Goal: Task Accomplishment & Management: Use online tool/utility

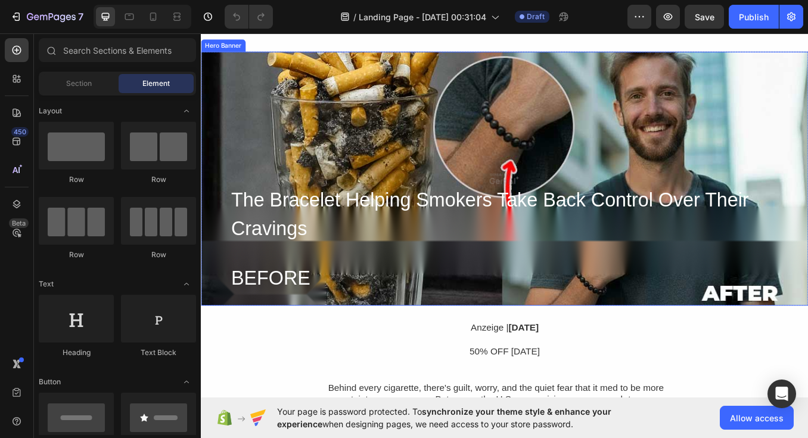
scroll to position [111, 0]
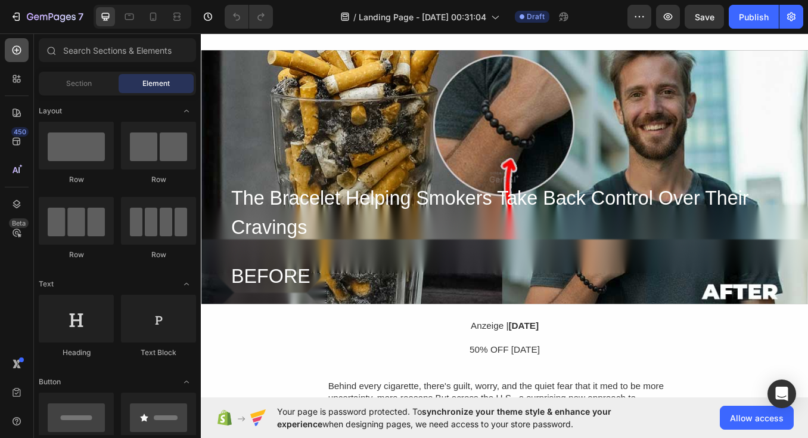
click at [14, 48] on icon at bounding box center [17, 50] width 12 height 12
click at [11, 44] on icon at bounding box center [17, 50] width 12 height 12
click at [18, 75] on icon at bounding box center [17, 79] width 12 height 12
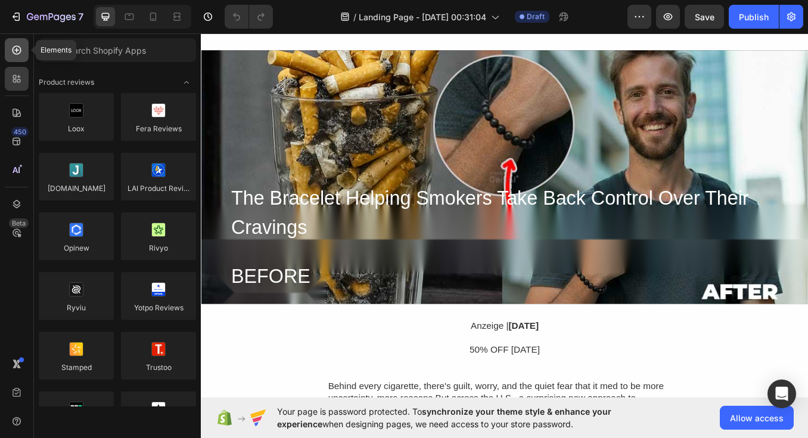
click at [17, 48] on icon at bounding box center [16, 50] width 5 height 5
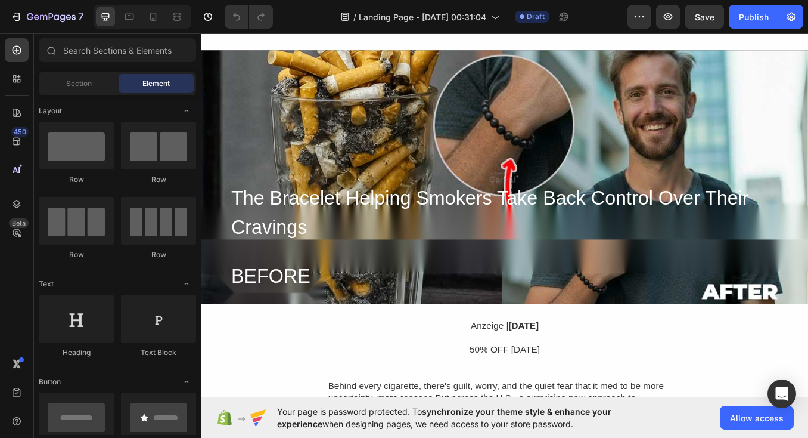
click at [8, 258] on div "450 Beta" at bounding box center [17, 195] width 24 height 314
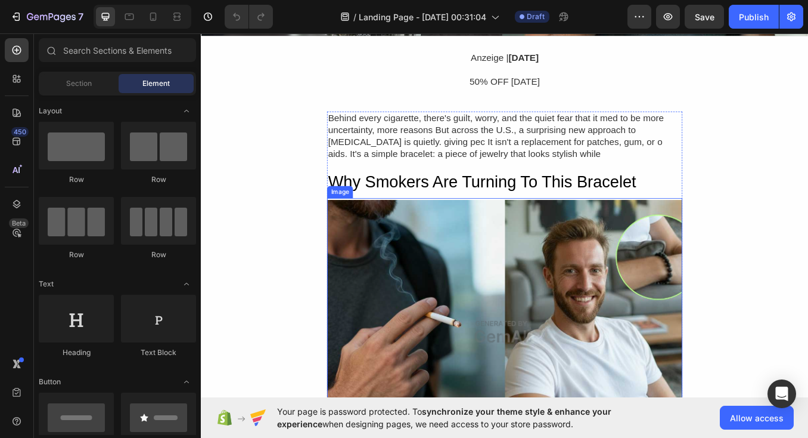
scroll to position [432, 0]
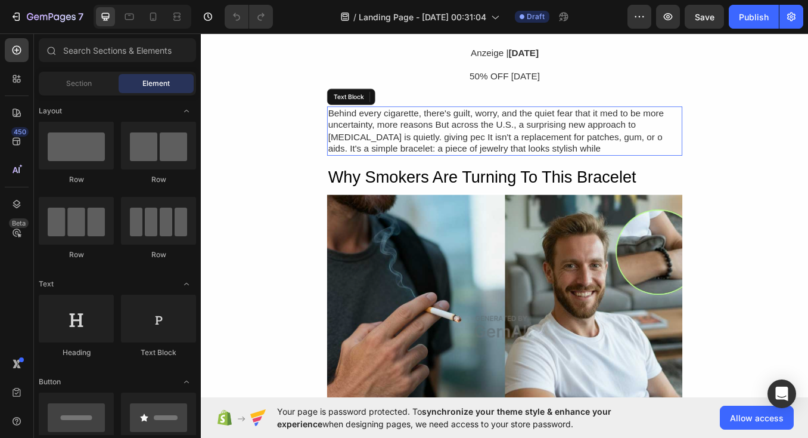
click at [420, 144] on div "Behind every cigarette, there's guilt, worry, and the quiet fear that it med to…" at bounding box center [558, 148] width 419 height 58
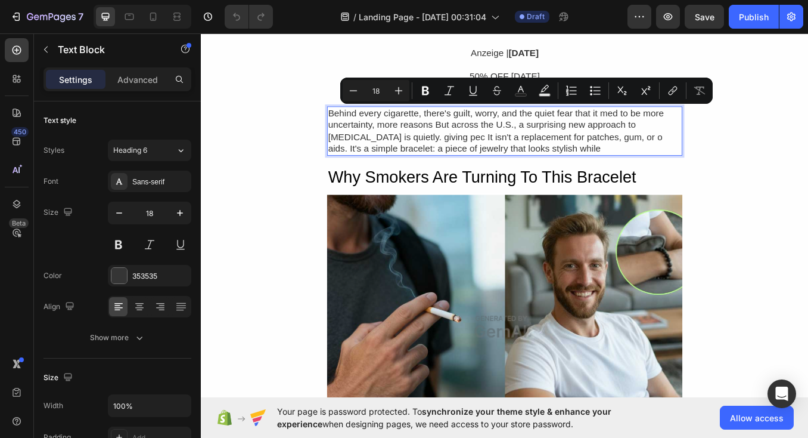
copy p "Behind every cigarette, there's guilt, worry, and the quiet fear that it med to…"
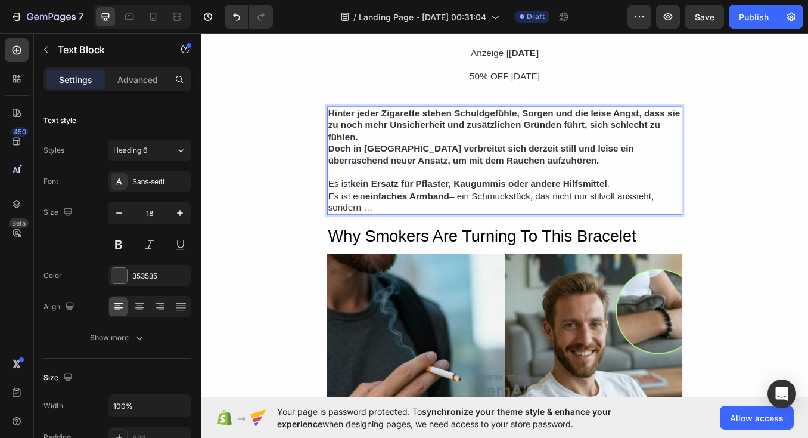
click at [362, 191] on p "Rich Text Editor. Editing area: main" at bounding box center [559, 197] width 416 height 14
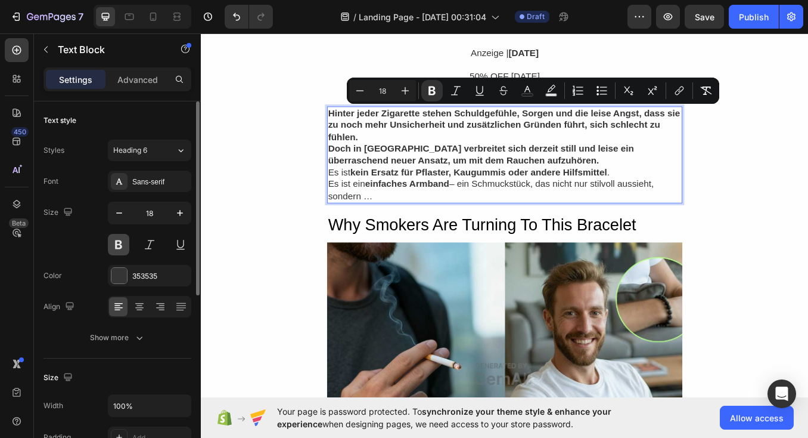
click at [122, 238] on button at bounding box center [118, 244] width 21 height 21
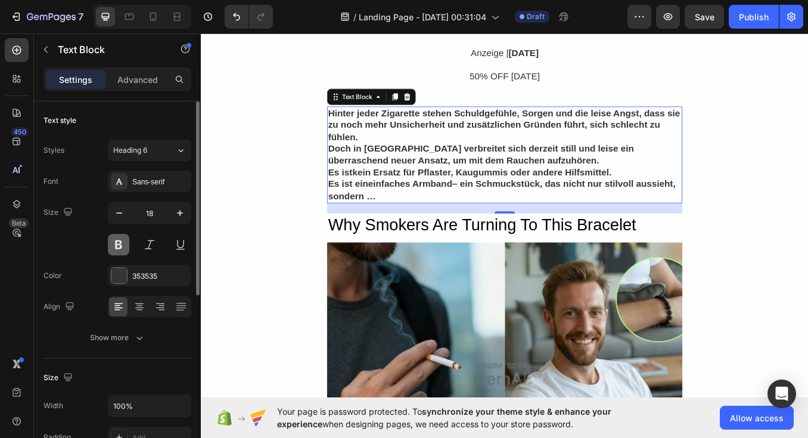
click at [122, 238] on button at bounding box center [118, 244] width 21 height 21
click at [431, 150] on p "Hinter jeder Zigarette stehen Schuldgefühle, Sorgen und die leise Angst, dass s…" at bounding box center [559, 141] width 416 height 42
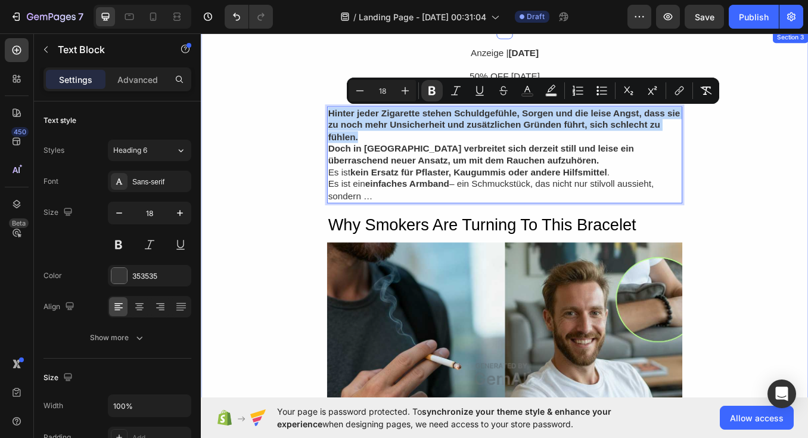
drag, startPoint x: 389, startPoint y: 152, endPoint x: 343, endPoint y: 120, distance: 55.7
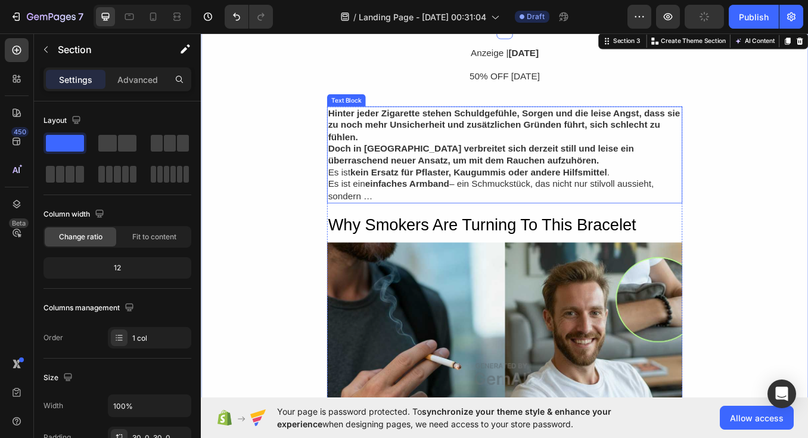
click at [436, 160] on p "Hinter jeder Zigarette stehen Schuldgefühle, Sorgen und die leise Angst, dass s…" at bounding box center [559, 141] width 416 height 42
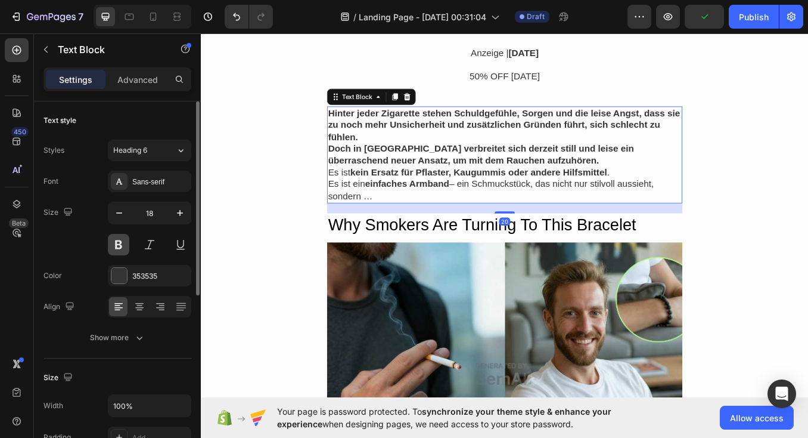
click at [119, 244] on button at bounding box center [118, 244] width 21 height 21
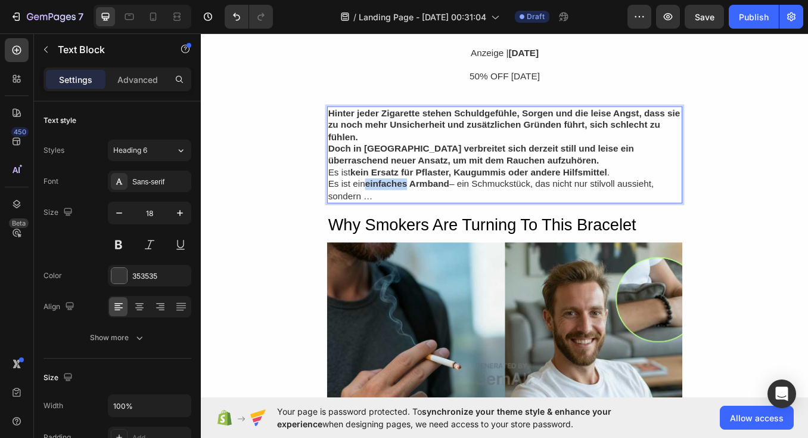
click at [441, 207] on strong "einfaches Armband" at bounding box center [443, 210] width 99 height 12
click at [395, 200] on strong "kein Ersatz für Pflaster, Kaugummis oder andere Hilfsmittel" at bounding box center [528, 197] width 302 height 12
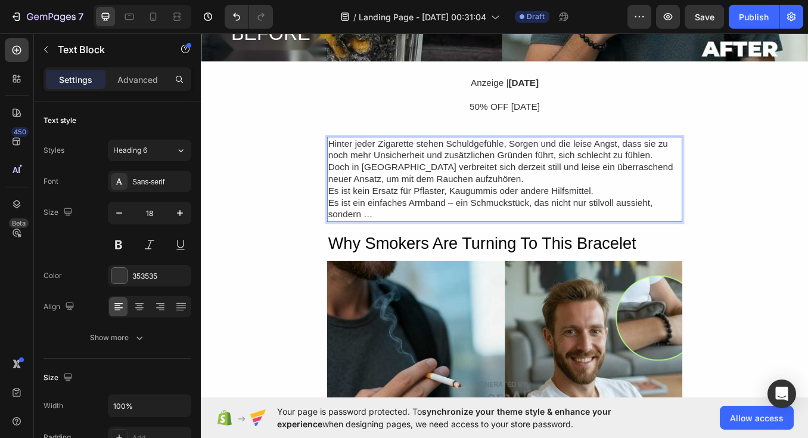
scroll to position [405, 0]
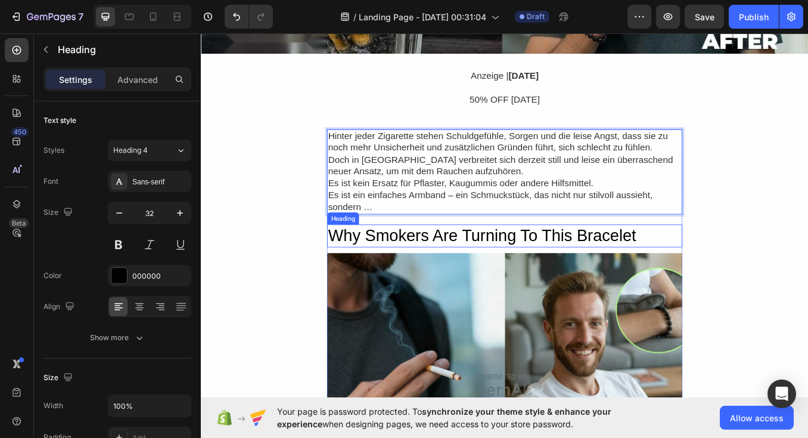
click at [504, 262] on h2 "Why Smokers Are Turning To This Bracelet" at bounding box center [558, 271] width 419 height 27
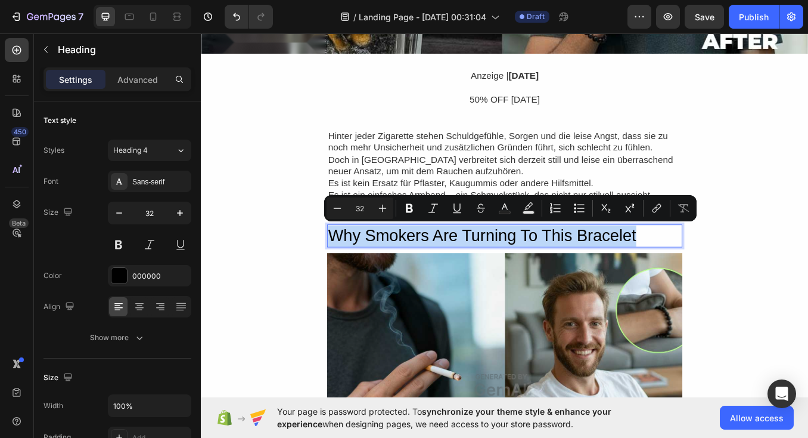
click at [368, 268] on p "Why Smokers Are Turning To This Bracelet" at bounding box center [559, 271] width 416 height 25
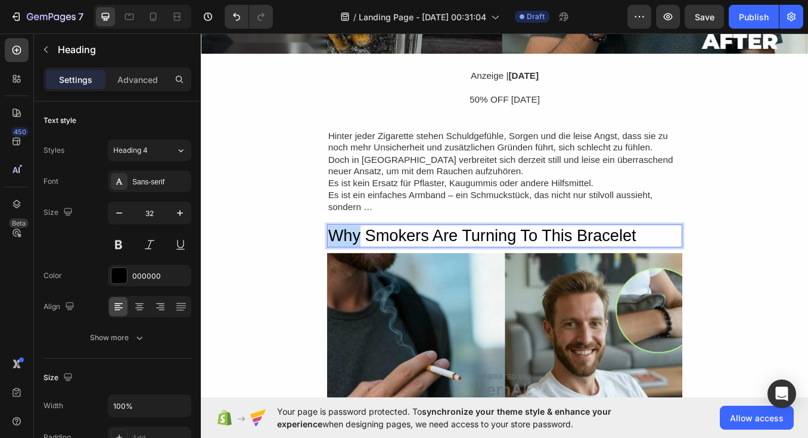
click at [368, 268] on p "Why Smokers Are Turning To This Bracelet" at bounding box center [559, 271] width 416 height 25
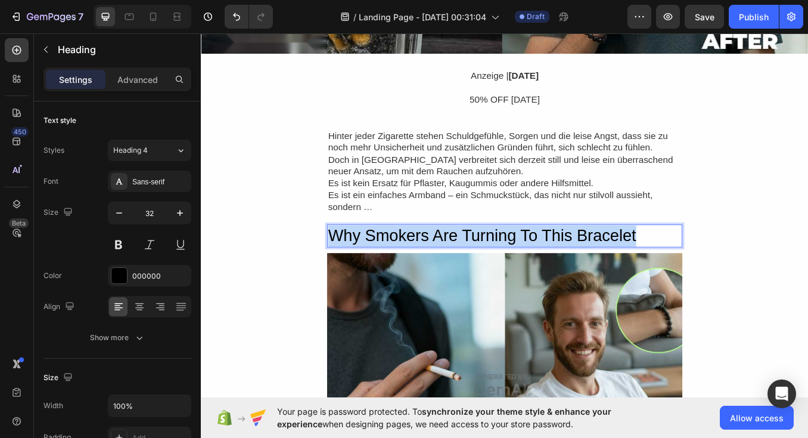
click at [368, 268] on p "Why Smokers Are Turning To This Bracelet" at bounding box center [559, 271] width 416 height 25
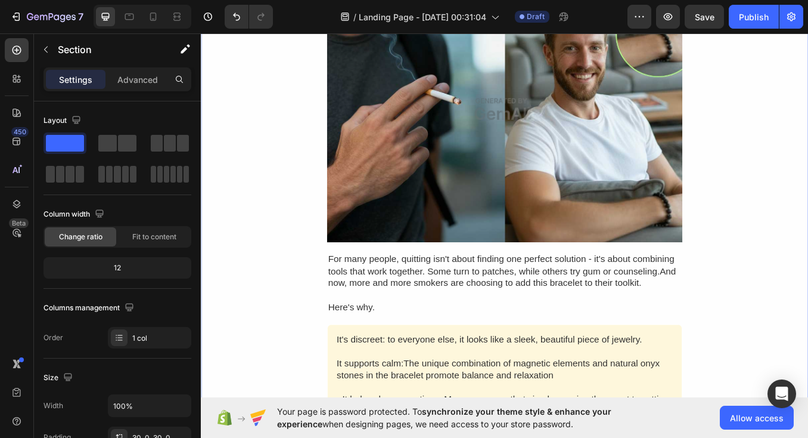
scroll to position [778, 0]
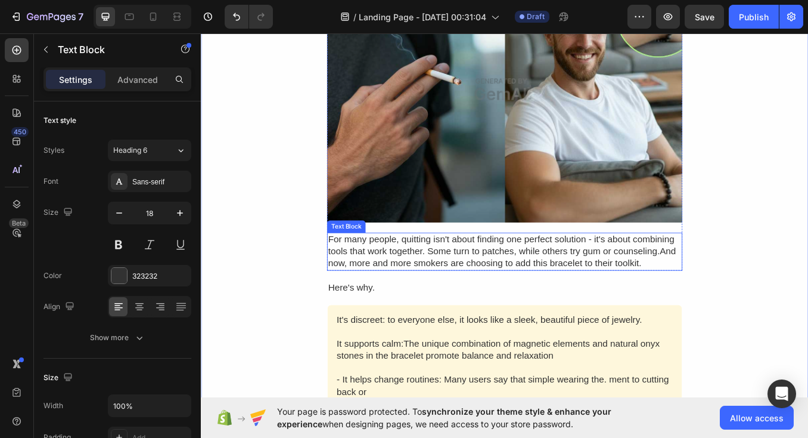
click at [415, 268] on div "For many people, quitting isn't about finding one perfect solution - it's about…" at bounding box center [558, 290] width 419 height 44
click at [410, 281] on p "For many people, quitting isn't about finding one perfect solution - it's about…" at bounding box center [559, 290] width 416 height 42
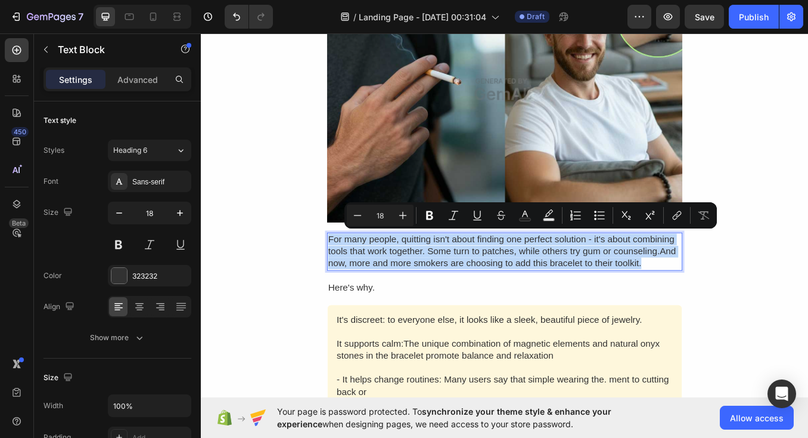
copy p "For many people, quitting isn't about finding one perfect solution - it's about…"
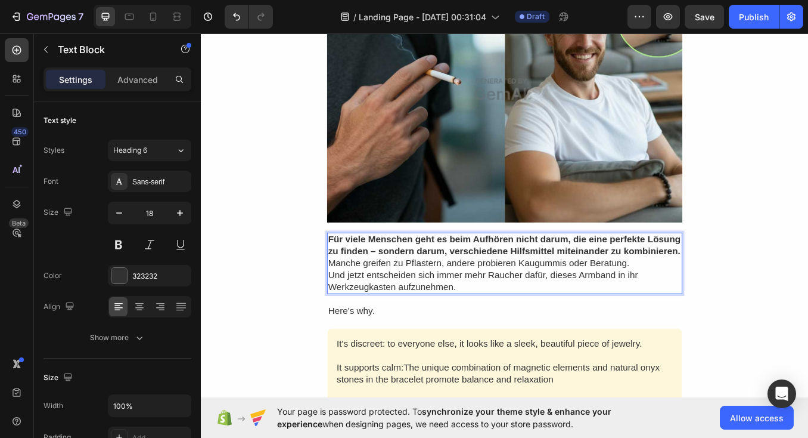
click at [718, 312] on p "Und jetzt entscheiden sich immer mehr Raucher dafür, dieses Armband in ihr Werk…" at bounding box center [559, 325] width 416 height 28
click at [271, 362] on div "Anzeige | [DATE] Text Block Row 50% OFF [DATE] Text Block Row Row Hinter jeder …" at bounding box center [558, 381] width 715 height 1359
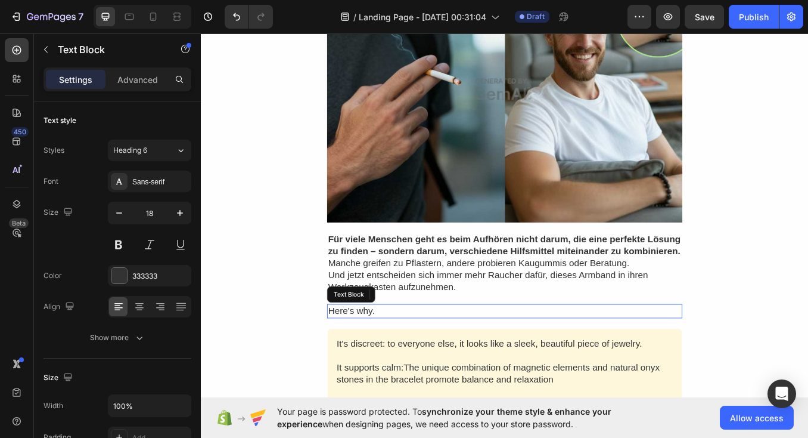
click at [382, 359] on div "Here's why." at bounding box center [558, 360] width 419 height 16
click at [384, 355] on p "Here's why." at bounding box center [559, 360] width 416 height 14
click at [292, 347] on div "Anzeige | [DATE] Text Block Row 50% OFF [DATE] Text Block Row Row Hinter jeder …" at bounding box center [558, 381] width 715 height 1359
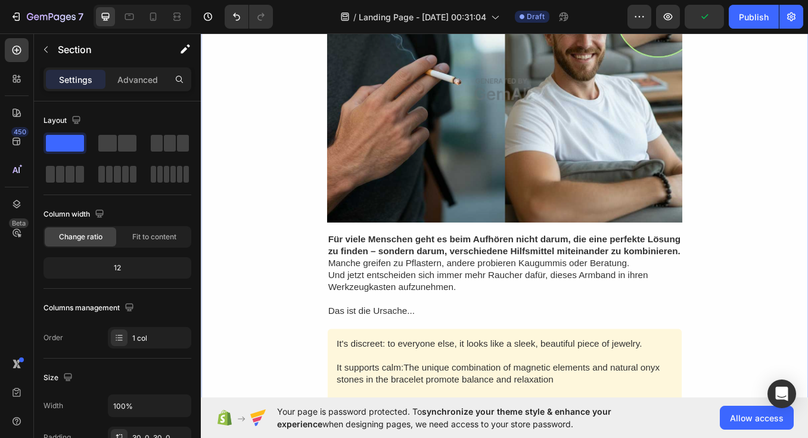
scroll to position [777, 0]
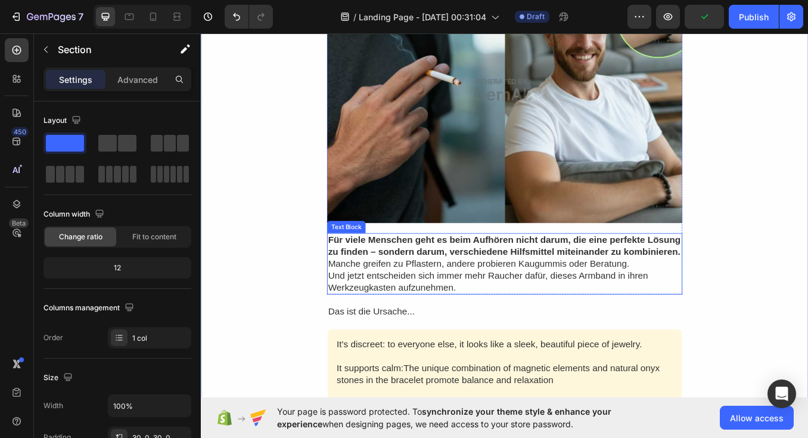
click at [469, 270] on strong "Für viele Menschen geht es beim Aufhören nicht darum, die eine perfekte Lösung …" at bounding box center [558, 283] width 415 height 26
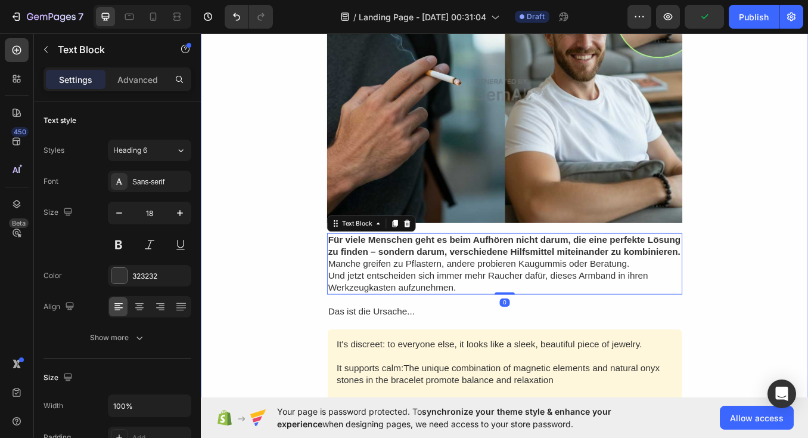
click at [234, 306] on div "Anzeige | [DATE] Text Block Row 50% OFF [DATE] Text Block Row Row Hinter jeder …" at bounding box center [558, 382] width 715 height 1359
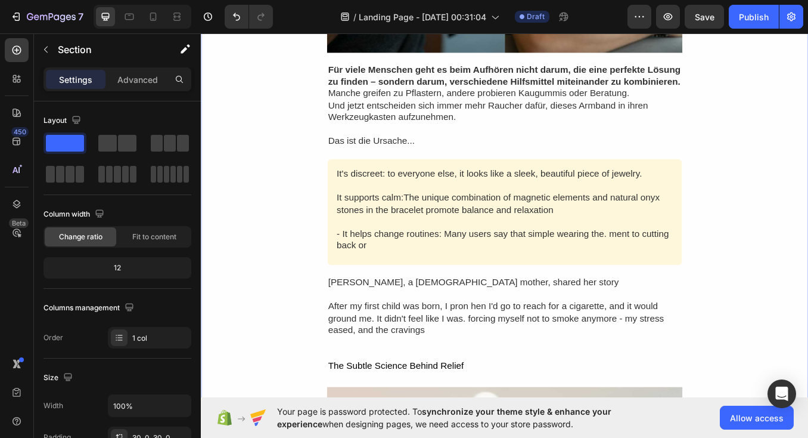
scroll to position [978, 0]
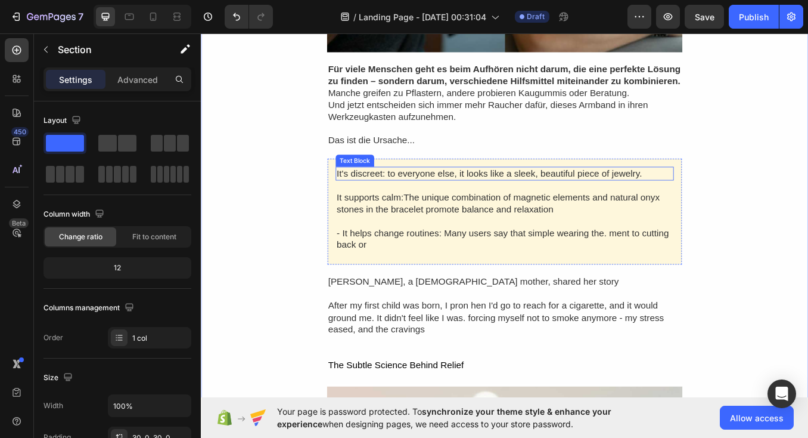
click at [402, 179] on div "Text Block" at bounding box center [382, 183] width 41 height 11
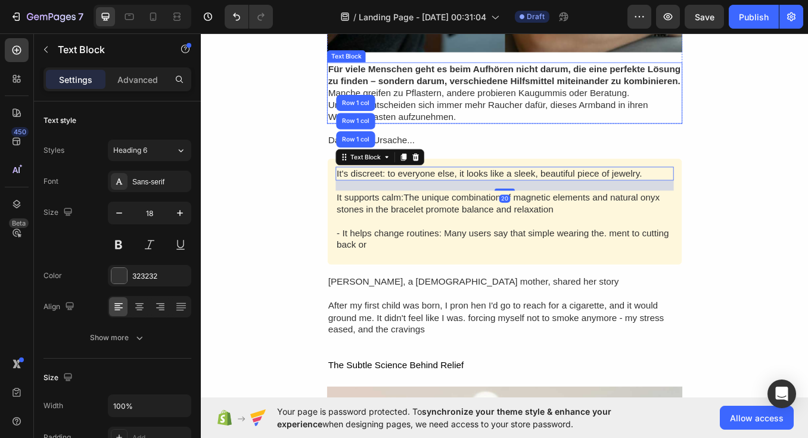
click at [459, 111] on p "Und jetzt entscheiden sich immer mehr Raucher dafür, dieses Armband in ihren We…" at bounding box center [559, 125] width 416 height 28
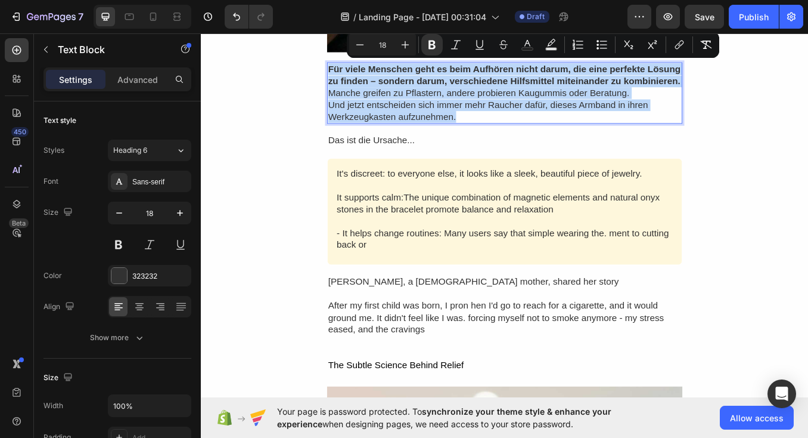
copy div "Für viele Menschen geht es beim Aufhören nicht darum, die eine perfekte Lösung …"
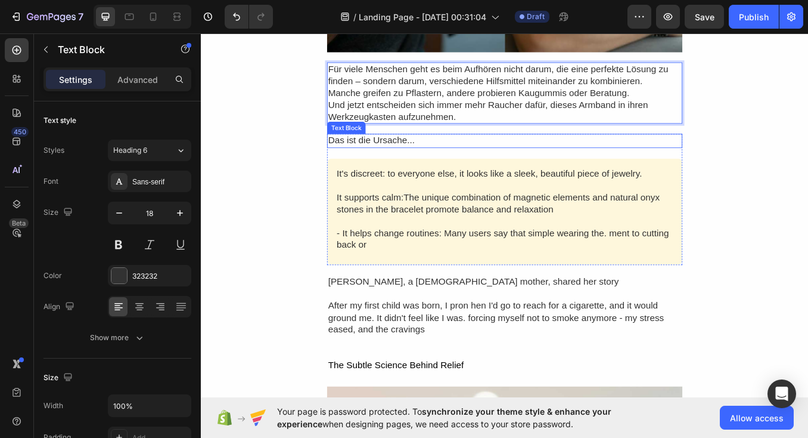
click at [399, 153] on p "Das ist die Ursache..." at bounding box center [559, 160] width 416 height 14
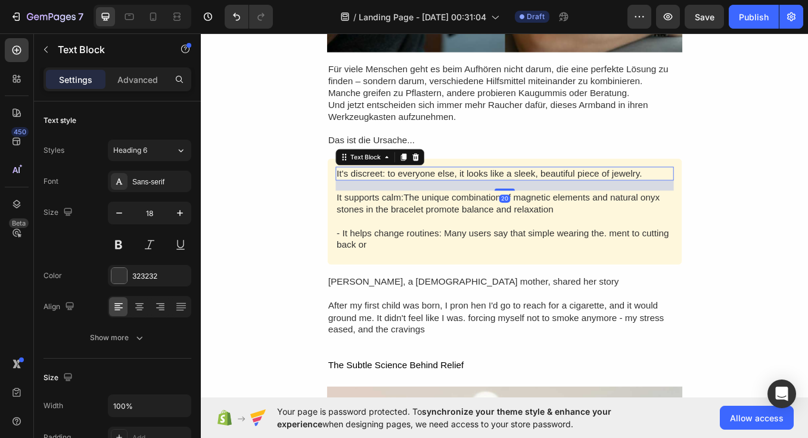
click at [392, 190] on div "It's discreet: to everyone else, it looks like a sleek, beautiful piece of jewe…" at bounding box center [559, 198] width 398 height 16
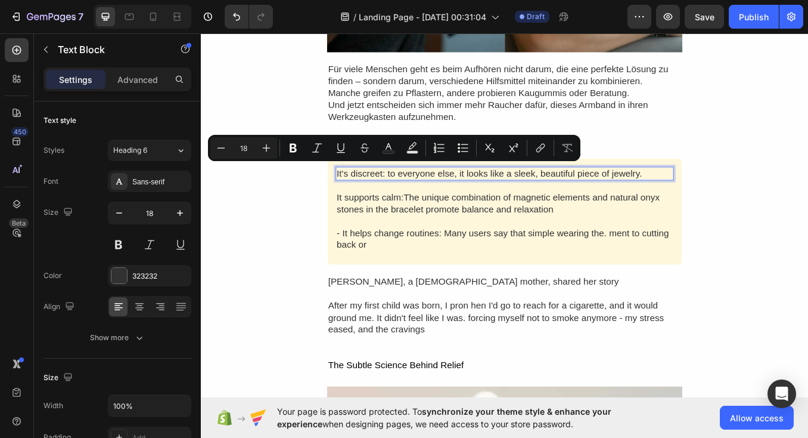
click at [392, 191] on p "It's discreet: to everyone else, it looks like a sleek, beautiful piece of jewe…" at bounding box center [559, 198] width 396 height 14
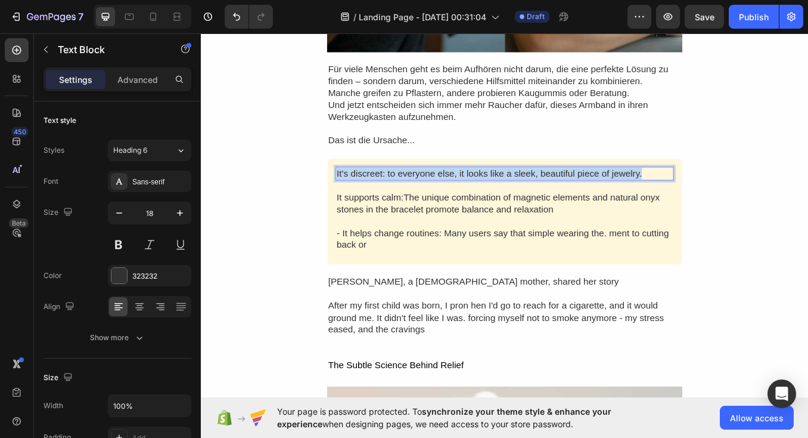
click at [392, 191] on p "It's discreet: to everyone else, it looks like a sleek, beautiful piece of jewe…" at bounding box center [559, 198] width 396 height 14
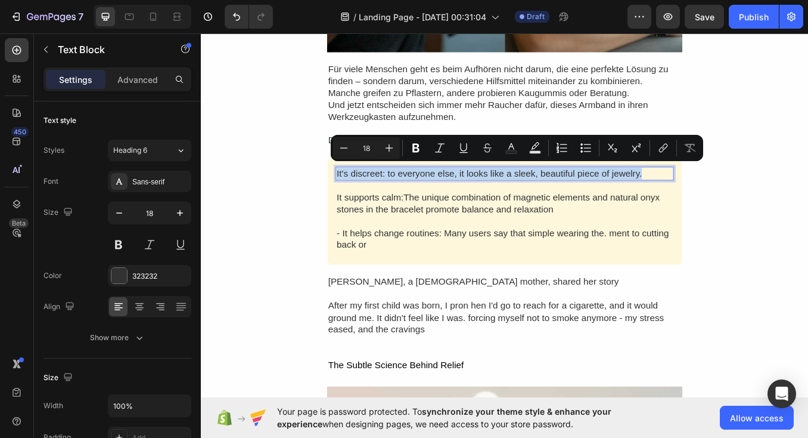
copy p "It's discreet: to everyone else, it looks like a sleek, beautiful piece of jewe…"
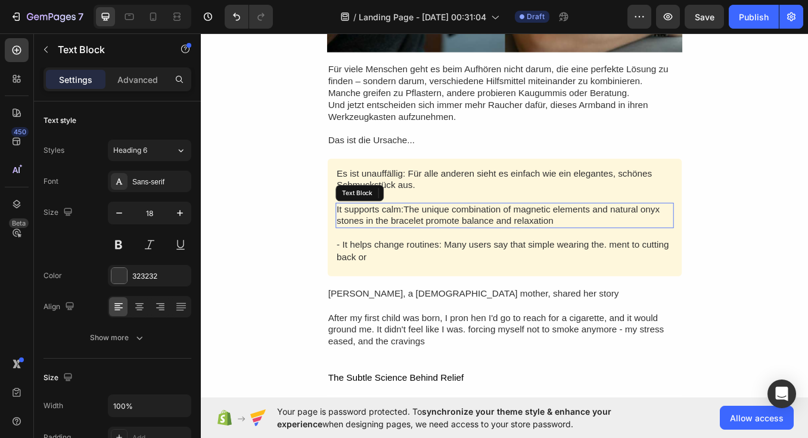
click at [408, 242] on div "It supports calm:The unique combination of magnetic elements and natural onyx s…" at bounding box center [559, 248] width 398 height 30
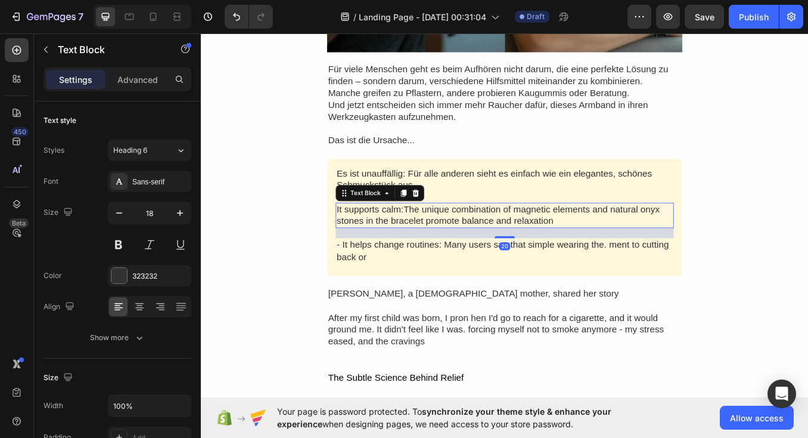
click at [408, 242] on div "It supports calm:The unique combination of magnetic elements and natural onyx s…" at bounding box center [559, 248] width 398 height 30
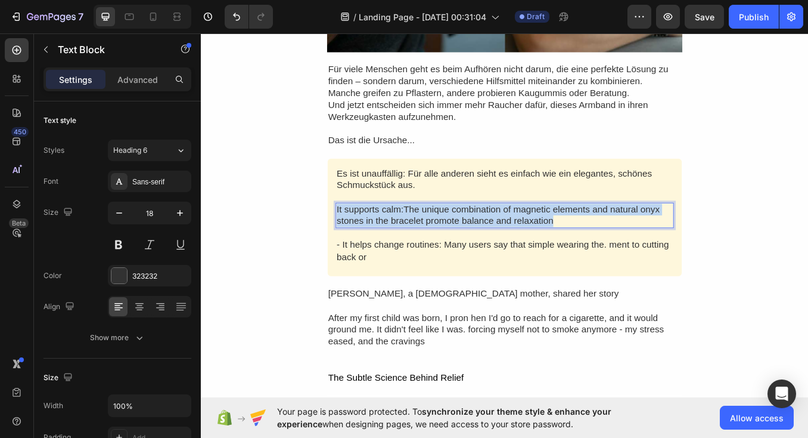
click at [408, 242] on p "It supports calm:The unique combination of magnetic elements and natural onyx s…" at bounding box center [559, 248] width 396 height 28
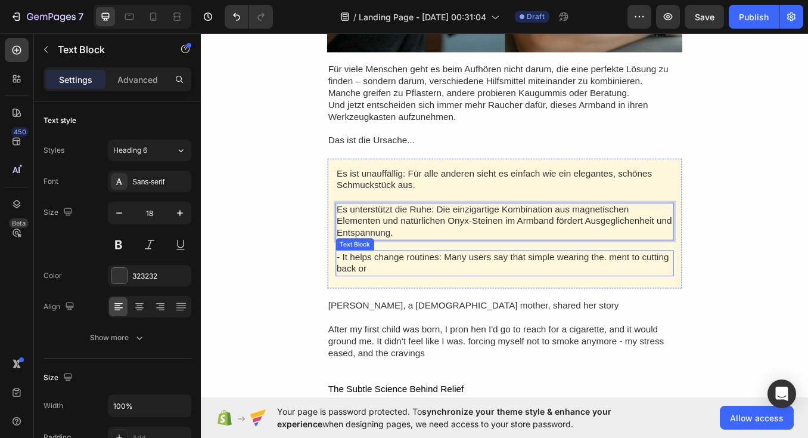
click at [453, 289] on div "- It helps change routines: Many users say that simple wearing the. ment to cut…" at bounding box center [559, 304] width 398 height 30
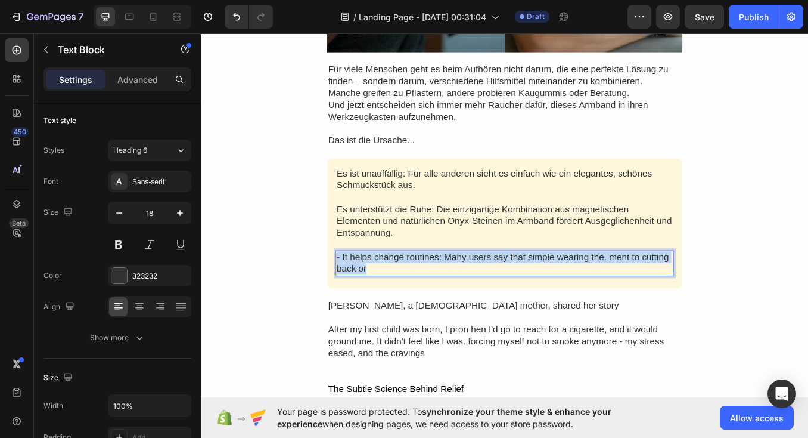
click at [453, 290] on p "- It helps change routines: Many users say that simple wearing the. ment to cut…" at bounding box center [559, 304] width 396 height 28
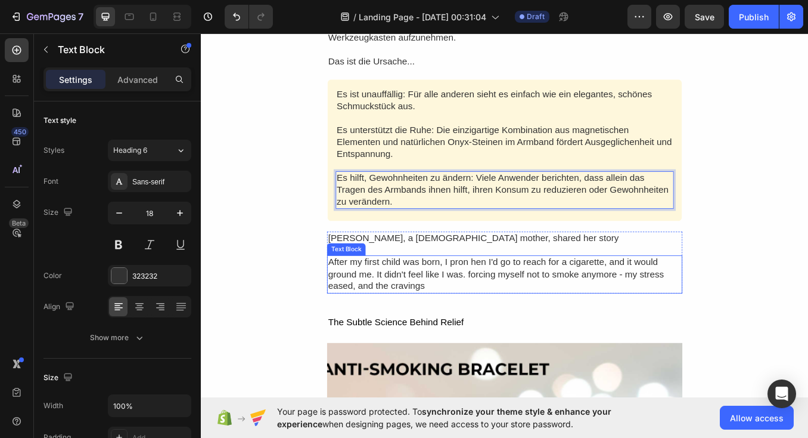
scroll to position [1090, 0]
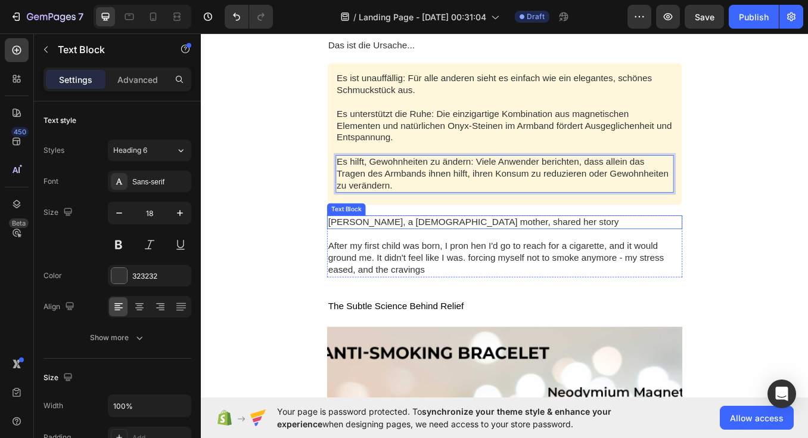
click at [402, 249] on div "[PERSON_NAME], a [DEMOGRAPHIC_DATA] mother, shared her story" at bounding box center [558, 255] width 419 height 16
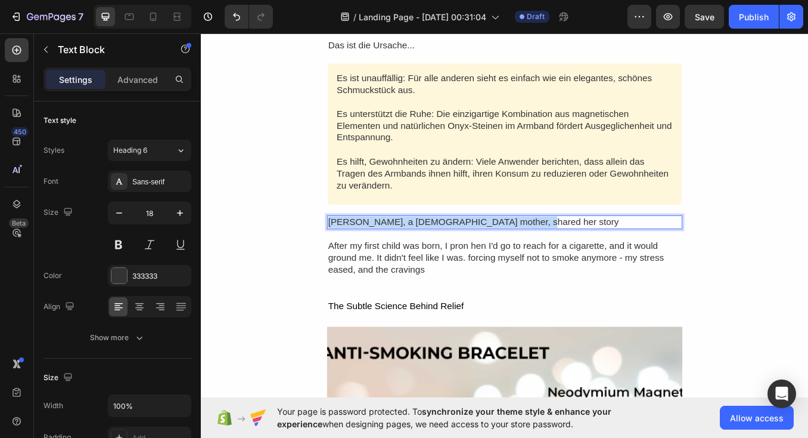
click at [402, 249] on p "[PERSON_NAME], a [DEMOGRAPHIC_DATA] mother, shared her story" at bounding box center [559, 256] width 416 height 14
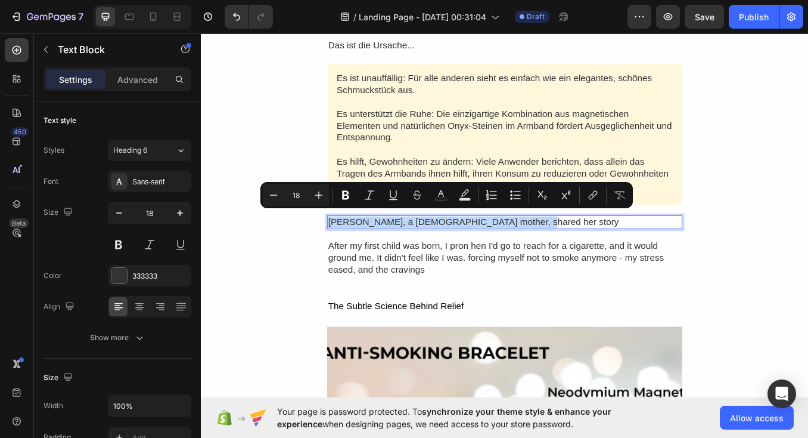
copy p "[PERSON_NAME], a [DEMOGRAPHIC_DATA] mother, shared her story"
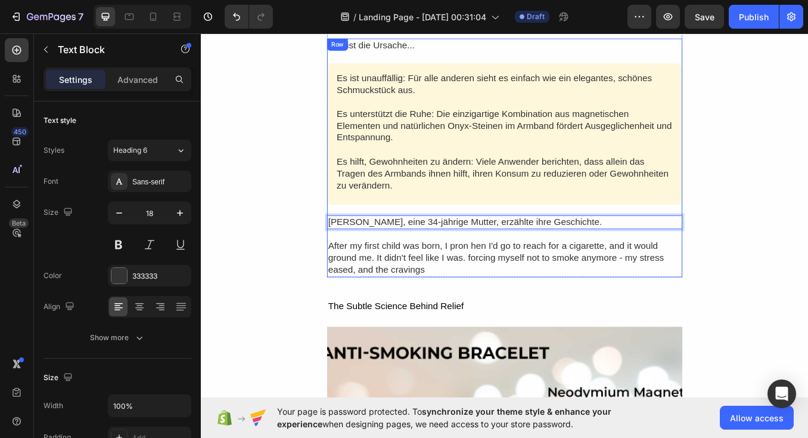
scroll to position [1157, 0]
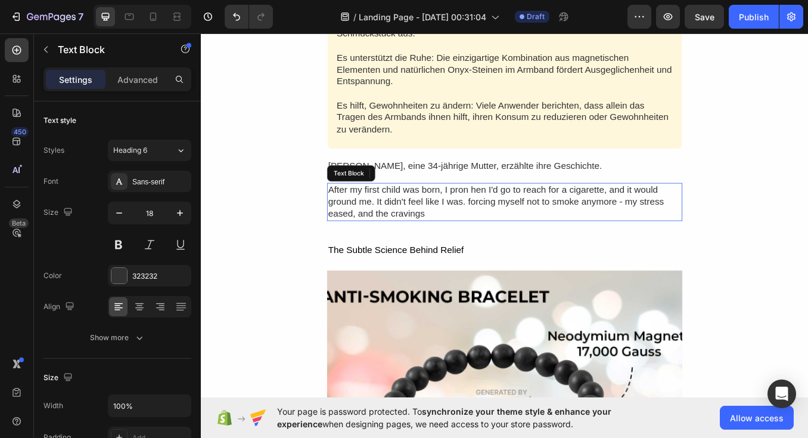
click at [405, 237] on div "After my first child was born, I pron hen I'd go to reach for a cigarette, and …" at bounding box center [558, 231] width 419 height 44
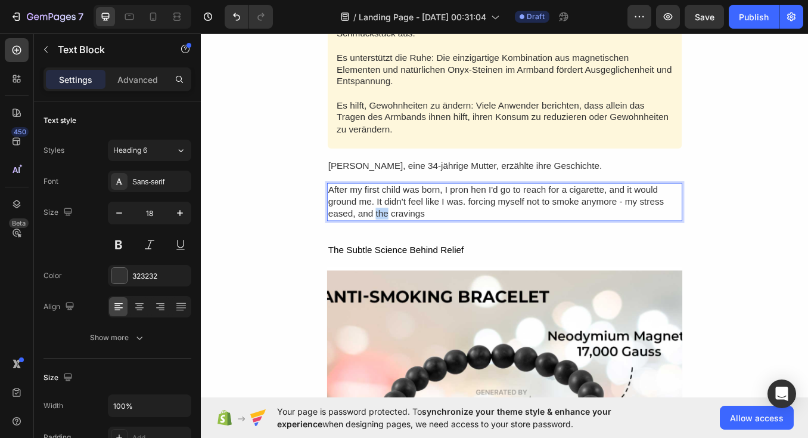
click at [405, 237] on p "After my first child was born, I pron hen I'd go to reach for a cigarette, and …" at bounding box center [559, 231] width 416 height 42
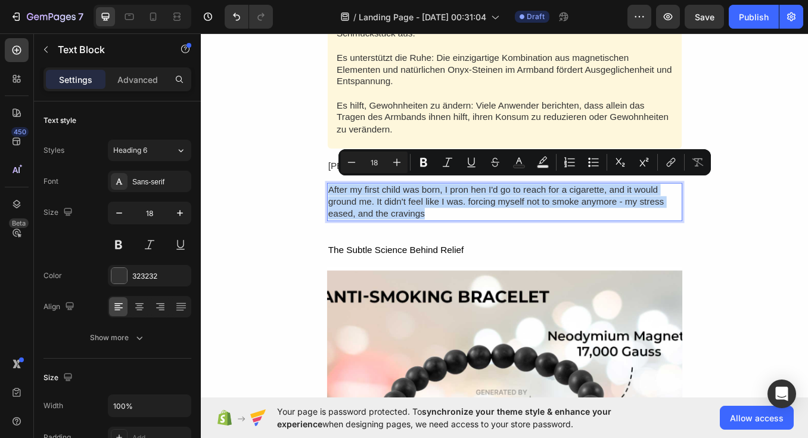
copy p "After my first child was born, I pron hen I'd go to reach for a cigarette, and …"
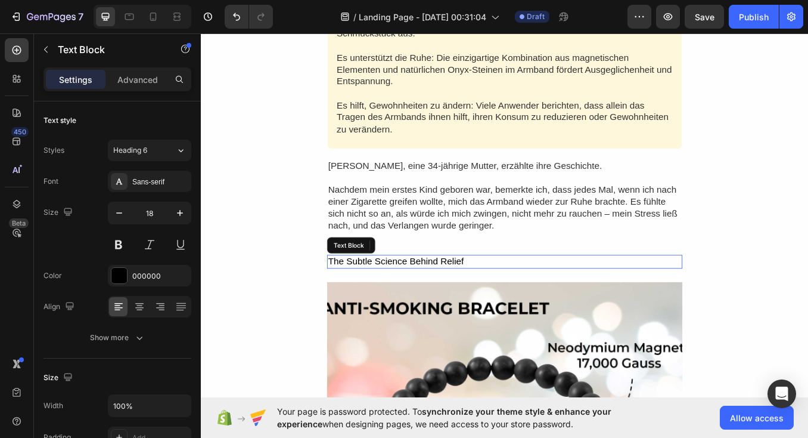
click at [447, 294] on div "The Subtle Science Behind Relief" at bounding box center [558, 302] width 419 height 16
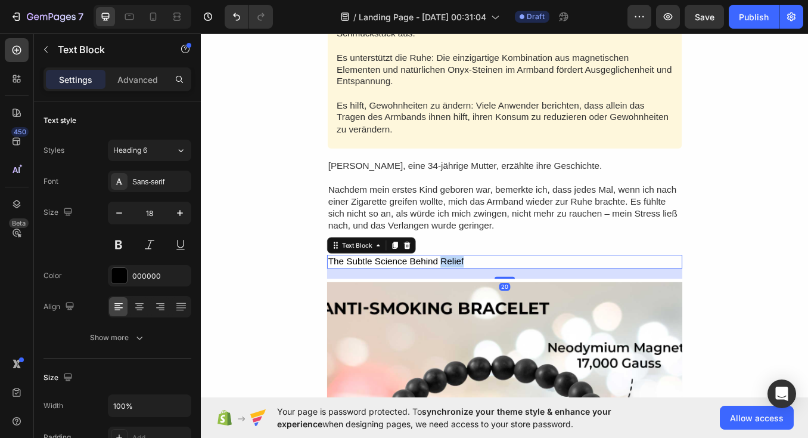
click at [501, 295] on p "The Subtle Science Behind Relief" at bounding box center [559, 302] width 416 height 14
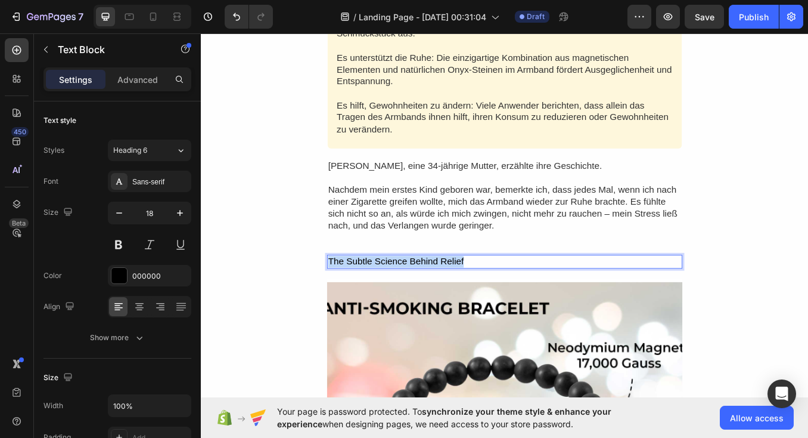
click at [501, 295] on p "The Subtle Science Behind Relief" at bounding box center [559, 302] width 416 height 14
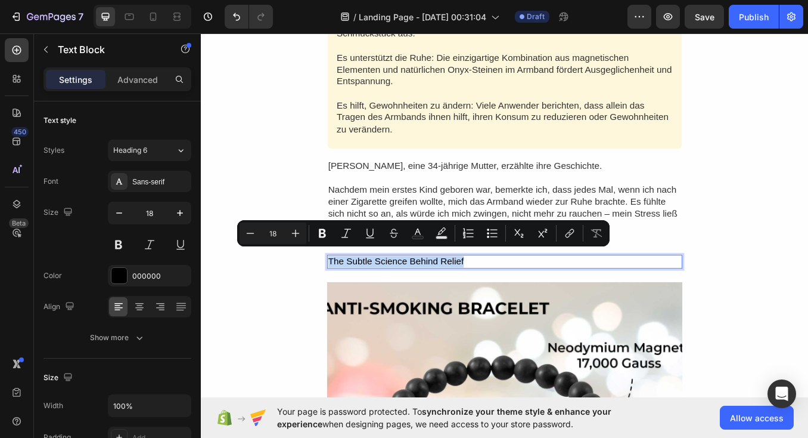
copy p "The Subtle Science Behind Relief"
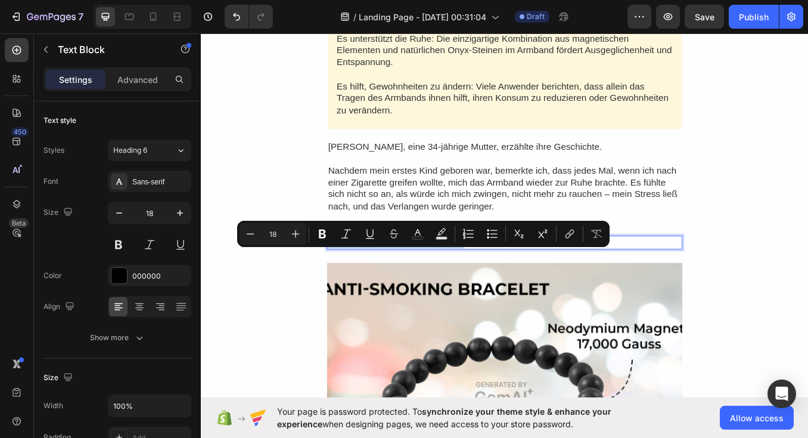
scroll to position [1189, 0]
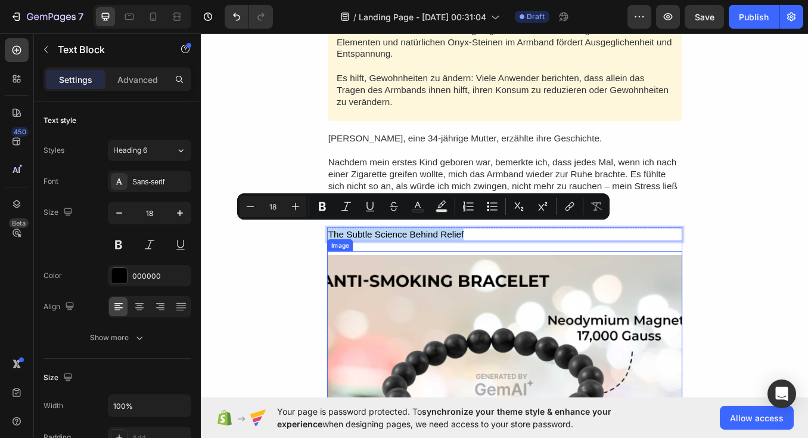
copy p "The Subtle Science Behind Relief"
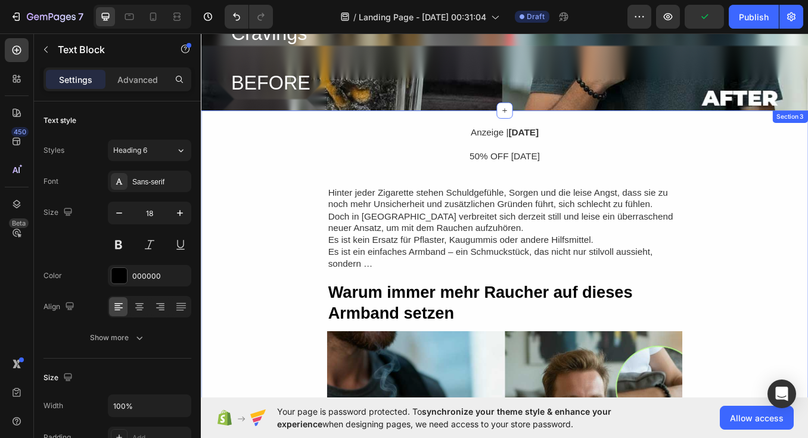
scroll to position [333, 0]
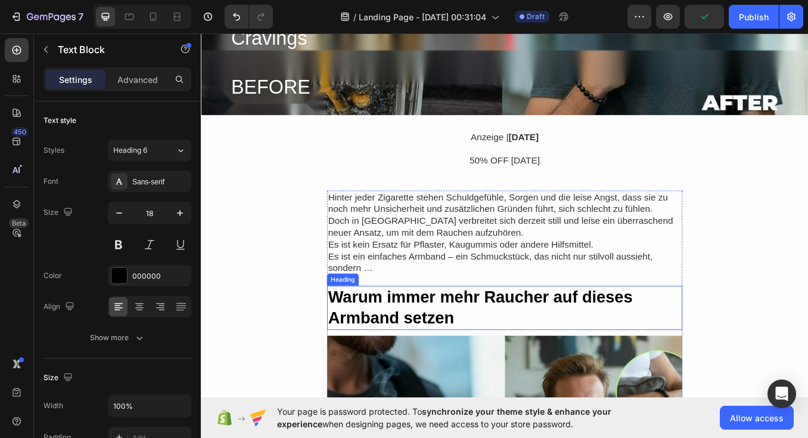
click at [407, 337] on strong "Warum immer mehr Raucher auf dieses Armband setzen" at bounding box center [530, 356] width 359 height 47
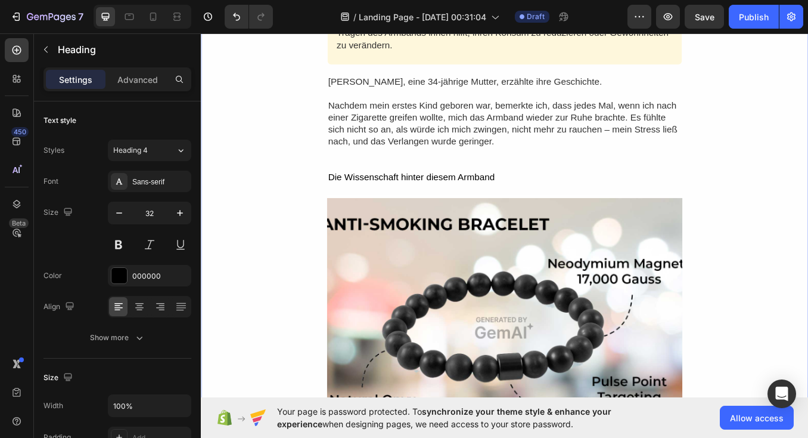
scroll to position [1256, 0]
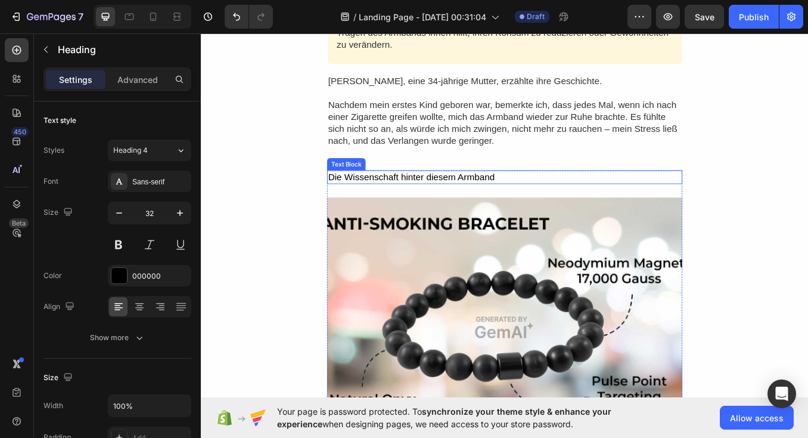
click at [454, 196] on p "Die Wissenschaft hinter diesem Armband" at bounding box center [559, 203] width 416 height 14
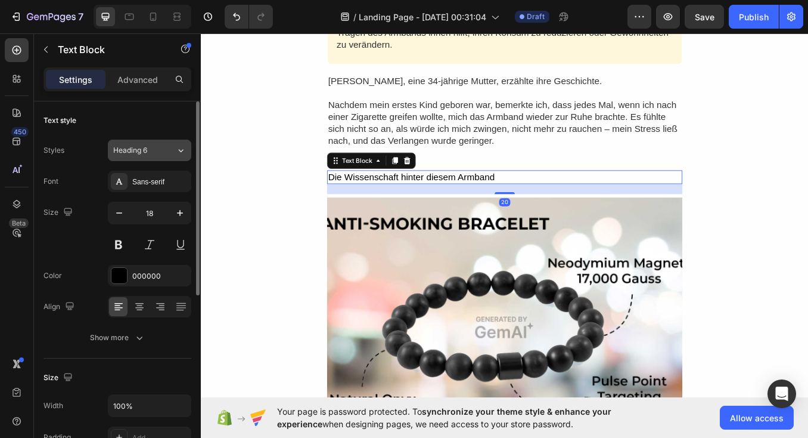
click at [123, 149] on span "Heading 6" at bounding box center [130, 150] width 34 height 11
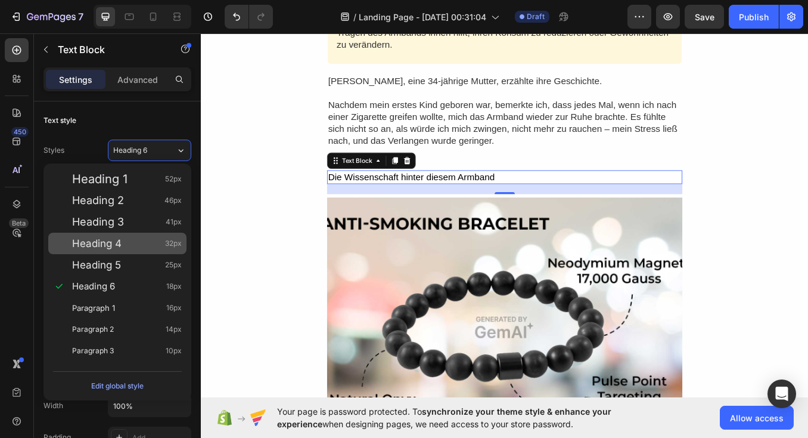
click at [136, 243] on div "Heading 4 32px" at bounding box center [127, 243] width 110 height 12
type input "32"
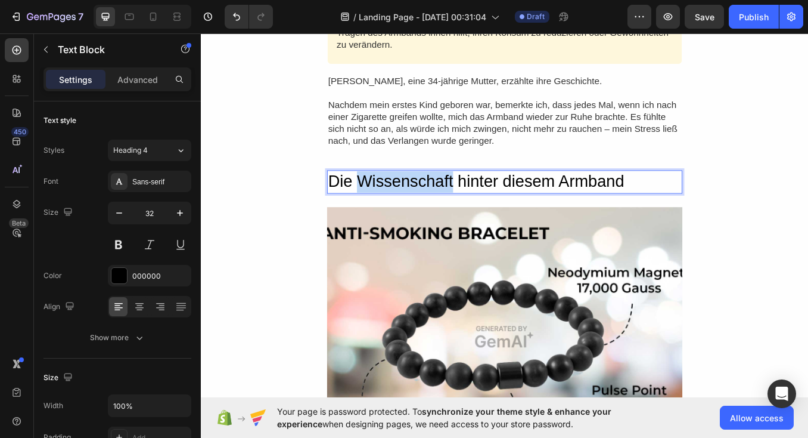
click at [402, 197] on p "Die Wissenschaft hinter diesem Armband" at bounding box center [559, 208] width 416 height 25
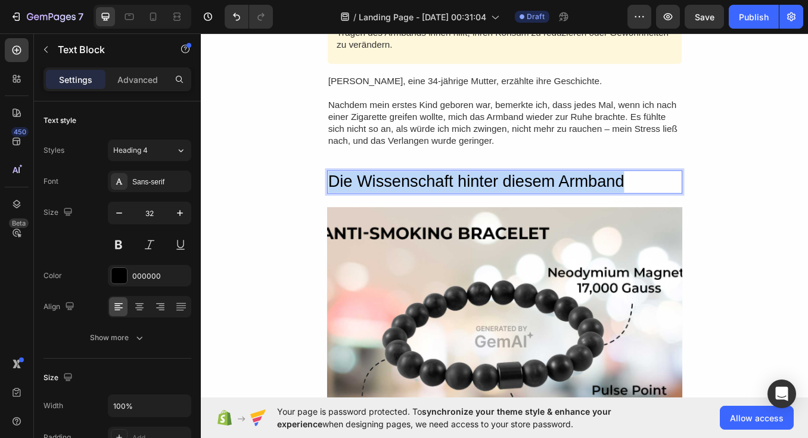
click at [402, 197] on p "Die Wissenschaft hinter diesem Armband" at bounding box center [559, 208] width 416 height 25
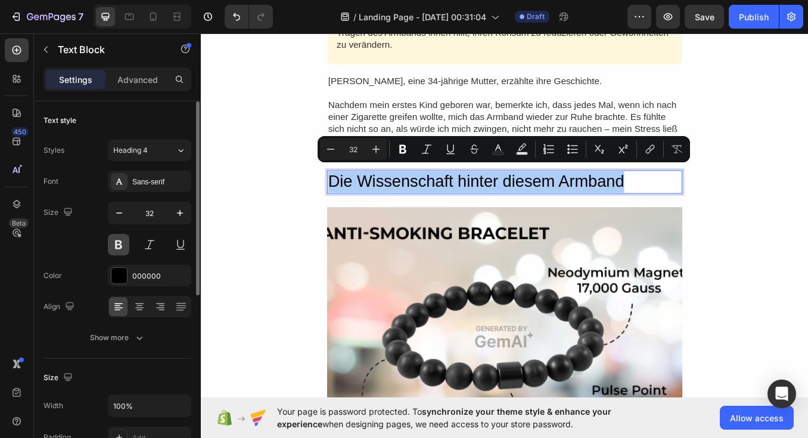
click at [115, 247] on button at bounding box center [118, 244] width 21 height 21
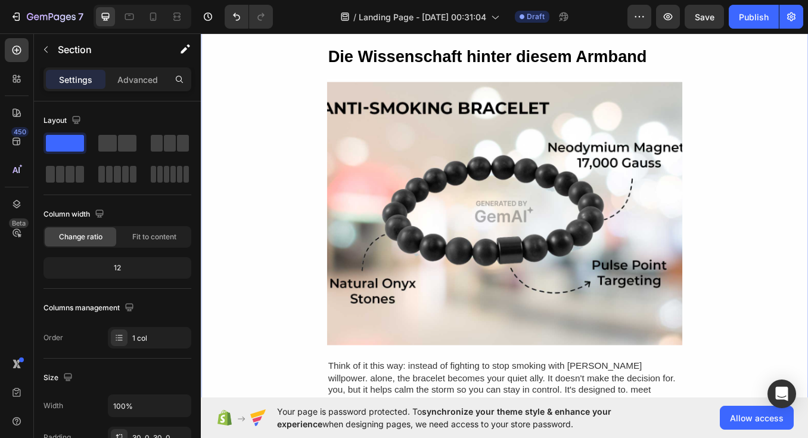
scroll to position [1547, 0]
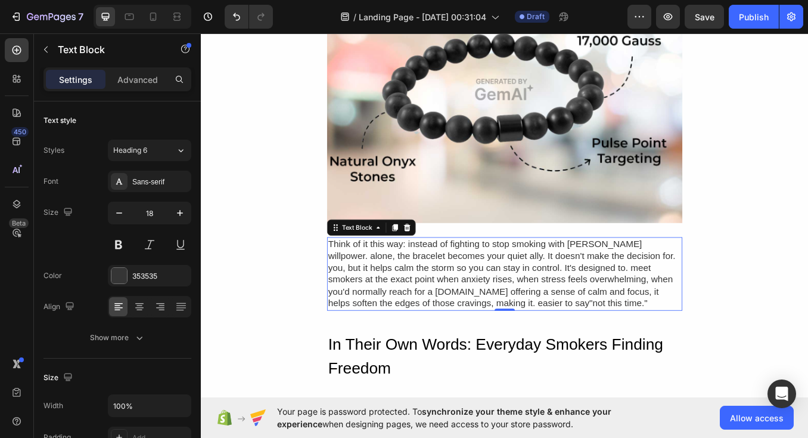
click at [385, 273] on div "Think of it this way: instead of fighting to stop smoking with [PERSON_NAME] wi…" at bounding box center [558, 316] width 419 height 86
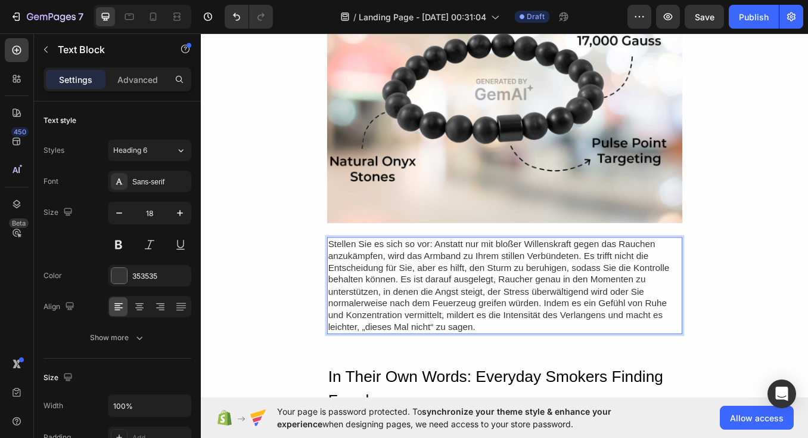
click at [555, 281] on p "Stellen Sie es sich so vor: Anstatt nur mit bloßer Willenskraft gegen das Rauch…" at bounding box center [559, 329] width 416 height 111
click at [556, 299] on p "Stellen Sie es sich so vor: Anstatt nur mit bloßer Willenskraft gegen das Rauch…" at bounding box center [559, 329] width 416 height 111
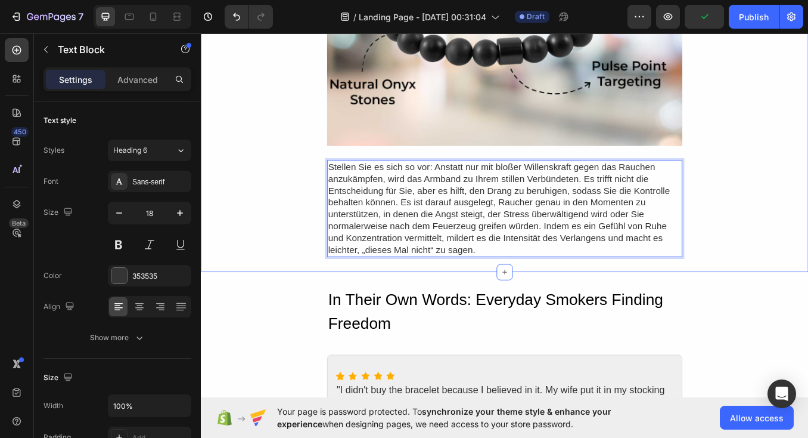
scroll to position [1656, 0]
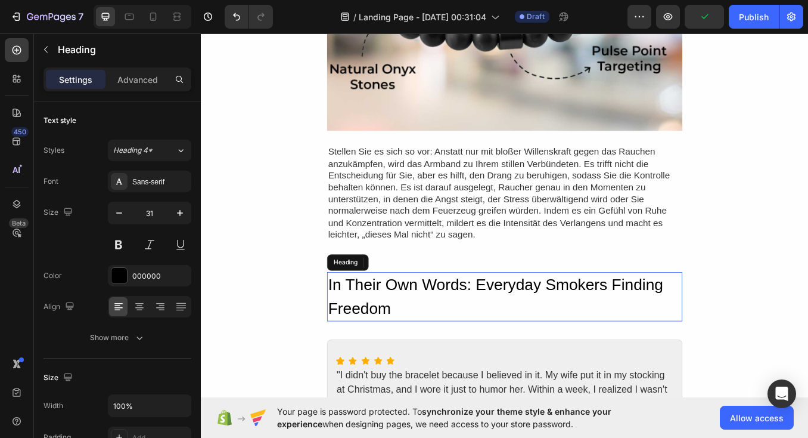
click at [383, 323] on h2 "In Their Own Words: Everyday Smokers Finding Freedom" at bounding box center [558, 343] width 419 height 58
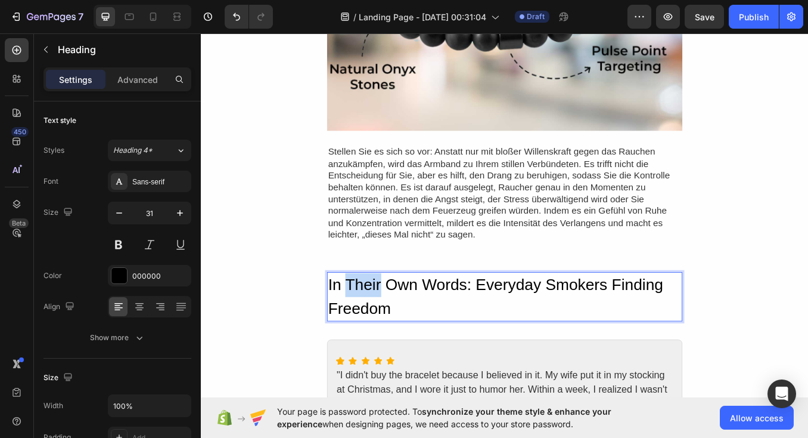
click at [383, 323] on p "In Their Own Words: Everyday Smokers Finding Freedom" at bounding box center [559, 342] width 416 height 55
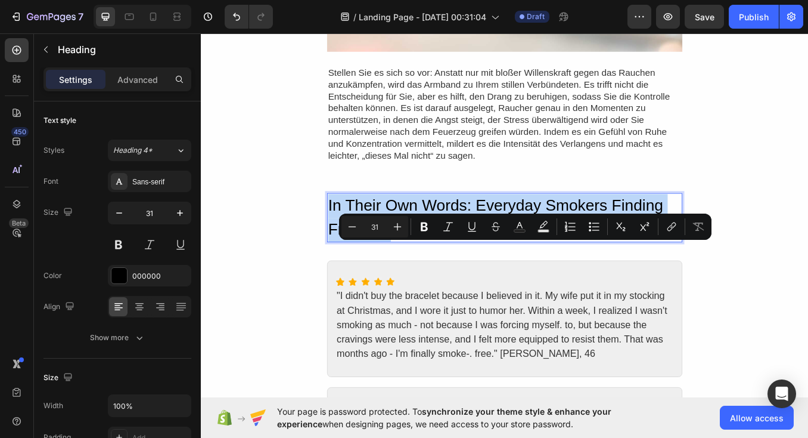
scroll to position [1749, 0]
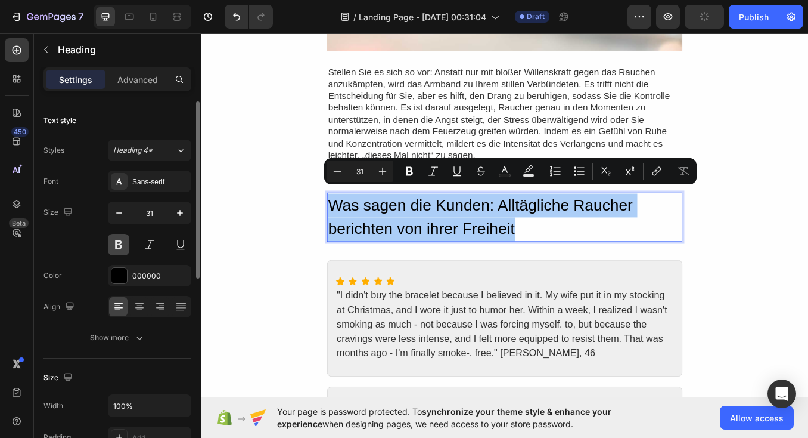
click at [120, 238] on button at bounding box center [118, 244] width 21 height 21
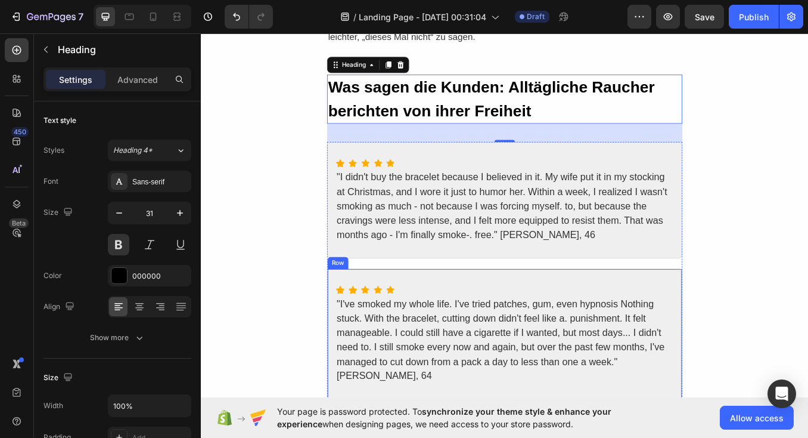
scroll to position [1890, 0]
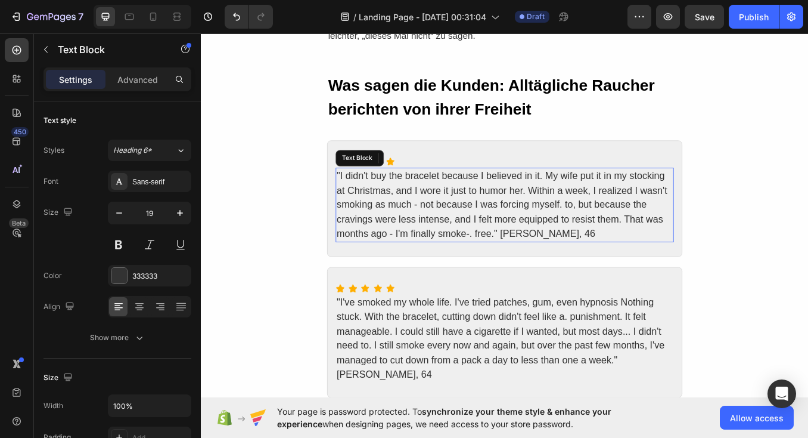
click at [420, 228] on div ""I didn't buy the bracelet because I believed in it. My wife put it in my stock…" at bounding box center [559, 235] width 398 height 88
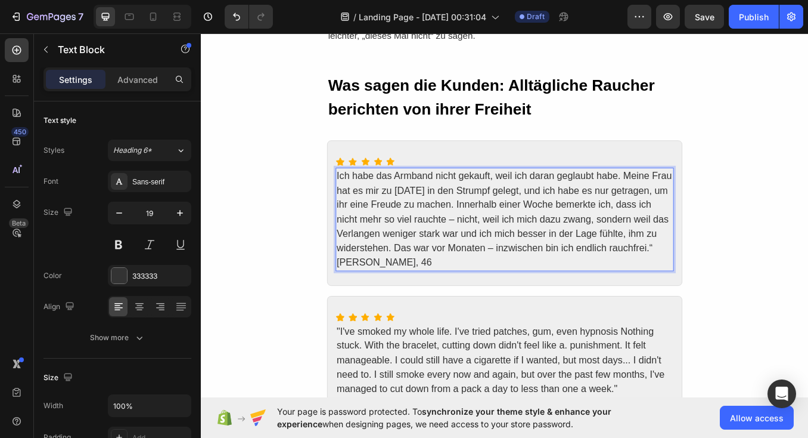
click at [496, 206] on p "Ich habe das Armband nicht gekauft, weil ich daran geglaubt habe. Meine Frau ha…" at bounding box center [559, 244] width 396 height 102
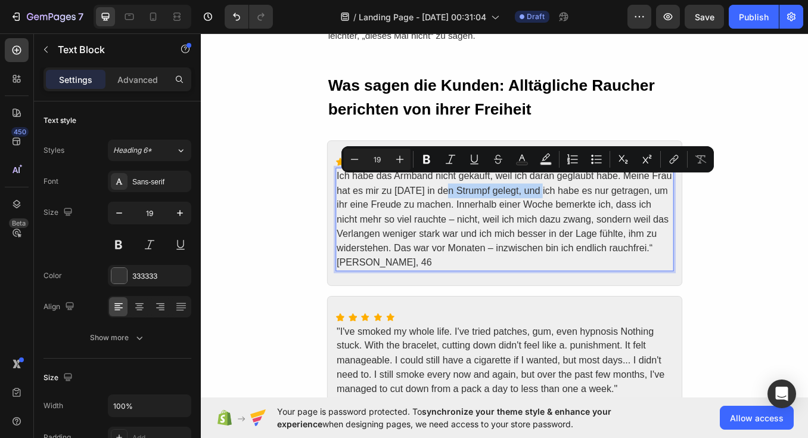
drag, startPoint x: 497, startPoint y: 208, endPoint x: 609, endPoint y: 206, distance: 111.5
click at [609, 206] on p "Ich habe das Armband nicht gekauft, weil ich daran geglaubt habe. Meine Frau ha…" at bounding box center [559, 244] width 396 height 102
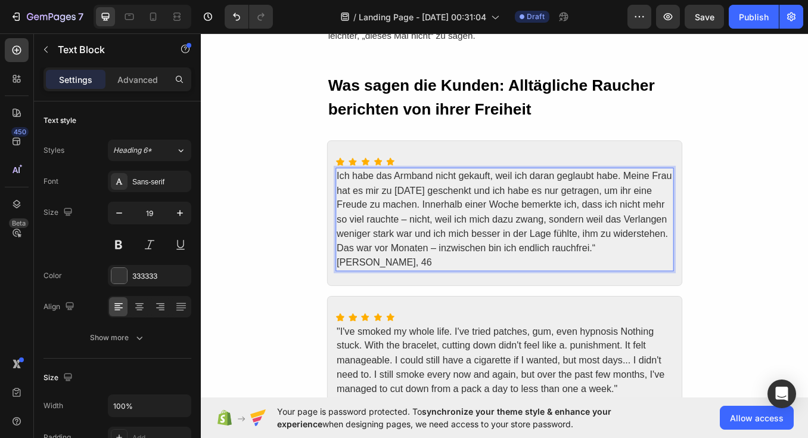
click at [599, 224] on p "Ich habe das Armband nicht gekauft, weil ich daran geglaubt habe. Meine Frau ha…" at bounding box center [559, 244] width 396 height 102
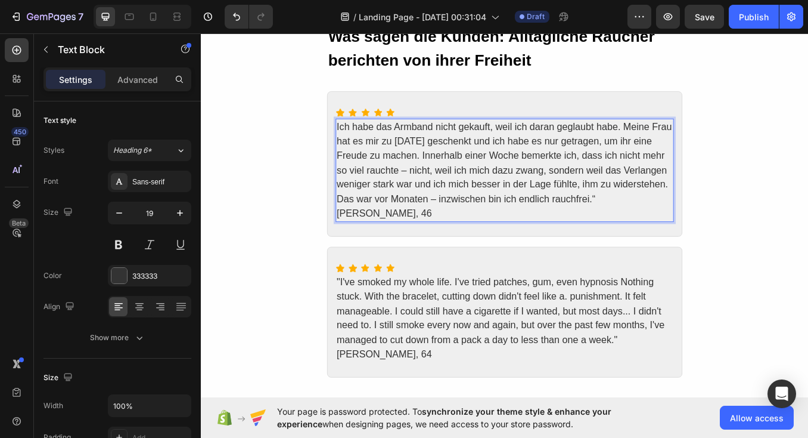
scroll to position [1939, 0]
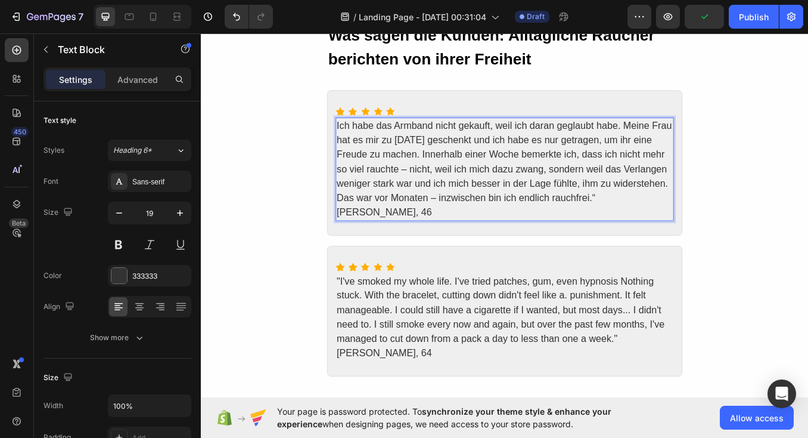
click at [400, 243] on p "[PERSON_NAME], 46" at bounding box center [559, 243] width 396 height 17
click at [391, 246] on p "[PERSON_NAME], 46" at bounding box center [559, 243] width 396 height 17
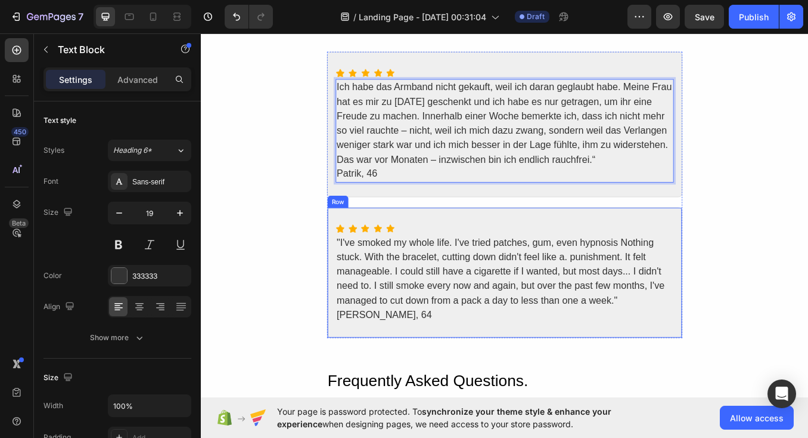
scroll to position [1985, 0]
click at [384, 291] on div ""I've smoked my whole life. I've tried patches, gum, even hypnosis Nothing stuc…" at bounding box center [559, 321] width 398 height 104
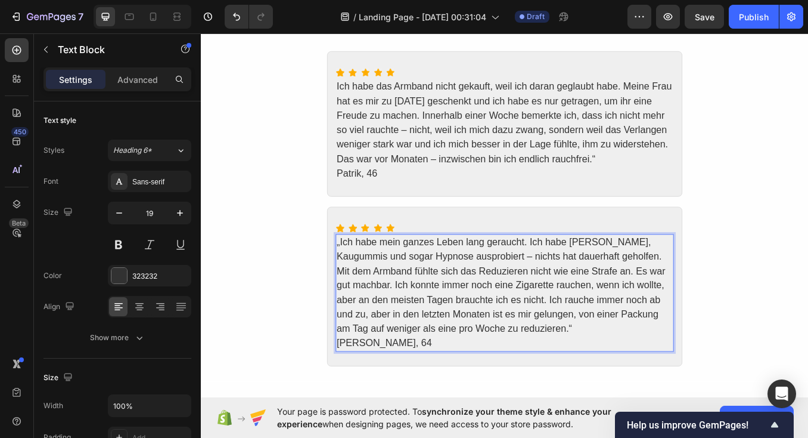
click at [364, 282] on p "„Ich habe mein ganzes Leben lang geraucht. Ich habe [PERSON_NAME], Kaugummis un…" at bounding box center [559, 330] width 396 height 119
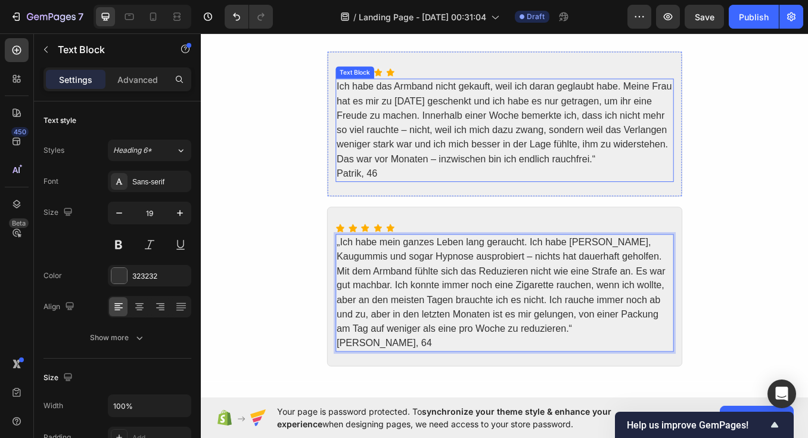
click at [362, 95] on p "Ich habe das Armband nicht gekauft, weil ich daran geglaubt habe. Meine Frau ha…" at bounding box center [559, 139] width 396 height 102
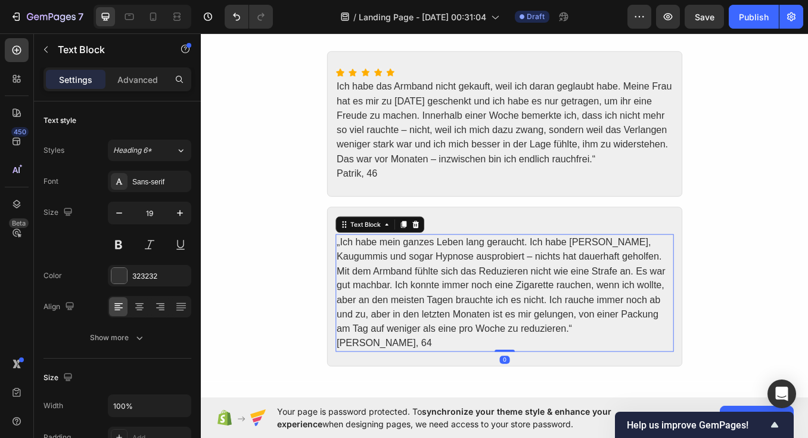
click at [364, 275] on p "„Ich habe mein ganzes Leben lang geraucht. Ich habe [PERSON_NAME], Kaugummis un…" at bounding box center [559, 330] width 396 height 119
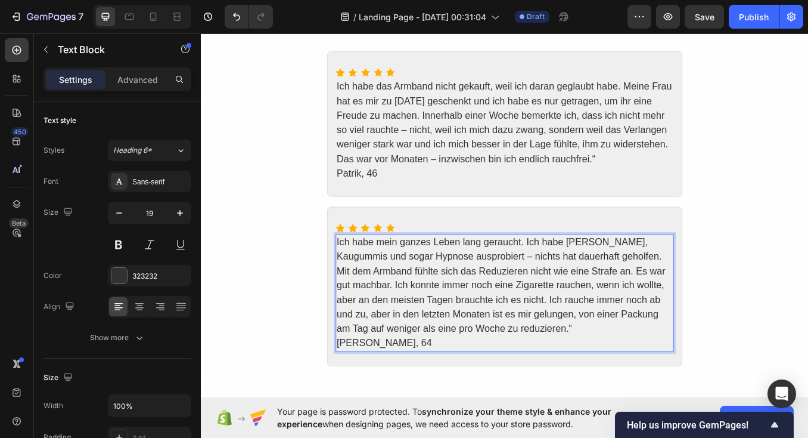
click at [627, 373] on p "Ich habe mein ganzes Leben lang geraucht. Ich habe [PERSON_NAME], Kaugummis und…" at bounding box center [559, 330] width 396 height 119
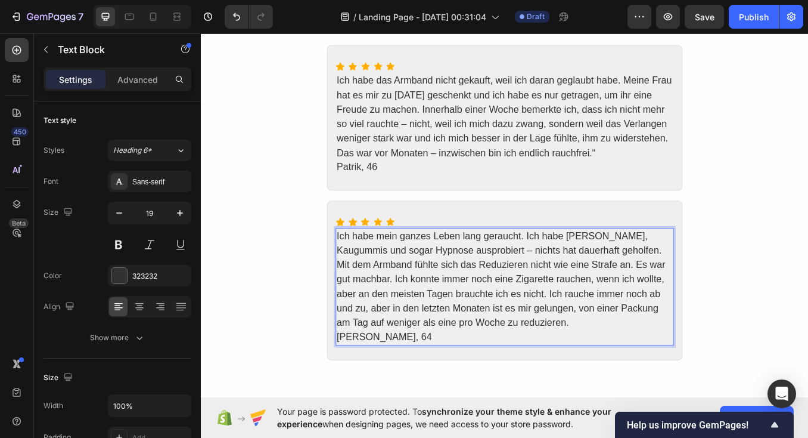
click at [516, 306] on p "Ich habe mein ganzes Leben lang geraucht. Ich habe [PERSON_NAME], Kaugummis und…" at bounding box center [559, 323] width 396 height 119
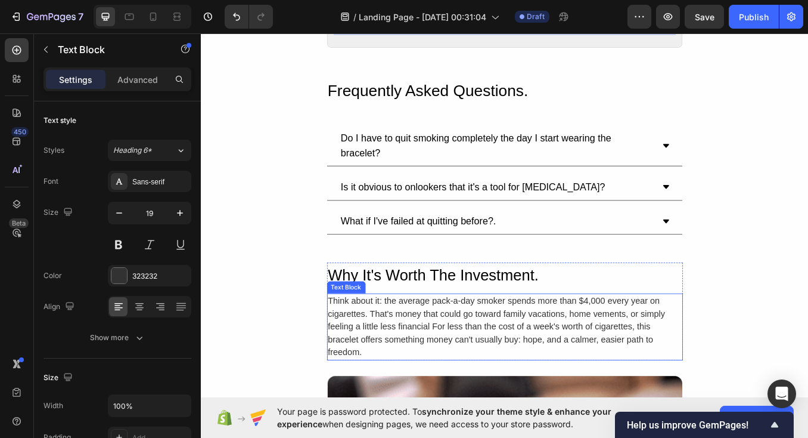
scroll to position [2360, 0]
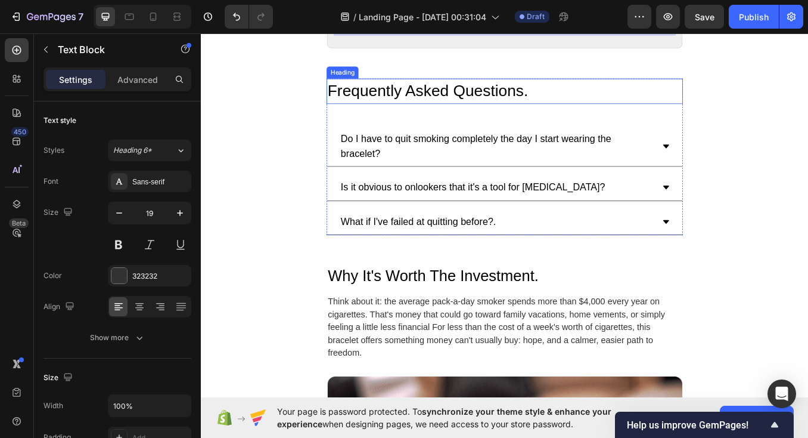
click at [473, 92] on h2 "Frequently Asked Questions." at bounding box center [559, 101] width 420 height 30
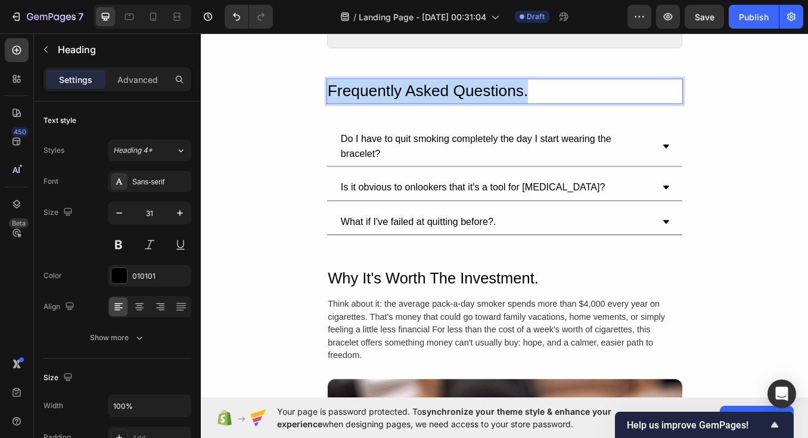
click at [473, 92] on p "Frequently Asked Questions." at bounding box center [558, 102] width 417 height 28
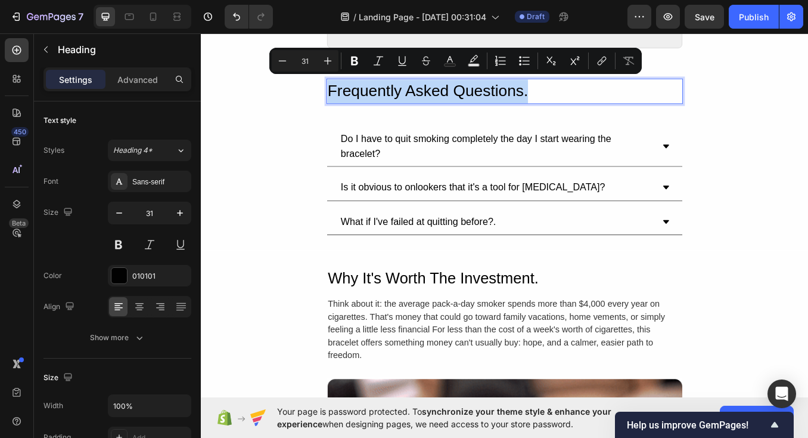
click at [473, 92] on p "Frequently Asked Questions." at bounding box center [558, 102] width 417 height 28
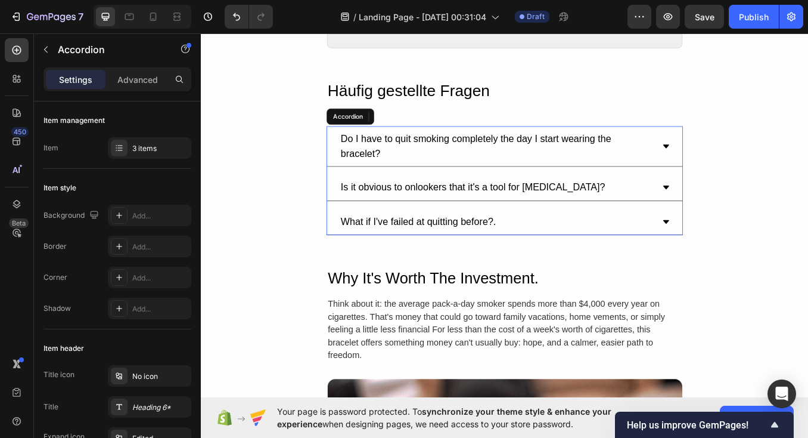
click at [479, 147] on div "Do I have to quit smoking completely the day I start wearing the bracelet?" at bounding box center [549, 166] width 371 height 38
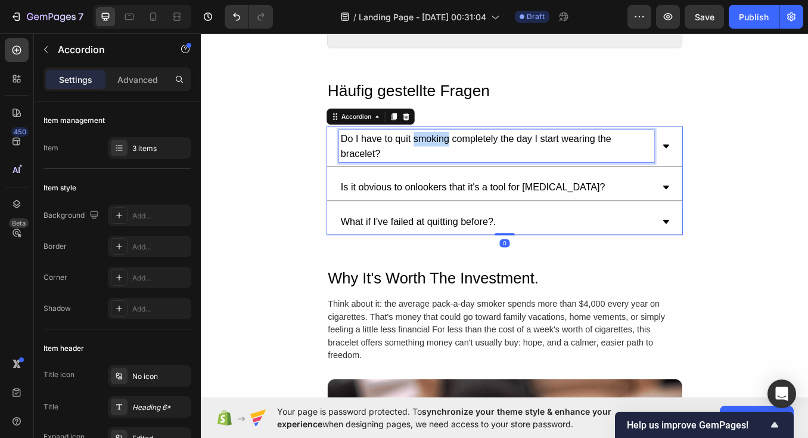
click at [471, 149] on p "Do I have to quit smoking completely the day I start wearing the bracelet?" at bounding box center [548, 166] width 367 height 34
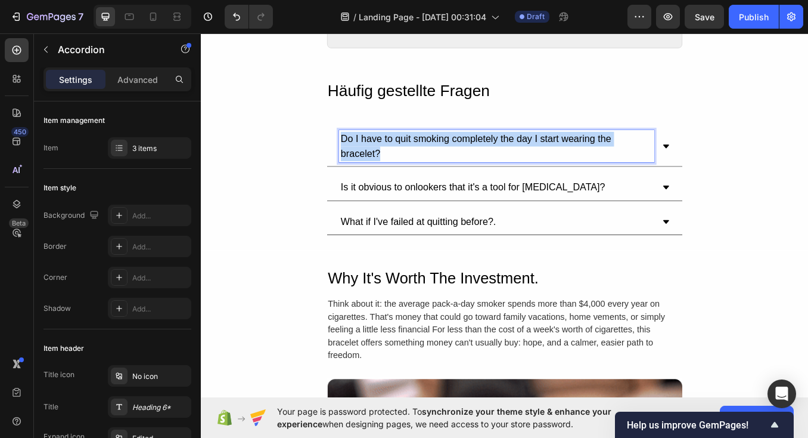
click at [471, 149] on p "Do I have to quit smoking completely the day I start wearing the bracelet?" at bounding box center [548, 166] width 367 height 34
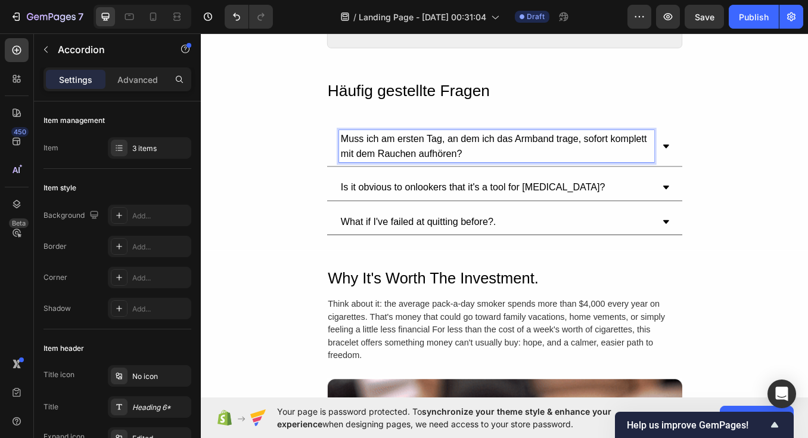
click at [747, 162] on icon at bounding box center [749, 167] width 10 height 10
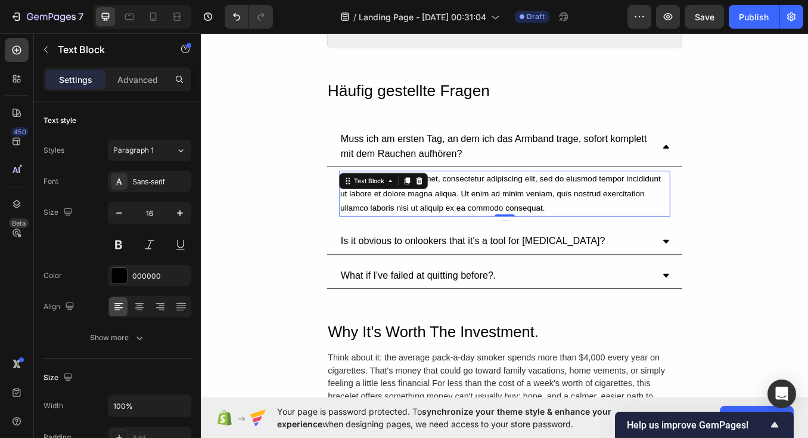
click at [447, 213] on div "Lorem ipsum dolor sit amet, consectetur adipiscing elit, sed do eiusmod tempor …" at bounding box center [559, 222] width 390 height 54
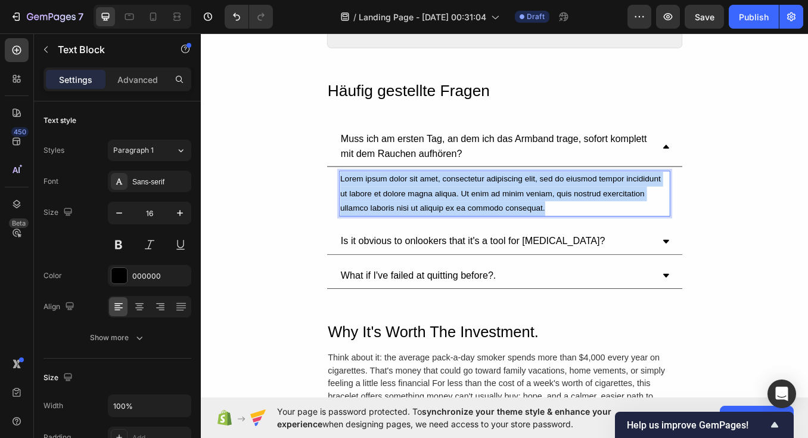
click at [447, 213] on p "Lorem ipsum dolor sit amet, consectetur adipiscing elit, sed do eiusmod tempor …" at bounding box center [559, 221] width 388 height 51
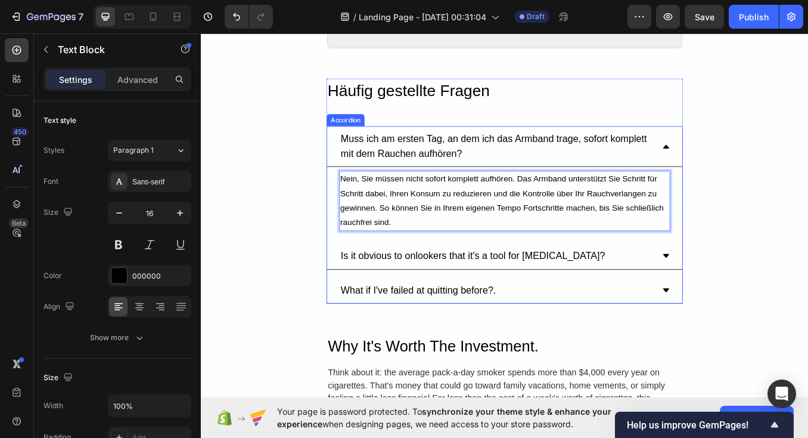
click at [482, 287] on p "Is it obvious to onlookers that it's a tool for [MEDICAL_DATA]?" at bounding box center [520, 295] width 311 height 17
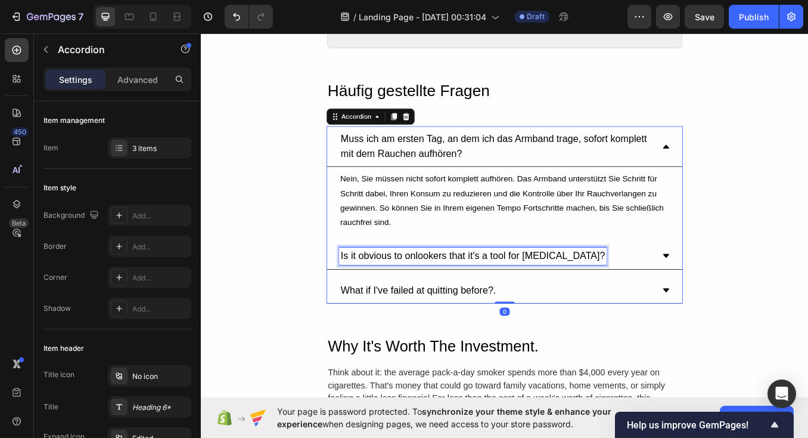
click at [482, 287] on p "Is it obvious to onlookers that it's a tool for [MEDICAL_DATA]?" at bounding box center [520, 295] width 311 height 17
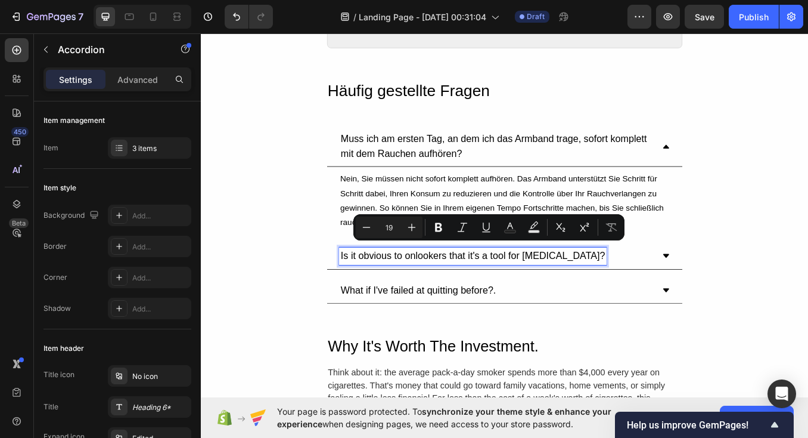
click at [749, 293] on icon at bounding box center [748, 295] width 7 height 4
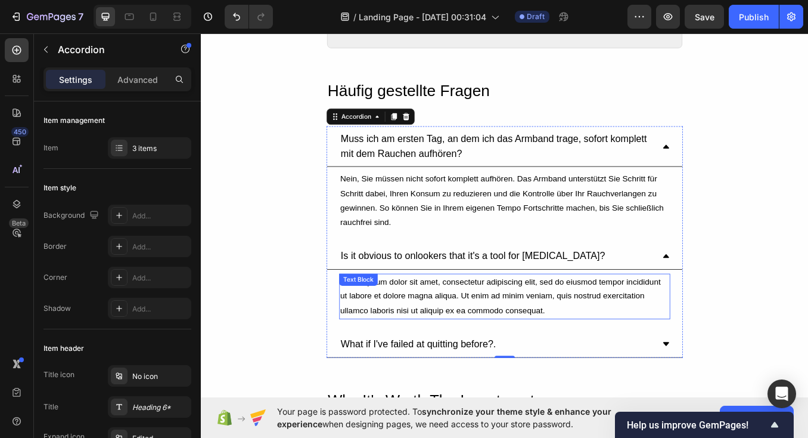
click at [461, 324] on div "Lorem ipsum dolor sit amet, consectetur adipiscing elit, sed do eiusmod tempor …" at bounding box center [559, 343] width 390 height 54
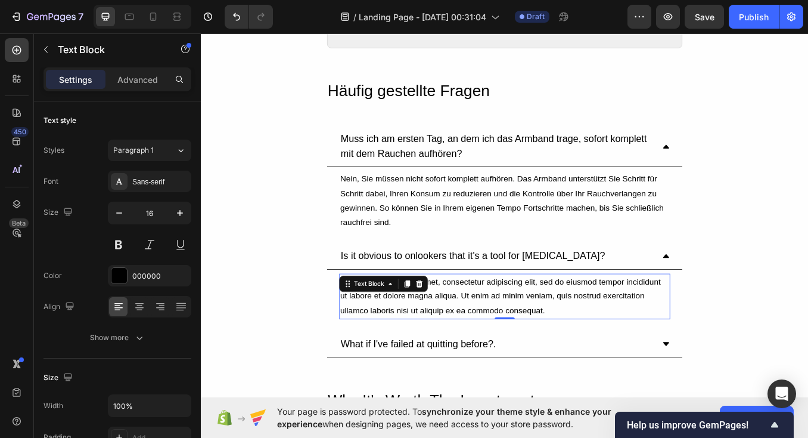
click at [461, 324] on div at bounding box center [458, 328] width 14 height 14
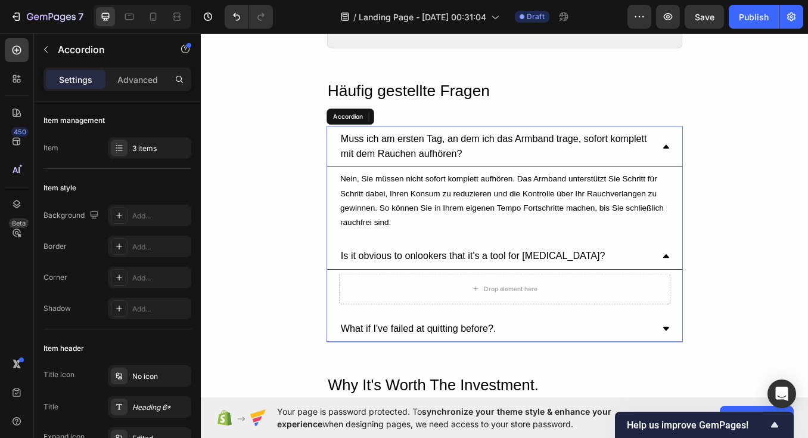
click at [461, 324] on div "Drop element here" at bounding box center [559, 334] width 390 height 36
click at [235, 12] on icon "Undo/Redo" at bounding box center [237, 17] width 12 height 12
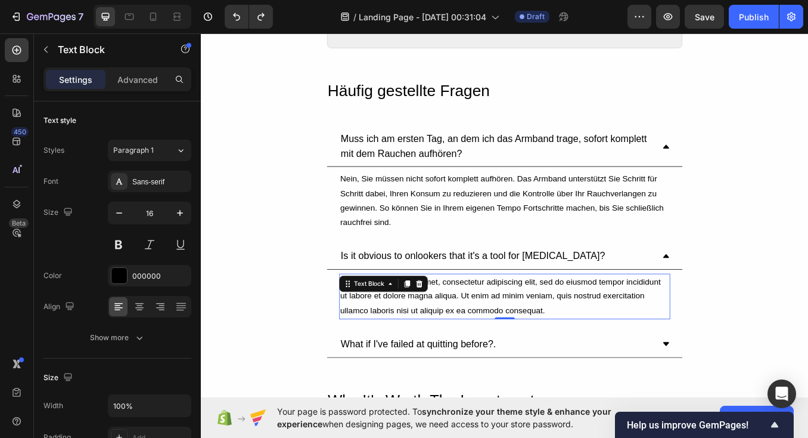
click at [489, 325] on div "Lorem ipsum dolor sit amet, consectetur adipiscing elit, sed do eiusmod tempor …" at bounding box center [559, 343] width 390 height 54
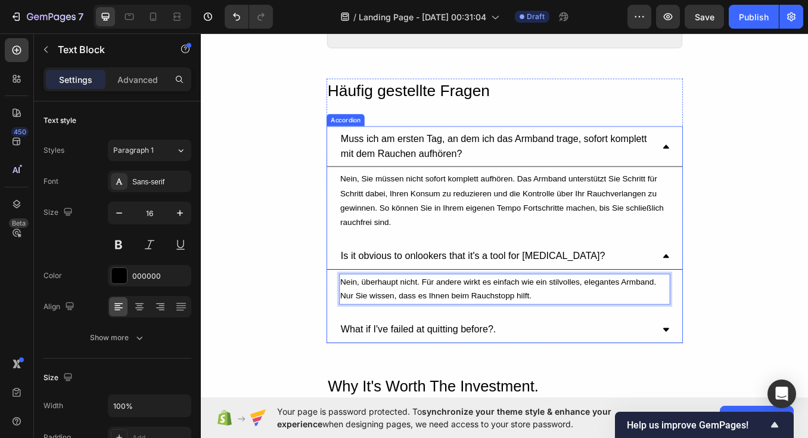
click at [438, 287] on p "Is it obvious to onlookers that it's a tool for [MEDICAL_DATA]?" at bounding box center [520, 295] width 311 height 17
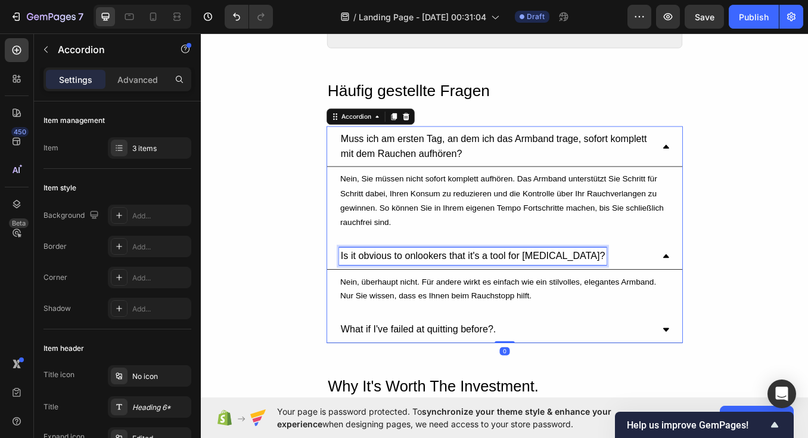
click at [438, 287] on p "Is it obvious to onlookers that it's a tool for [MEDICAL_DATA]?" at bounding box center [520, 295] width 311 height 17
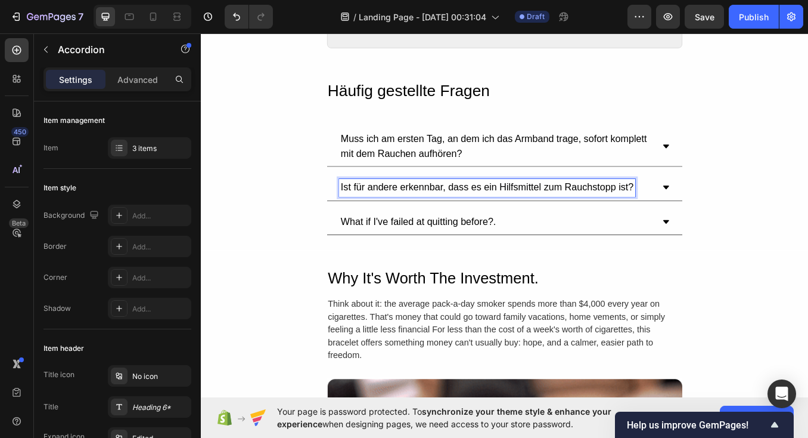
scroll to position [2417, 0]
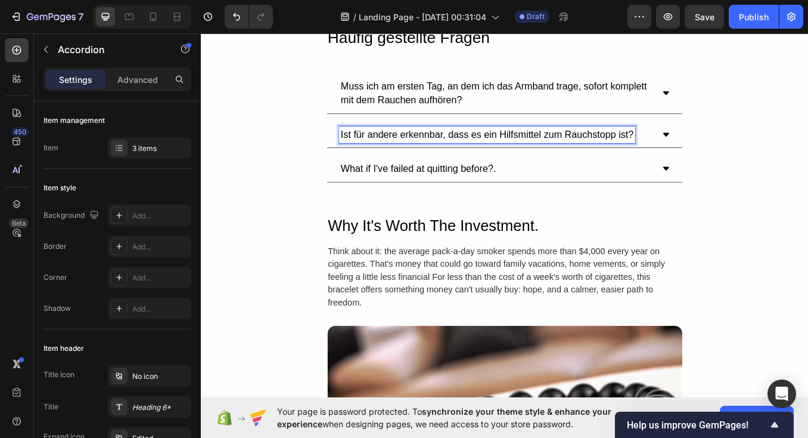
click at [469, 188] on p "What if I've failed at quitting before?." at bounding box center [456, 192] width 183 height 17
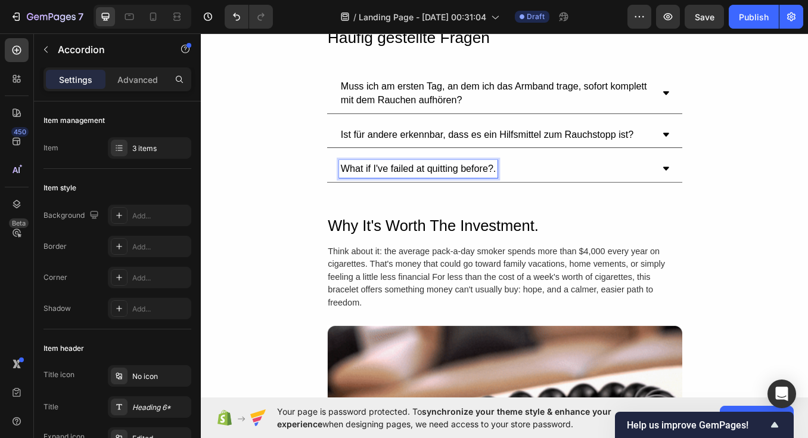
click at [502, 193] on p "What if I've failed at quitting before?." at bounding box center [456, 192] width 183 height 17
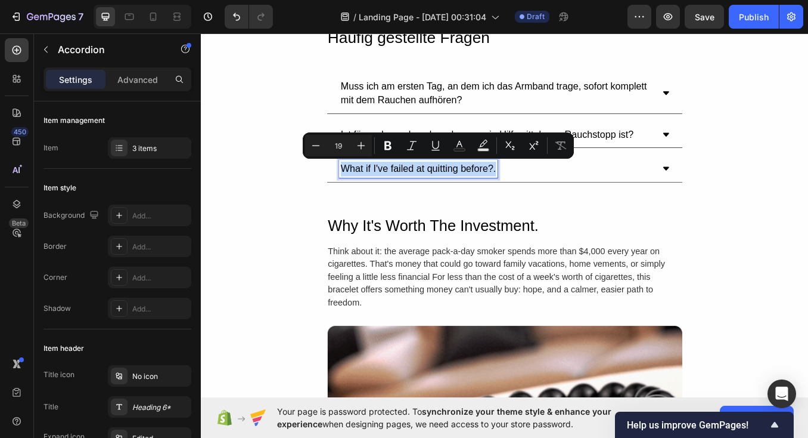
copy p "What if I've failed at quitting before?."
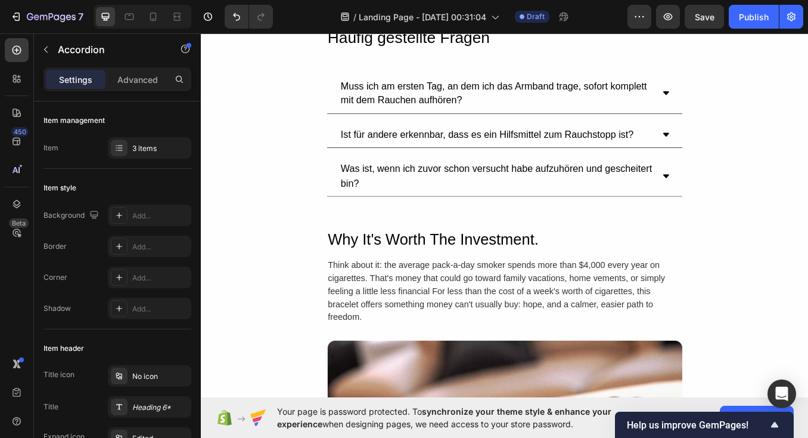
click at [751, 197] on icon at bounding box center [749, 202] width 10 height 10
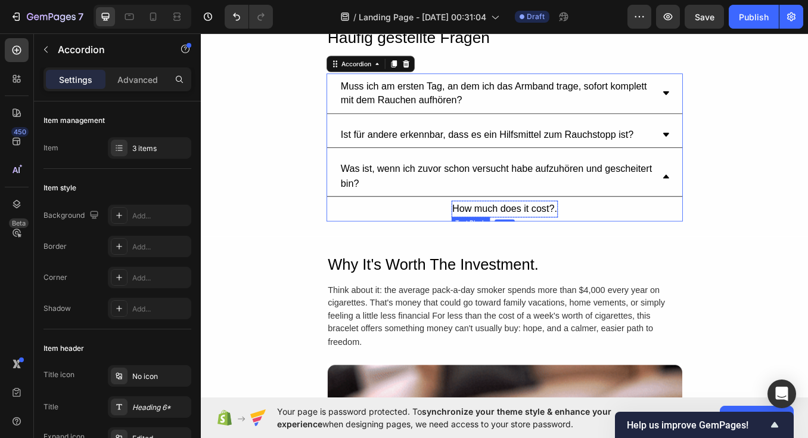
click at [528, 235] on div "How much does it cost?." at bounding box center [559, 240] width 126 height 20
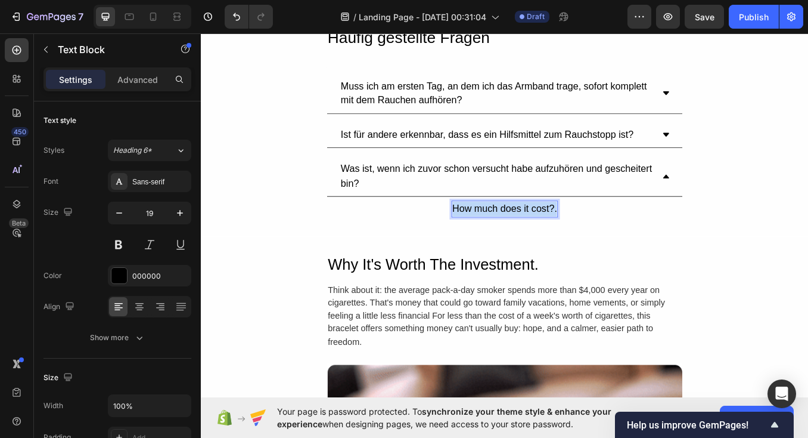
click at [528, 235] on p "How much does it cost?." at bounding box center [558, 239] width 123 height 17
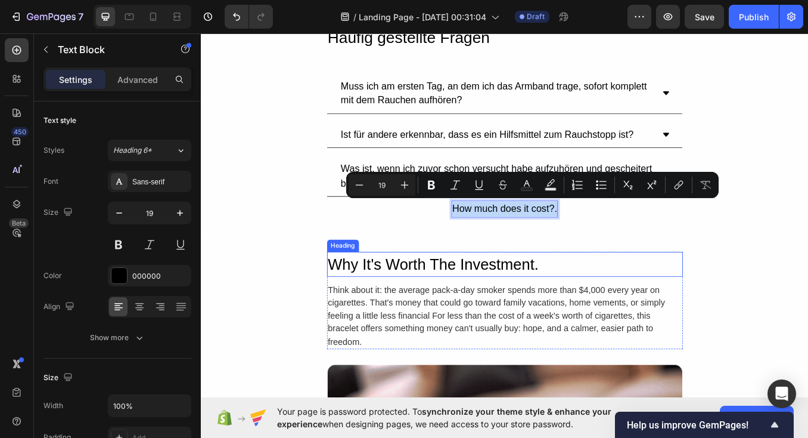
click at [375, 293] on h2 "Why It's Worth The Investment." at bounding box center [558, 304] width 419 height 29
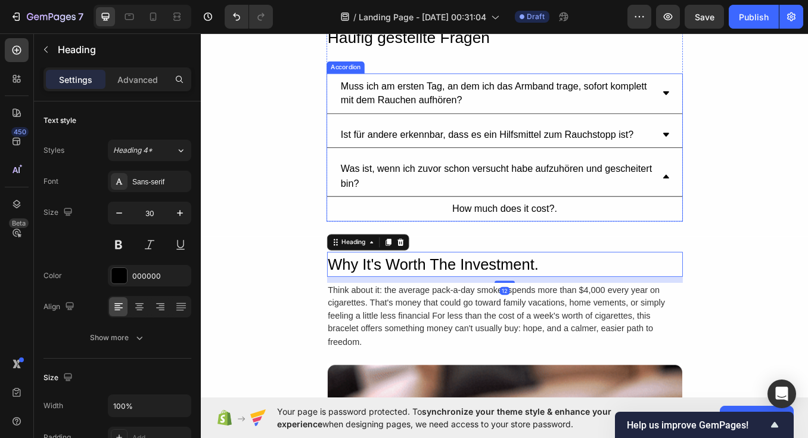
click at [473, 160] on div "Ist für andere erkennbar, dass es ein Hilfsmittel zum Rauchstopp ist?" at bounding box center [538, 152] width 349 height 21
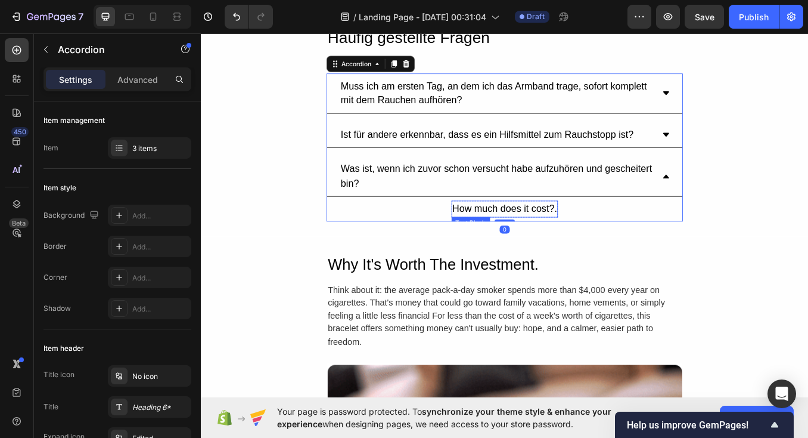
click at [546, 233] on p "How much does it cost?." at bounding box center [558, 239] width 123 height 17
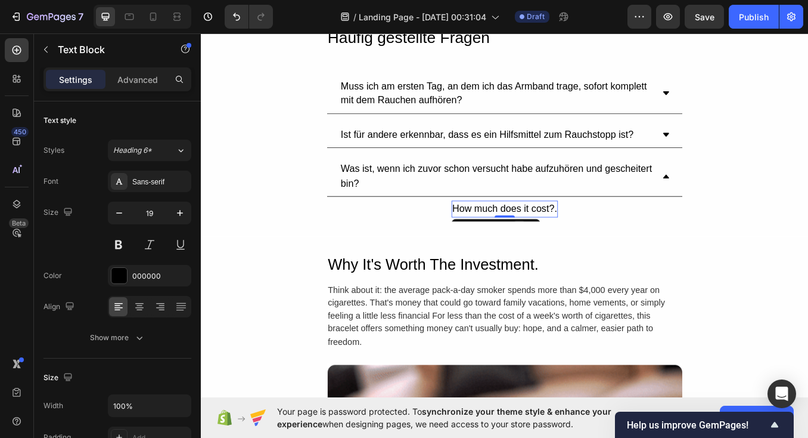
click at [581, 254] on div at bounding box center [576, 261] width 14 height 14
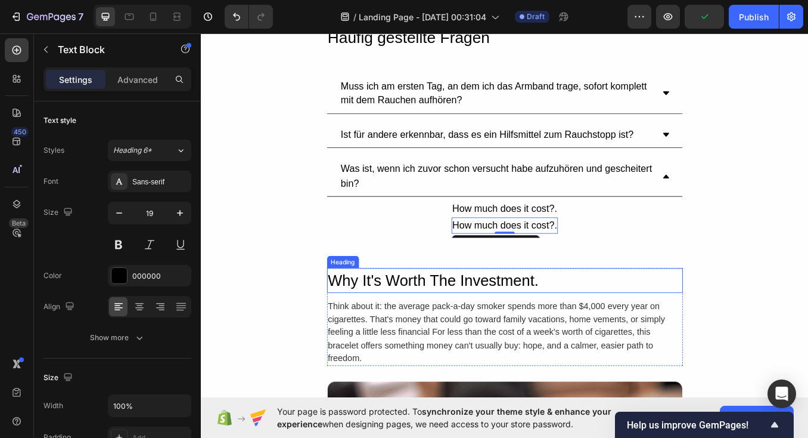
click at [593, 314] on h2 "Why It's Worth The Investment." at bounding box center [558, 323] width 419 height 29
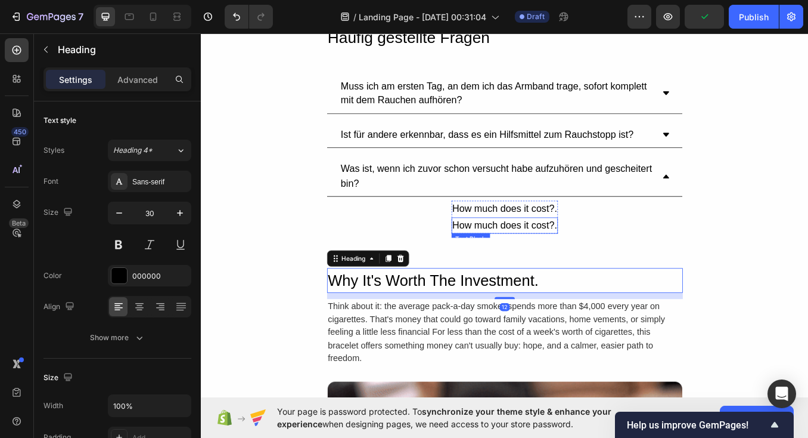
click at [588, 252] on div "How much does it cost?." at bounding box center [559, 260] width 126 height 20
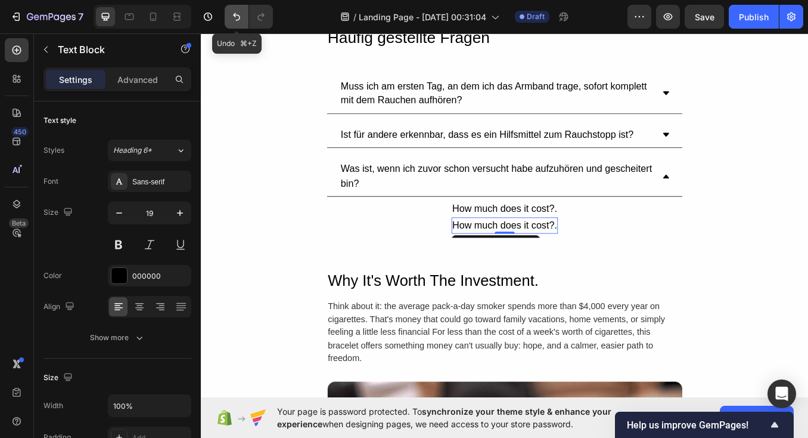
click at [239, 19] on icon "Undo/Redo" at bounding box center [236, 17] width 7 height 8
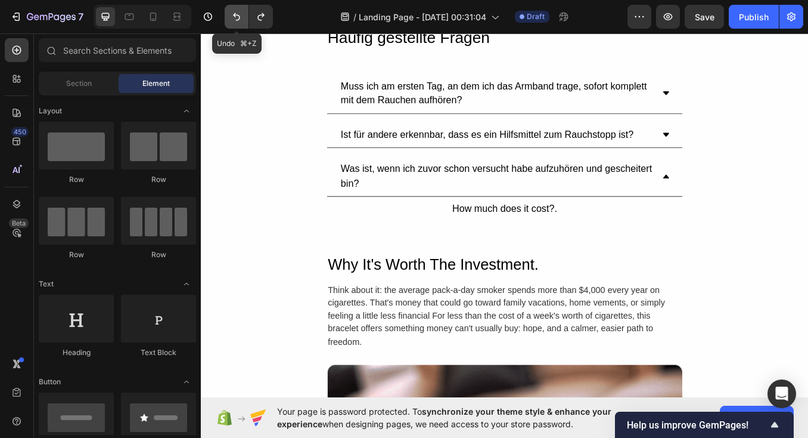
click at [239, 19] on icon "Undo/Redo" at bounding box center [236, 17] width 7 height 8
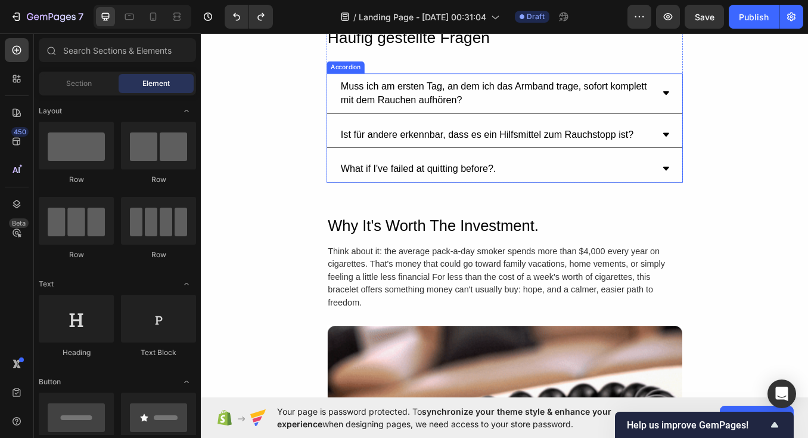
click at [494, 185] on p "What if I've failed at quitting before?." at bounding box center [456, 192] width 183 height 17
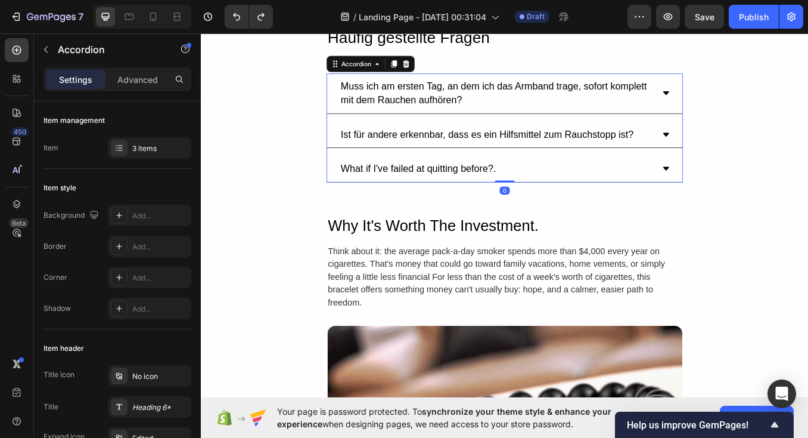
click at [621, 187] on div "What if I've failed at quitting before?." at bounding box center [549, 192] width 371 height 21
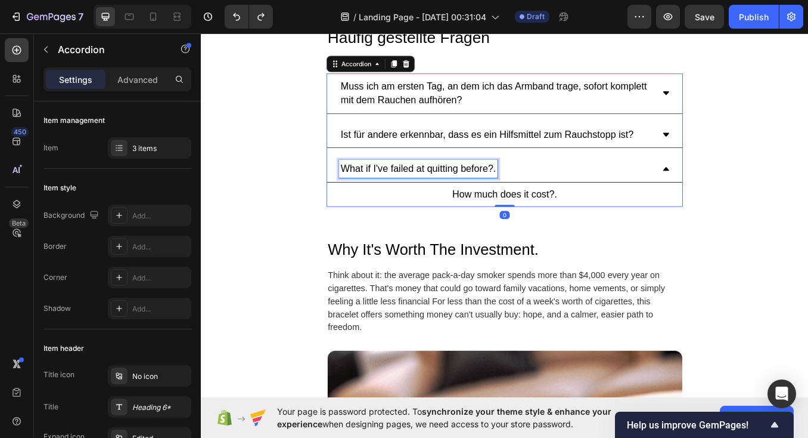
click at [528, 201] on div "What if I've failed at quitting before?." at bounding box center [457, 192] width 187 height 21
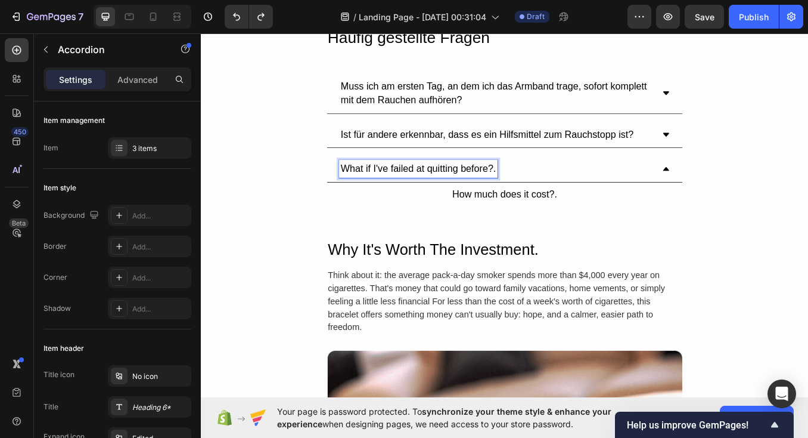
click at [514, 191] on p "What if I've failed at quitting before?." at bounding box center [456, 192] width 183 height 17
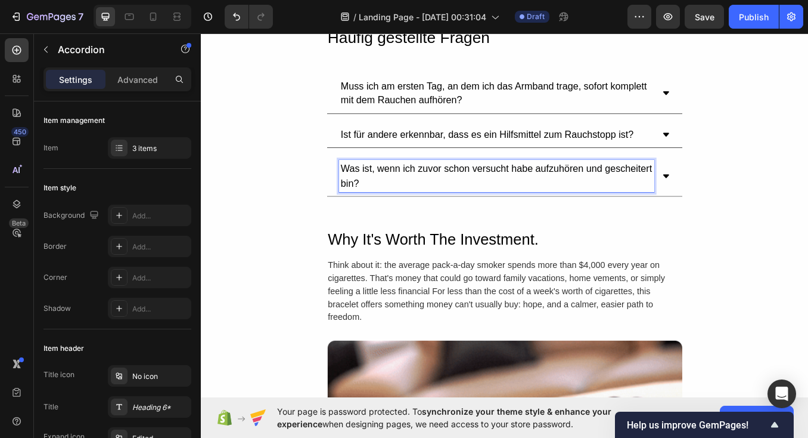
click at [523, 235] on div "Häufig gestellte Fragen Heading Muss ich am ersten Tag, an dem ich das Armband …" at bounding box center [558, 124] width 715 height 237
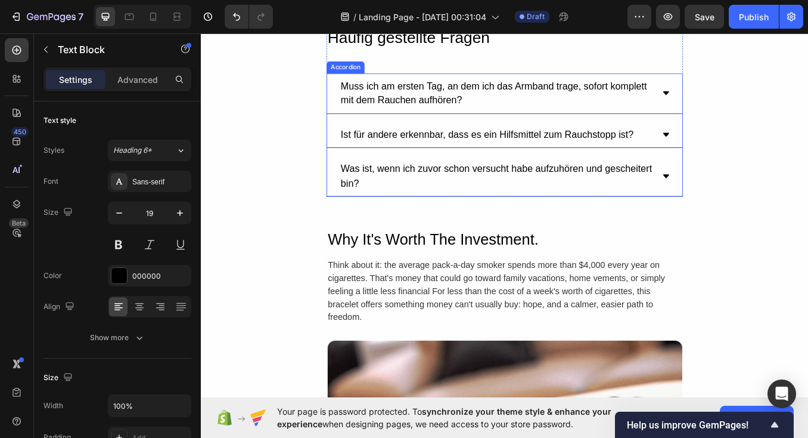
click at [751, 199] on icon at bounding box center [748, 201] width 7 height 4
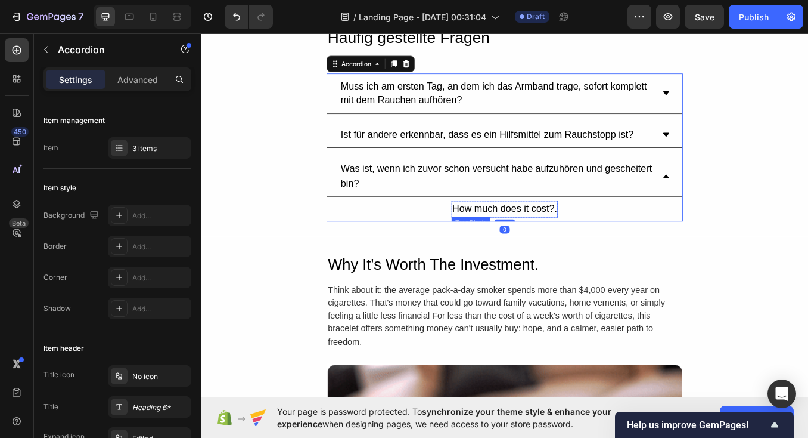
click at [541, 233] on div "How much does it cost?." at bounding box center [559, 240] width 126 height 20
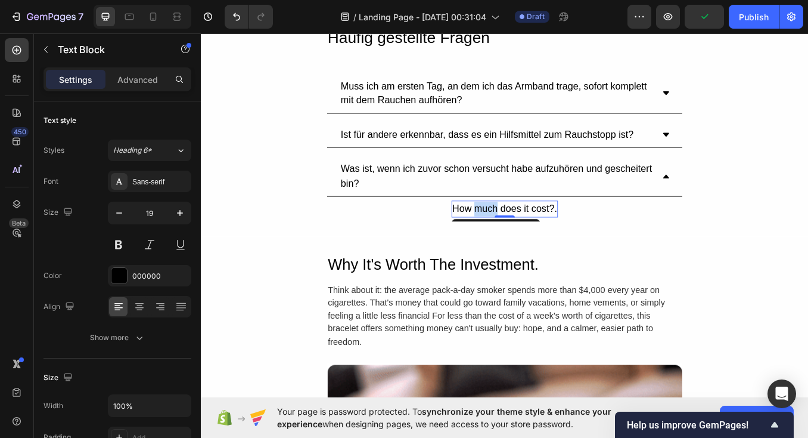
click at [532, 235] on p "How much does it cost?." at bounding box center [558, 239] width 123 height 17
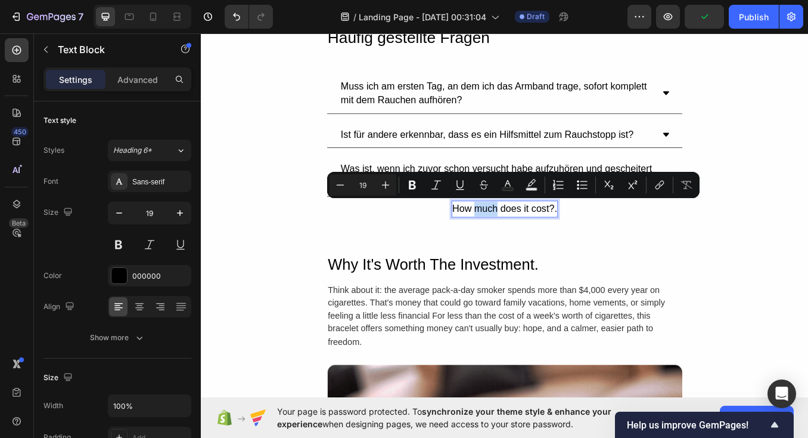
click at [532, 235] on p "How much does it cost?." at bounding box center [558, 239] width 123 height 17
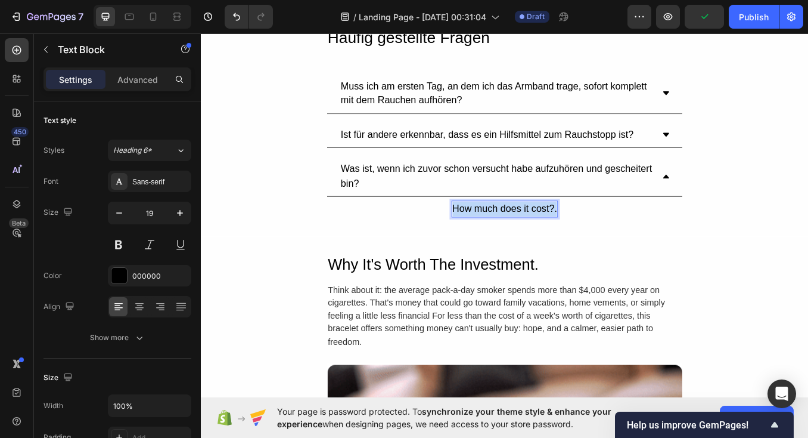
click at [532, 235] on p "How much does it cost?." at bounding box center [558, 239] width 123 height 17
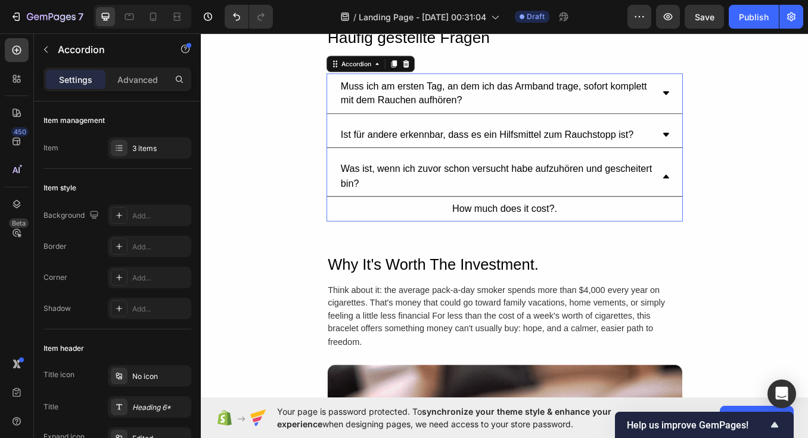
click at [743, 151] on div "Ist für andere erkennbar, dass es ein Hilfsmittel zum Rauchstopp ist?" at bounding box center [558, 153] width 419 height 31
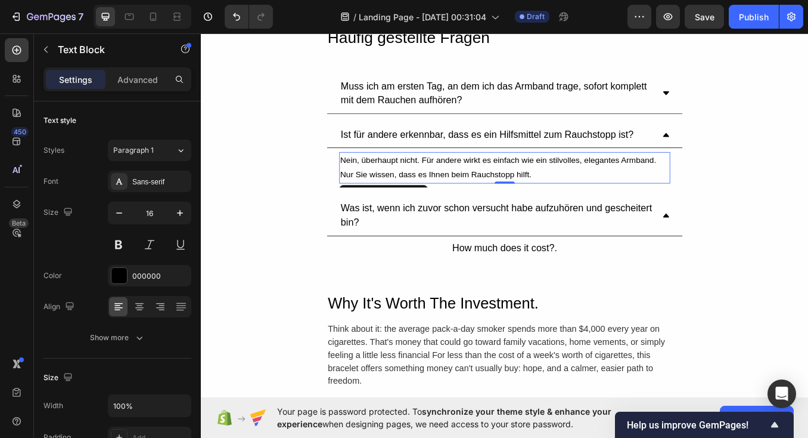
click at [482, 191] on p "Nein, überhaupt nicht. Für andere wirkt es einfach wie ein stilvolles, elegante…" at bounding box center [559, 191] width 388 height 35
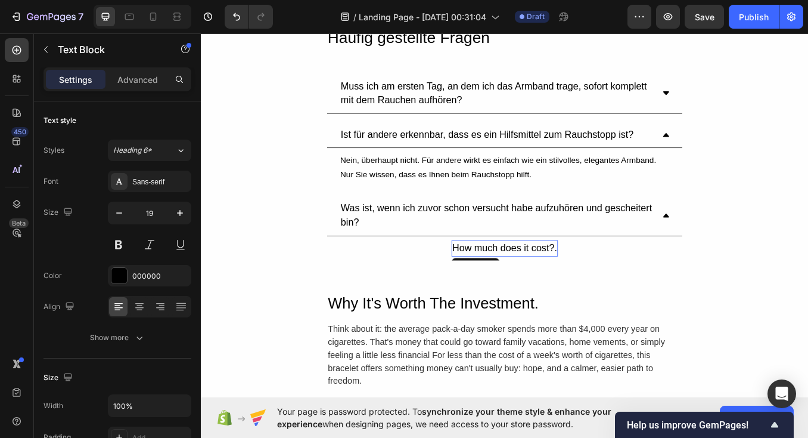
click at [546, 278] on p "How much does it cost?." at bounding box center [558, 286] width 123 height 17
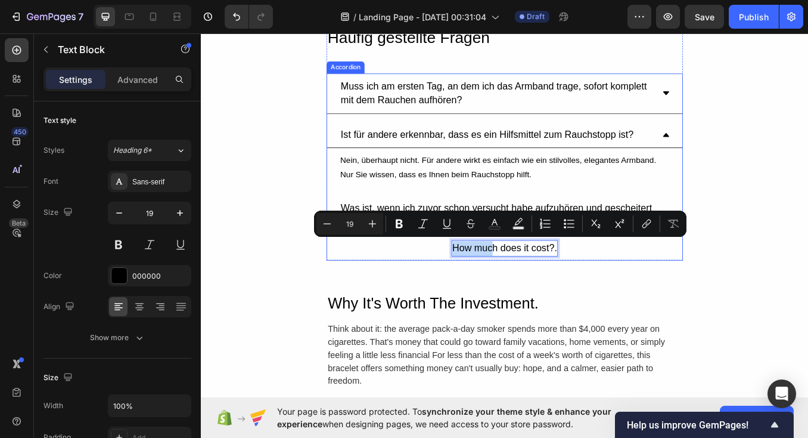
drag, startPoint x: 541, startPoint y: 279, endPoint x: 434, endPoint y: 282, distance: 107.4
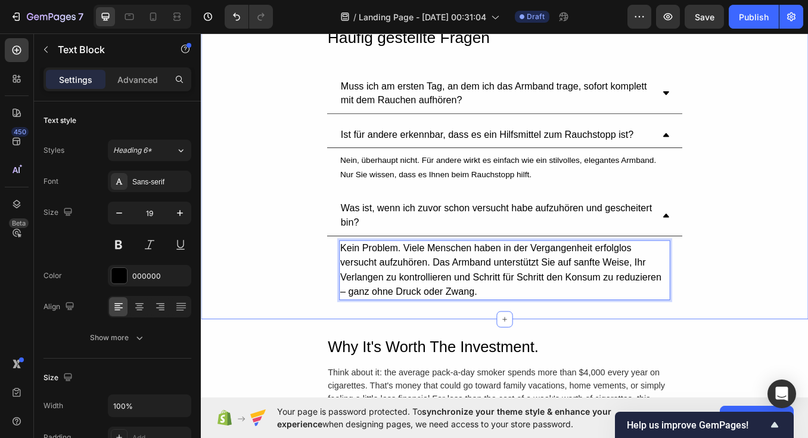
click at [269, 334] on div "Häufig gestellte Fragen Heading Muss ich am ersten Tag, an dem ich das Armband …" at bounding box center [558, 188] width 715 height 328
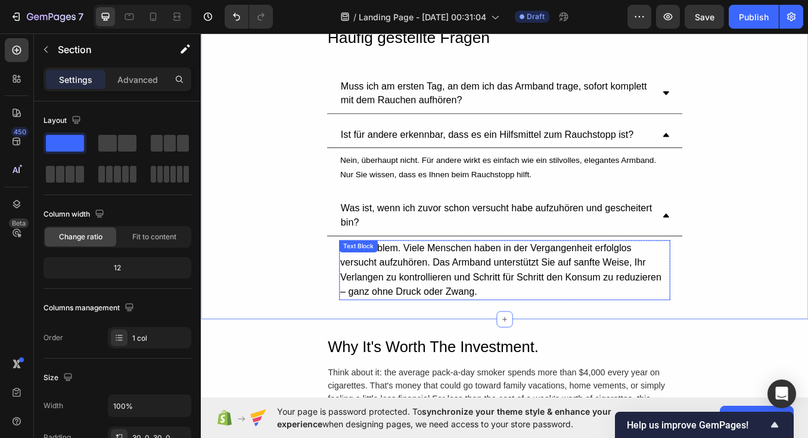
click at [624, 293] on p "Kein Problem. Viele Menschen haben in der Vergangenheit erfolglos versucht aufz…" at bounding box center [559, 312] width 388 height 68
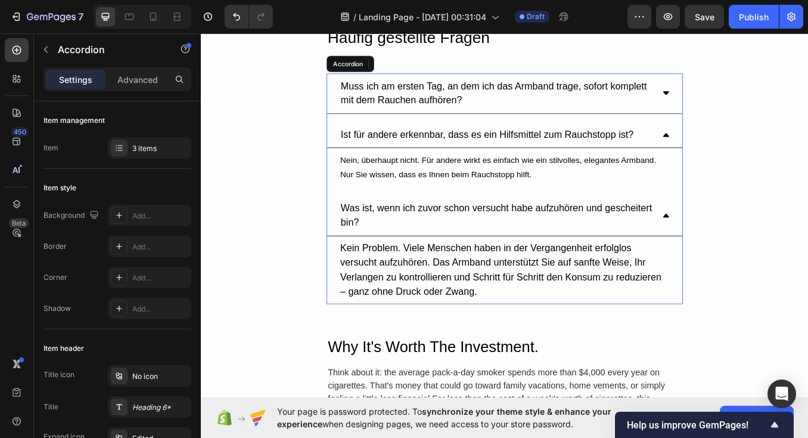
click at [751, 243] on icon at bounding box center [749, 248] width 10 height 10
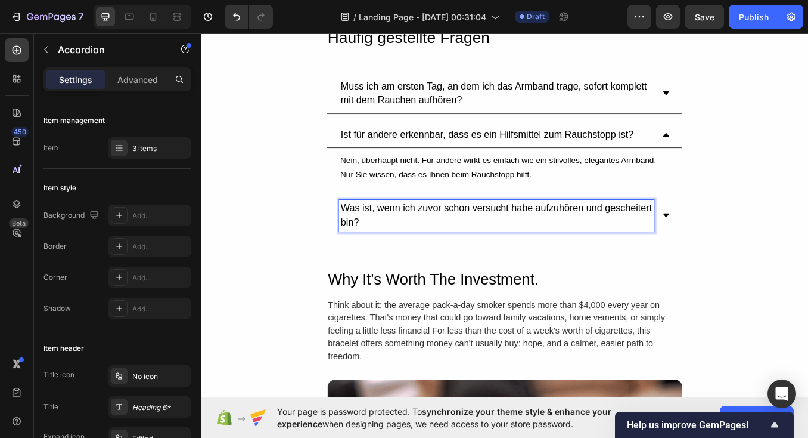
click at [749, 243] on icon at bounding box center [749, 248] width 10 height 10
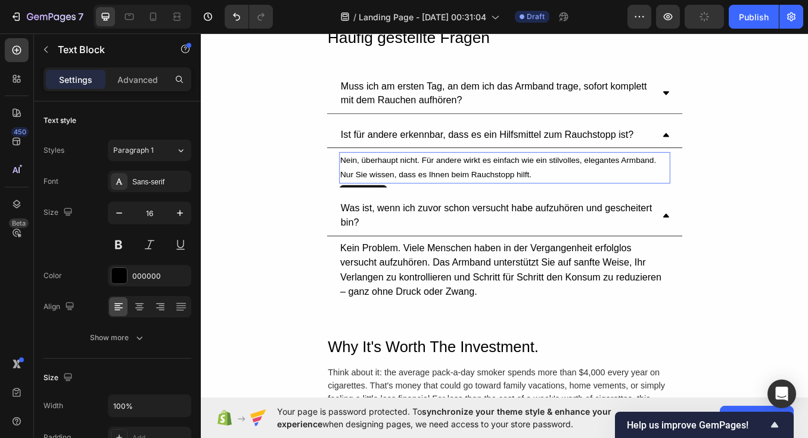
click at [475, 194] on p "Nein, überhaupt nicht. Für andere wirkt es einfach wie ein stilvolles, elegante…" at bounding box center [559, 191] width 388 height 35
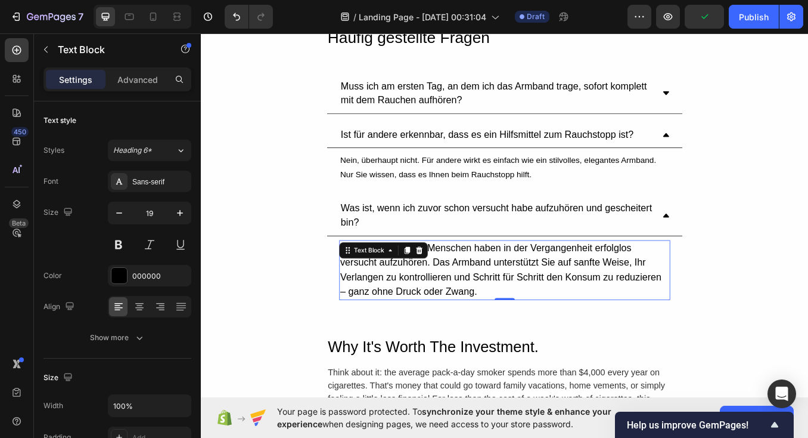
click at [437, 314] on p "Kein Problem. Viele Menschen haben in der Vergangenheit erfolglos versucht aufz…" at bounding box center [559, 312] width 388 height 68
click at [121, 216] on icon "button" at bounding box center [119, 213] width 12 height 12
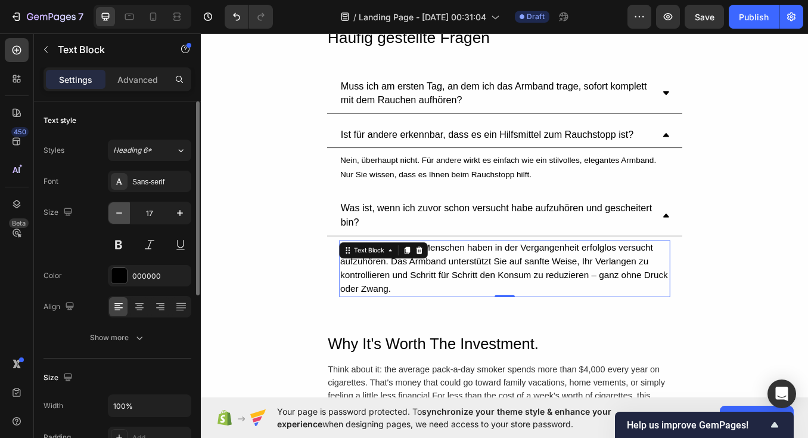
click at [121, 216] on icon "button" at bounding box center [119, 213] width 12 height 12
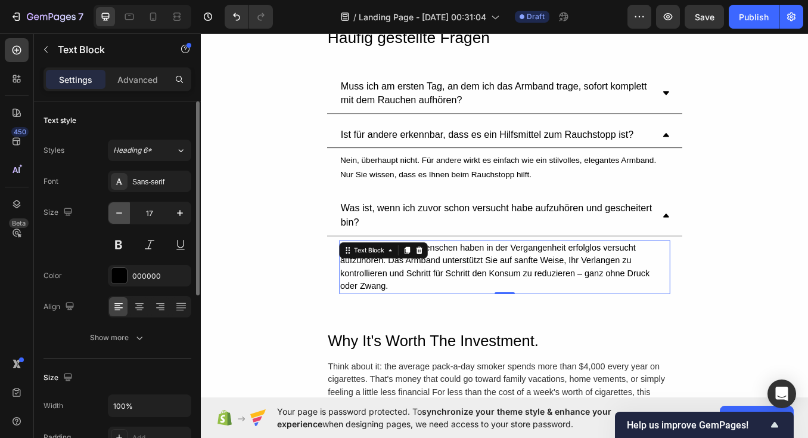
type input "16"
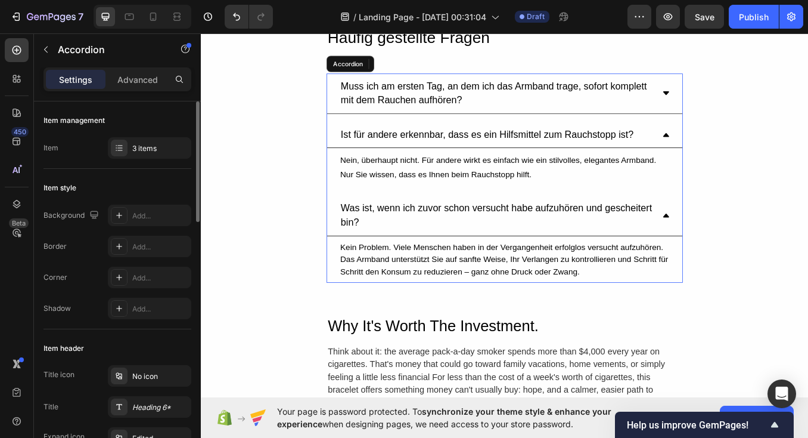
click at [744, 250] on div "Was ist, wenn ich zuvor schon versucht habe aufzuhören und gescheitert bin?" at bounding box center [558, 248] width 419 height 48
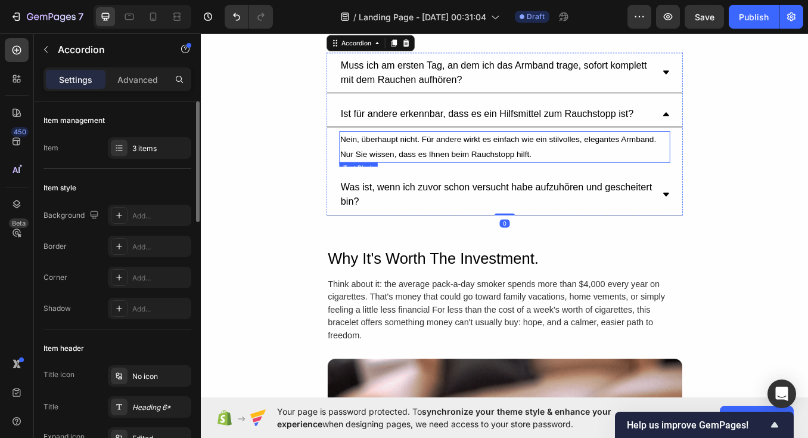
scroll to position [2447, 0]
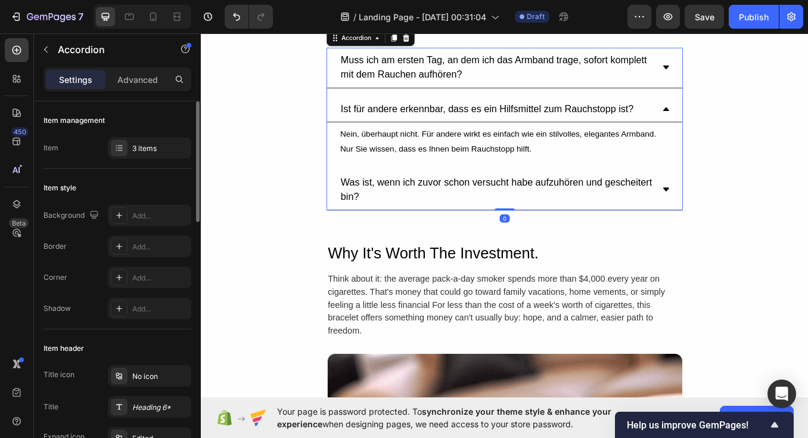
click at [749, 111] on div "Ist für andere erkennbar, dass es ein Hilfsmittel zum Rauchstopp ist?" at bounding box center [558, 122] width 419 height 31
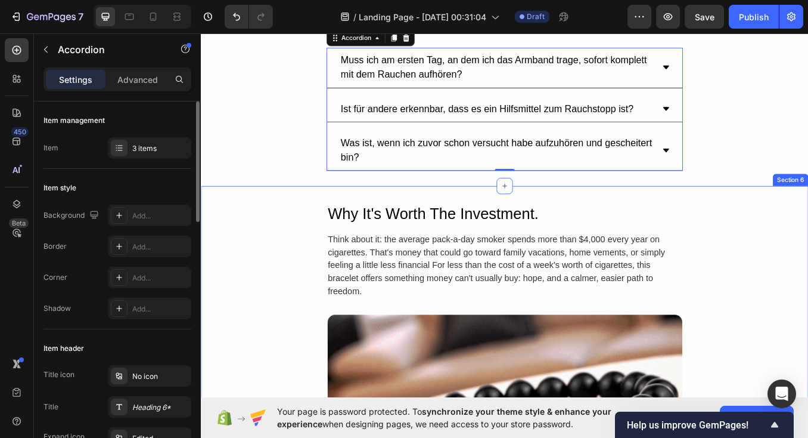
scroll to position [2506, 0]
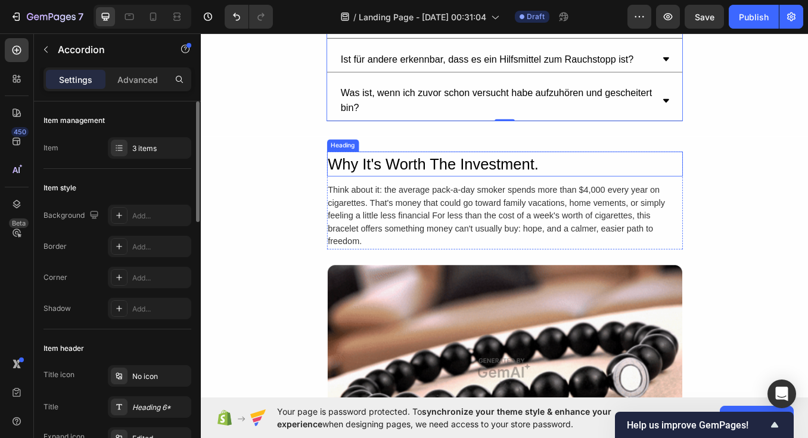
click at [484, 177] on h2 "Why It's Worth The Investment." at bounding box center [558, 186] width 419 height 29
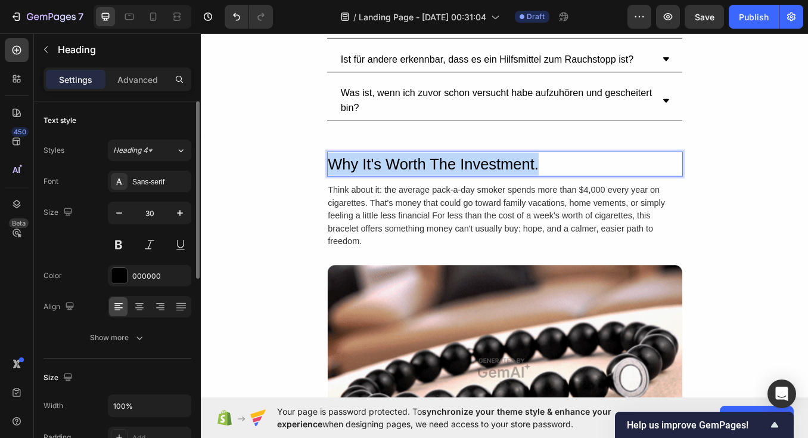
click at [484, 177] on p "Why It's Worth The Investment." at bounding box center [559, 186] width 417 height 27
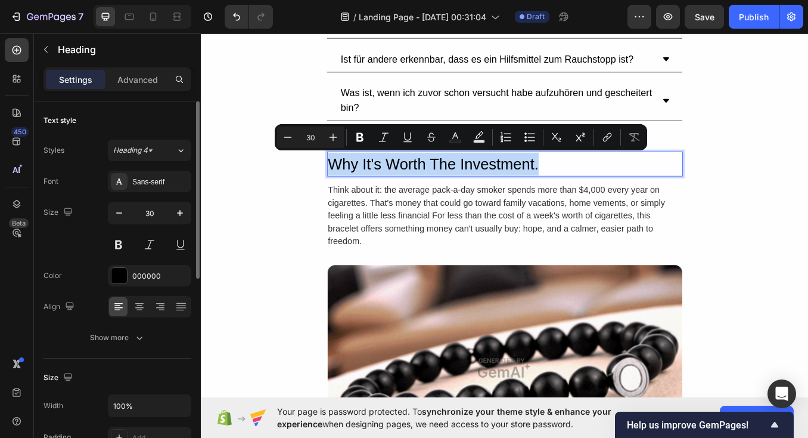
copy p "Why It's Worth The Investment."
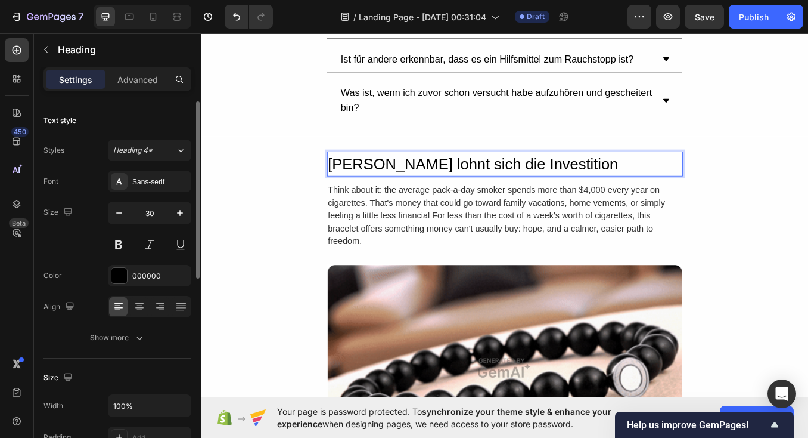
click at [446, 184] on p "[PERSON_NAME] lohnt sich die Investition" at bounding box center [559, 186] width 417 height 27
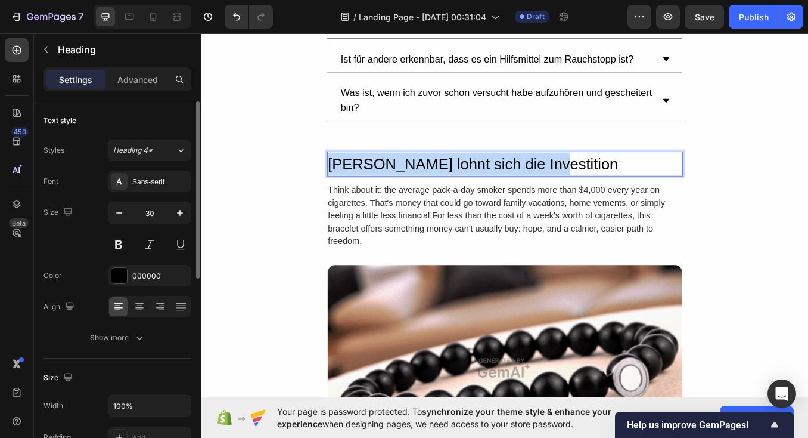
click at [446, 184] on p "[PERSON_NAME] lohnt sich die Investition" at bounding box center [559, 186] width 417 height 27
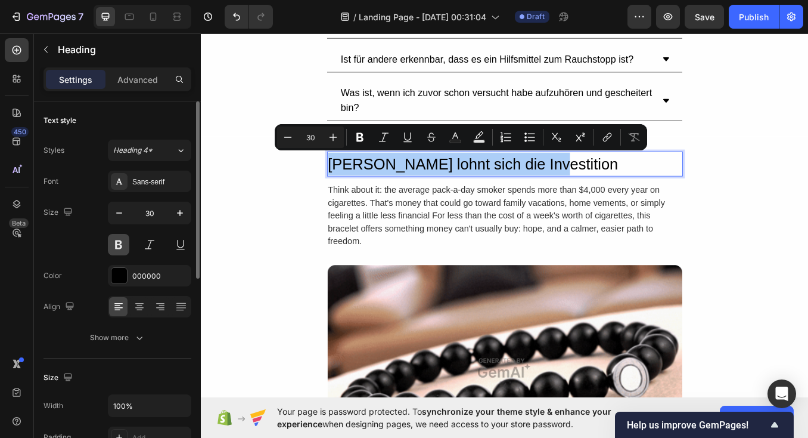
click at [114, 243] on button at bounding box center [118, 244] width 21 height 21
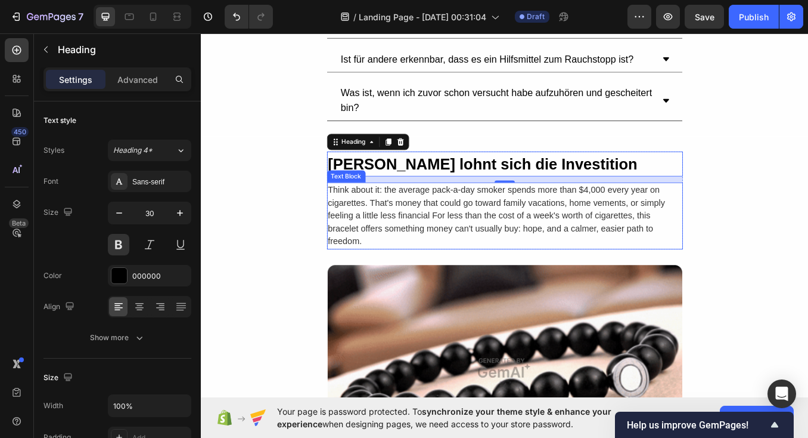
click at [366, 265] on div "Think about it: the average pack-a-day smoker spends more than $4,000 every yea…" at bounding box center [558, 248] width 419 height 79
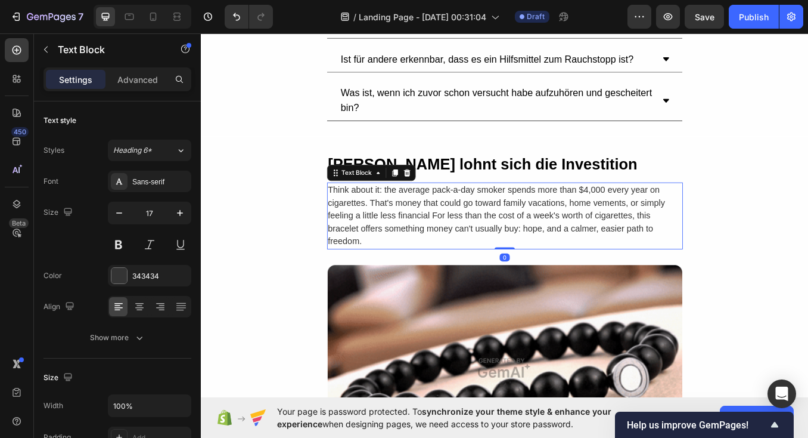
click at [391, 252] on div "Think about it: the average pack-a-day smoker spends more than $4,000 every yea…" at bounding box center [558, 248] width 419 height 79
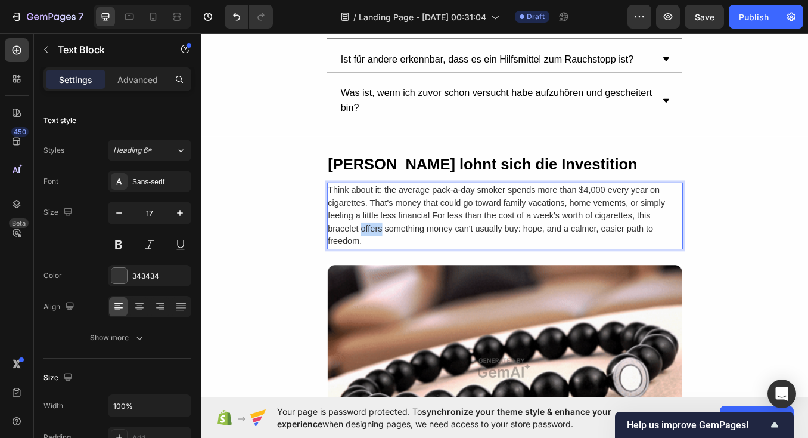
click at [391, 252] on p "Think about it: the average pack-a-day smoker spends more than $4,000 every yea…" at bounding box center [559, 248] width 417 height 76
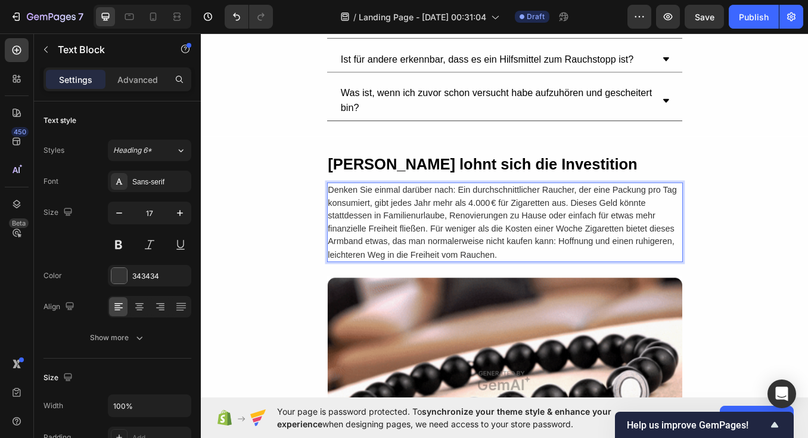
click at [446, 243] on p "Denken Sie einmal darüber nach: Ein durchschnittlicher Raucher, der eine Packun…" at bounding box center [559, 255] width 417 height 91
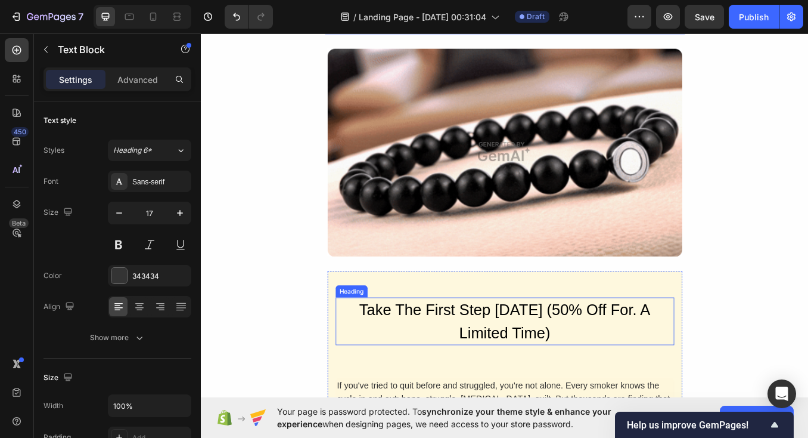
scroll to position [2911, 0]
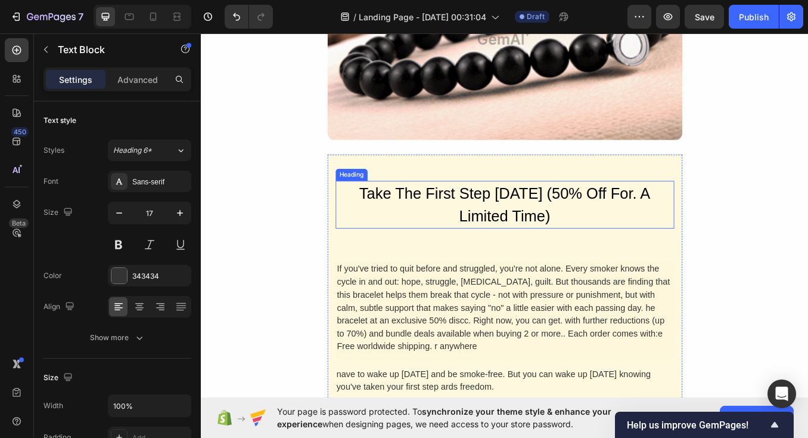
click at [523, 243] on h2 "Take The First Step [DATE] (50% Off For. A Limited Time)" at bounding box center [559, 235] width 399 height 56
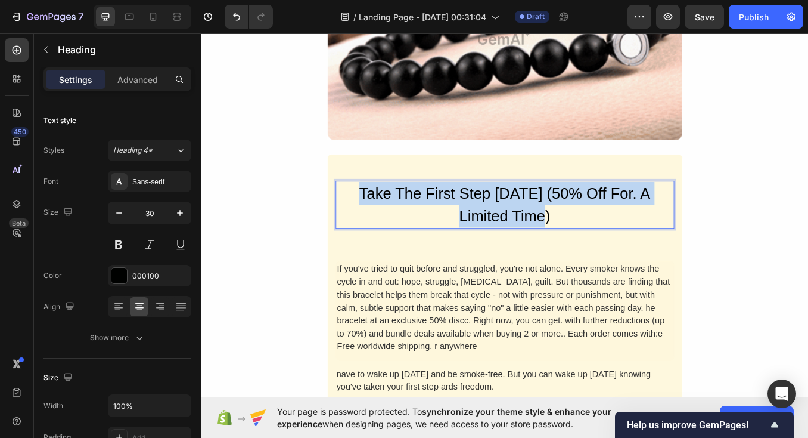
click at [523, 243] on p "Take The First Step [DATE] (50% Off For. A Limited Time)" at bounding box center [559, 235] width 396 height 54
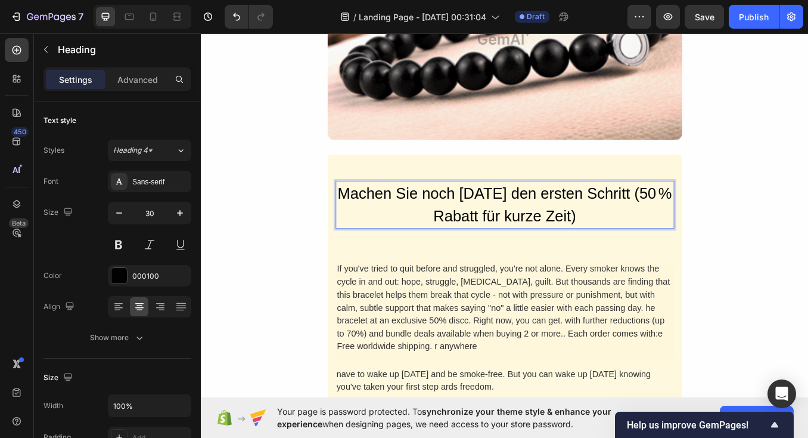
click at [501, 219] on p "Machen Sie noch [DATE] den ersten Schritt (50 % Rabatt für kurze Zeit)" at bounding box center [559, 235] width 396 height 54
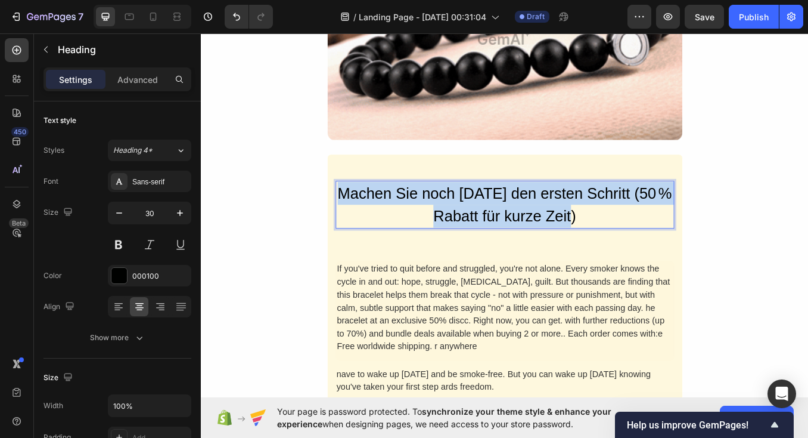
click at [501, 219] on p "Machen Sie noch [DATE] den ersten Schritt (50 % Rabatt für kurze Zeit)" at bounding box center [559, 235] width 396 height 54
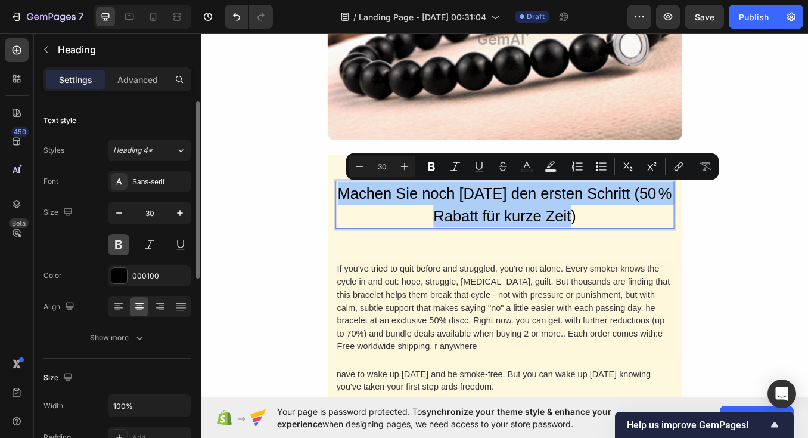
click at [119, 247] on button at bounding box center [118, 244] width 21 height 21
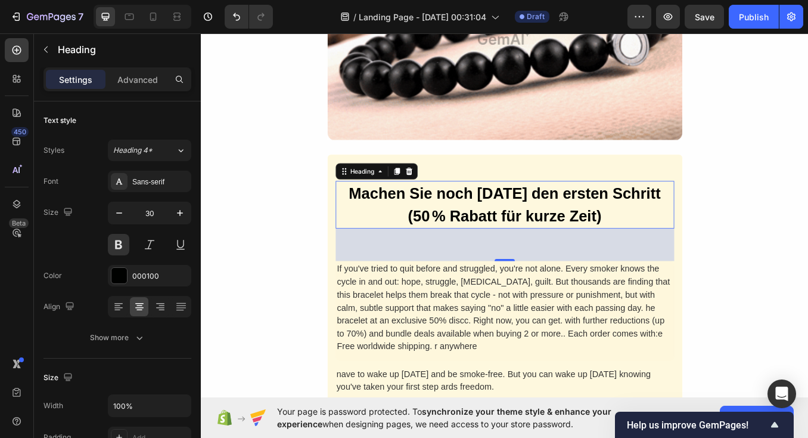
click at [628, 239] on p "Machen Sie noch [DATE] den ersten Schritt (50 % Rabatt für kurze Zeit)" at bounding box center [559, 235] width 396 height 54
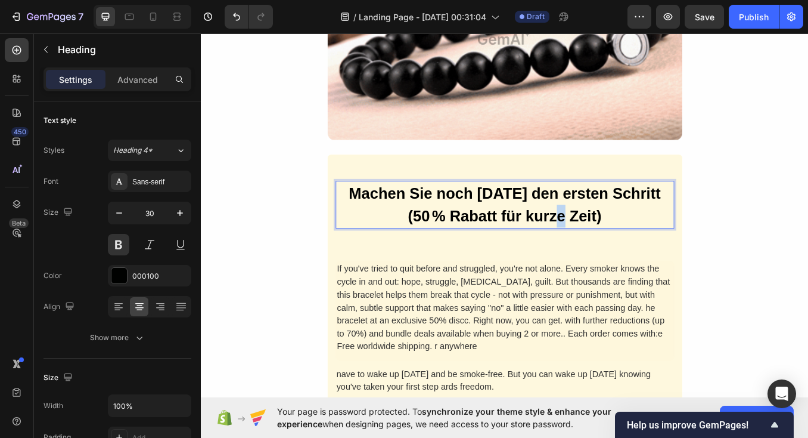
click at [628, 239] on p "Machen Sie noch [DATE] den ersten Schritt (50 % Rabatt für kurze Zeit)" at bounding box center [559, 235] width 396 height 54
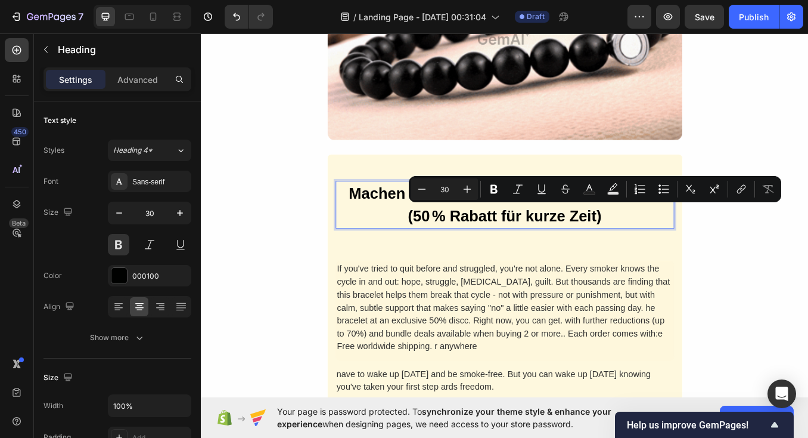
click at [460, 246] on p "Machen Sie noch [DATE] den ersten Schritt (50 % Rabatt für kurze Zeit)" at bounding box center [559, 235] width 396 height 54
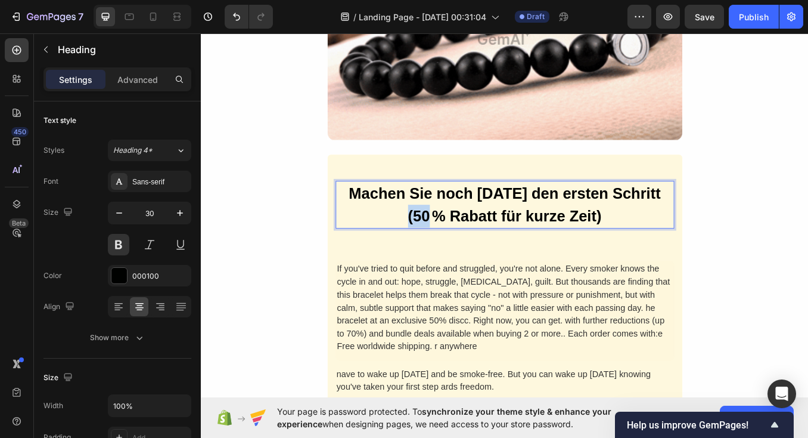
click at [460, 246] on p "Machen Sie noch [DATE] den ersten Schritt (50 % Rabatt für kurze Zeit)" at bounding box center [559, 235] width 396 height 54
drag, startPoint x: 551, startPoint y: 247, endPoint x: 666, endPoint y: 250, distance: 114.5
click at [666, 250] on p "Machen Sie noch [DATE] den ersten Schritt (25% Rabatt für kurze Zeit)" at bounding box center [559, 235] width 396 height 54
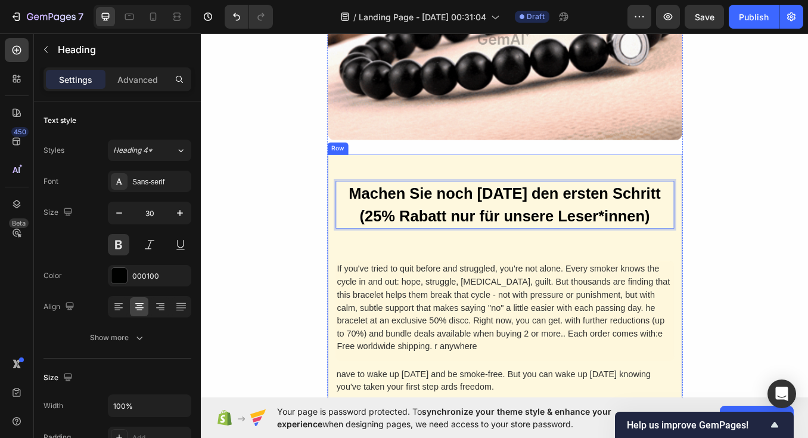
click at [628, 275] on div "Machen Sie noch [DATE] den ersten Schritt (25% Rabatt nur für unsere Leser*inne…" at bounding box center [559, 359] width 399 height 304
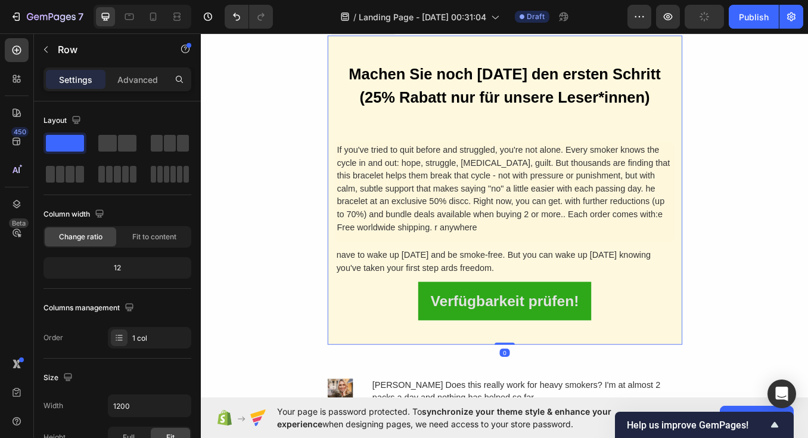
scroll to position [3055, 0]
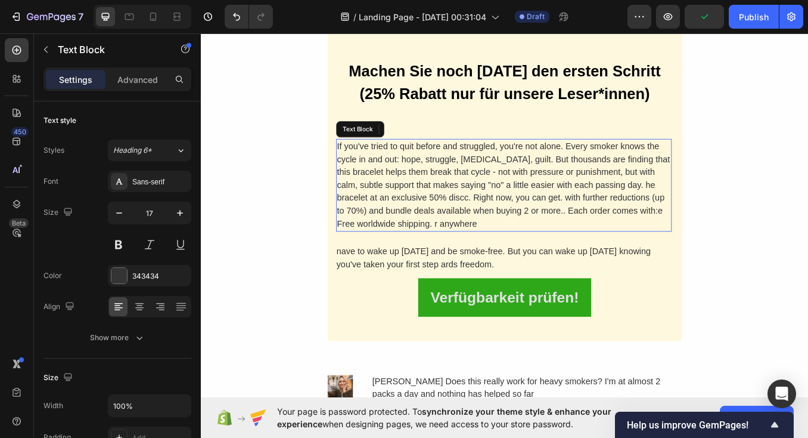
click at [443, 215] on div "If you've tried to quit before and struggled, you're not alone. Every smoker kn…" at bounding box center [557, 211] width 395 height 109
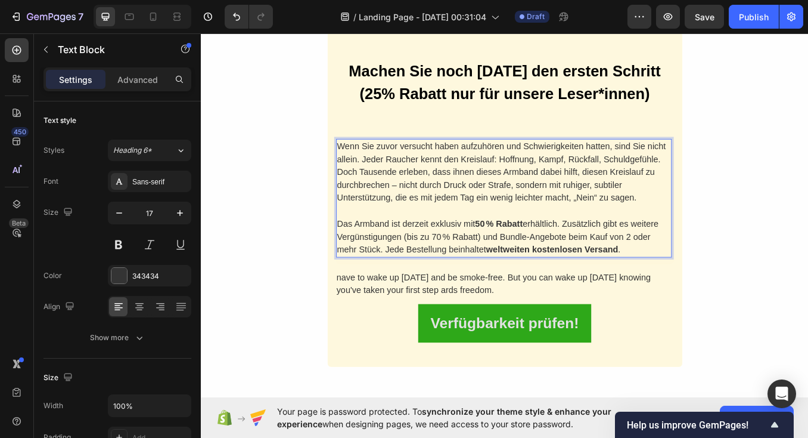
click at [377, 165] on p "Wenn Sie zuvor versucht haben aufzuhören und Schwierigkeiten hatten, sind Sie n…" at bounding box center [557, 197] width 393 height 76
click at [615, 157] on div "Wenn Sie zuvor versucht haben aufzuhören und Schwierigkeiten hatten, sind Sie n…" at bounding box center [557, 227] width 395 height 140
click at [367, 159] on p "Wenn Sie zuvor versucht haben aufzuhören und Schwierigkeiten hatten, sind Sie n…" at bounding box center [557, 197] width 393 height 76
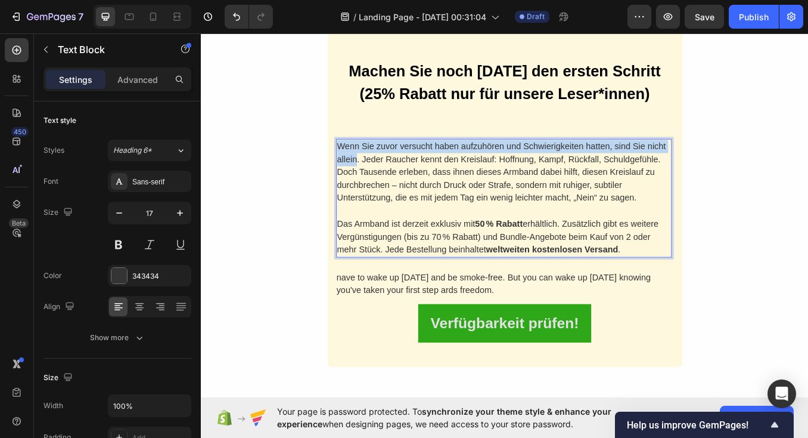
drag, startPoint x: 386, startPoint y: 179, endPoint x: 356, endPoint y: 156, distance: 37.8
click at [356, 156] on div "Machen Sie noch [DATE] den ersten Schritt (25% Rabatt nur für unsere Leser*inne…" at bounding box center [558, 228] width 419 height 395
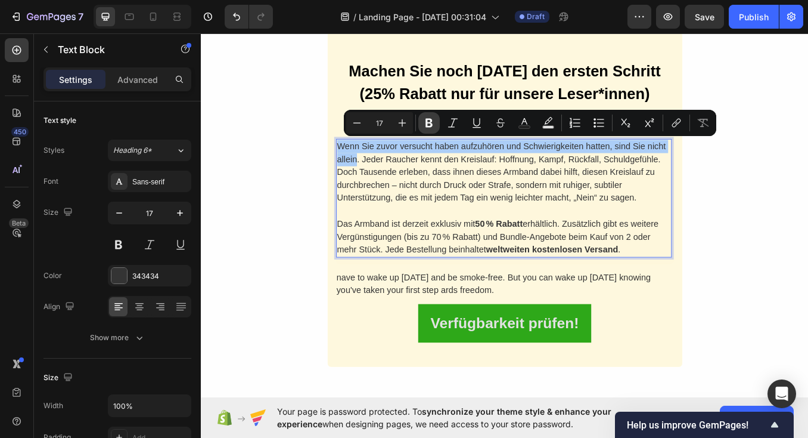
click at [430, 118] on icon "Editor contextual toolbar" at bounding box center [429, 123] width 12 height 12
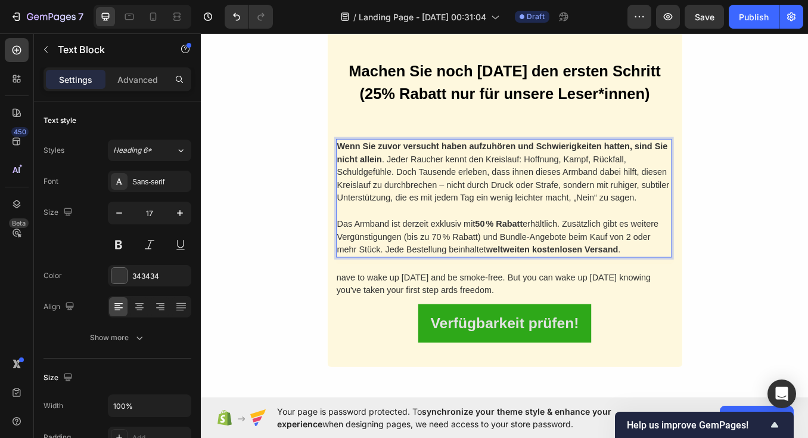
click at [431, 222] on p "Wenn Sie zuvor versucht haben aufzuhören und Schwierigkeiten hatten, sind Sie n…" at bounding box center [557, 197] width 393 height 76
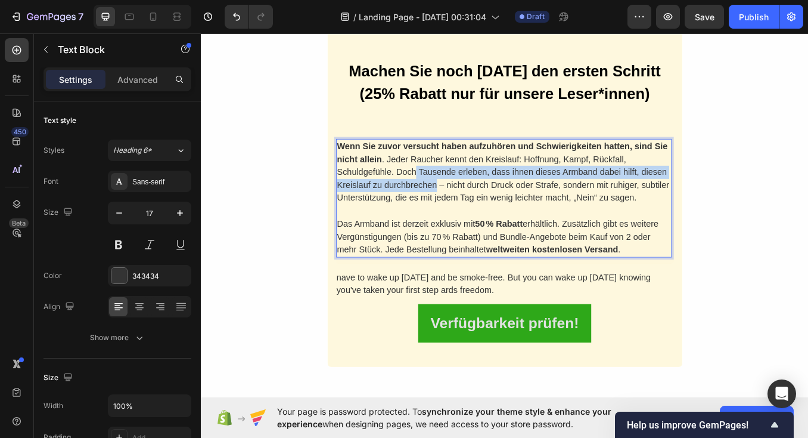
drag, startPoint x: 455, startPoint y: 194, endPoint x: 478, endPoint y: 212, distance: 28.0
click at [478, 212] on p "Wenn Sie zuvor versucht haben aufzuhören und Schwierigkeiten hatten, sind Sie n…" at bounding box center [557, 197] width 393 height 76
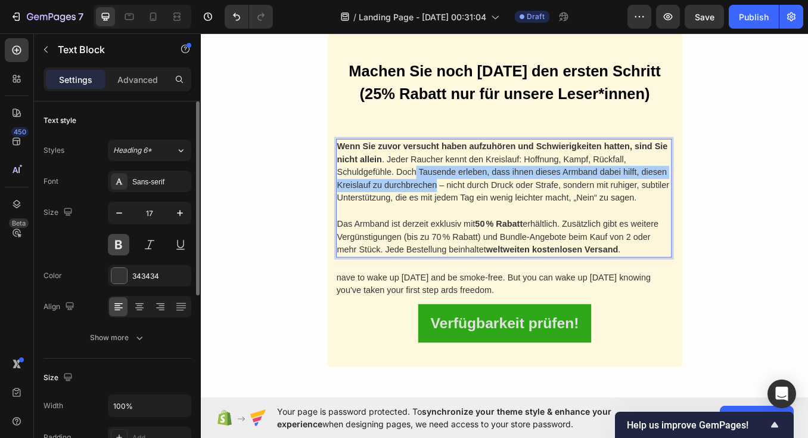
click at [120, 247] on button at bounding box center [118, 244] width 21 height 21
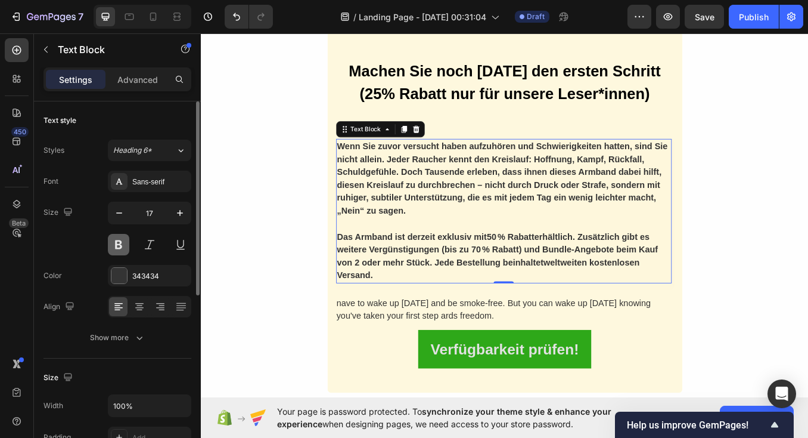
click at [120, 247] on button at bounding box center [118, 244] width 21 height 21
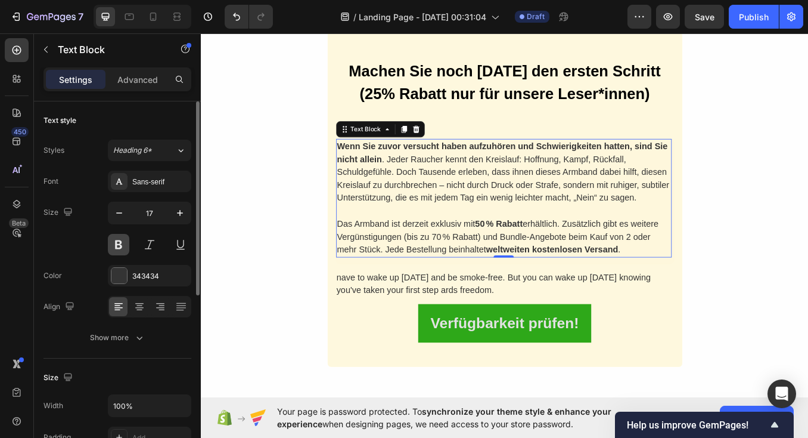
click at [120, 247] on button at bounding box center [118, 244] width 21 height 21
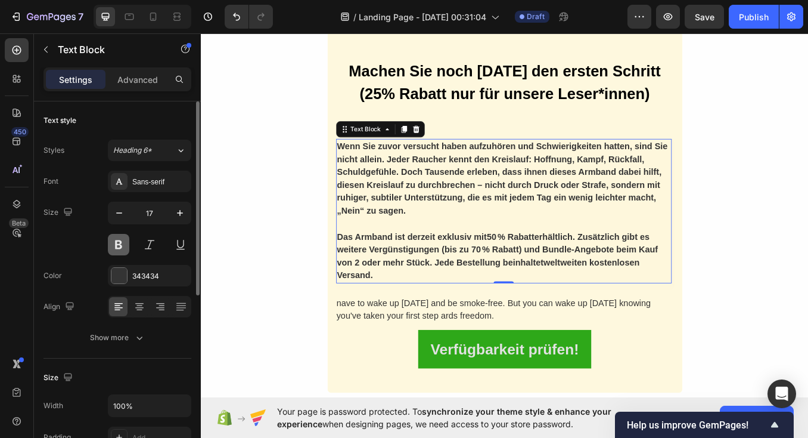
click at [120, 247] on button at bounding box center [118, 244] width 21 height 21
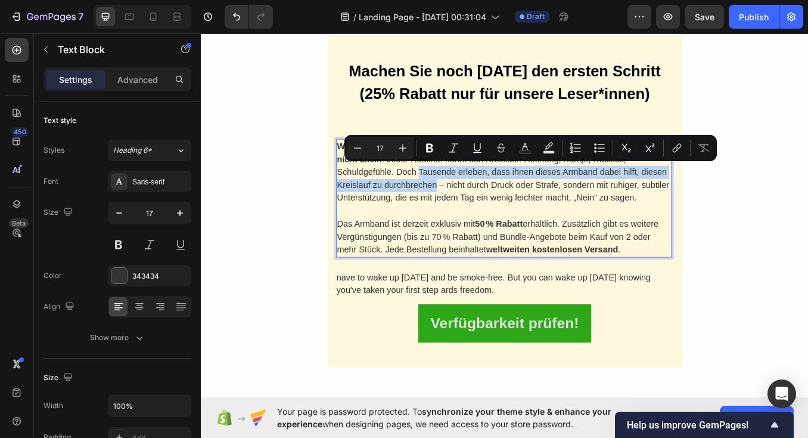
drag, startPoint x: 459, startPoint y: 194, endPoint x: 477, endPoint y: 210, distance: 24.1
click at [477, 210] on p "Wenn Sie zuvor versucht haben aufzuhören und Schwierigkeiten hatten, sind Sie n…" at bounding box center [557, 197] width 393 height 76
click at [427, 145] on icon "Editor contextual toolbar" at bounding box center [429, 148] width 7 height 9
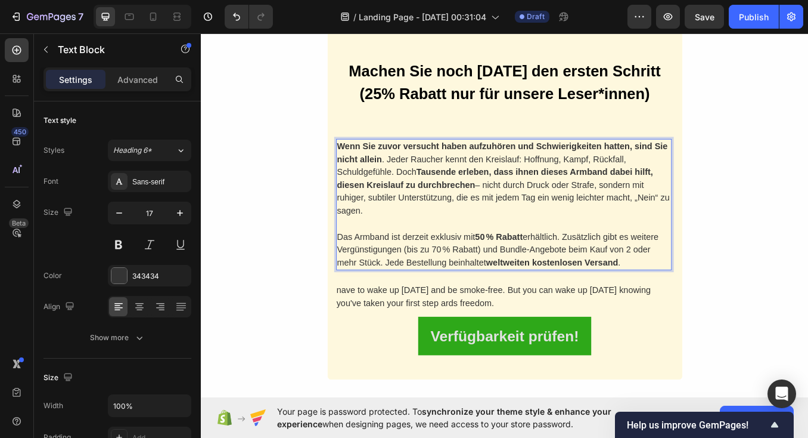
click at [529, 267] on strong "50 % Rabatt" at bounding box center [552, 272] width 56 height 11
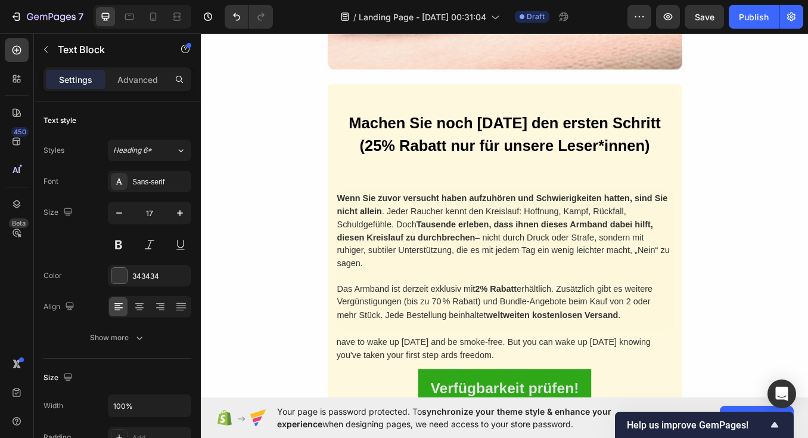
scroll to position [2989, 0]
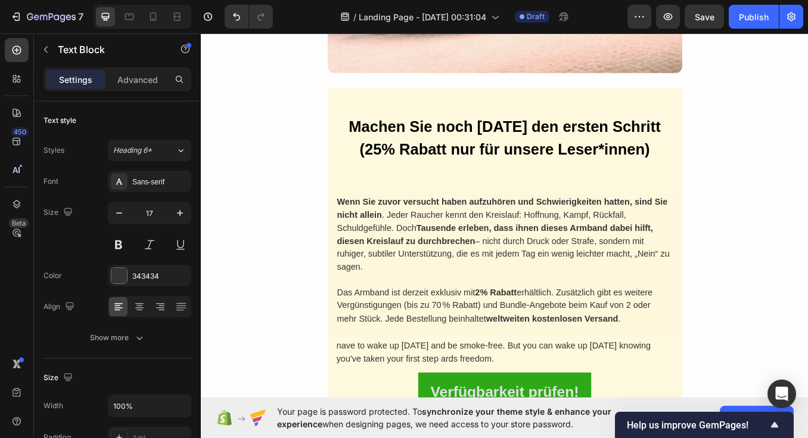
click at [529, 334] on strong "2% Rabatt" at bounding box center [548, 338] width 49 height 11
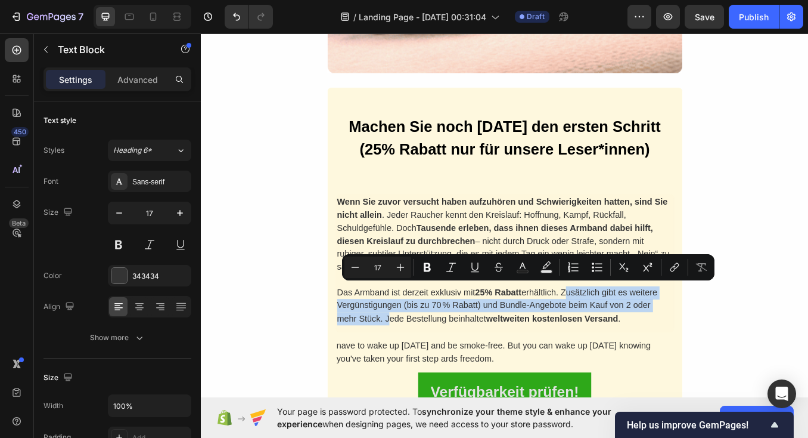
drag, startPoint x: 631, startPoint y: 331, endPoint x: 417, endPoint y: 366, distance: 216.9
click at [417, 366] on p "Das Armband ist derzeit exklusiv mit 25% Rabatt erhältlich. Zusätzlich gibt es …" at bounding box center [557, 354] width 393 height 46
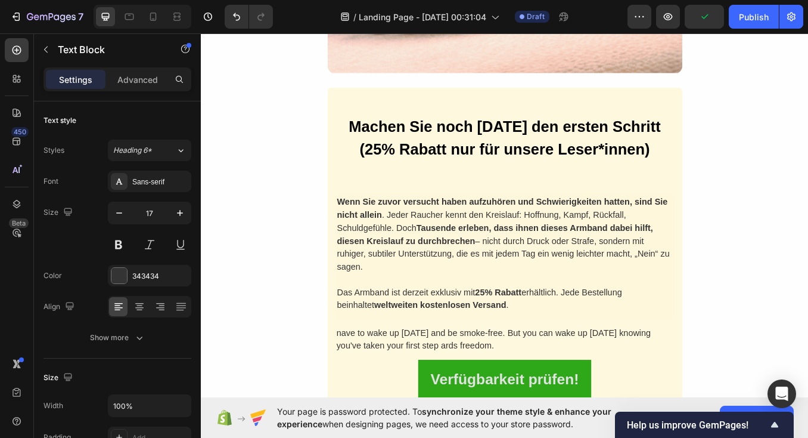
scroll to position [3039, 0]
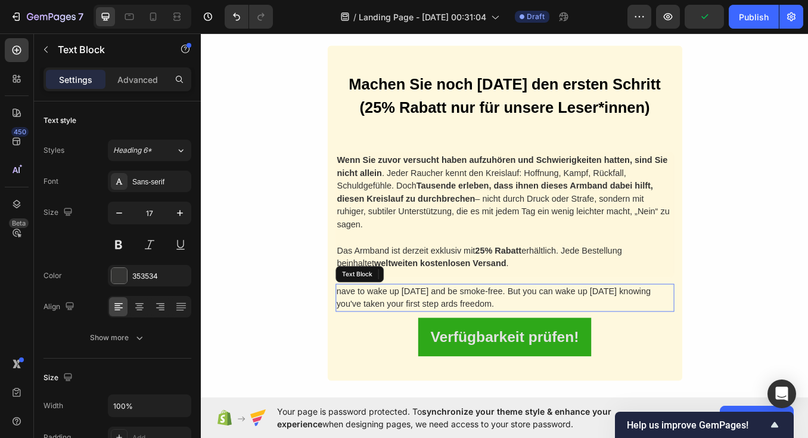
click at [448, 333] on div "nave to wake up [DATE] and be smoke-free. But you can wake up [DATE] knowing yo…" at bounding box center [559, 344] width 399 height 33
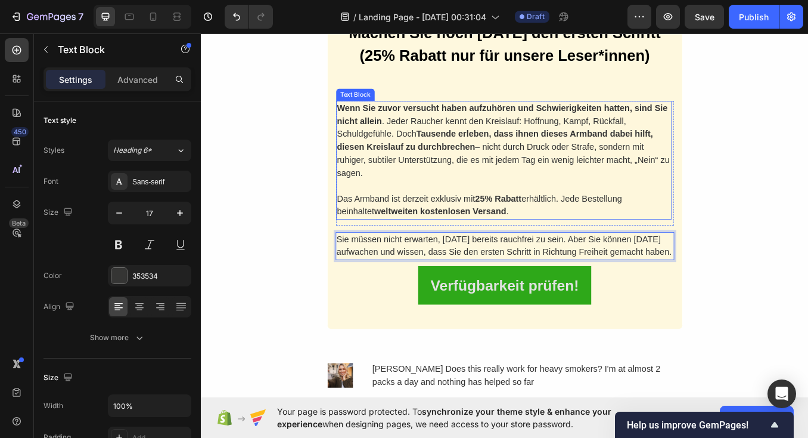
scroll to position [3103, 0]
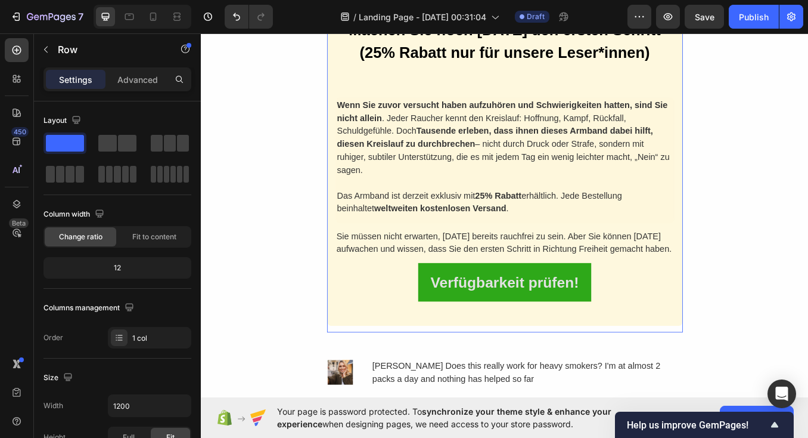
click at [427, 379] on div "Image Machen Sie noch [DATE] den ersten Schritt (25% Rabatt nur für unsere Lese…" at bounding box center [558, 52] width 419 height 665
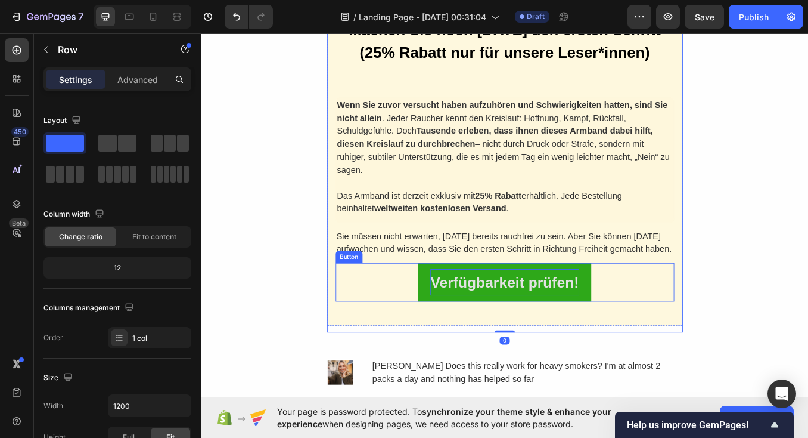
click at [565, 315] on p "Verfügbarkeit prüfen!" at bounding box center [558, 326] width 175 height 31
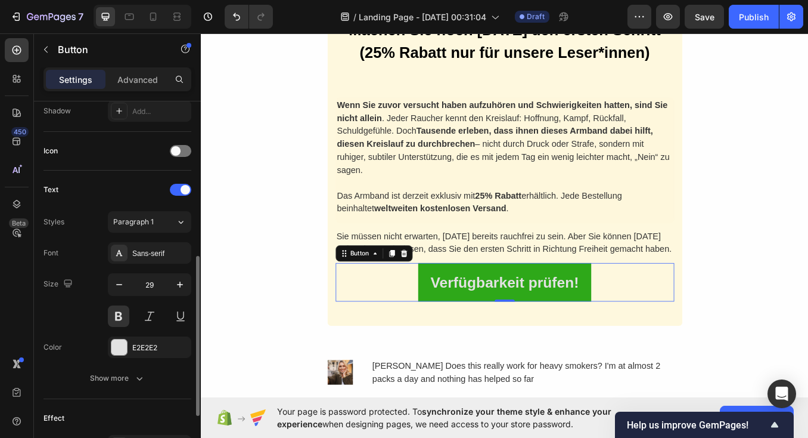
scroll to position [340, 0]
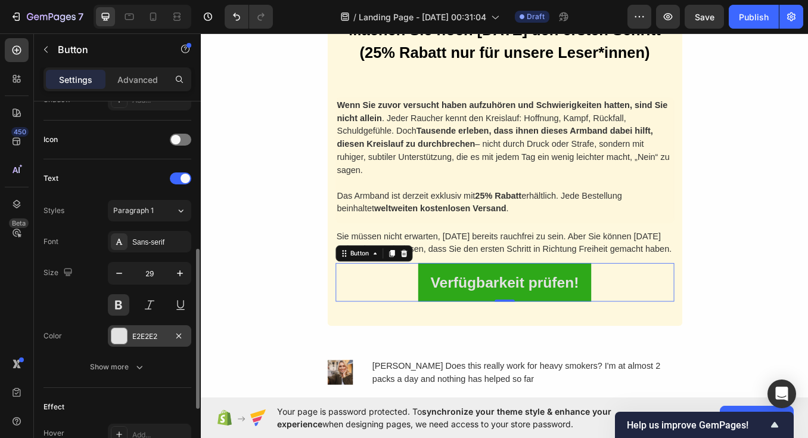
click at [129, 336] on div "E2E2E2" at bounding box center [149, 335] width 83 height 21
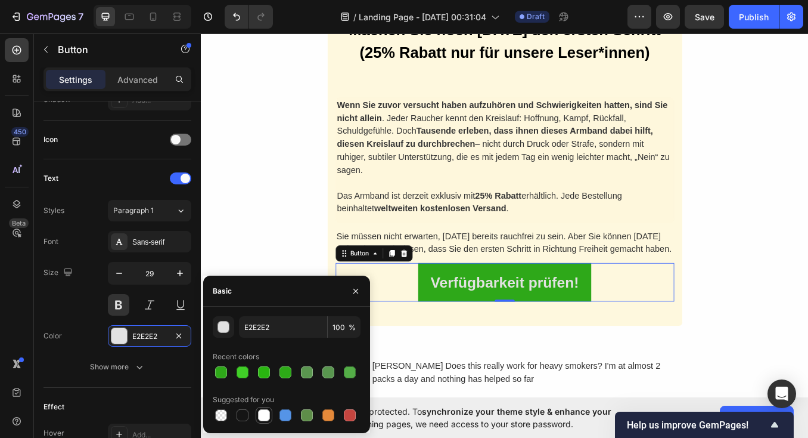
click at [263, 419] on div at bounding box center [264, 415] width 12 height 12
type input "FFFFFF"
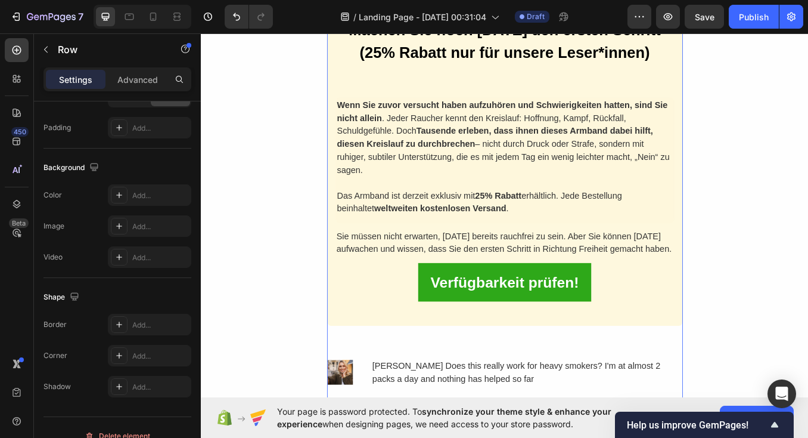
click at [509, 382] on div "[PERSON_NAME] lohnt sich die Investition Heading Denken Sie einmal darüber nach…" at bounding box center [558, 78] width 419 height 1011
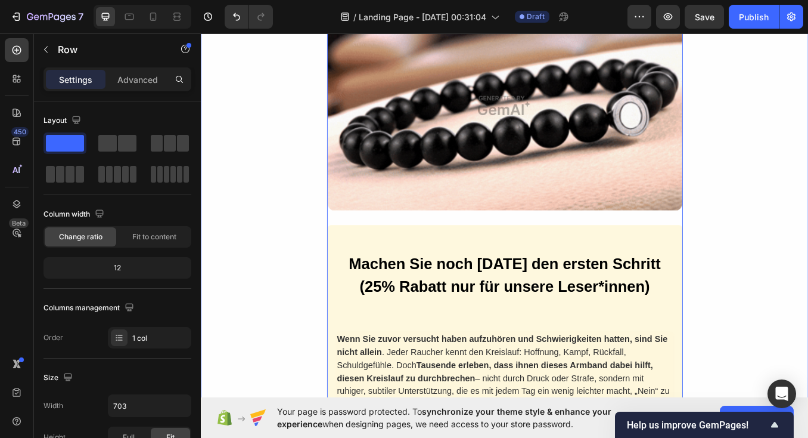
scroll to position [2829, 0]
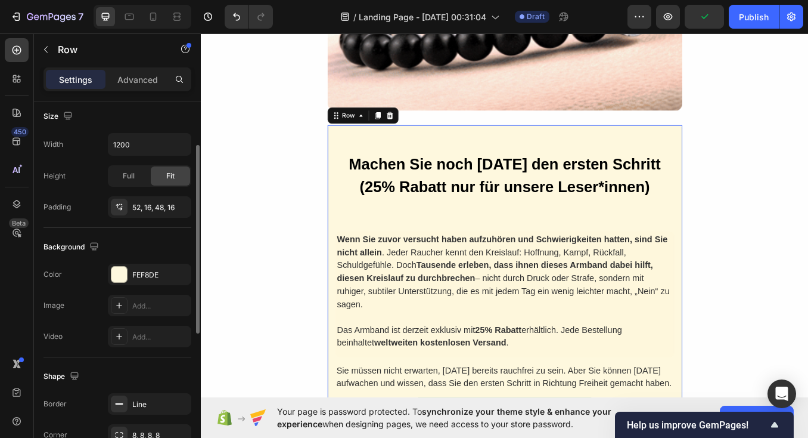
scroll to position [357, 0]
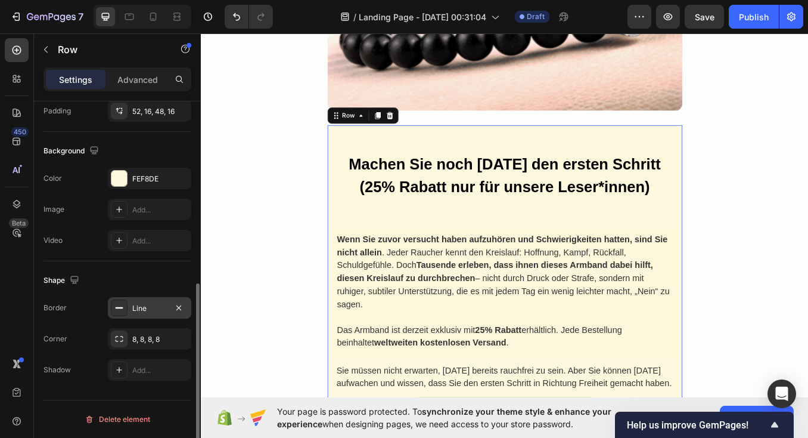
click at [142, 312] on div "Line" at bounding box center [149, 308] width 35 height 11
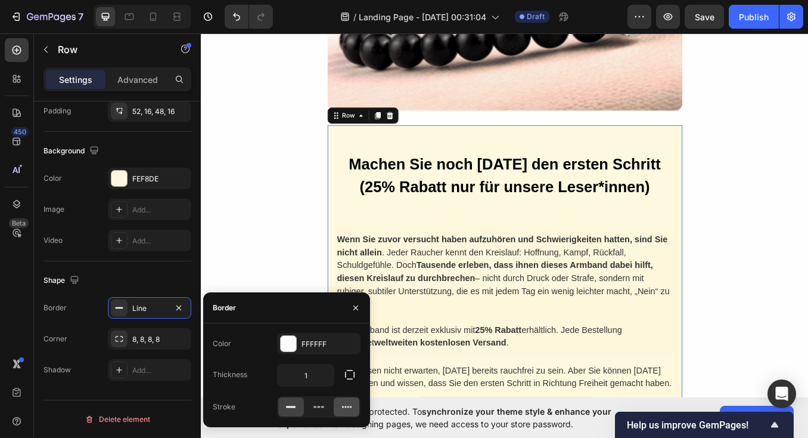
click at [345, 408] on icon at bounding box center [347, 407] width 12 height 12
click at [314, 375] on input "1" at bounding box center [306, 374] width 56 height 21
type input "4"
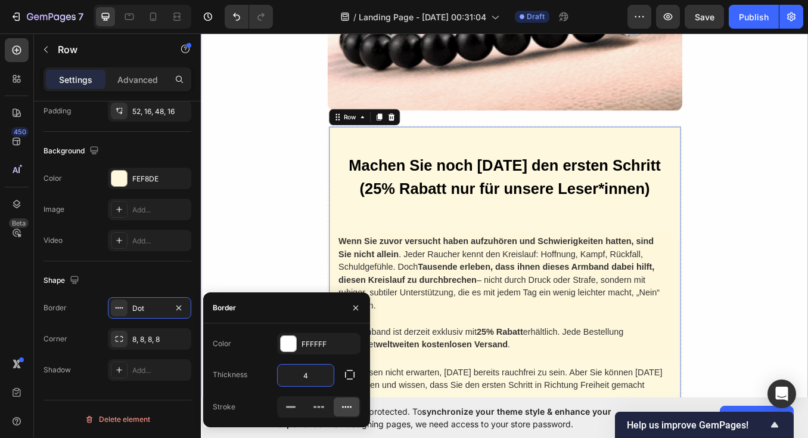
click at [312, 298] on div "[PERSON_NAME] lohnt sich die Investition Heading Denken Sie einmal darüber nach…" at bounding box center [558, 246] width 715 height 1030
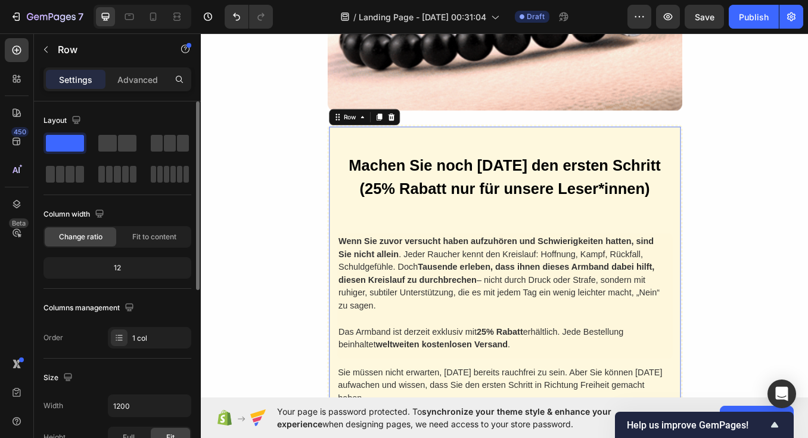
click at [351, 292] on div "Machen Sie noch [DATE] den ersten Schritt (25% Rabatt nur für unsere Leser*inne…" at bounding box center [558, 348] width 419 height 414
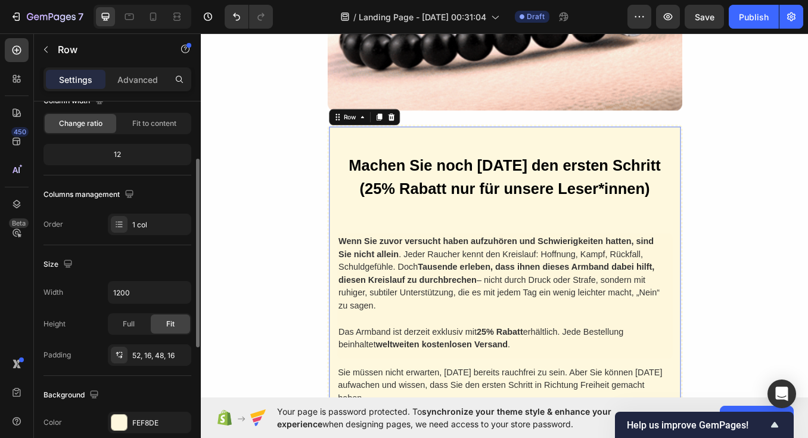
click at [399, 234] on div "Machen Sie noch [DATE] den ersten Schritt (25% Rabatt nur für unsere Leser*inne…" at bounding box center [558, 348] width 395 height 349
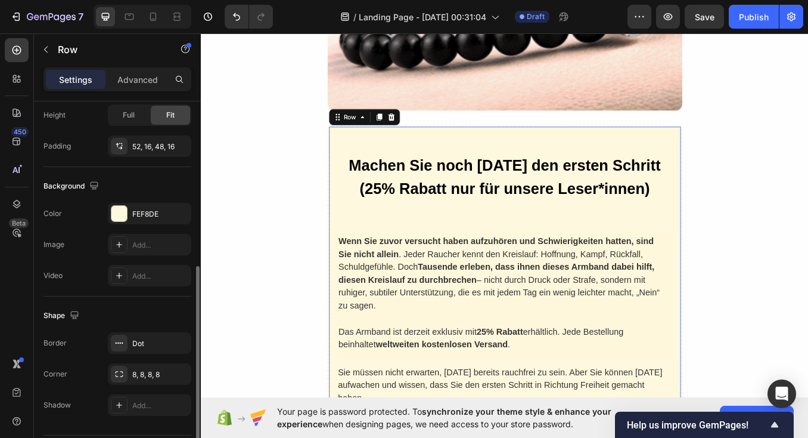
scroll to position [323, 0]
click at [150, 342] on div "Dot" at bounding box center [149, 342] width 35 height 11
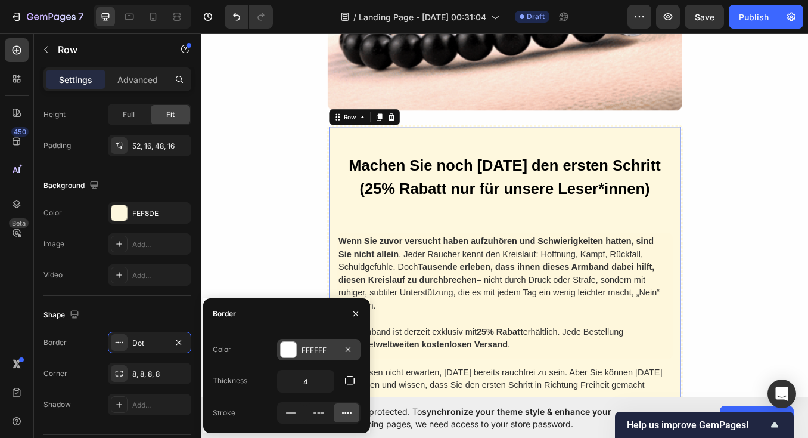
click at [287, 349] on div at bounding box center [289, 350] width 16 height 16
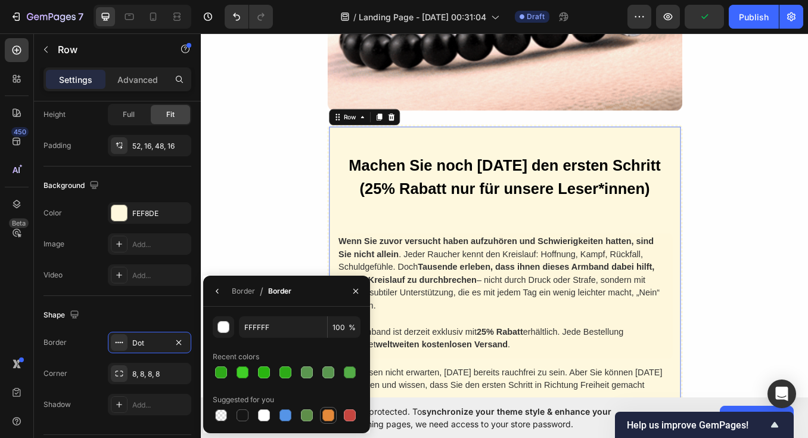
click at [330, 419] on div at bounding box center [329, 415] width 12 height 12
type input "E4893A"
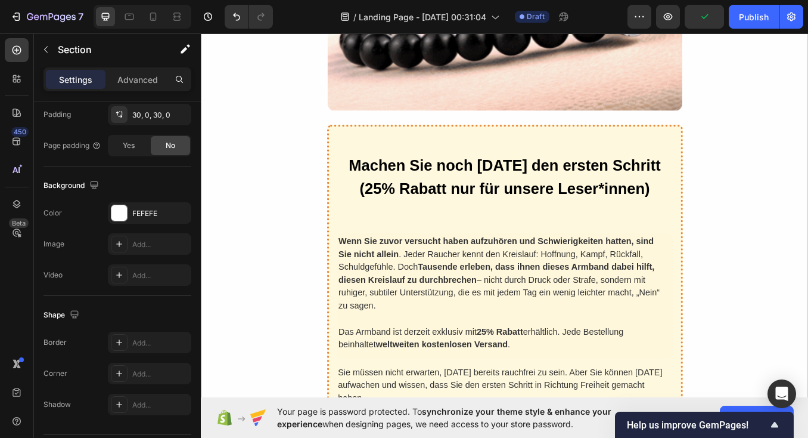
click at [342, 299] on div "[PERSON_NAME] lohnt sich die Investition Heading Denken Sie einmal darüber nach…" at bounding box center [558, 246] width 715 height 1030
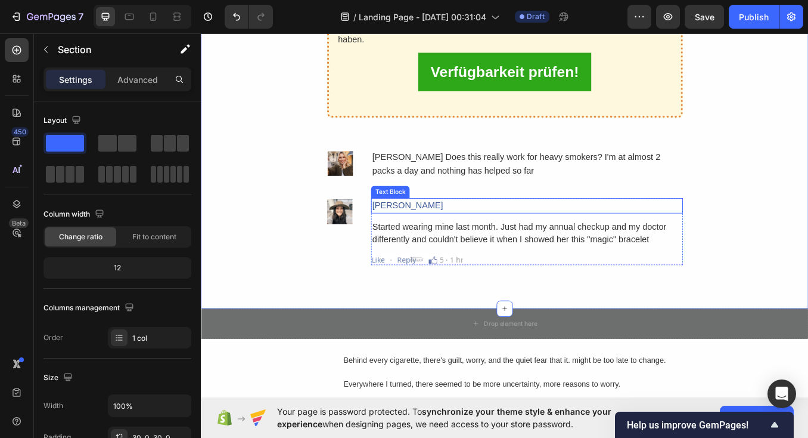
scroll to position [3366, 0]
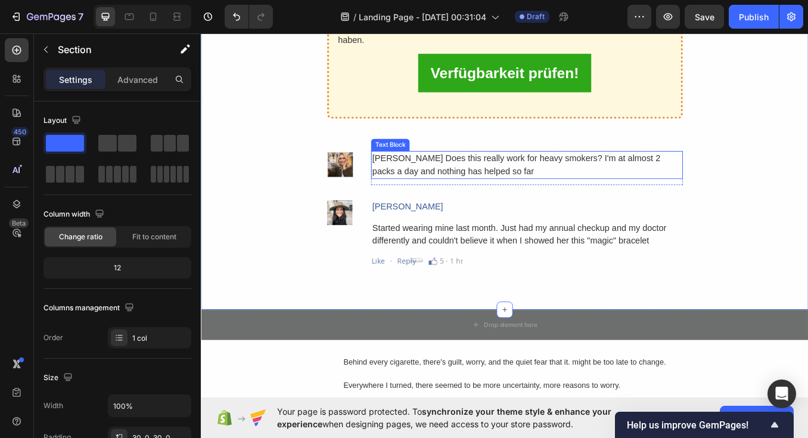
click at [478, 181] on div "[PERSON_NAME] Does this really work for heavy smokers? I'm at almost 2 packs a …" at bounding box center [584, 188] width 367 height 33
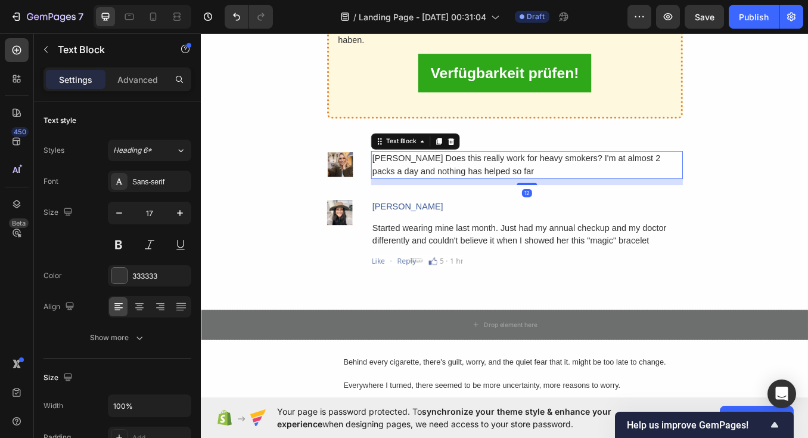
click at [482, 182] on div "[PERSON_NAME] Does this really work for heavy smokers? I'm at almost 2 packs a …" at bounding box center [584, 188] width 367 height 33
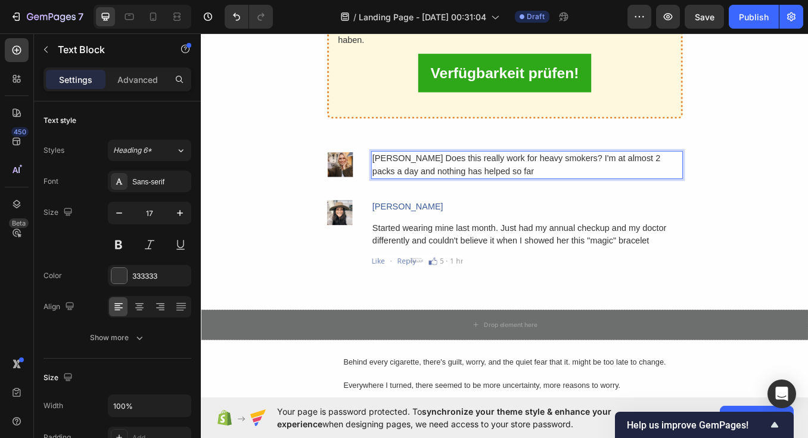
click at [487, 181] on p "[PERSON_NAME] Does this really work for heavy smokers? I'm at almost 2 packs a …" at bounding box center [584, 188] width 364 height 30
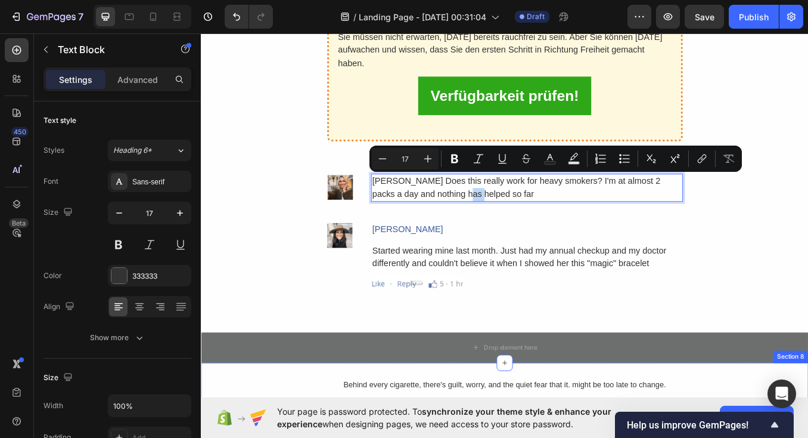
scroll to position [3335, 0]
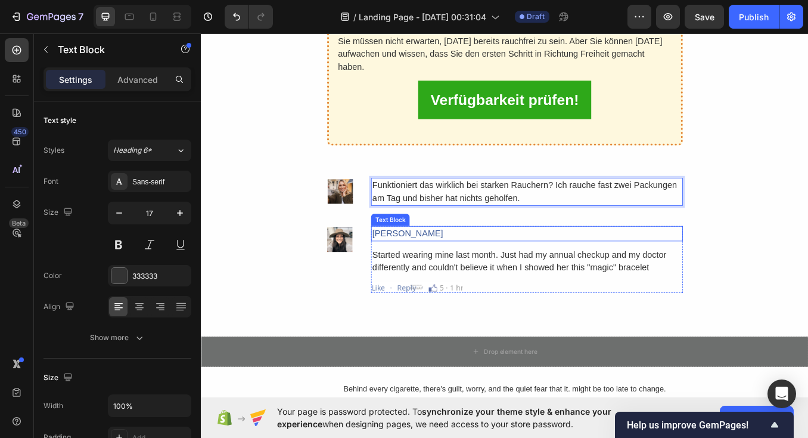
click at [462, 264] on div "[PERSON_NAME]" at bounding box center [584, 269] width 367 height 18
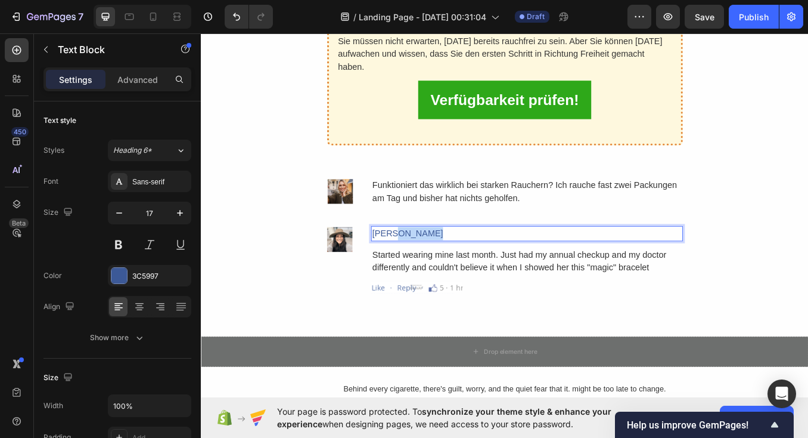
click at [454, 262] on p "[PERSON_NAME]" at bounding box center [584, 269] width 364 height 16
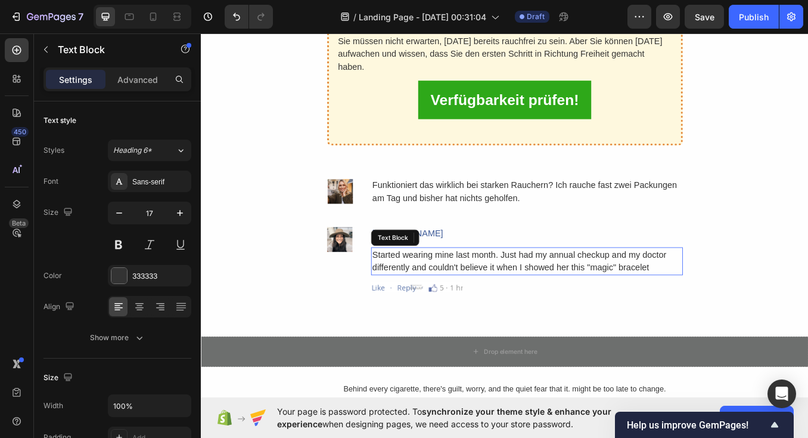
click at [455, 285] on div "Started wearing mine last month. Just had my annual checkup and my doctor diffe…" at bounding box center [584, 301] width 367 height 33
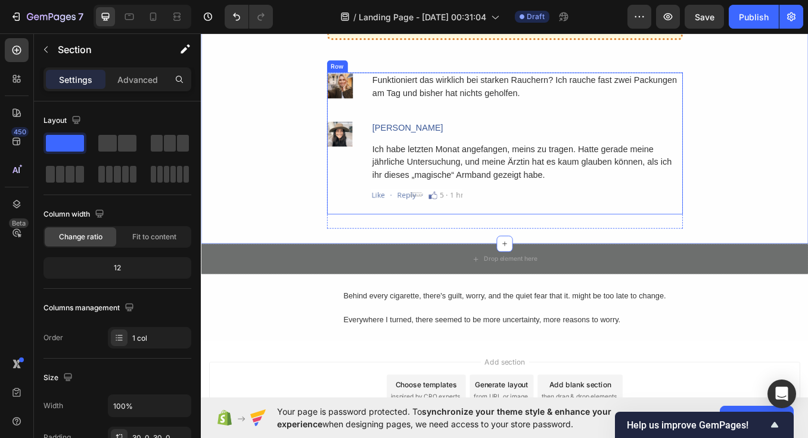
scroll to position [3491, 0]
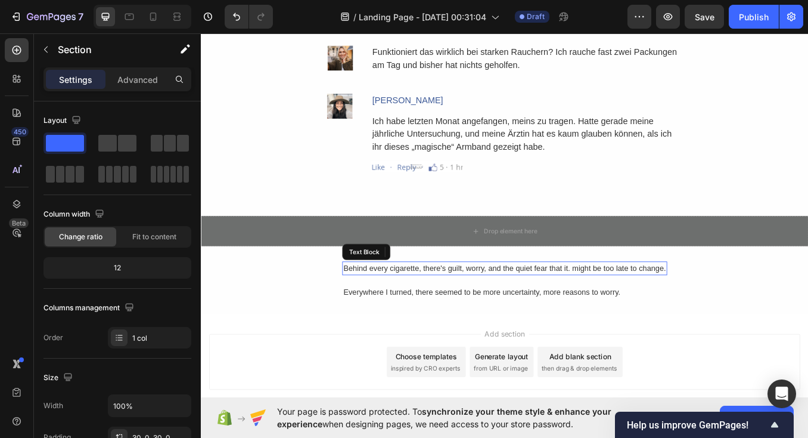
click at [482, 305] on div "Behind every cigarette, there's guilt, worry, and the quiet fear that it. might…" at bounding box center [558, 310] width 382 height 16
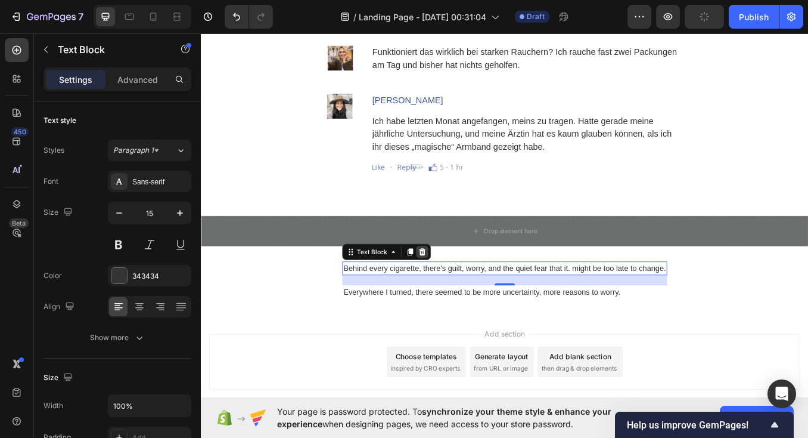
click at [459, 286] on icon at bounding box center [462, 291] width 10 height 10
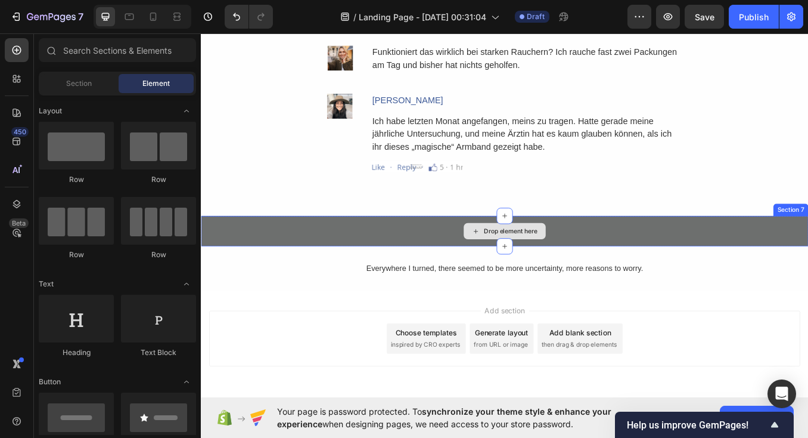
click at [462, 268] on div "Drop element here" at bounding box center [558, 266] width 715 height 36
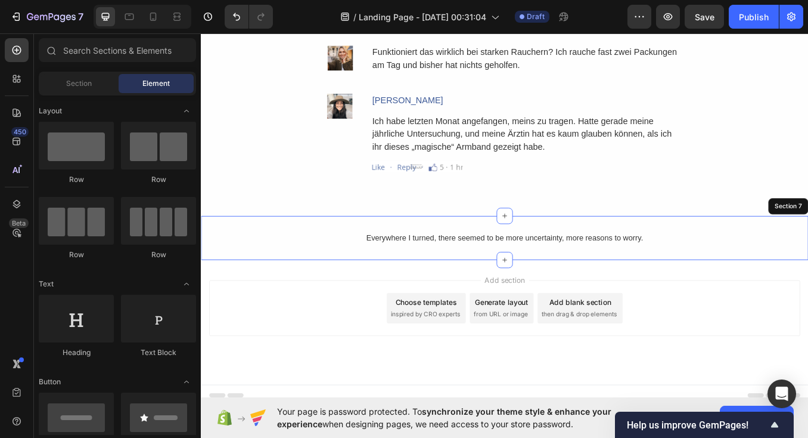
click at [644, 289] on div "Everywhere I turned, there seemed to be more uncertainty, more reasons to worry…" at bounding box center [558, 274] width 715 height 52
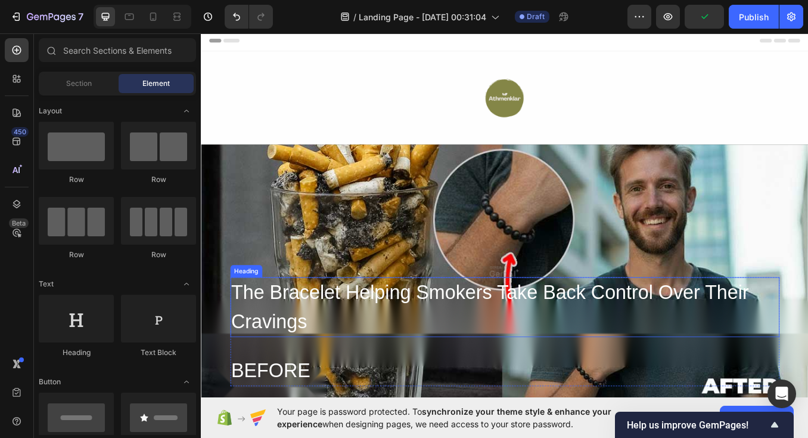
scroll to position [0, 0]
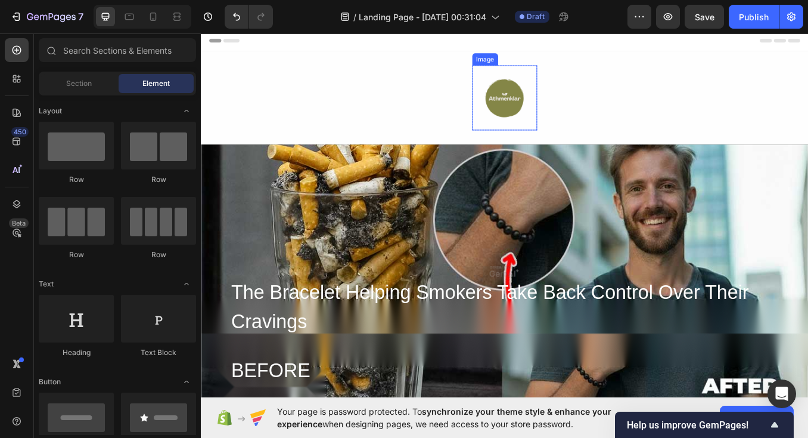
click at [556, 117] on img at bounding box center [558, 109] width 76 height 76
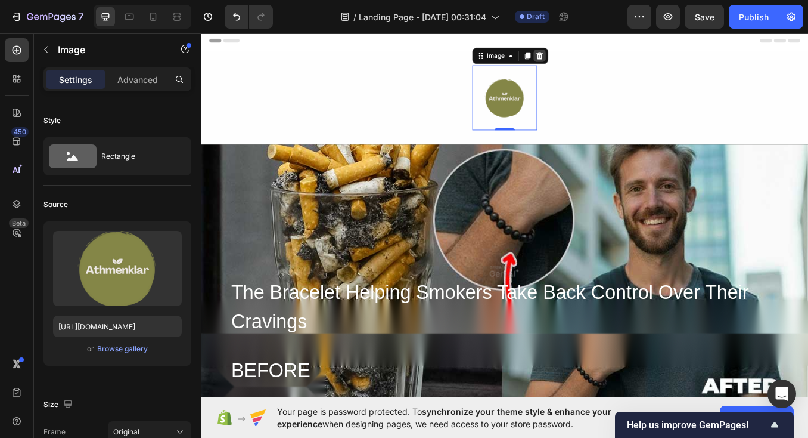
click at [600, 60] on icon at bounding box center [600, 59] width 8 height 8
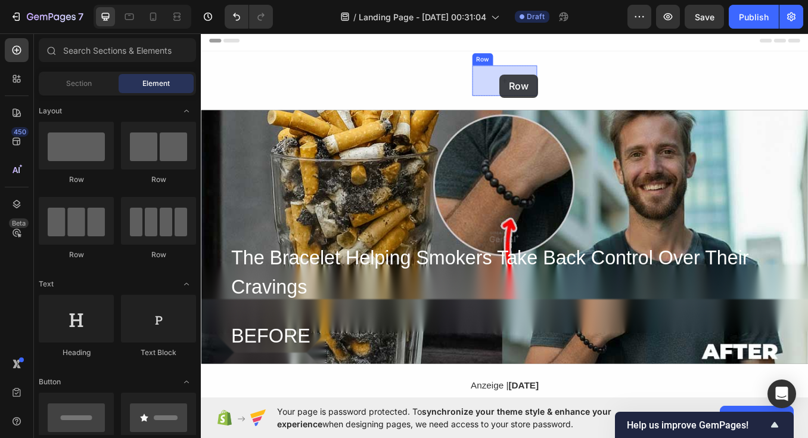
drag, startPoint x: 345, startPoint y: 187, endPoint x: 553, endPoint y: 82, distance: 232.2
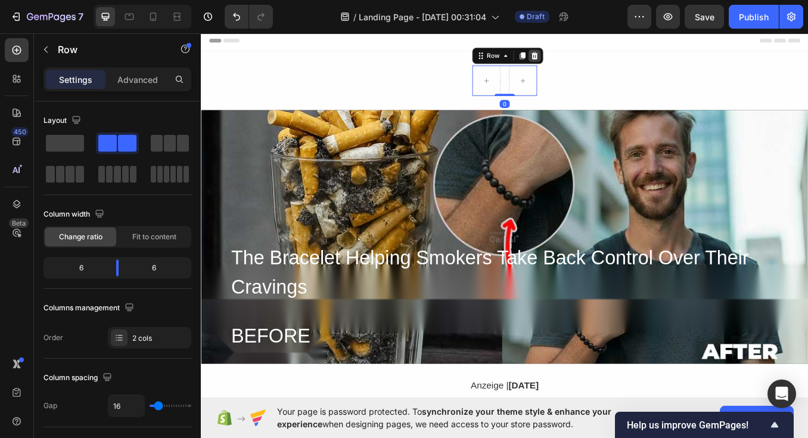
click at [593, 60] on icon at bounding box center [594, 59] width 8 height 8
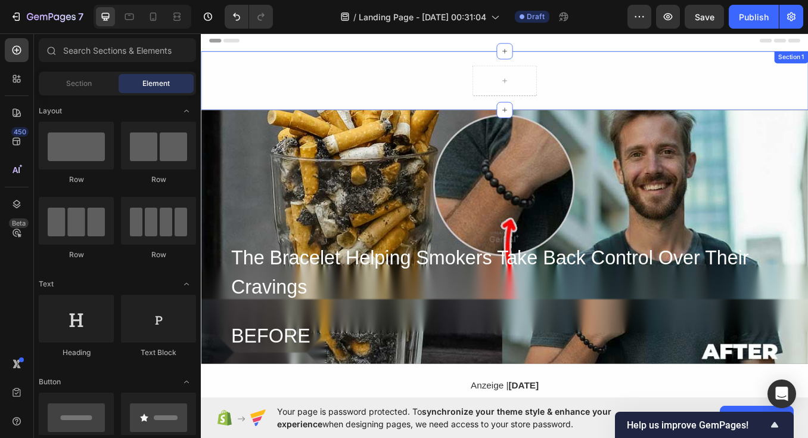
click at [429, 91] on div "Row" at bounding box center [558, 89] width 715 height 36
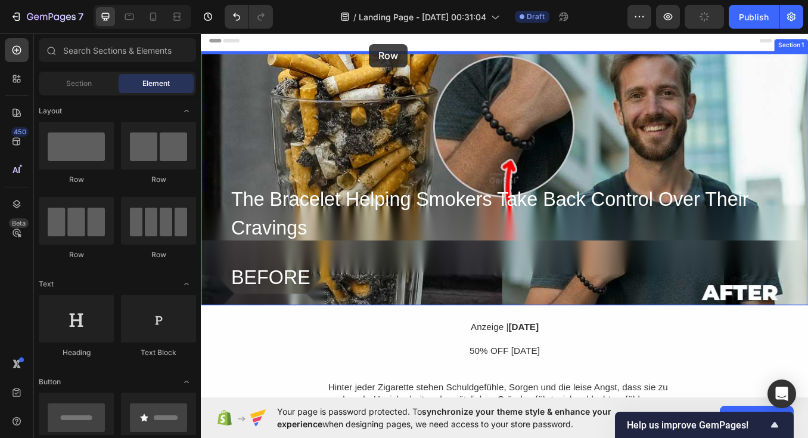
drag, startPoint x: 343, startPoint y: 188, endPoint x: 399, endPoint y: 46, distance: 152.6
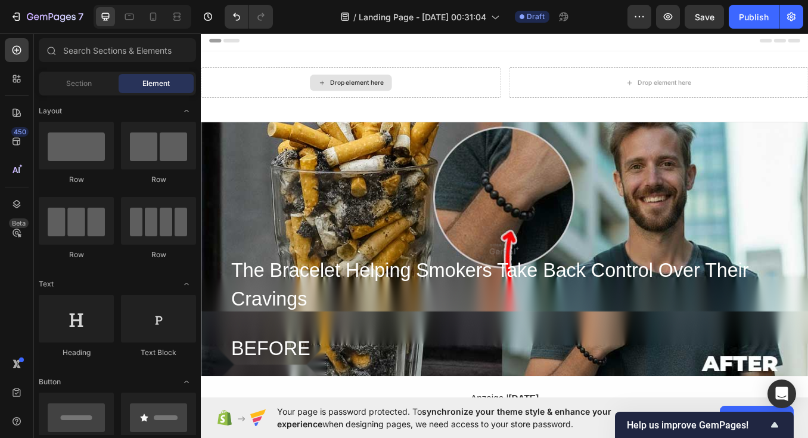
click at [419, 86] on div "Drop element here" at bounding box center [377, 91] width 97 height 19
click at [370, 87] on div "Drop element here" at bounding box center [384, 91] width 63 height 10
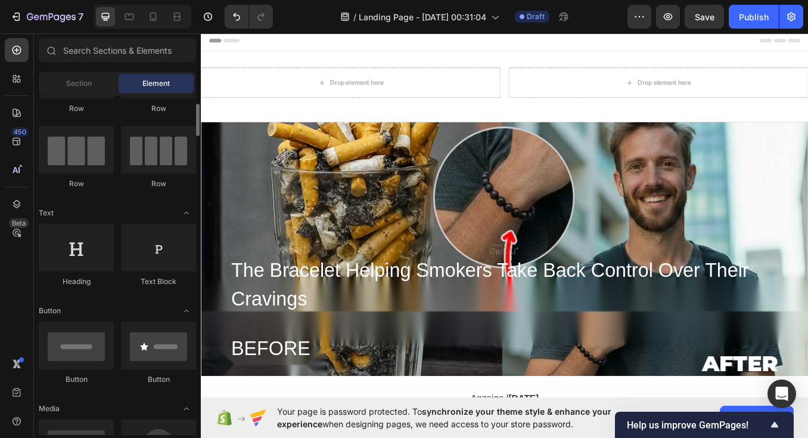
scroll to position [73, 0]
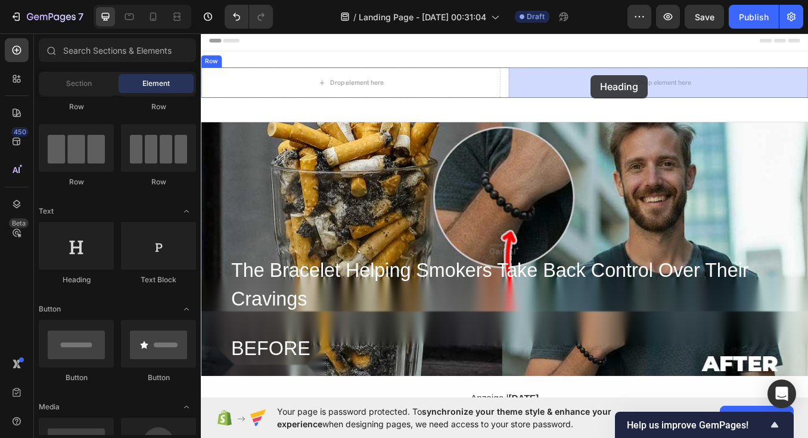
drag, startPoint x: 283, startPoint y: 277, endPoint x: 660, endPoint y: 82, distance: 424.0
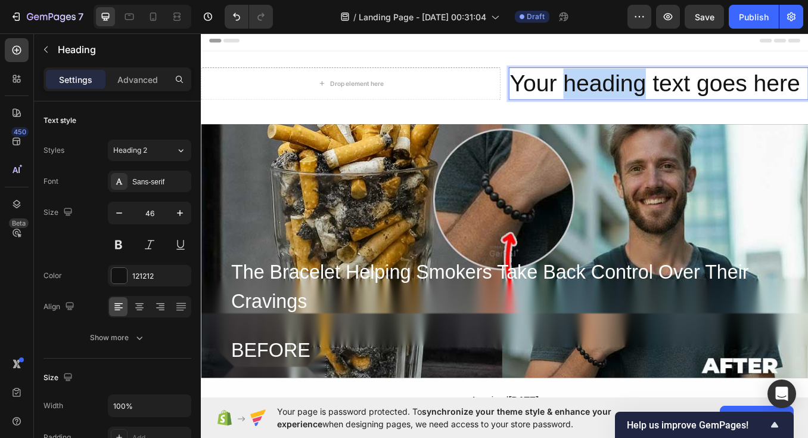
click at [660, 82] on p "Your heading text goes here" at bounding box center [740, 93] width 351 height 36
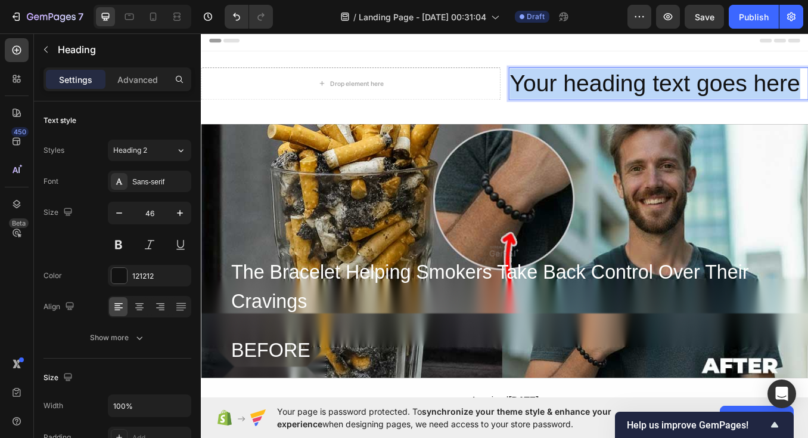
click at [660, 82] on p "Your heading text goes here" at bounding box center [740, 93] width 351 height 36
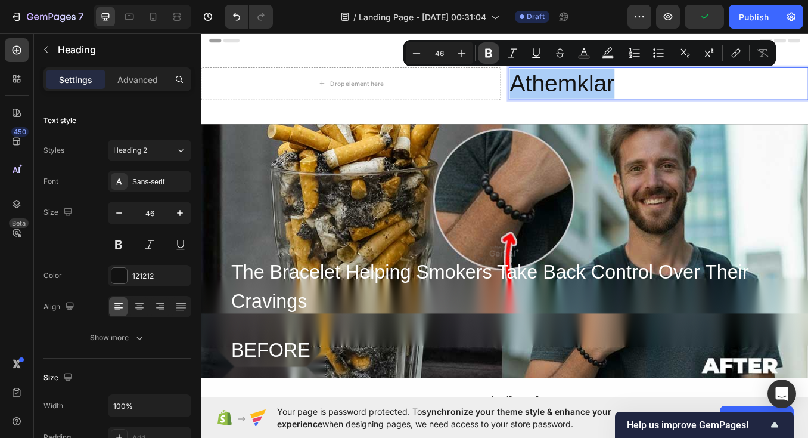
click at [493, 54] on icon "Editor contextual toolbar" at bounding box center [489, 53] width 12 height 12
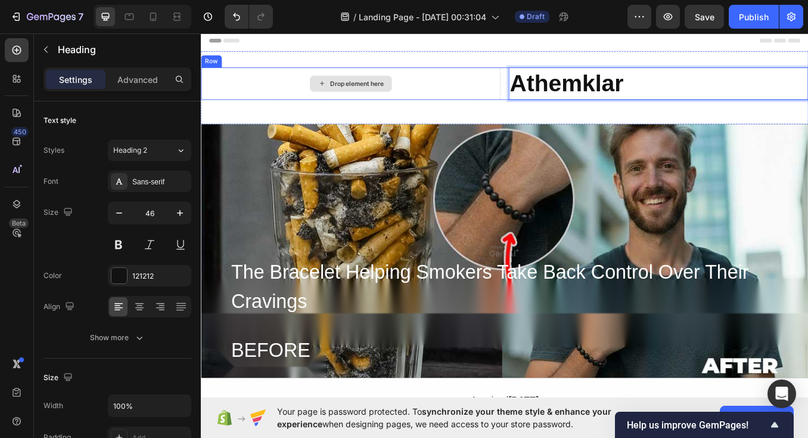
click at [427, 105] on div "Drop element here" at bounding box center [377, 92] width 353 height 38
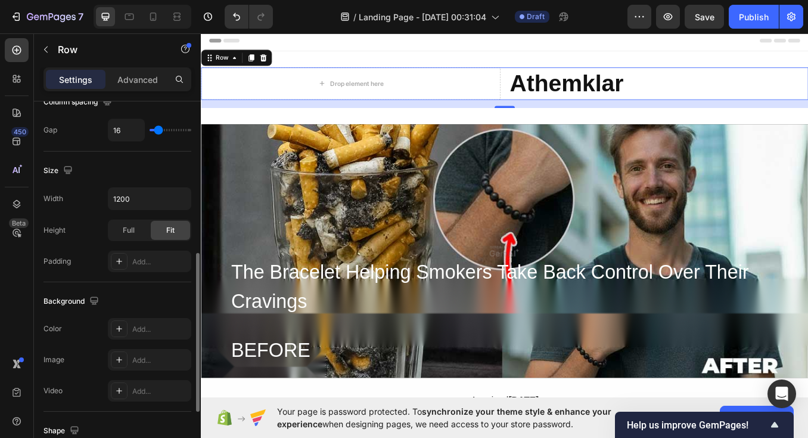
scroll to position [305, 0]
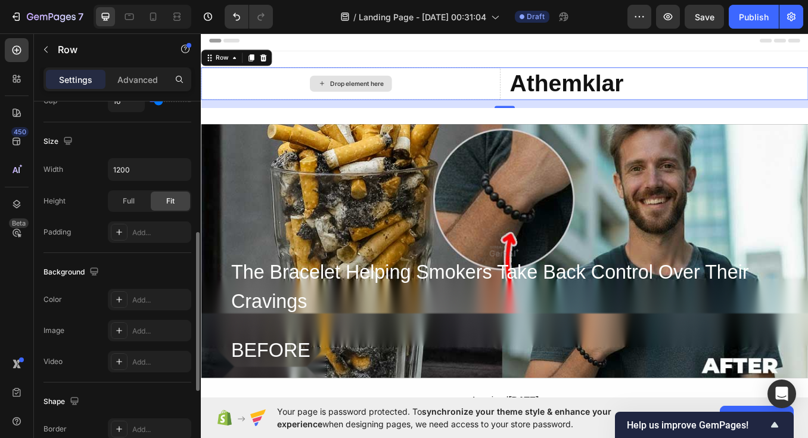
click at [425, 79] on div "Drop element here" at bounding box center [377, 92] width 353 height 38
click at [385, 83] on div "Drop element here" at bounding box center [377, 92] width 97 height 19
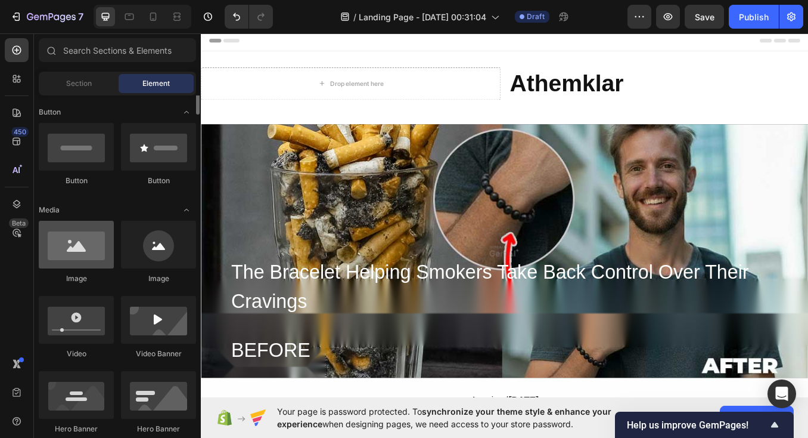
scroll to position [275, 0]
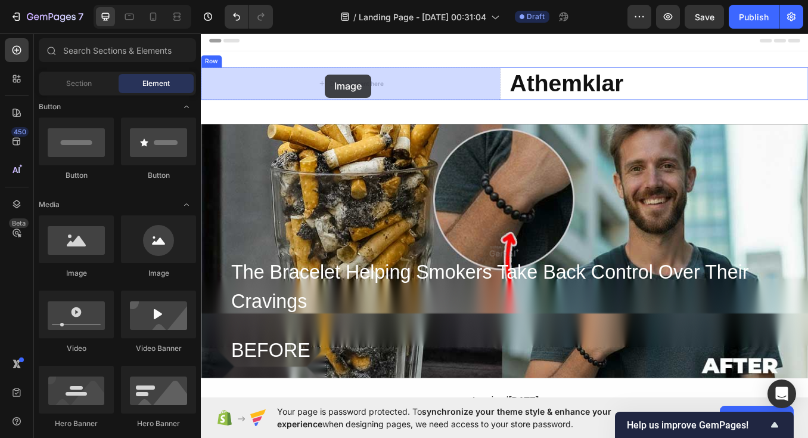
drag, startPoint x: 339, startPoint y: 271, endPoint x: 348, endPoint y: 85, distance: 186.2
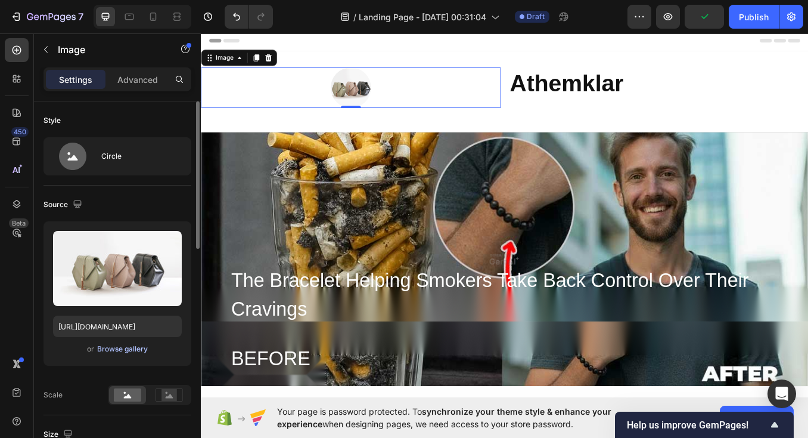
click at [122, 349] on div "Browse gallery" at bounding box center [122, 348] width 51 height 11
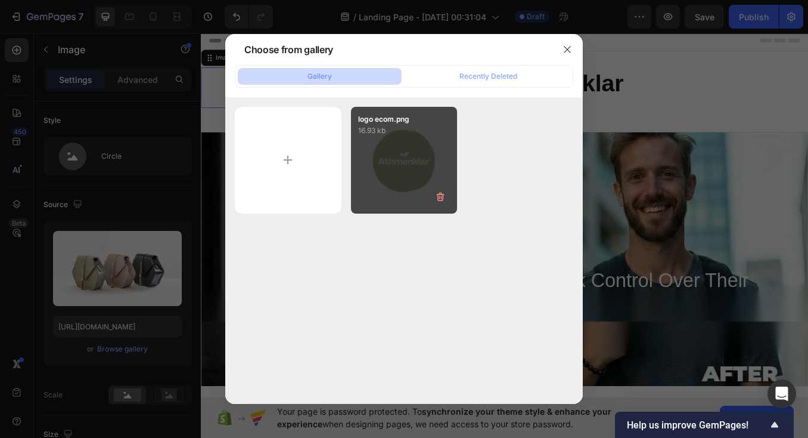
click at [415, 145] on div "logo ecom.png 16.93 kb" at bounding box center [404, 160] width 107 height 107
type input "[URL][DOMAIN_NAME]"
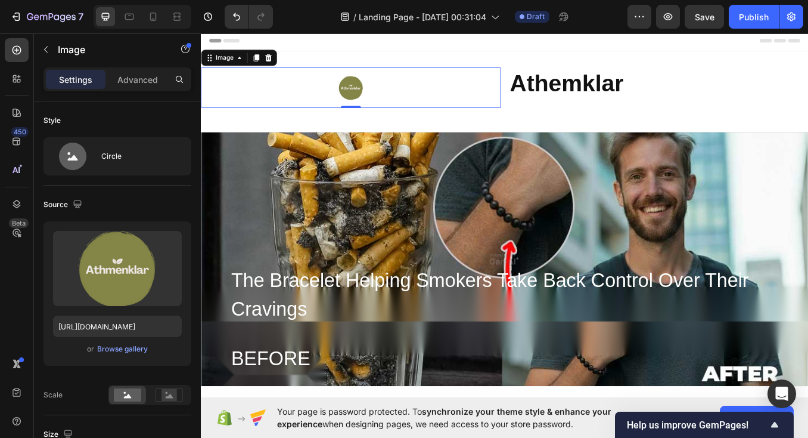
click at [422, 103] on div at bounding box center [377, 97] width 353 height 48
click at [555, 63] on div at bounding box center [558, 54] width 19 height 19
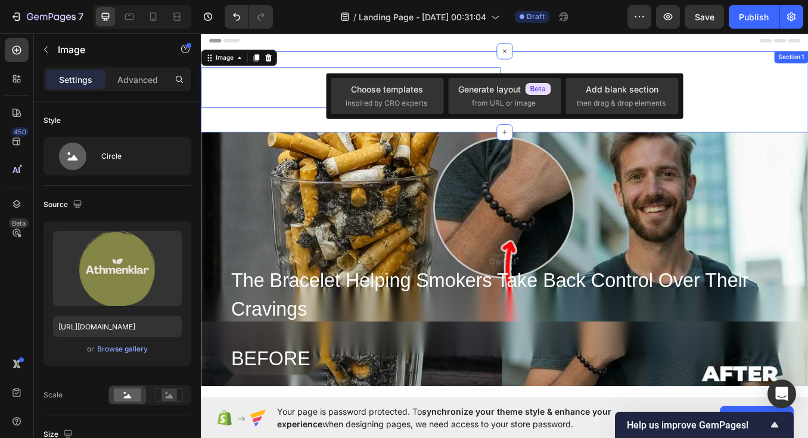
click at [466, 55] on div "Image 0 ⁠⁠⁠⁠⁠⁠⁠ Athemklar Heading Row Section 1" at bounding box center [558, 101] width 715 height 95
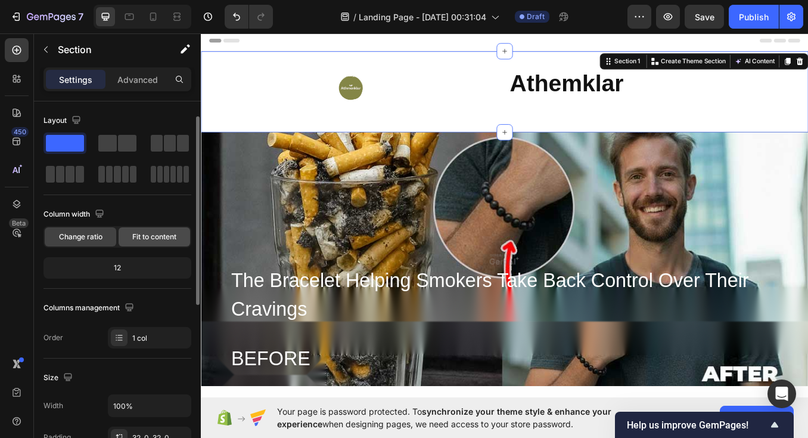
scroll to position [64, 0]
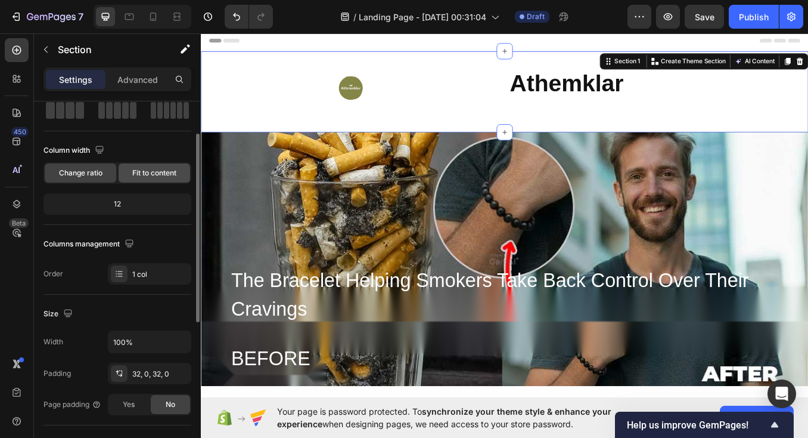
click at [152, 176] on span "Fit to content" at bounding box center [154, 173] width 44 height 11
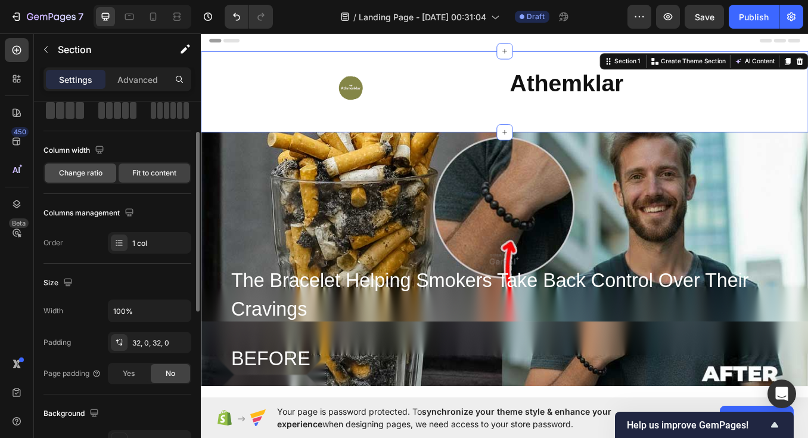
click at [87, 175] on span "Change ratio" at bounding box center [81, 173] width 44 height 11
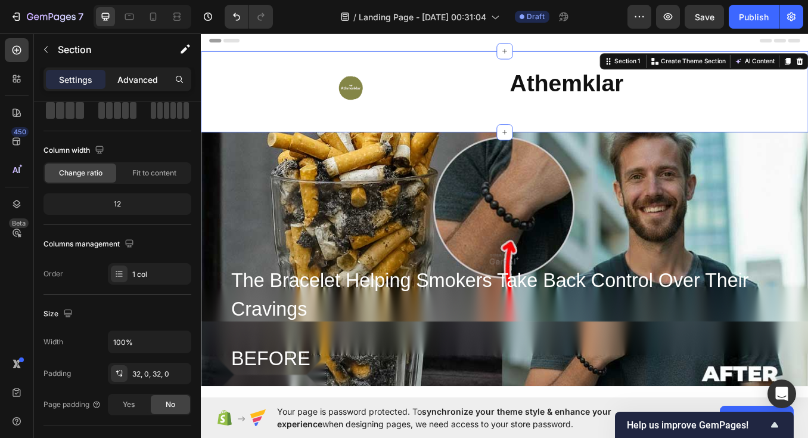
click at [130, 73] on p "Advanced" at bounding box center [137, 79] width 41 height 13
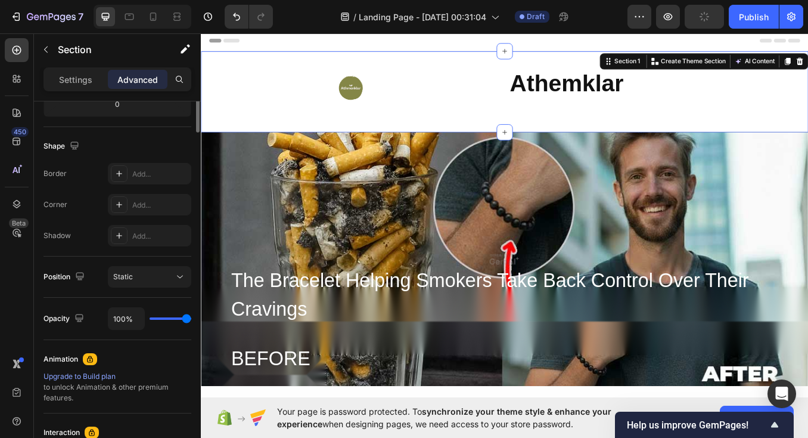
scroll to position [0, 0]
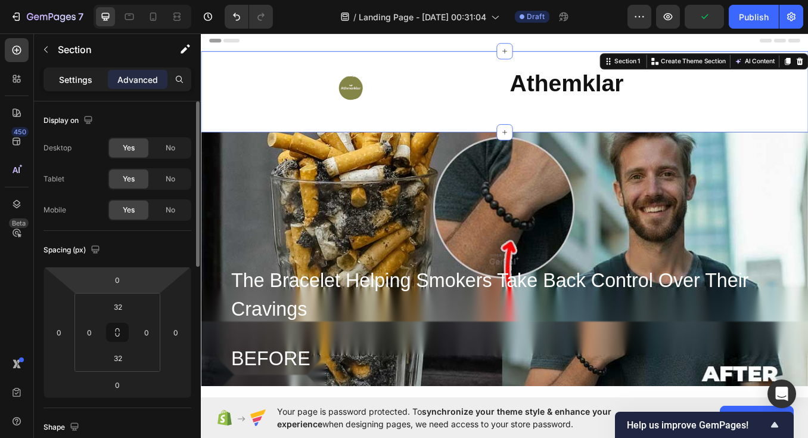
click at [82, 78] on p "Settings" at bounding box center [75, 79] width 33 height 13
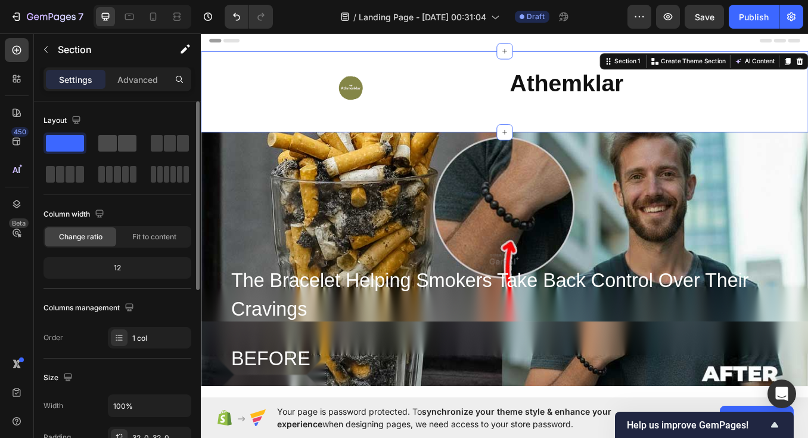
click at [114, 138] on span at bounding box center [107, 143] width 18 height 17
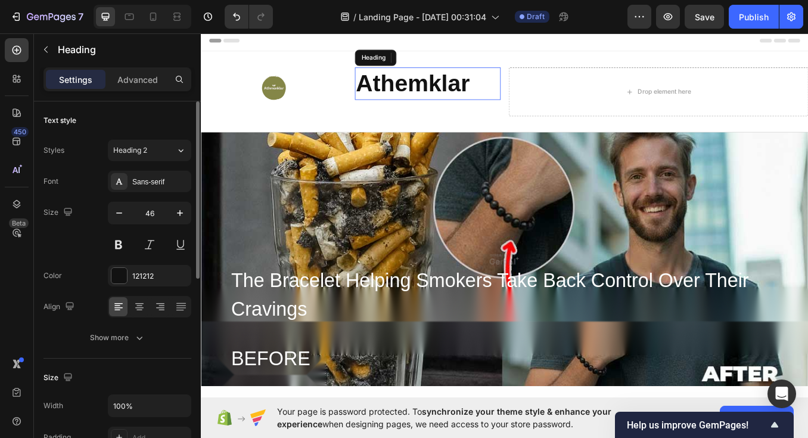
click at [394, 103] on strong "Athemklar" at bounding box center [450, 91] width 134 height 31
click at [467, 61] on icon at bounding box center [469, 62] width 8 height 8
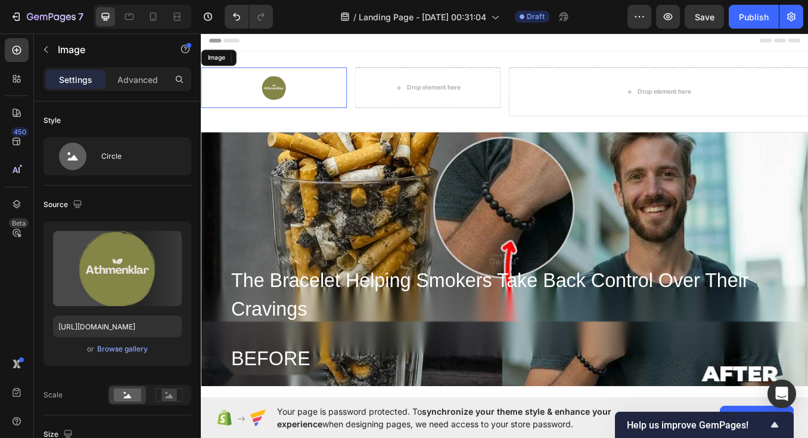
click at [286, 96] on img at bounding box center [287, 97] width 48 height 48
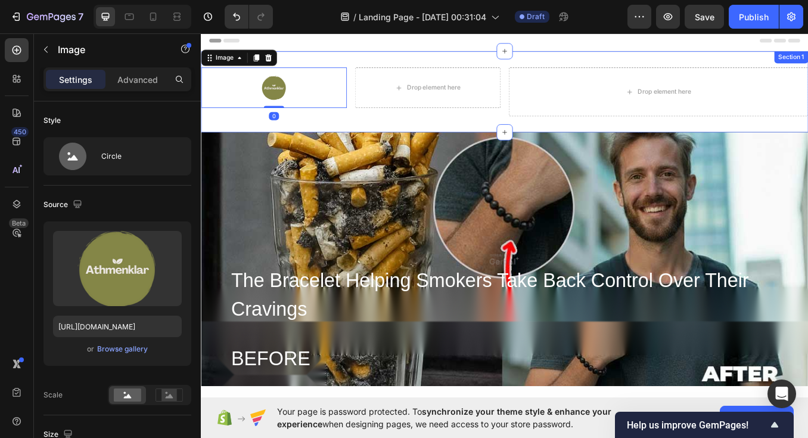
click at [373, 56] on div "Image 0 Drop element here Row Drop element here Section 1" at bounding box center [558, 101] width 715 height 95
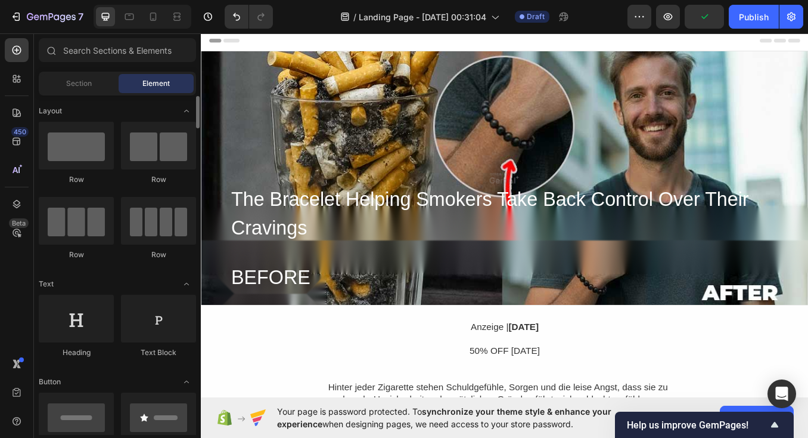
scroll to position [1, 0]
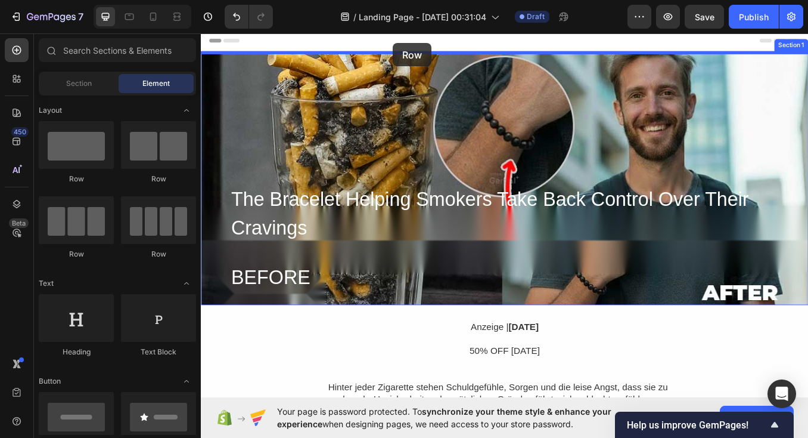
drag, startPoint x: 280, startPoint y: 181, endPoint x: 427, endPoint y: 45, distance: 200.0
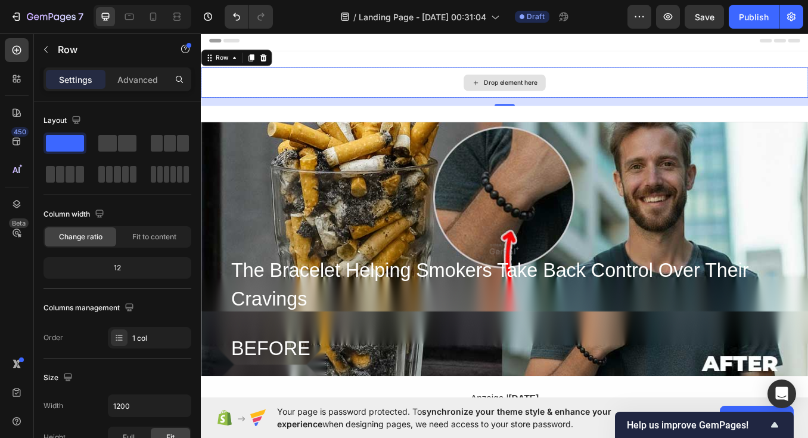
click at [553, 84] on div "Drop element here" at bounding box center [558, 91] width 97 height 19
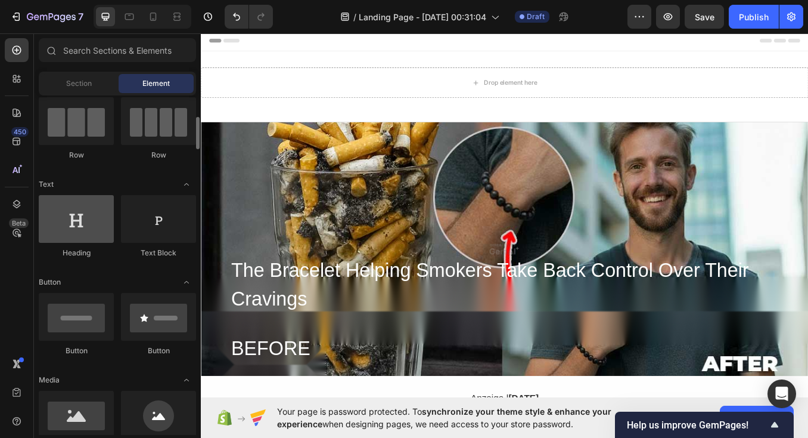
scroll to position [111, 0]
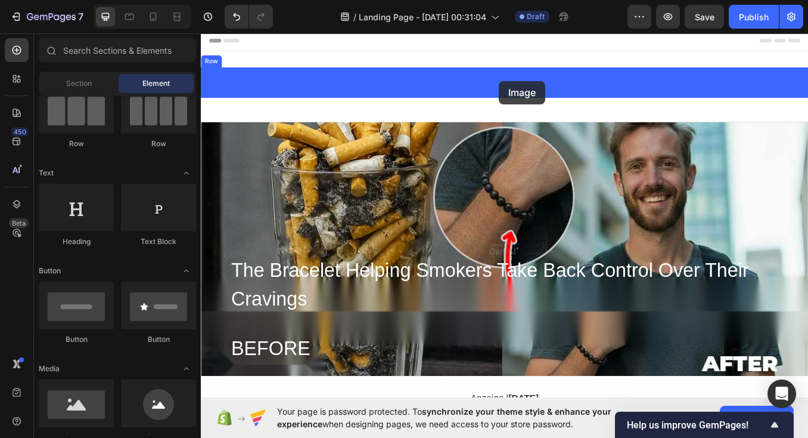
drag, startPoint x: 354, startPoint y: 438, endPoint x: 552, endPoint y: 89, distance: 401.3
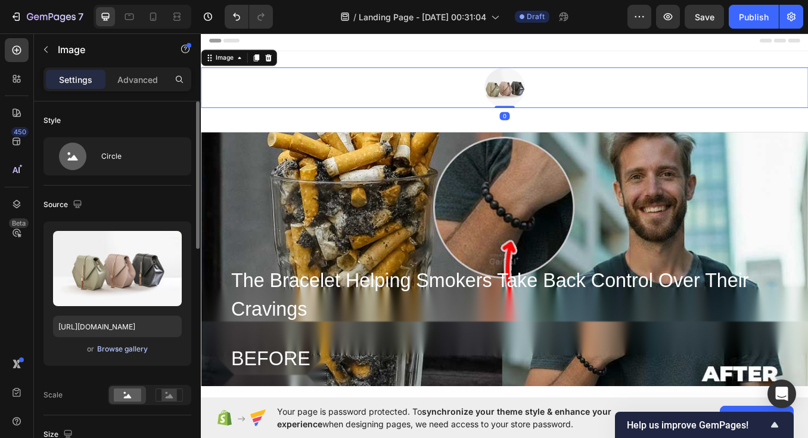
click at [119, 346] on div "Browse gallery" at bounding box center [122, 348] width 51 height 11
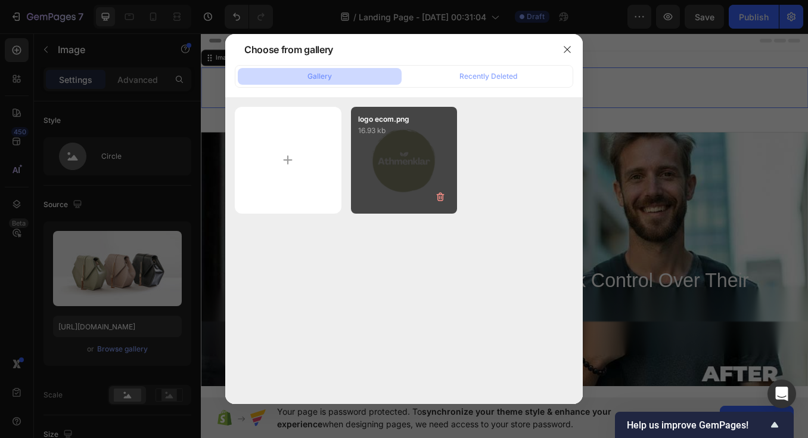
click at [388, 157] on div "logo ecom.png 16.93 kb" at bounding box center [404, 160] width 107 height 107
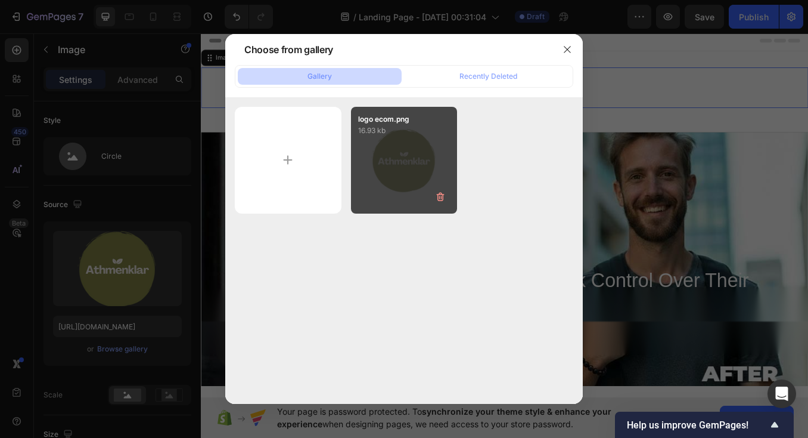
type input "[URL][DOMAIN_NAME]"
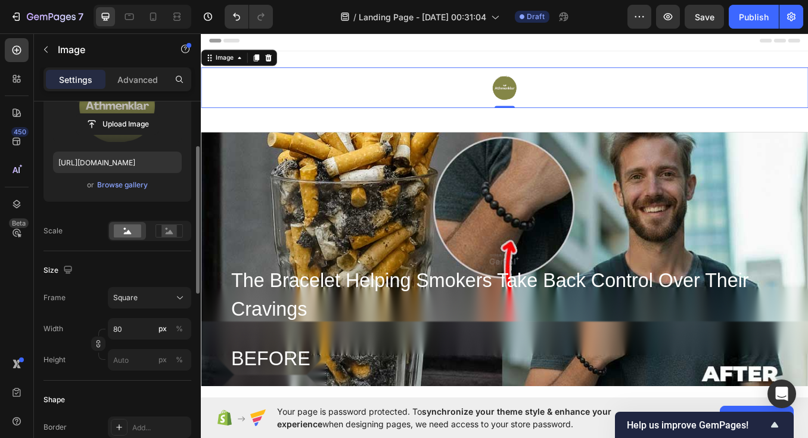
scroll to position [165, 0]
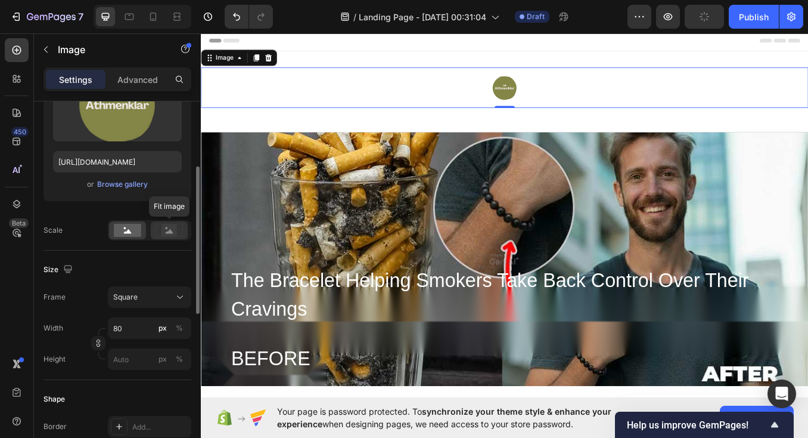
click at [164, 231] on rect at bounding box center [170, 230] width 16 height 12
click at [128, 231] on icon at bounding box center [128, 231] width 8 height 4
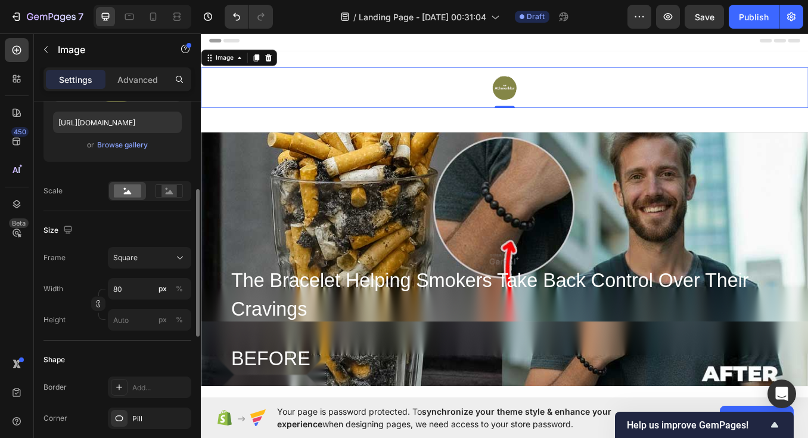
scroll to position [208, 0]
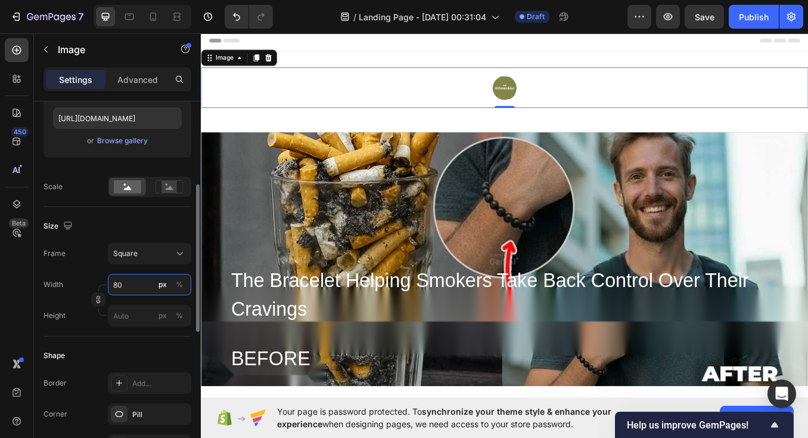
click at [134, 281] on input "80" at bounding box center [149, 284] width 83 height 21
type input "8"
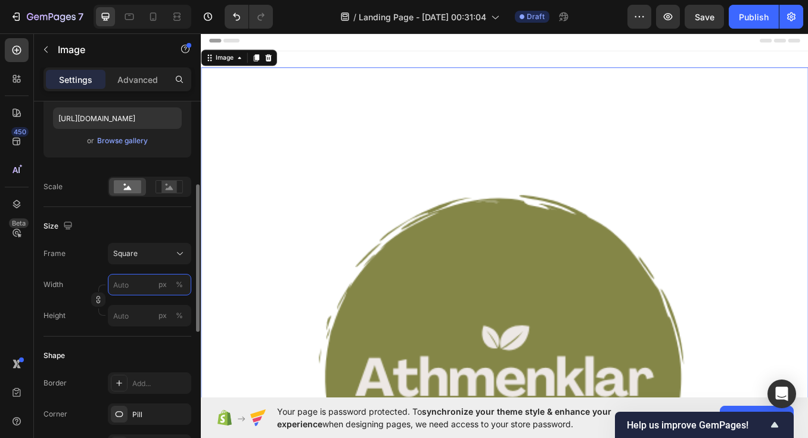
type input "1"
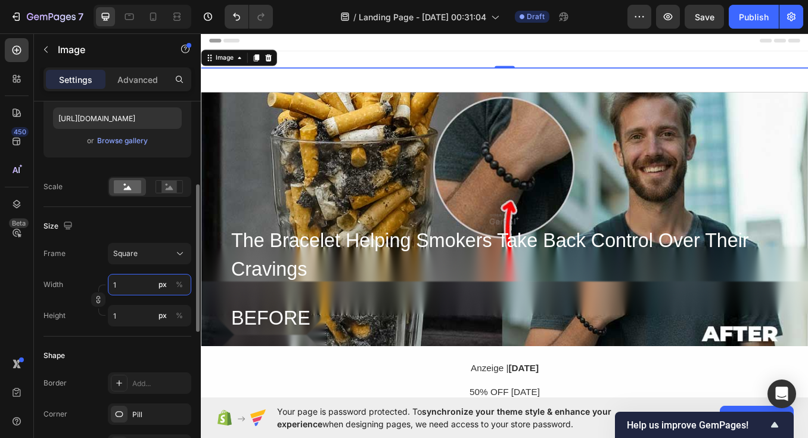
type input "10"
type input "100"
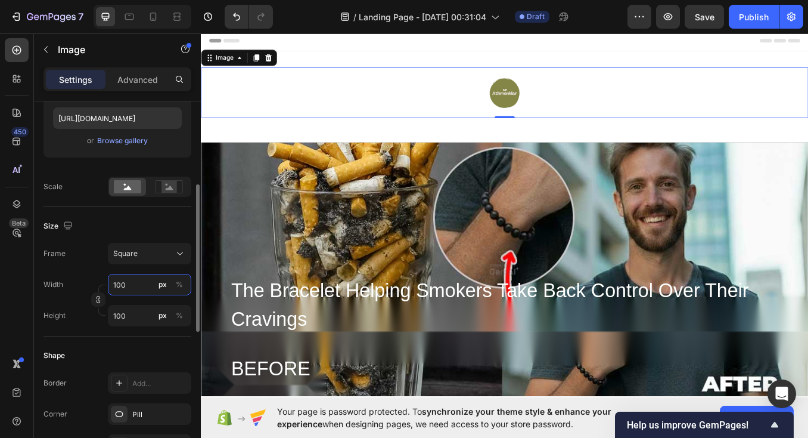
type input "10"
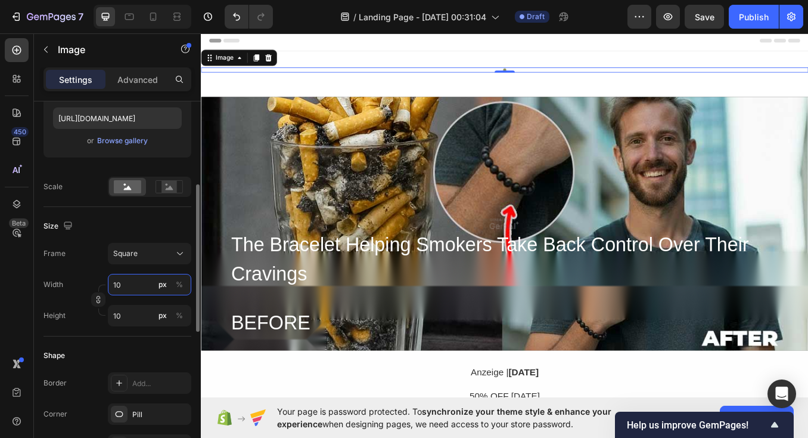
type input "1"
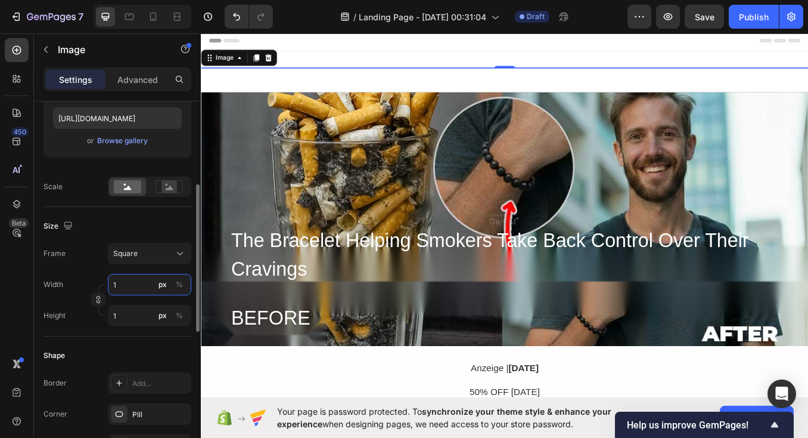
type input "12"
type input "120"
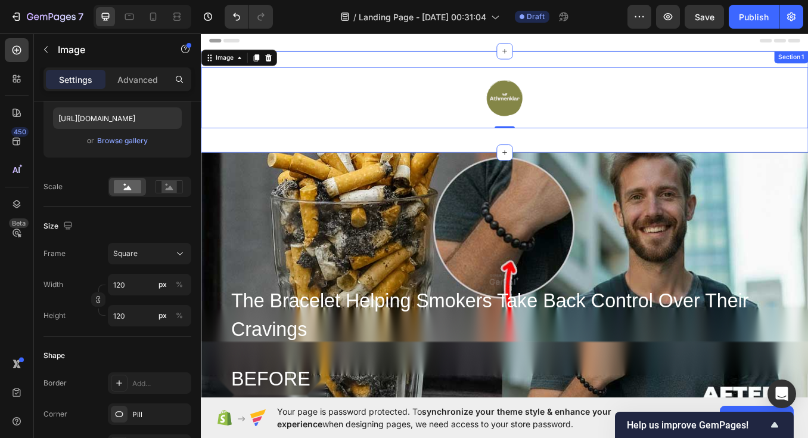
click at [401, 153] on div "Image 0 Row" at bounding box center [558, 113] width 715 height 81
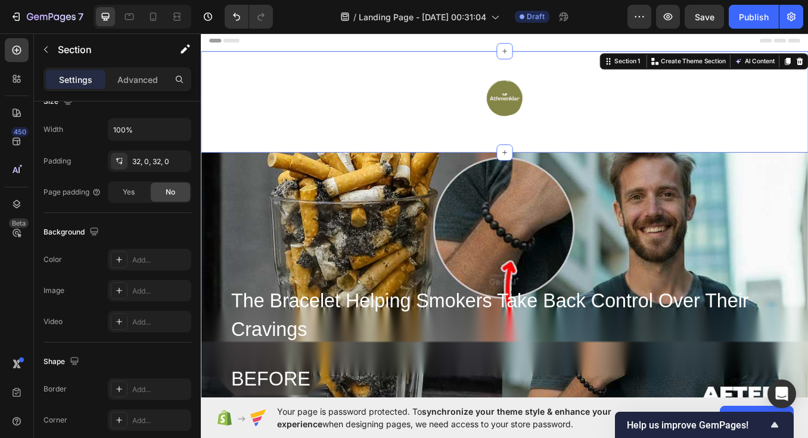
scroll to position [0, 0]
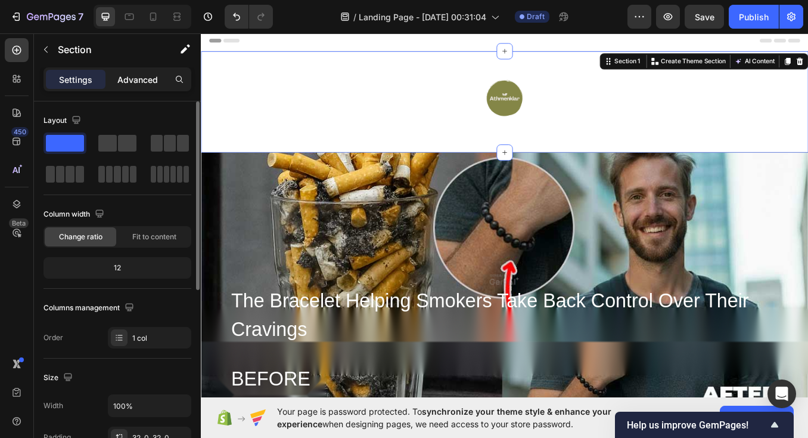
click at [136, 73] on p "Advanced" at bounding box center [137, 79] width 41 height 13
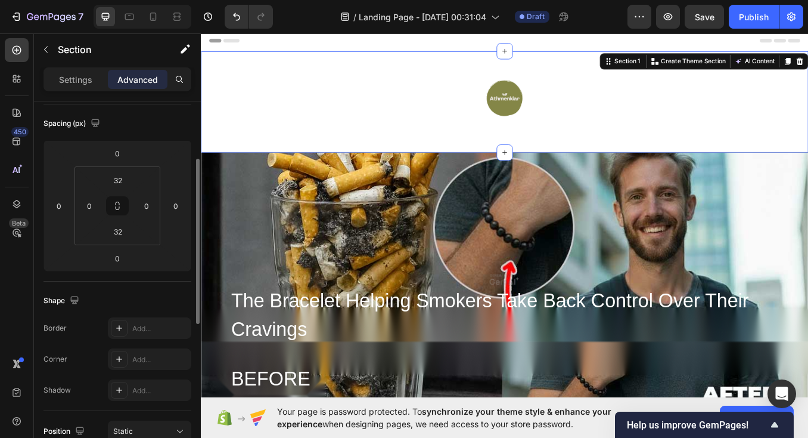
scroll to position [128, 0]
click at [115, 233] on input "32" at bounding box center [118, 230] width 24 height 18
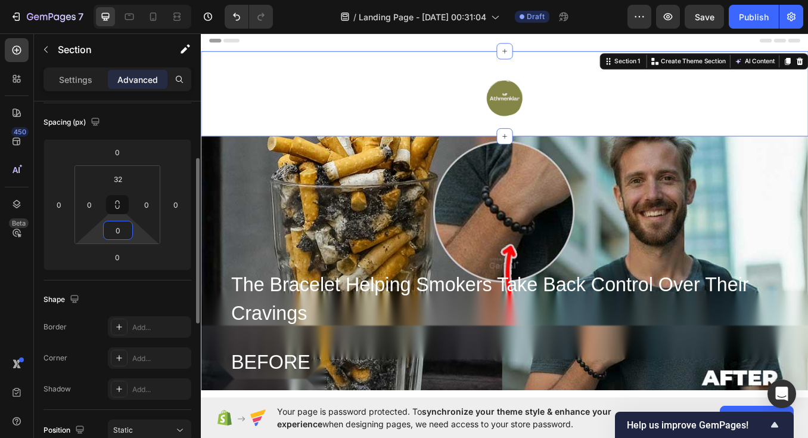
type input "0"
click at [112, 174] on input "32" at bounding box center [118, 179] width 24 height 18
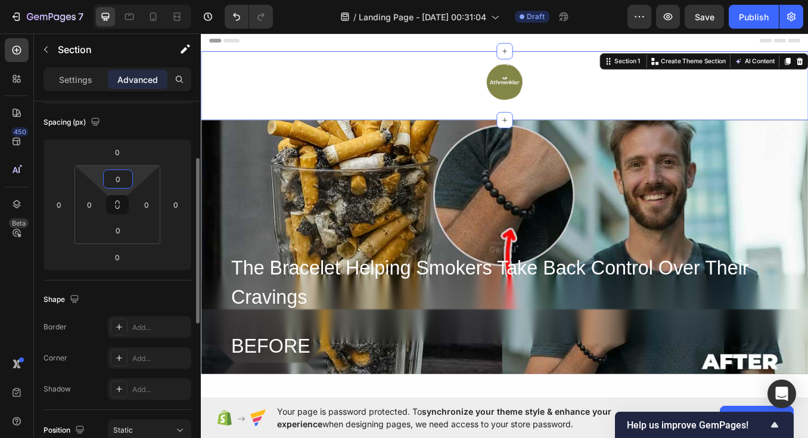
type input "0"
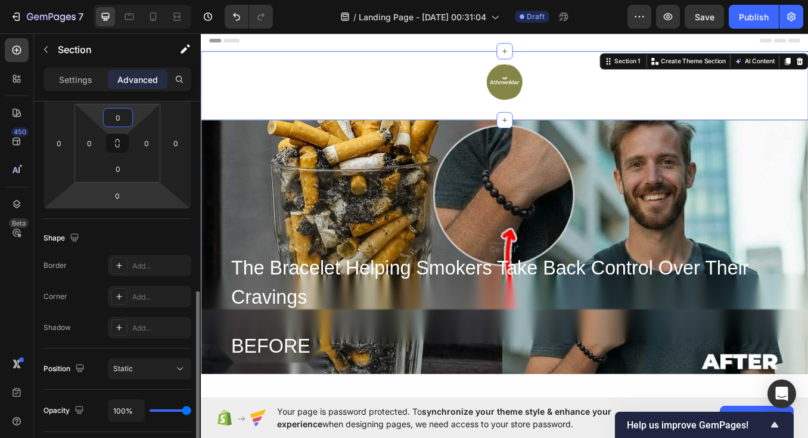
scroll to position [314, 0]
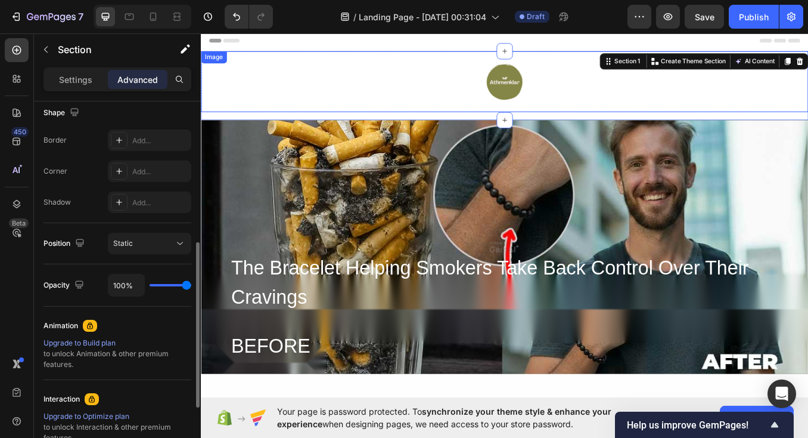
click at [388, 79] on div at bounding box center [558, 90] width 715 height 72
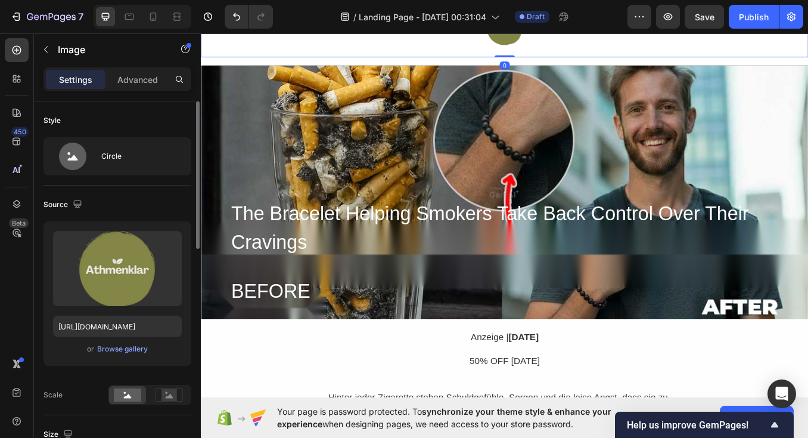
scroll to position [66, 0]
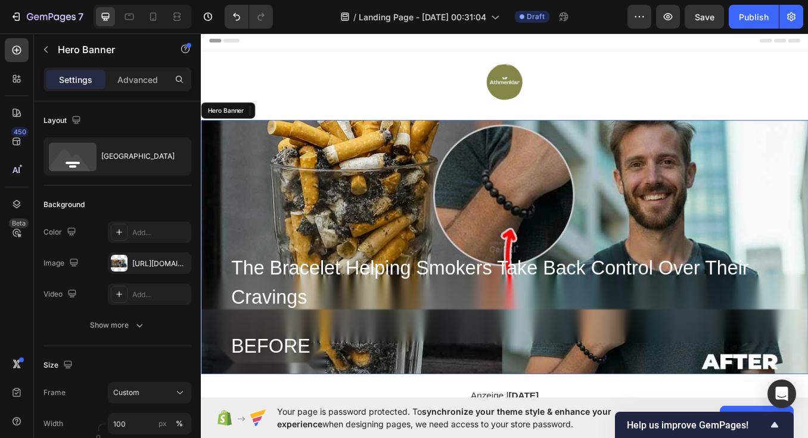
click at [402, 211] on div "Overlay" at bounding box center [558, 284] width 715 height 299
click at [337, 315] on h2 "The Bracelet Helping Smokers Take Back Control Over Their Cravings" at bounding box center [558, 327] width 647 height 70
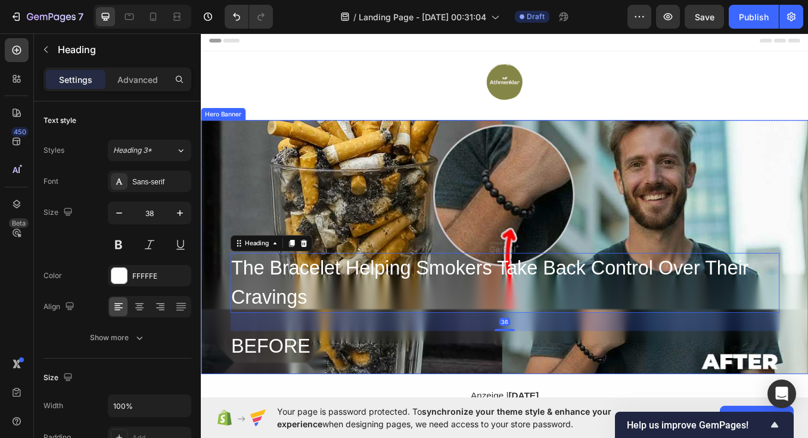
click at [419, 222] on div "Overlay" at bounding box center [558, 284] width 715 height 299
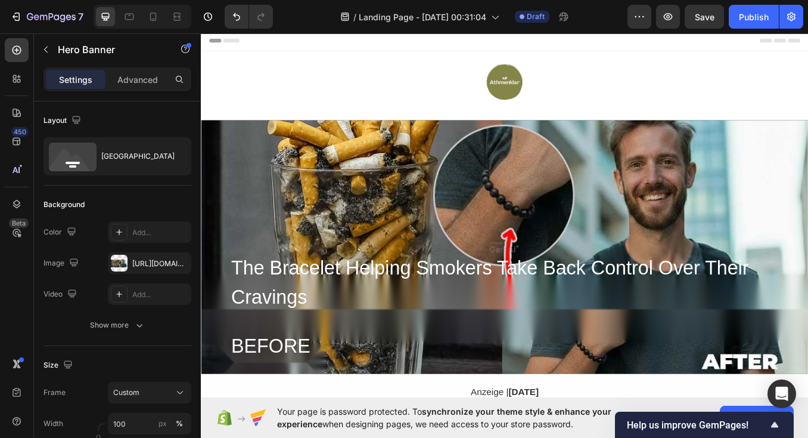
click at [493, 175] on div "Overlay" at bounding box center [558, 284] width 715 height 299
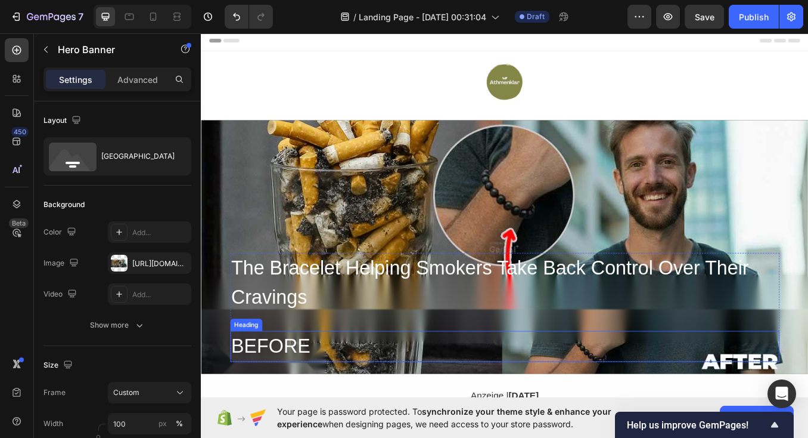
click at [464, 389] on h2 "BEFORE" at bounding box center [558, 401] width 647 height 36
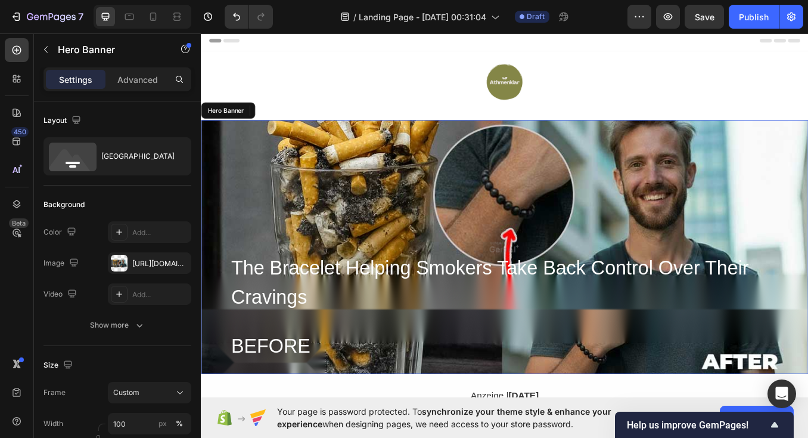
click at [481, 228] on div "Overlay" at bounding box center [558, 284] width 715 height 299
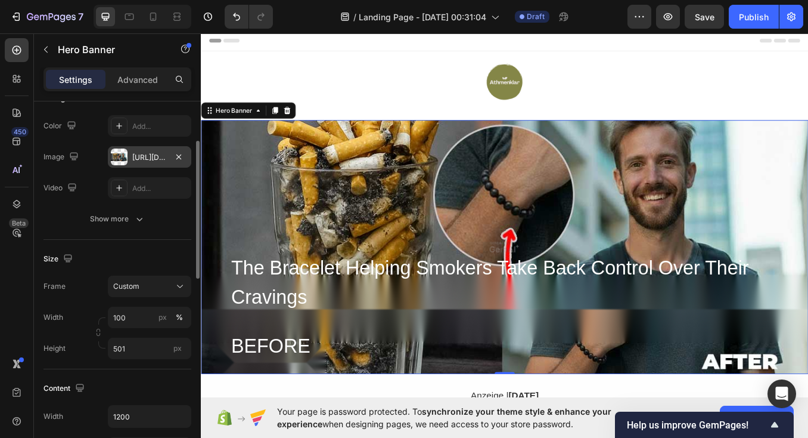
click at [143, 157] on div "https://image2layout-detection-trainimagebucket-02g83vbxbb2s.s3.amazonaws.com/i…" at bounding box center [149, 157] width 35 height 11
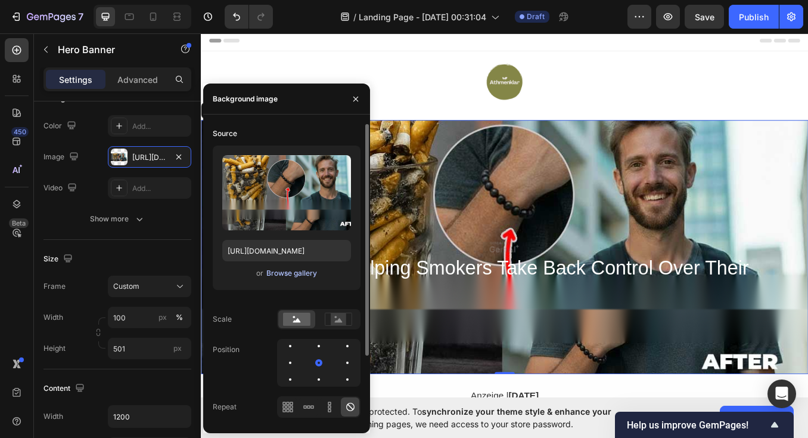
click at [277, 272] on div "Browse gallery" at bounding box center [291, 273] width 51 height 11
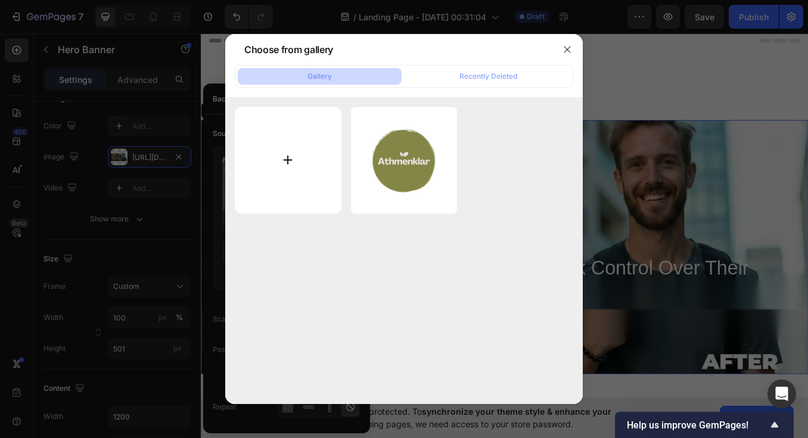
click at [314, 126] on input "file" at bounding box center [288, 160] width 107 height 107
type input "C:\fakepath\cover-landingpage.png"
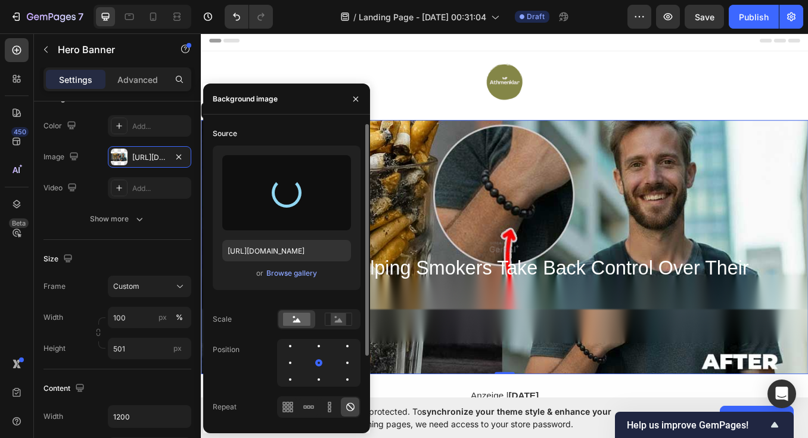
type input "https://cdn.shopify.com/s/files/1/0956/8406/7676/files/gempages_586431238852575…"
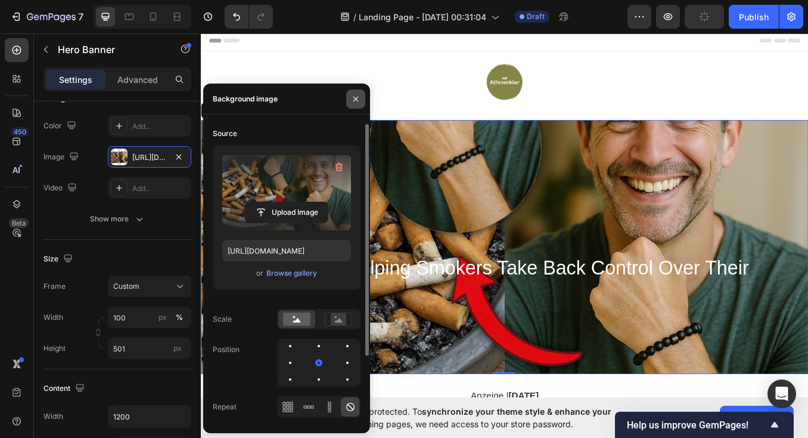
click at [358, 98] on icon "button" at bounding box center [356, 99] width 10 height 10
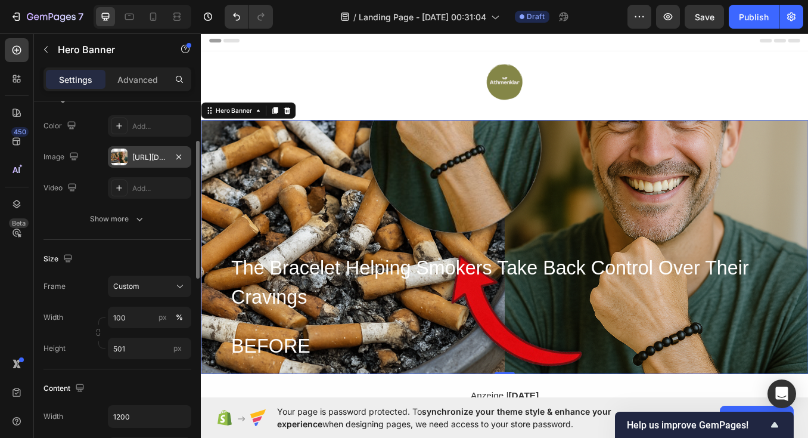
click at [159, 152] on div "https://cdn.shopify.com/s/files/1/0956/8406/7676/files/gempages_586431238852575…" at bounding box center [149, 157] width 35 height 11
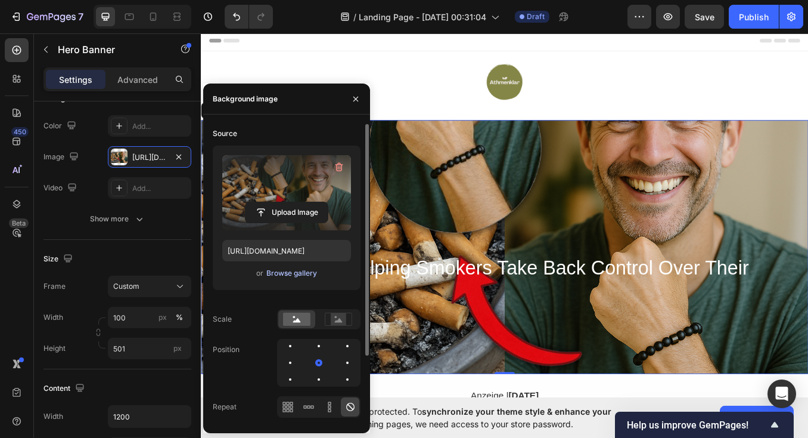
click at [277, 271] on div "Browse gallery" at bounding box center [291, 273] width 51 height 11
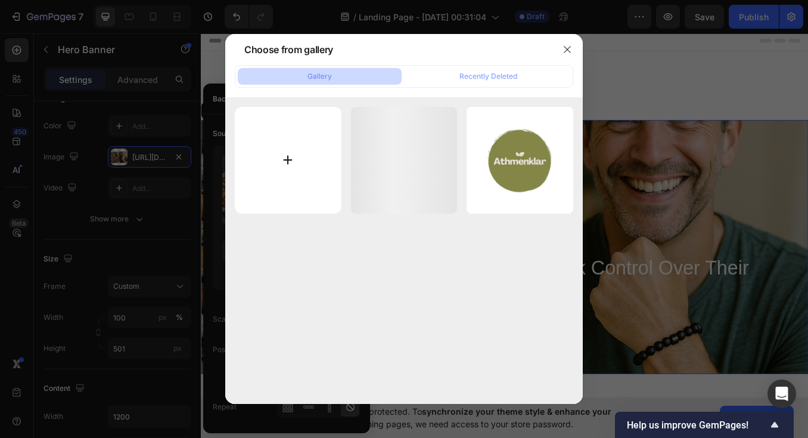
click at [314, 147] on input "file" at bounding box center [288, 160] width 107 height 107
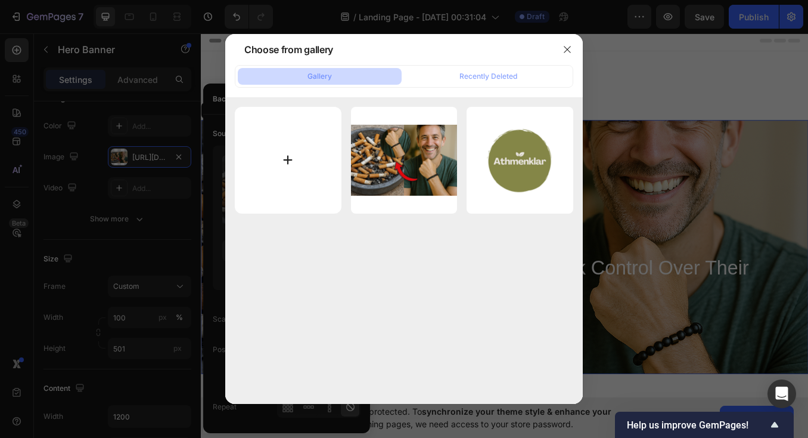
type input "C:\fakepath\cover-landingpage-v2.png"
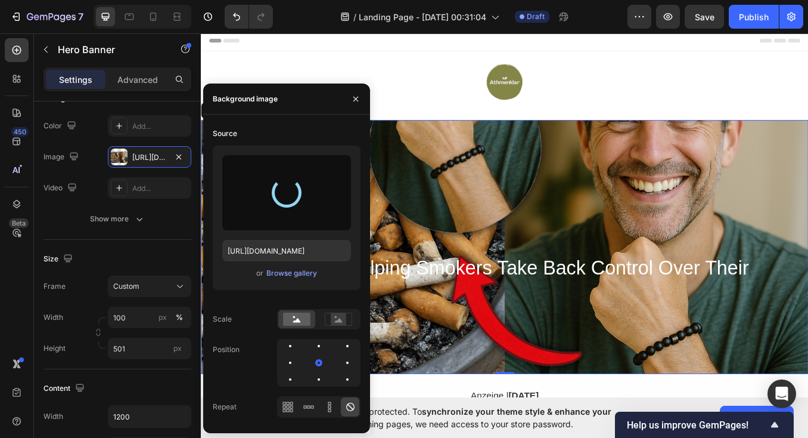
type input "https://cdn.shopify.com/s/files/1/0956/8406/7676/files/gempages_586431238852575…"
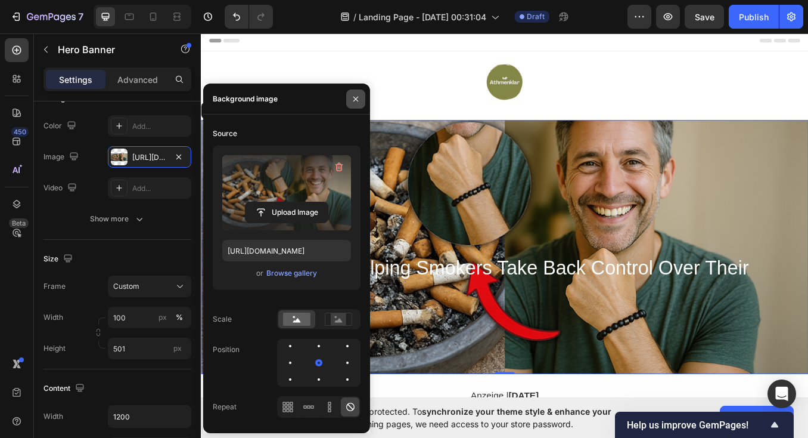
click at [359, 102] on icon "button" at bounding box center [356, 99] width 10 height 10
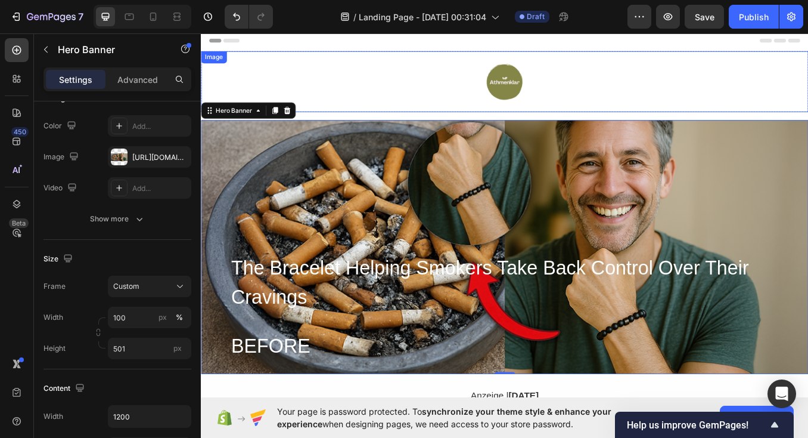
click at [376, 86] on div at bounding box center [558, 90] width 715 height 72
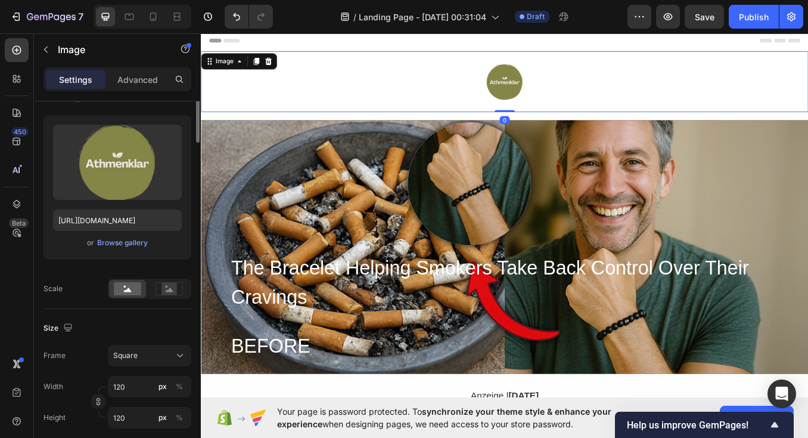
scroll to position [0, 0]
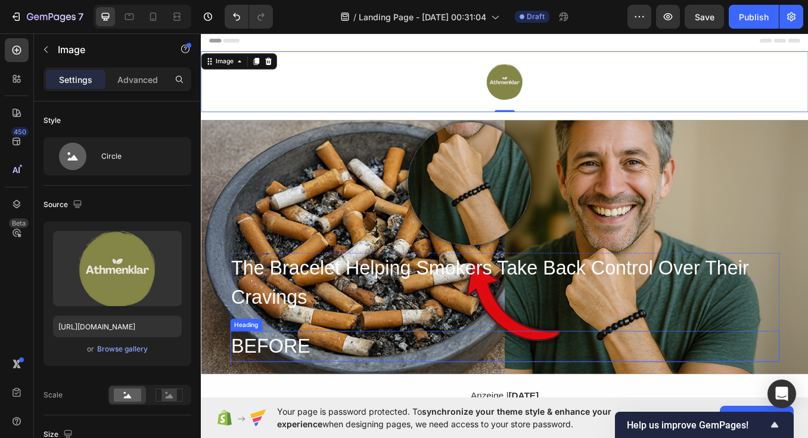
click at [301, 405] on h2 "BEFORE" at bounding box center [558, 401] width 647 height 36
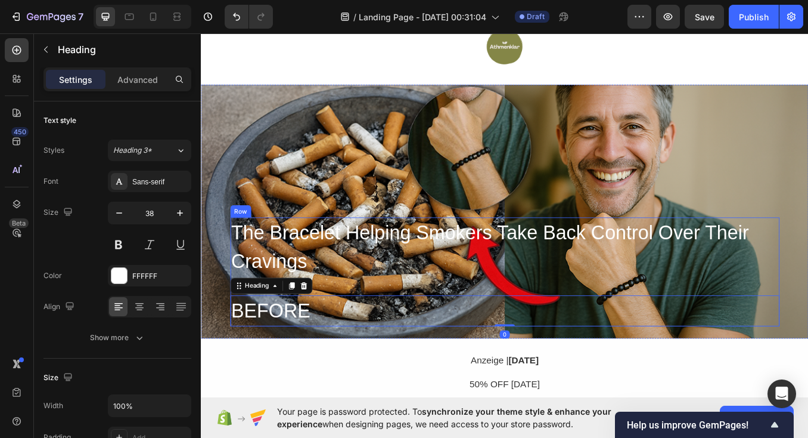
scroll to position [54, 0]
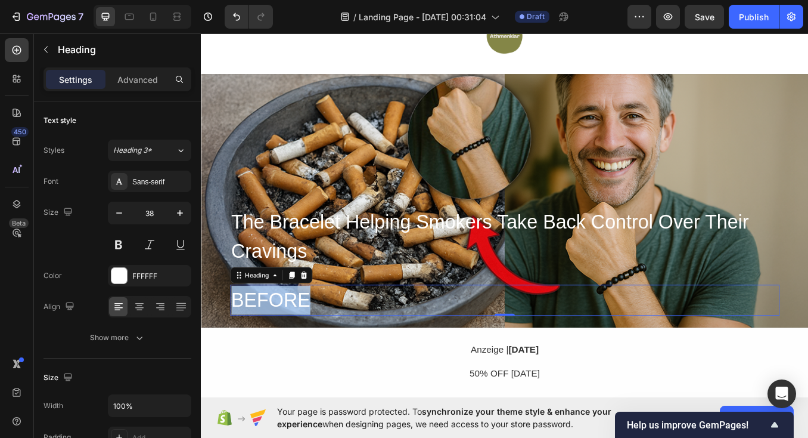
click at [271, 345] on p "BEFORE" at bounding box center [559, 347] width 644 height 34
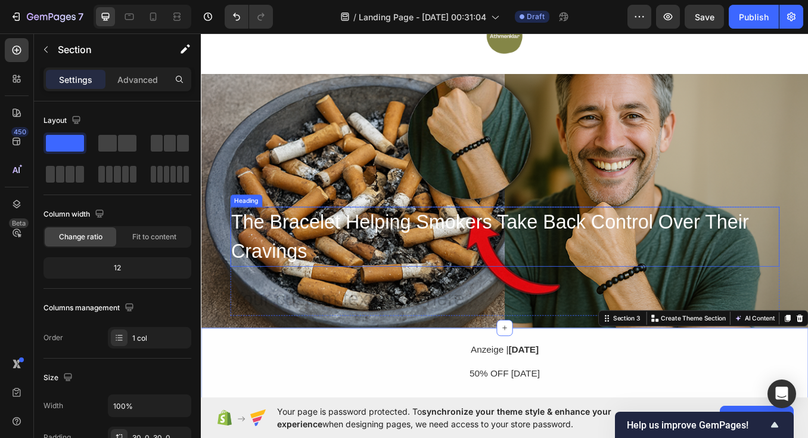
click at [299, 269] on h2 "The Bracelet Helping Smokers Take Back Control Over Their Cravings" at bounding box center [558, 272] width 647 height 70
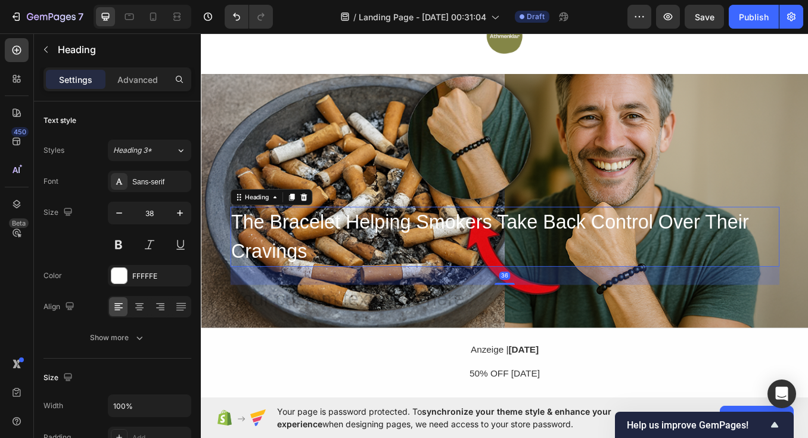
click at [299, 269] on h2 "The Bracelet Helping Smokers Take Back Control Over Their Cravings" at bounding box center [558, 272] width 647 height 70
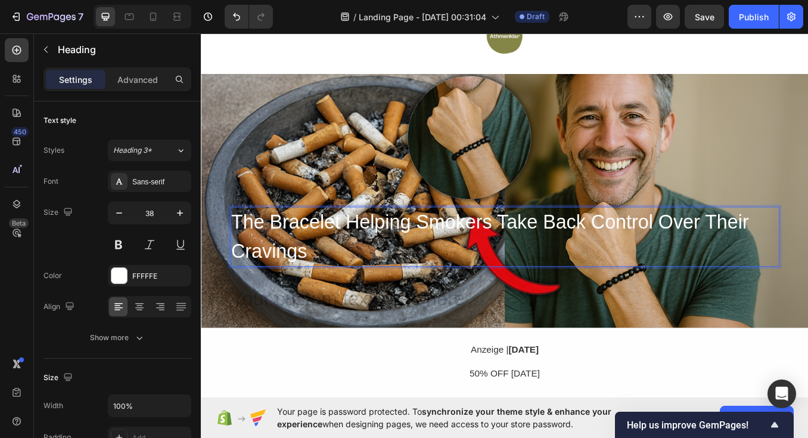
click at [299, 269] on p "The Bracelet Helping Smokers Take Back Control Over Their Cravings" at bounding box center [559, 272] width 644 height 68
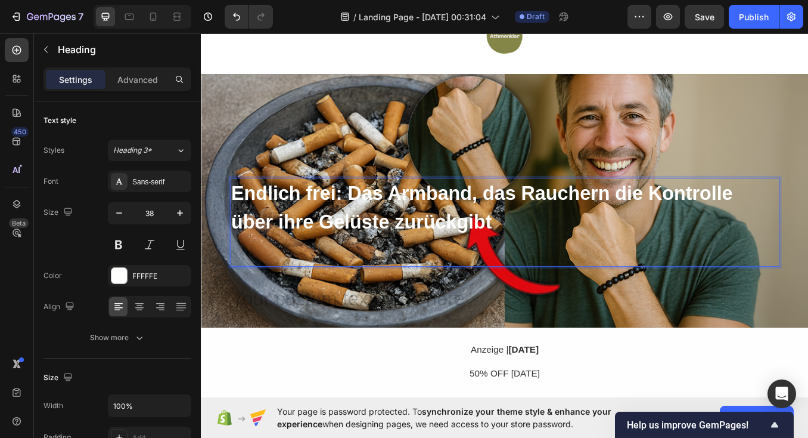
click at [249, 284] on p "Rich Text Editor. Editing area: main" at bounding box center [559, 289] width 644 height 34
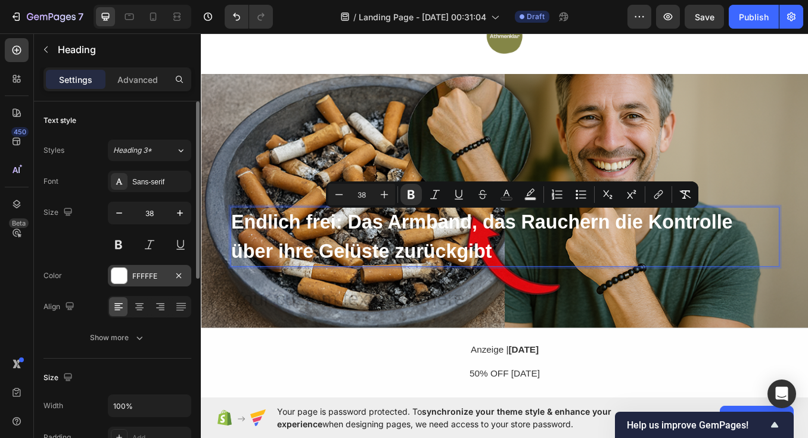
click at [119, 279] on div at bounding box center [119, 276] width 16 height 16
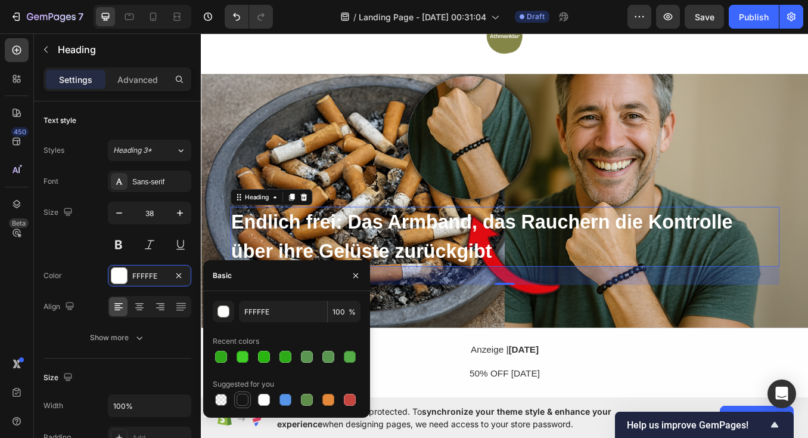
click at [243, 401] on div at bounding box center [243, 399] width 12 height 12
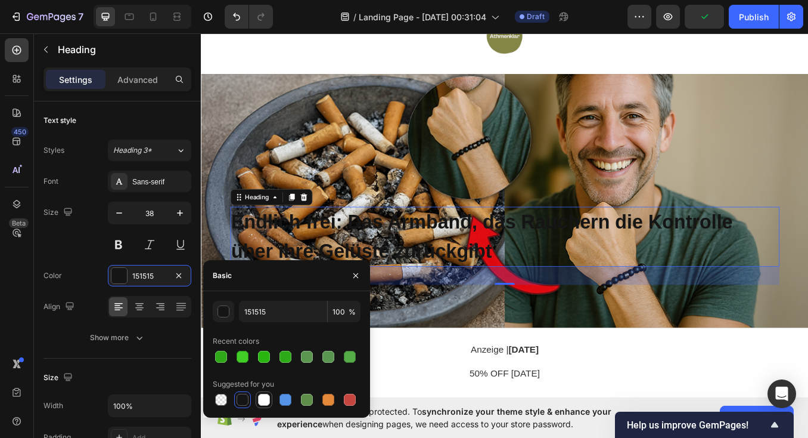
click at [262, 399] on div at bounding box center [264, 399] width 12 height 12
type input "FFFFFF"
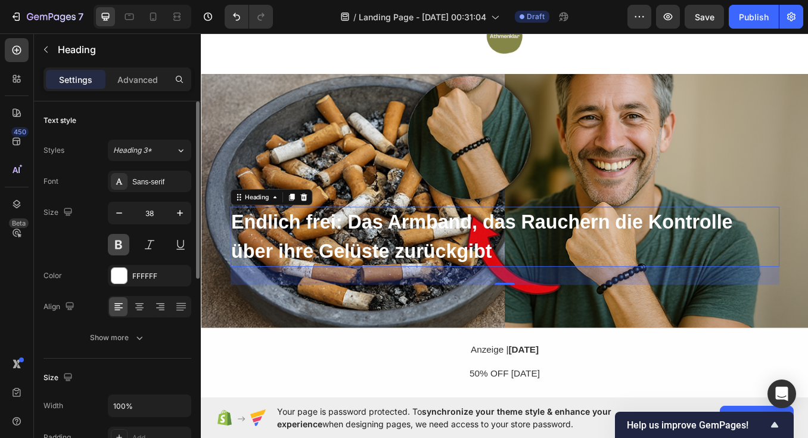
click at [119, 249] on button at bounding box center [118, 244] width 21 height 21
click at [125, 241] on button at bounding box center [118, 244] width 21 height 21
click at [380, 276] on strong "Endlich frei: Das Armband, das Rauchern die Kontrolle über ihre Gelüste zurückg…" at bounding box center [532, 272] width 591 height 59
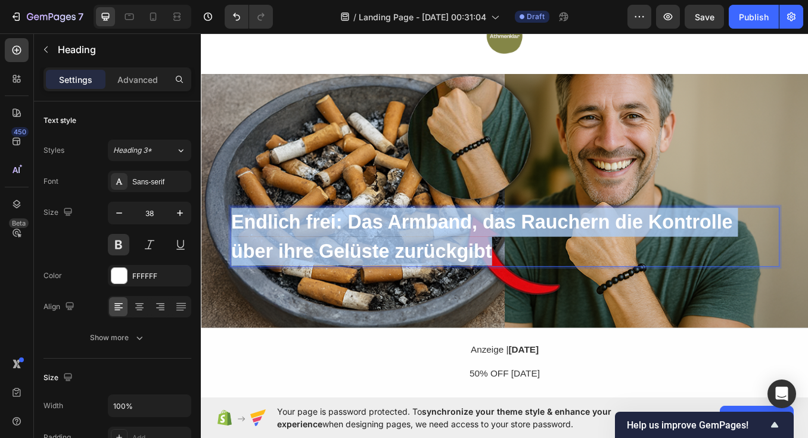
click at [380, 276] on strong "Endlich frei: Das Armband, das Rauchern die Kontrolle über ihre Gelüste zurückg…" at bounding box center [532, 272] width 591 height 59
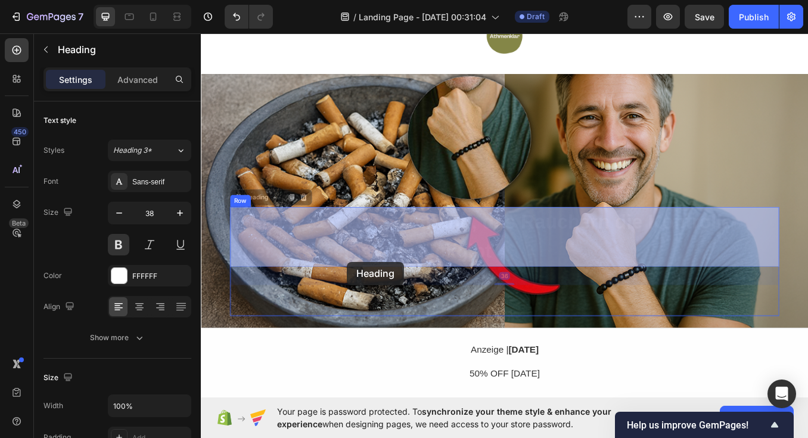
drag, startPoint x: 374, startPoint y: 273, endPoint x: 373, endPoint y: 302, distance: 29.2
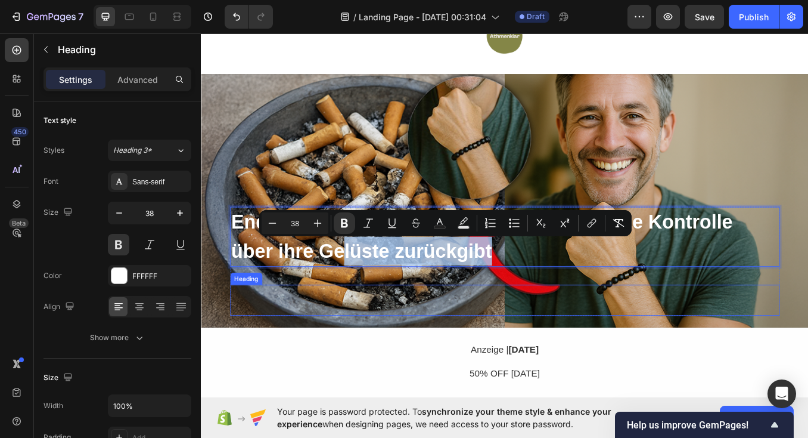
drag, startPoint x: 368, startPoint y: 276, endPoint x: 368, endPoint y: 345, distance: 68.6
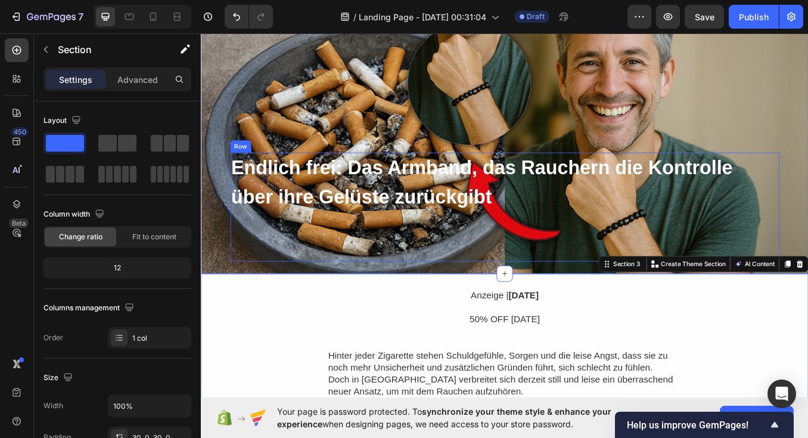
scroll to position [119, 0]
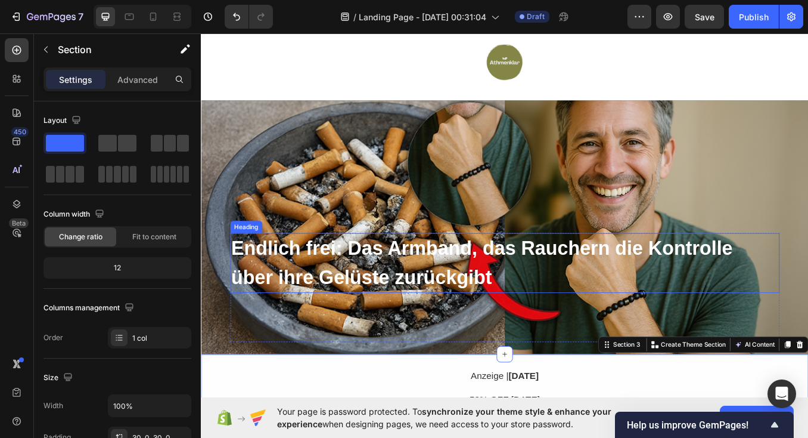
click at [371, 299] on strong "Endlich frei: Das Armband, das Rauchern die Kontrolle über ihre Gelüste zurückg…" at bounding box center [532, 303] width 591 height 59
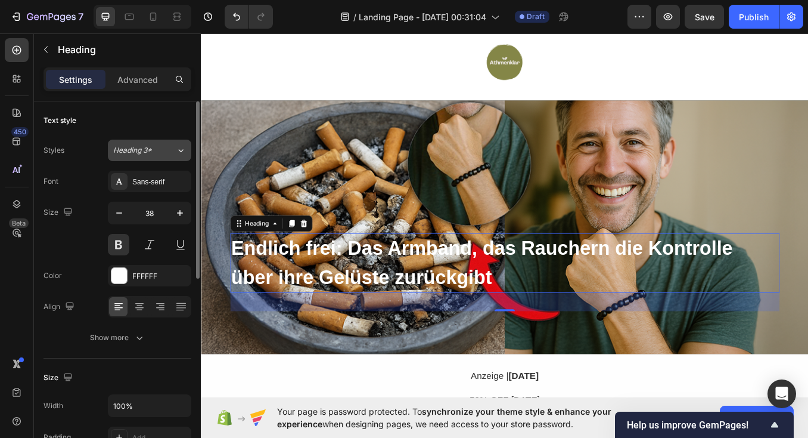
click at [124, 140] on button "Heading 3*" at bounding box center [149, 150] width 83 height 21
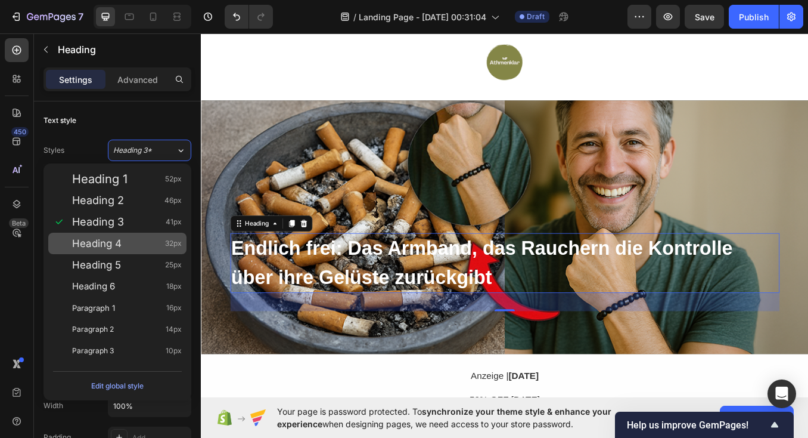
click at [117, 239] on span "Heading 4" at bounding box center [96, 243] width 49 height 12
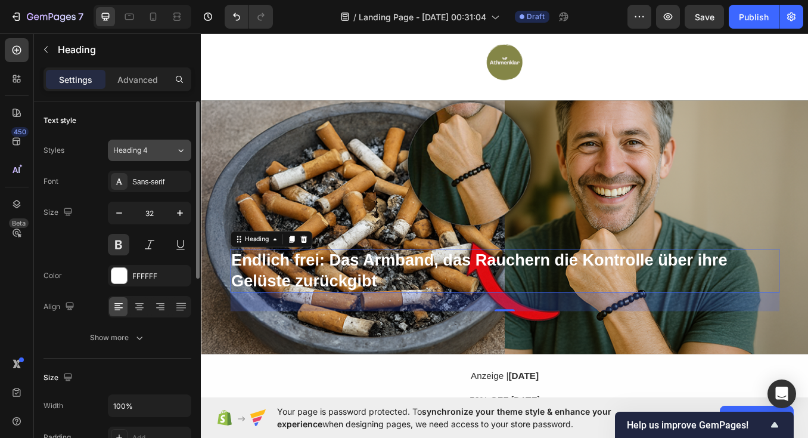
click at [125, 150] on span "Heading 4" at bounding box center [130, 150] width 35 height 11
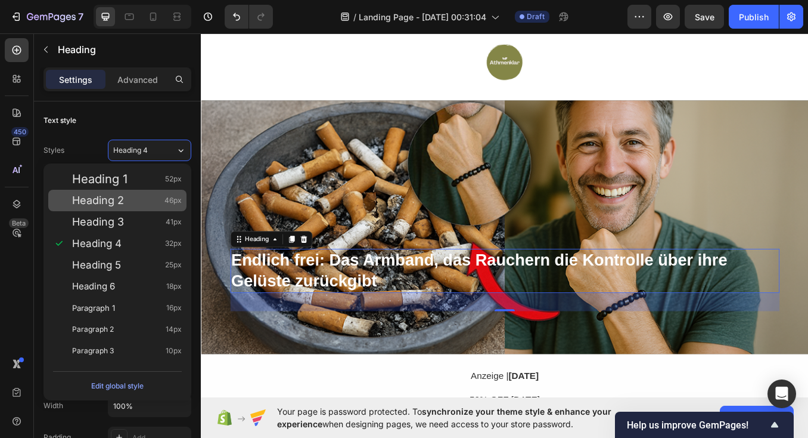
click at [132, 202] on div "Heading 2 46px" at bounding box center [127, 200] width 110 height 12
type input "46"
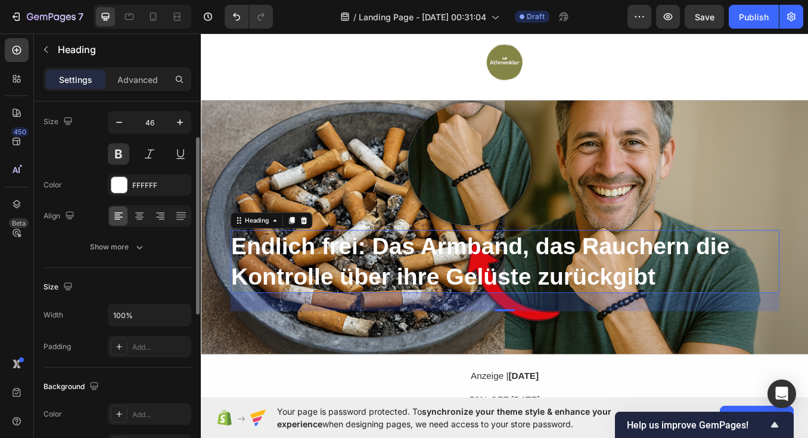
scroll to position [108, 0]
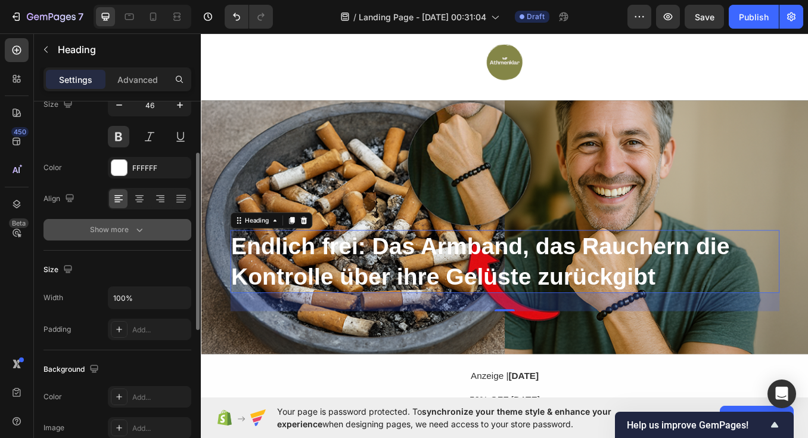
click at [122, 233] on div "Show more" at bounding box center [117, 230] width 55 height 12
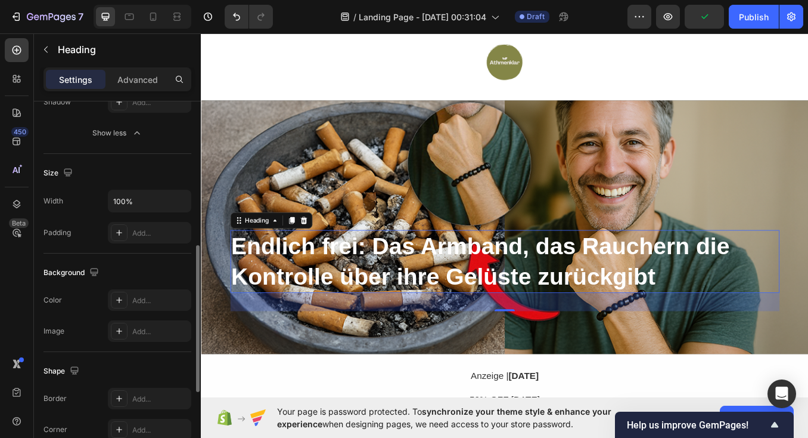
scroll to position [145, 0]
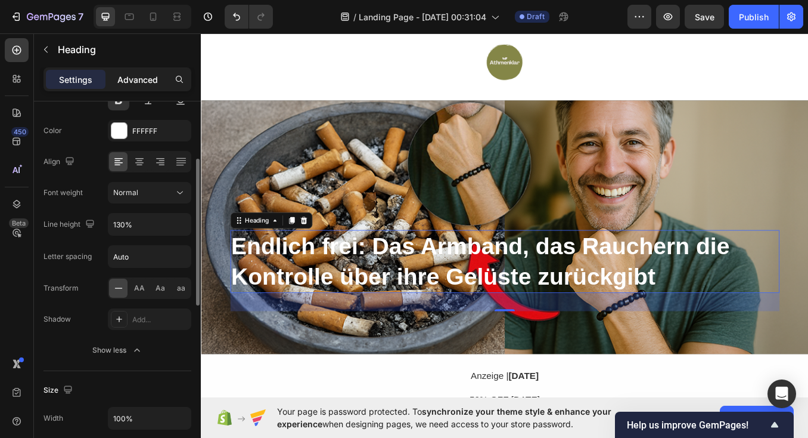
click at [135, 70] on div "Advanced" at bounding box center [138, 79] width 60 height 19
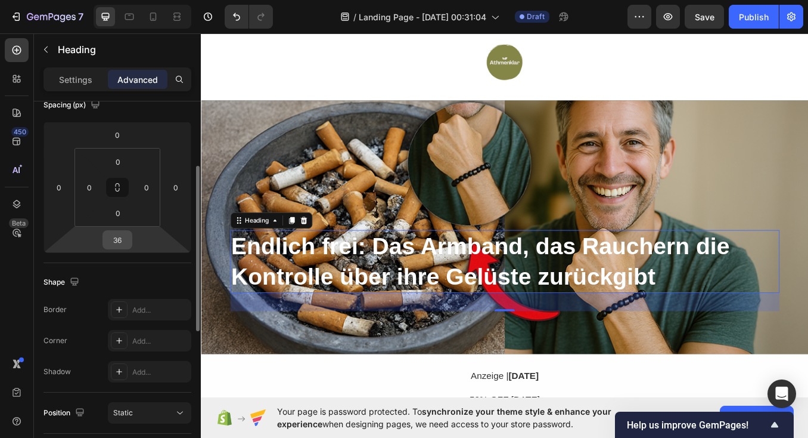
click at [119, 244] on input "36" at bounding box center [118, 240] width 24 height 18
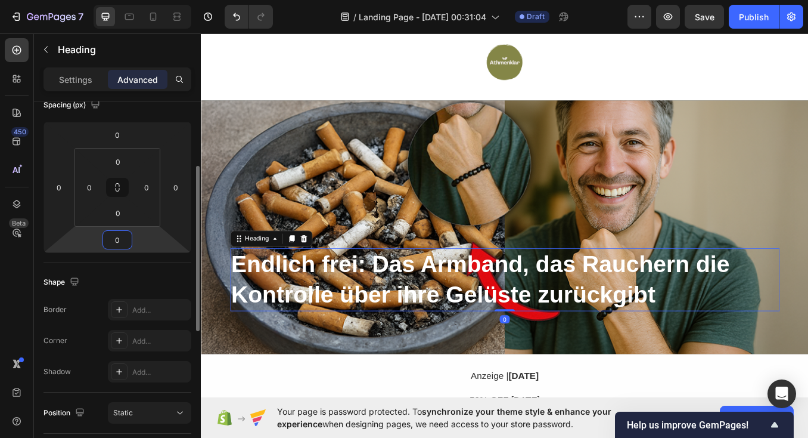
type input "0"
click at [315, 406] on div "⁠⁠⁠⁠⁠⁠⁠ Endlich frei: Das Armband, das Rauchern die Kontrolle über ihre Gelüste…" at bounding box center [558, 348] width 715 height 125
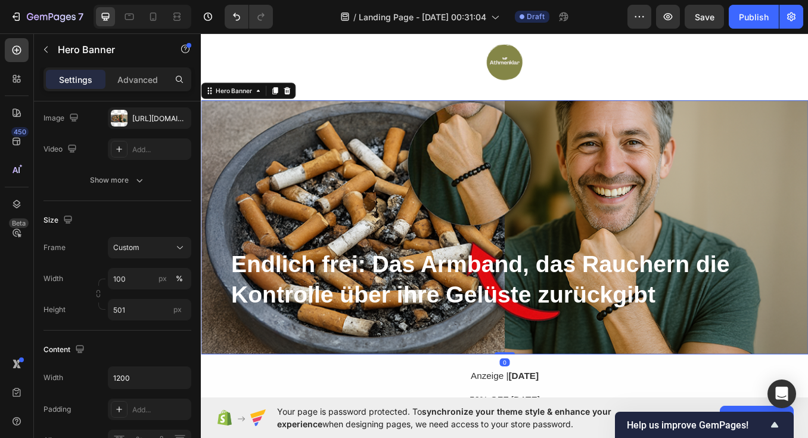
scroll to position [0, 0]
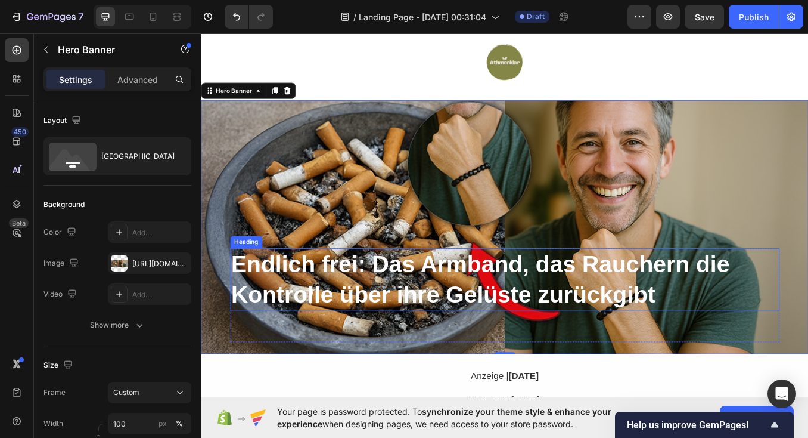
click at [345, 319] on strong "Endlich frei: Das Armband, das Rauchern die Kontrolle über ihre Gelüste zurückg…" at bounding box center [530, 322] width 587 height 67
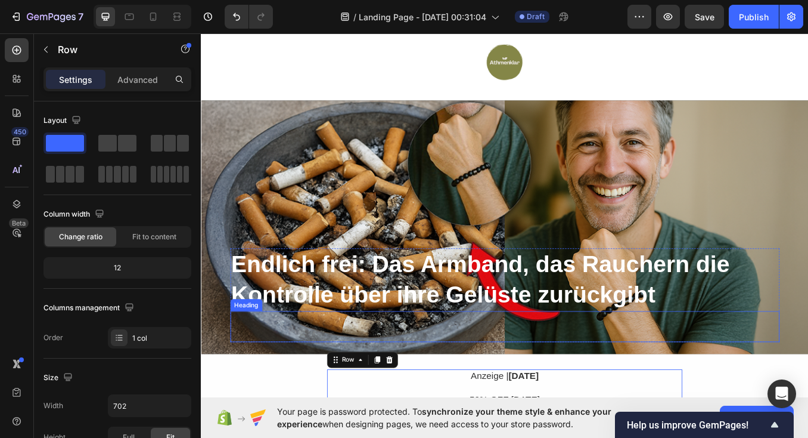
click at [448, 361] on p "Rich Text Editor. Editing area: main" at bounding box center [559, 378] width 644 height 34
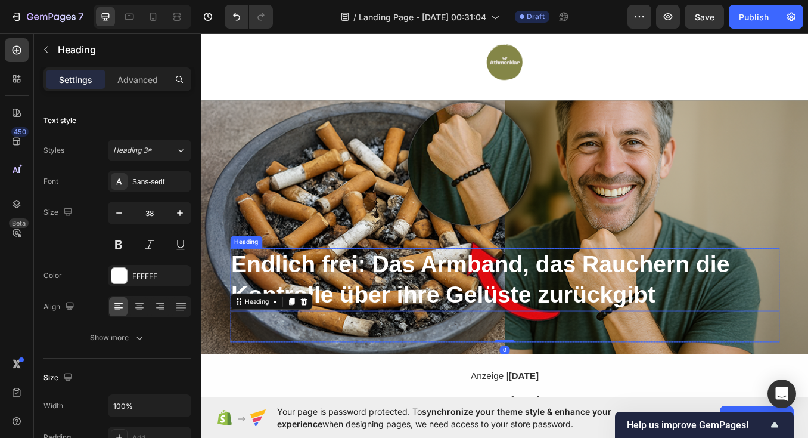
click at [414, 314] on strong "Endlich frei: Das Armband, das Rauchern die Kontrolle über ihre Gelüste zurückg…" at bounding box center [530, 322] width 587 height 67
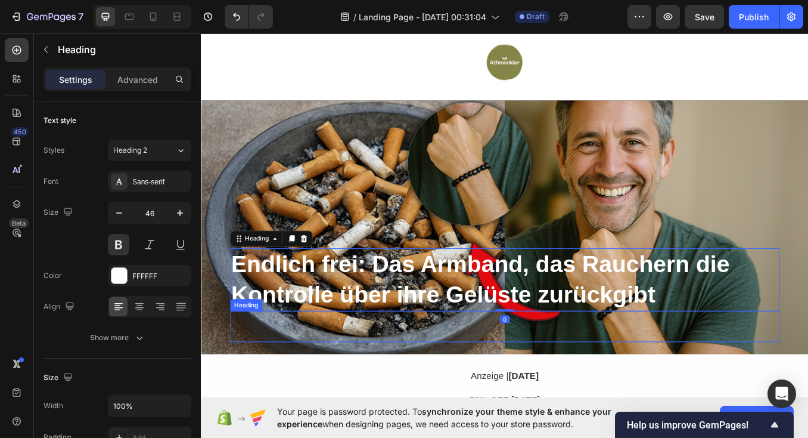
click at [494, 394] on p "Rich Text Editor. Editing area: main" at bounding box center [559, 378] width 644 height 34
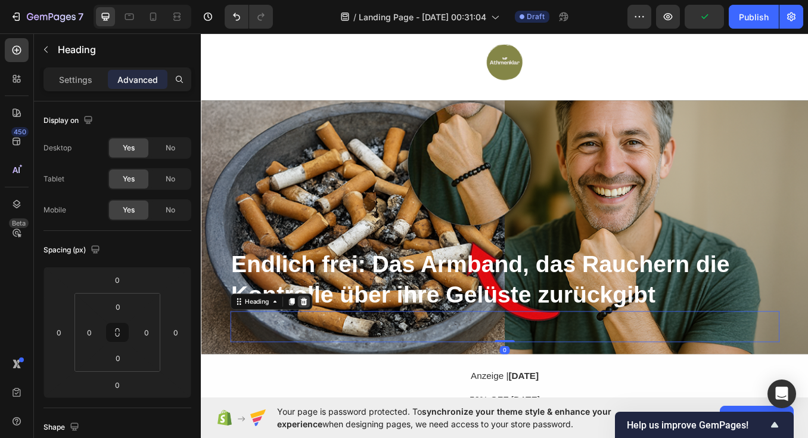
click at [320, 351] on icon at bounding box center [322, 349] width 8 height 8
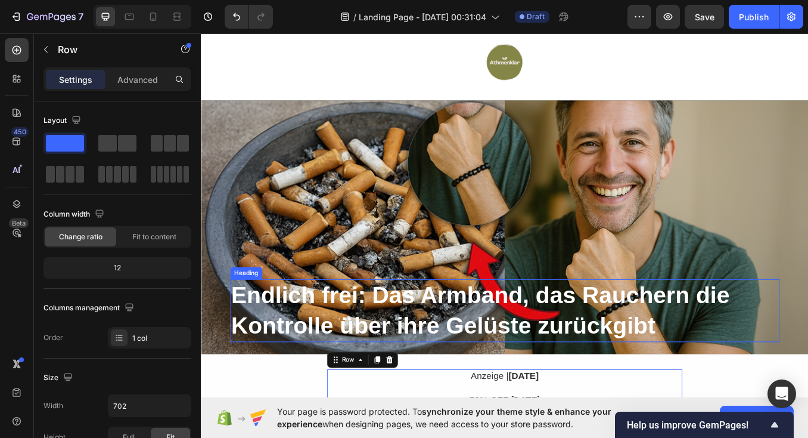
click at [464, 362] on strong "Endlich frei: Das Armband, das Rauchern die Kontrolle über ihre Gelüste zurückg…" at bounding box center [530, 359] width 587 height 67
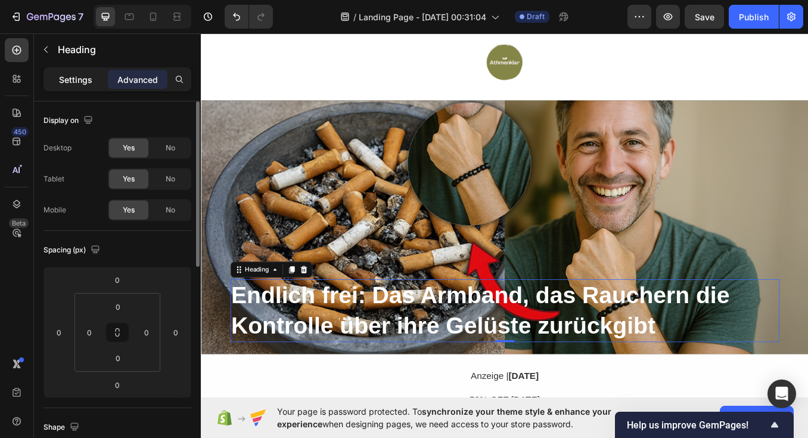
click at [69, 77] on p "Settings" at bounding box center [75, 79] width 33 height 13
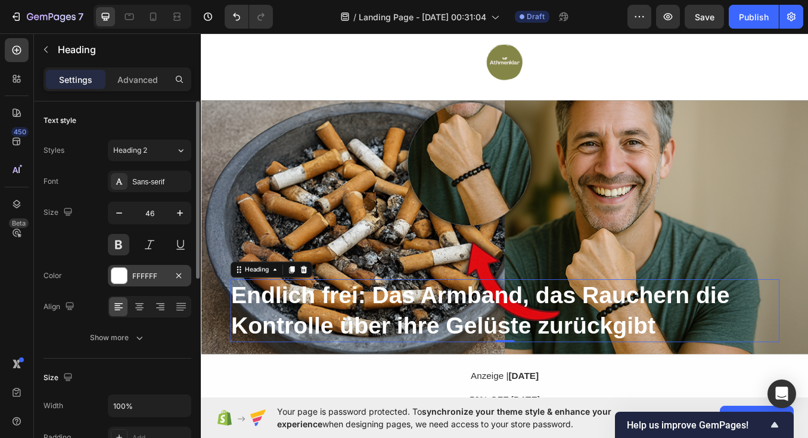
click at [114, 281] on div at bounding box center [119, 276] width 16 height 16
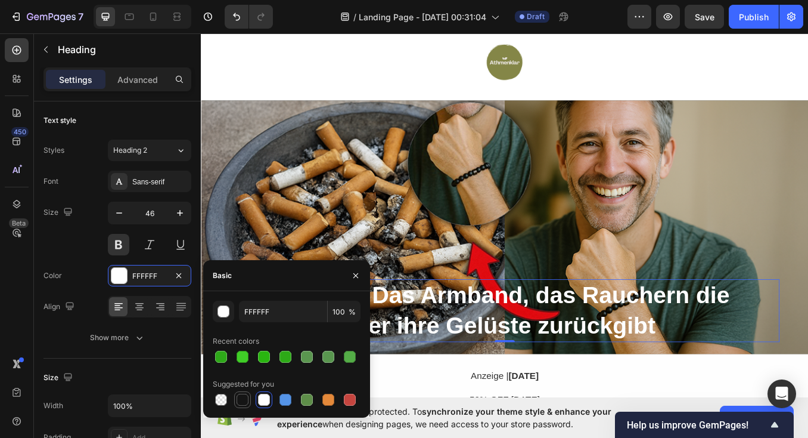
click at [243, 399] on div at bounding box center [243, 399] width 12 height 12
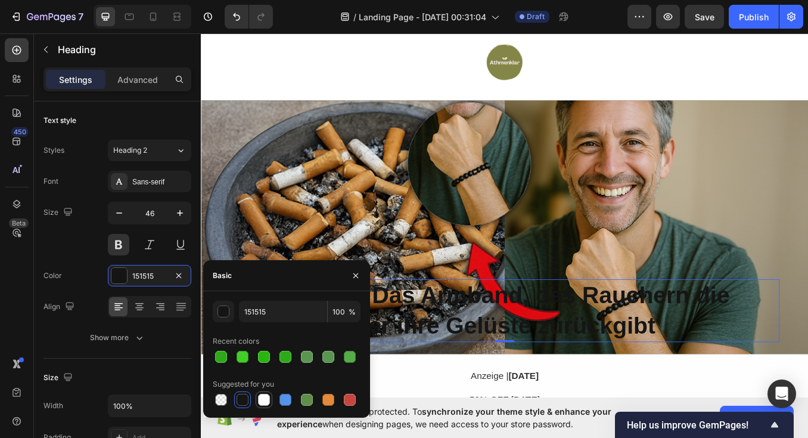
click at [264, 396] on div at bounding box center [264, 399] width 12 height 12
type input "FFFFFF"
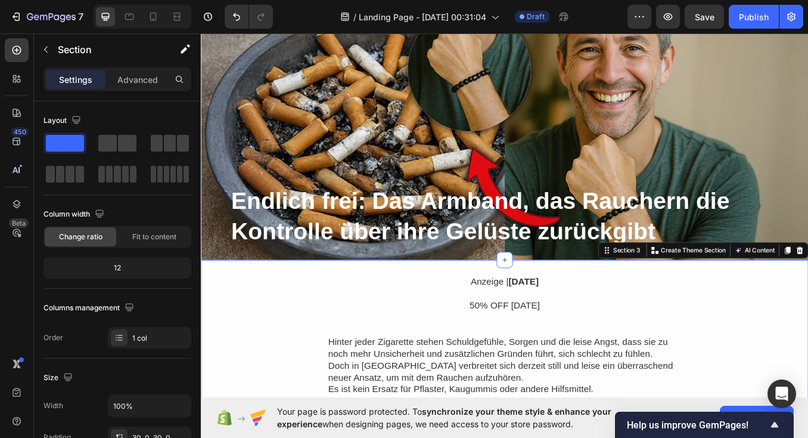
scroll to position [215, 0]
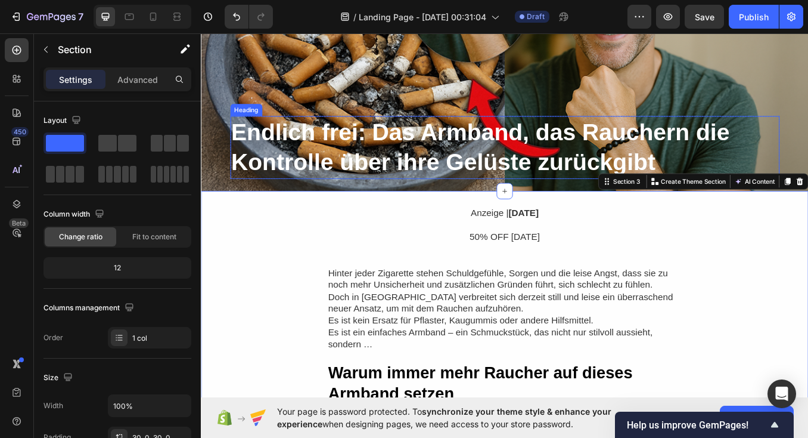
click at [628, 141] on strong "Endlich frei: Das Armband, das Rauchern die Kontrolle über ihre Gelüste zurückg…" at bounding box center [530, 167] width 587 height 67
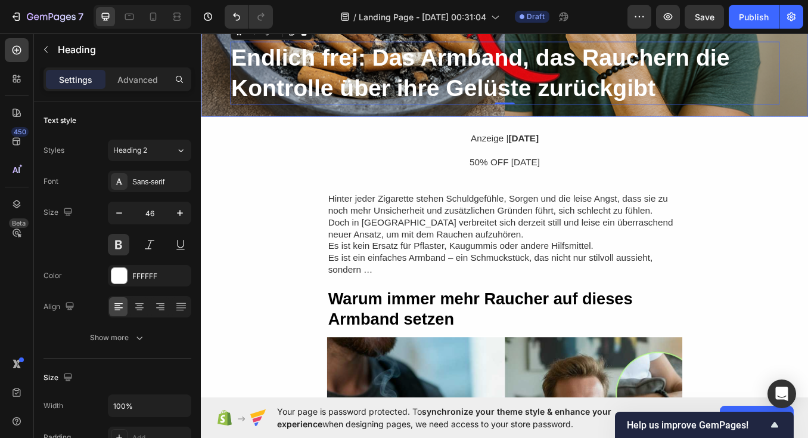
scroll to position [343, 0]
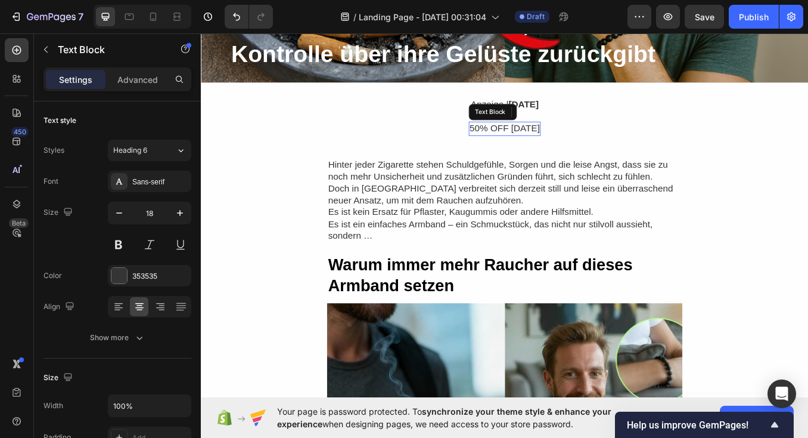
click at [562, 147] on p "50% OFF [DATE]" at bounding box center [558, 145] width 83 height 14
click at [608, 127] on icon at bounding box center [611, 126] width 10 height 10
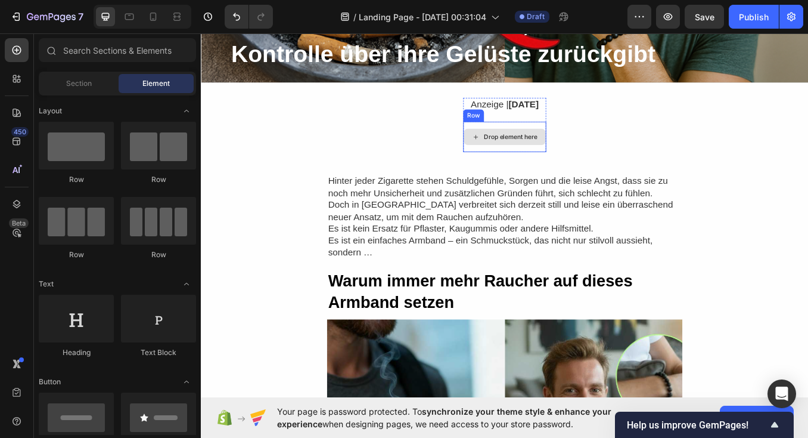
click at [548, 159] on div "Drop element here" at bounding box center [565, 155] width 63 height 10
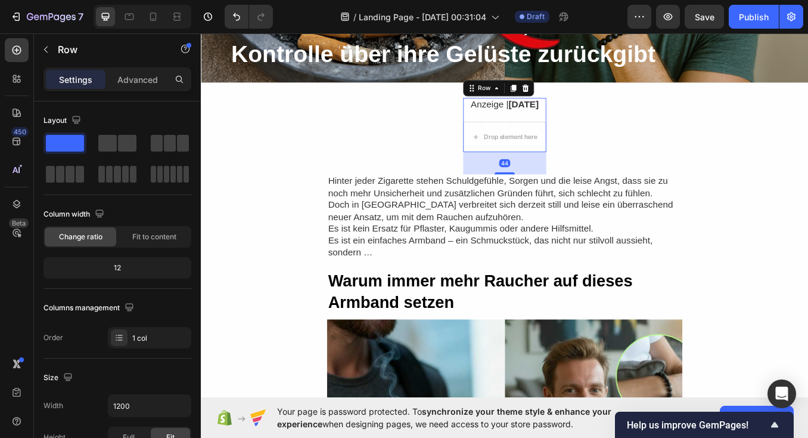
click at [608, 157] on div "Anzeige | 1.Oktober 2025 Text Block Row Drop element here Row" at bounding box center [559, 141] width 98 height 64
click at [578, 99] on icon at bounding box center [583, 98] width 10 height 10
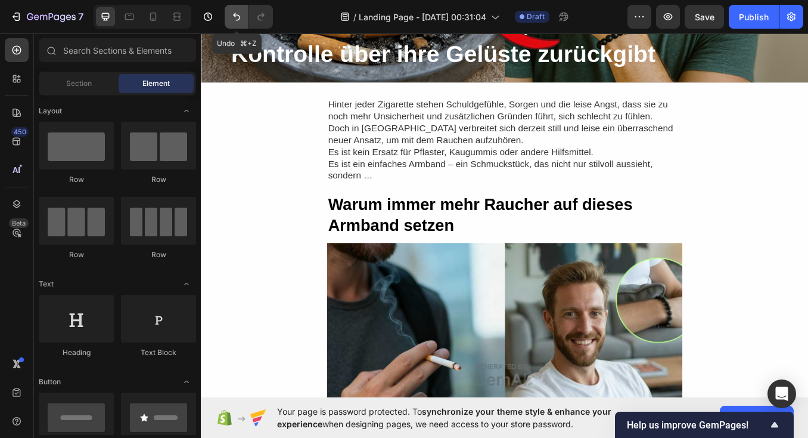
click at [240, 15] on icon "Undo/Redo" at bounding box center [237, 17] width 12 height 12
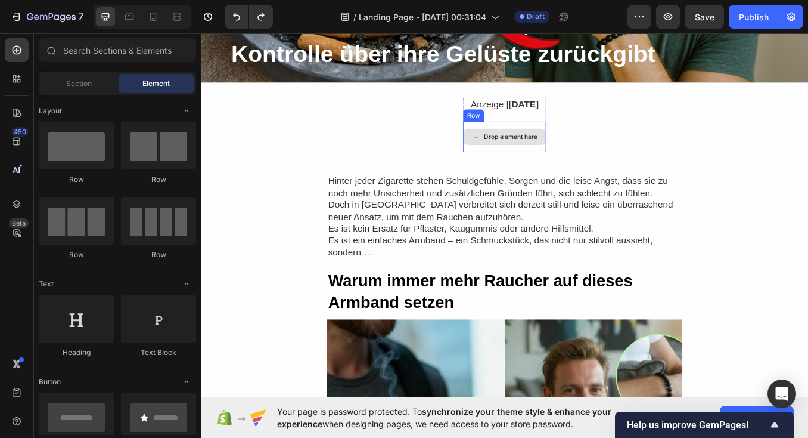
click at [560, 159] on div "Drop element here" at bounding box center [565, 155] width 63 height 10
click at [545, 150] on div "Drop element here" at bounding box center [565, 155] width 63 height 10
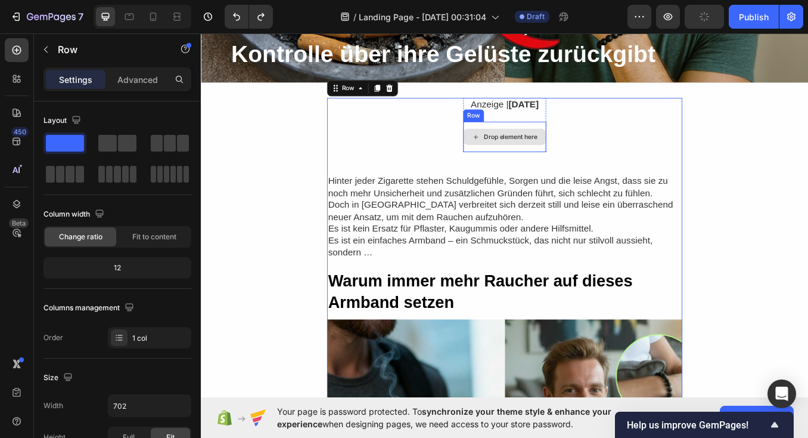
click at [585, 163] on div "Drop element here" at bounding box center [558, 154] width 97 height 19
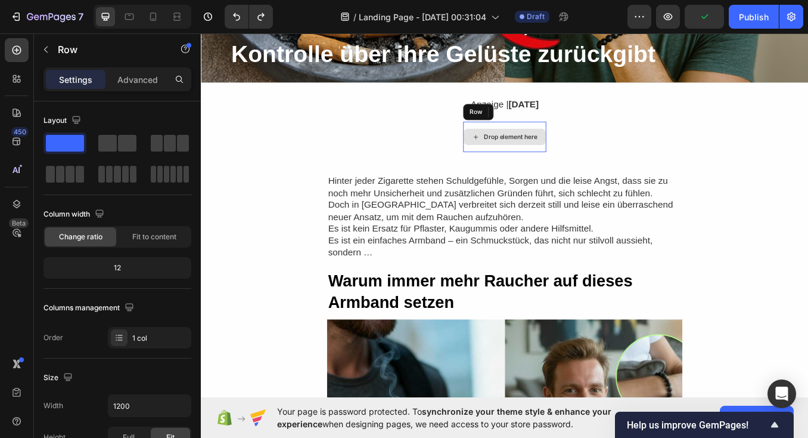
click at [574, 140] on div "Drop element here" at bounding box center [559, 155] width 98 height 36
click at [583, 124] on icon at bounding box center [584, 126] width 8 height 8
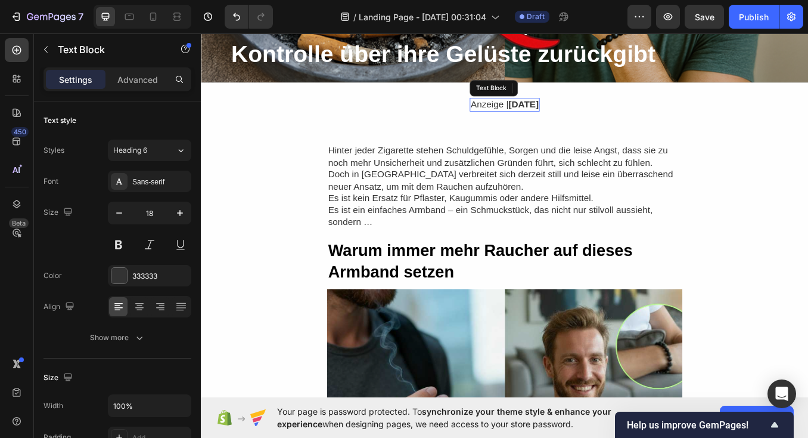
click at [525, 113] on p "Anzeige | 1.Oktober 2025" at bounding box center [559, 117] width 80 height 14
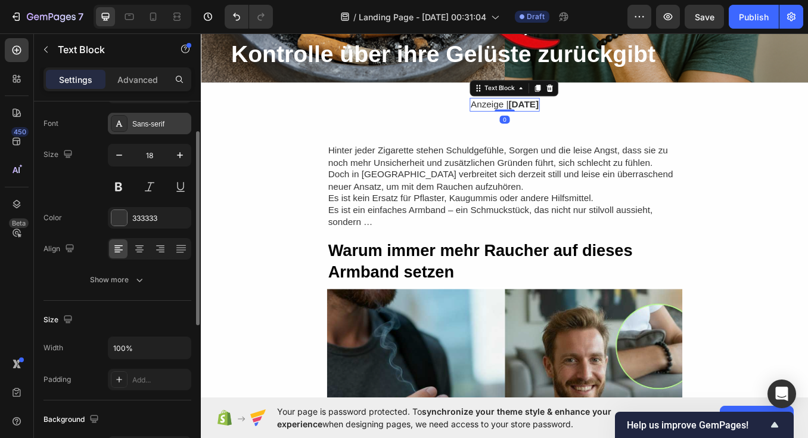
scroll to position [56, 0]
click at [135, 82] on p "Advanced" at bounding box center [137, 79] width 41 height 13
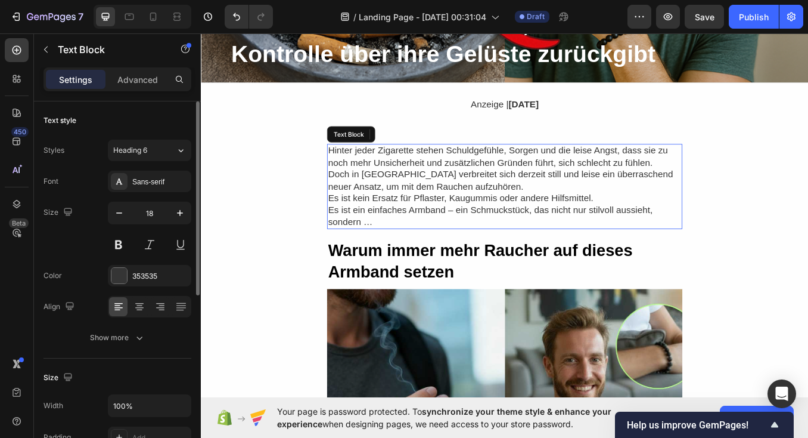
click at [390, 195] on p "Doch in [GEOGRAPHIC_DATA] verbreitet sich derzeit still und leise ein überrasch…" at bounding box center [559, 207] width 416 height 28
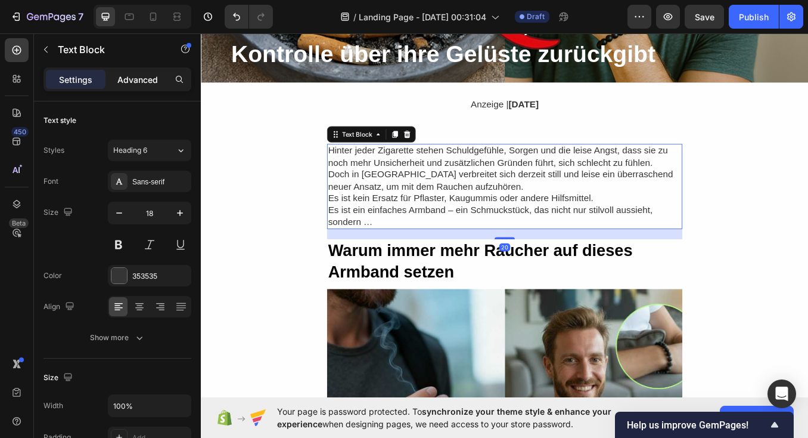
click at [123, 81] on p "Advanced" at bounding box center [137, 79] width 41 height 13
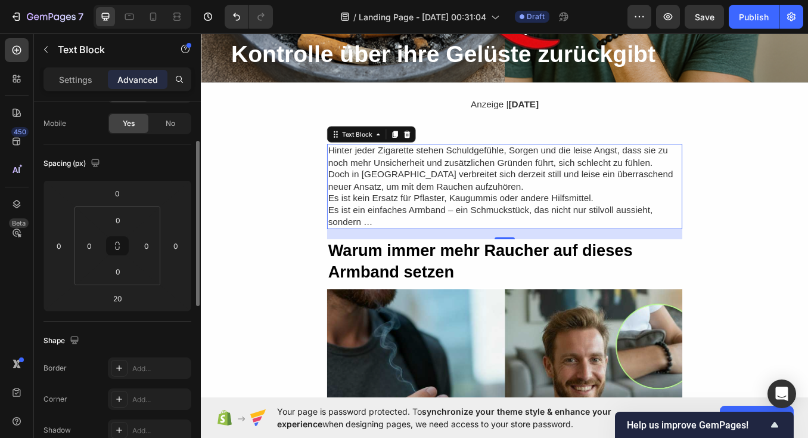
scroll to position [87, 0]
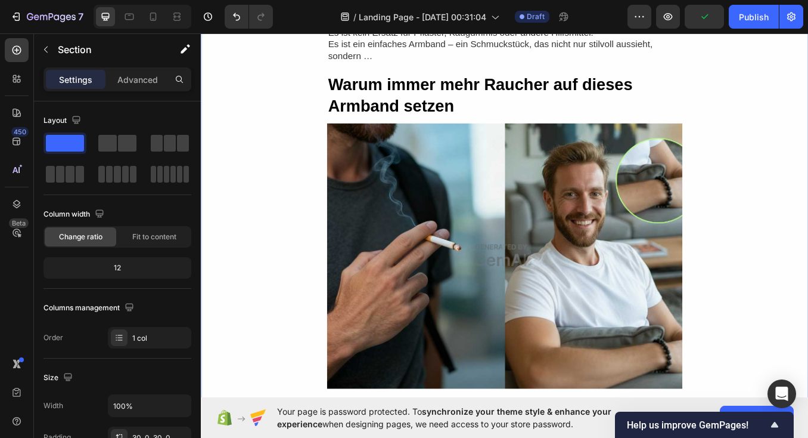
scroll to position [582, 0]
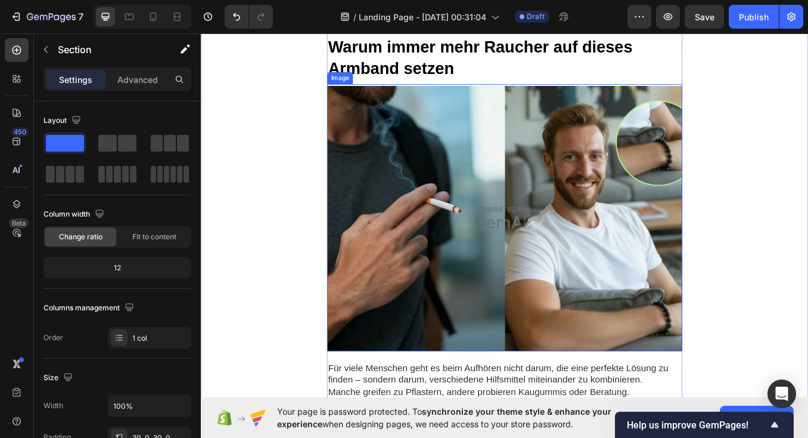
click at [547, 227] on img at bounding box center [558, 250] width 419 height 314
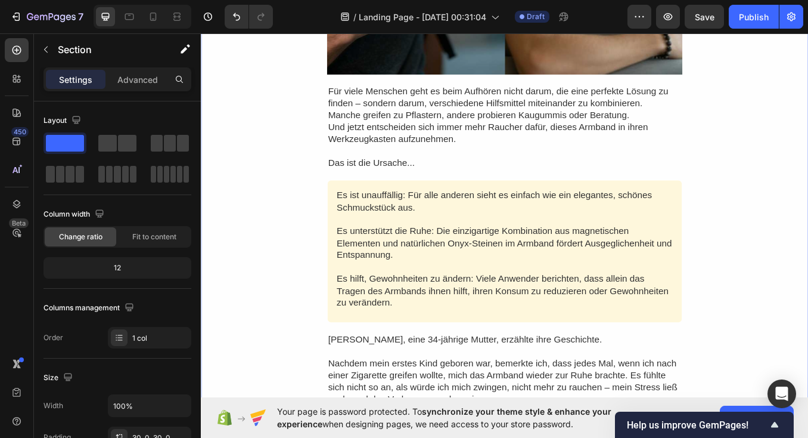
scroll to position [920, 0]
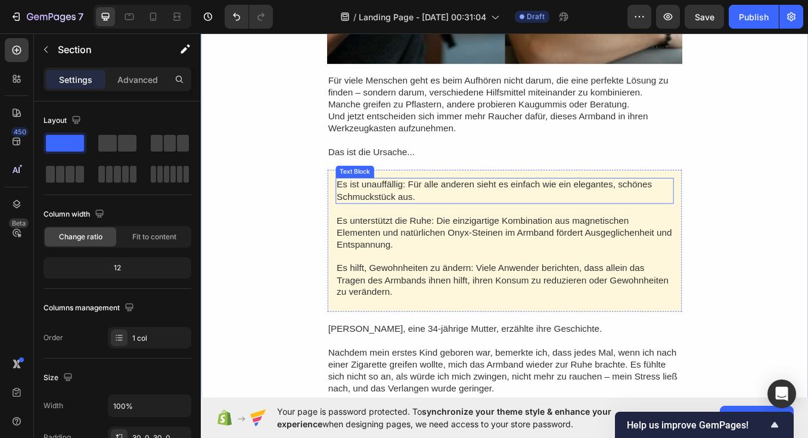
click at [419, 209] on p "Es ist unauffällig: Für alle anderen sieht es einfach wie ein elegantes, schöne…" at bounding box center [559, 218] width 396 height 28
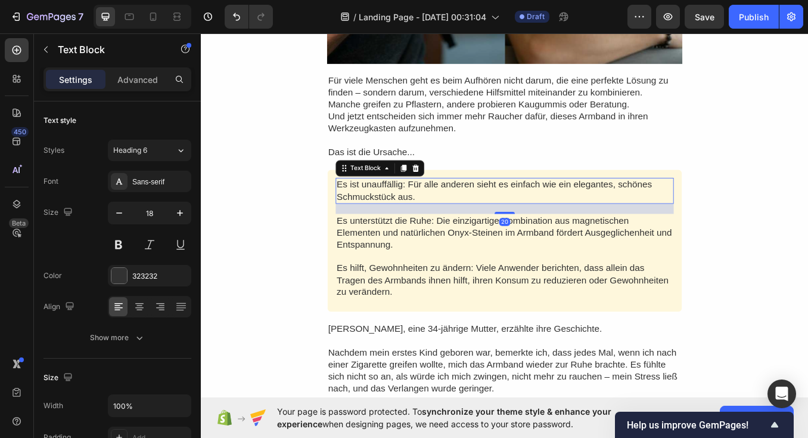
click at [419, 209] on p "Es ist unauffällig: Für alle anderen sieht es einfach wie ein elegantes, schöne…" at bounding box center [559, 218] width 396 height 28
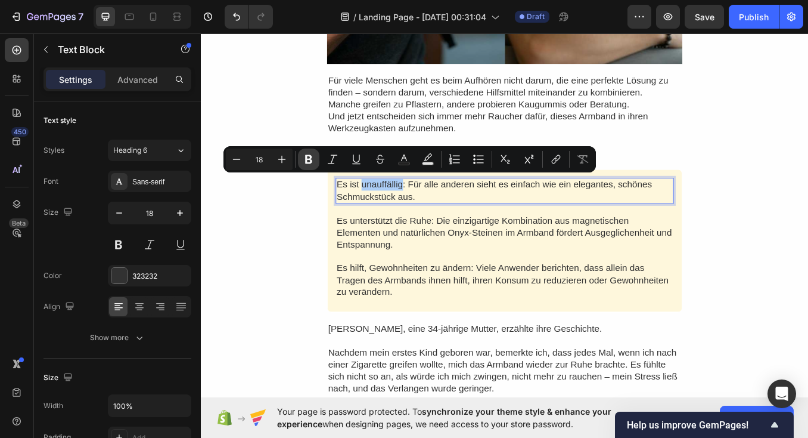
click at [306, 154] on icon "Editor contextual toolbar" at bounding box center [309, 159] width 12 height 12
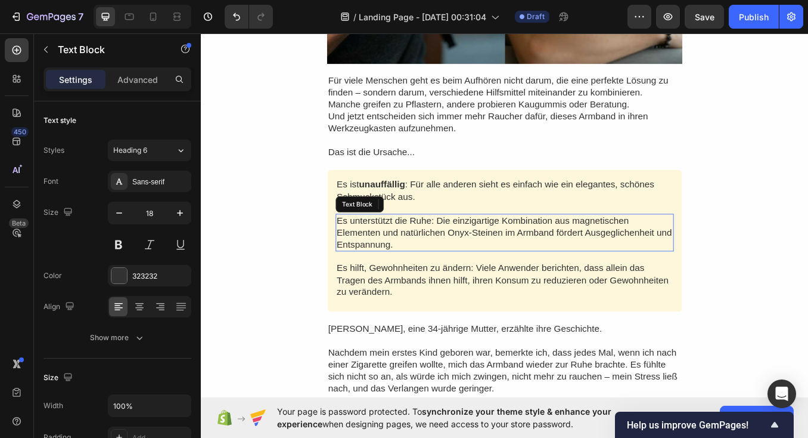
click at [411, 250] on p "Es unterstützt die Ruhe: Die einzigartige Kombination aus magnetischen Elemente…" at bounding box center [559, 268] width 396 height 42
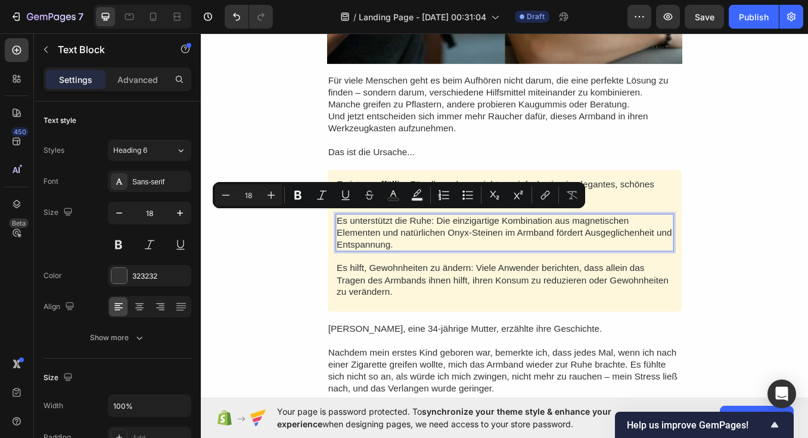
click at [378, 249] on p "Es unterstützt die Ruhe: Die einzigartige Kombination aus magnetischen Elemente…" at bounding box center [559, 268] width 396 height 42
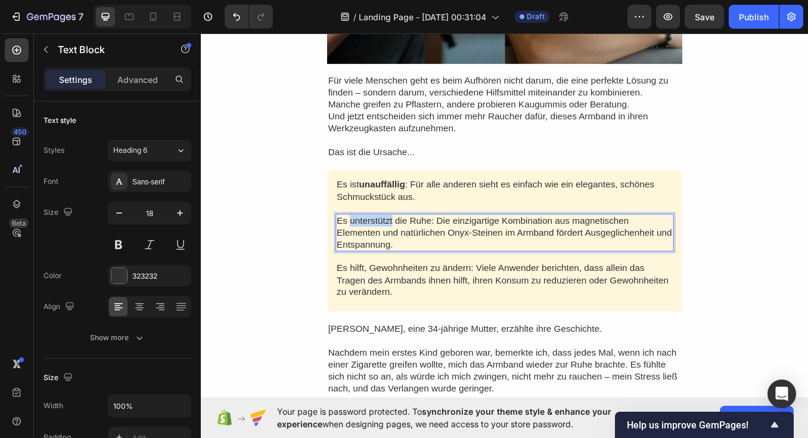
click at [378, 249] on p "Es unterstützt die Ruhe: Die einzigartige Kombination aus magnetischen Elemente…" at bounding box center [559, 268] width 396 height 42
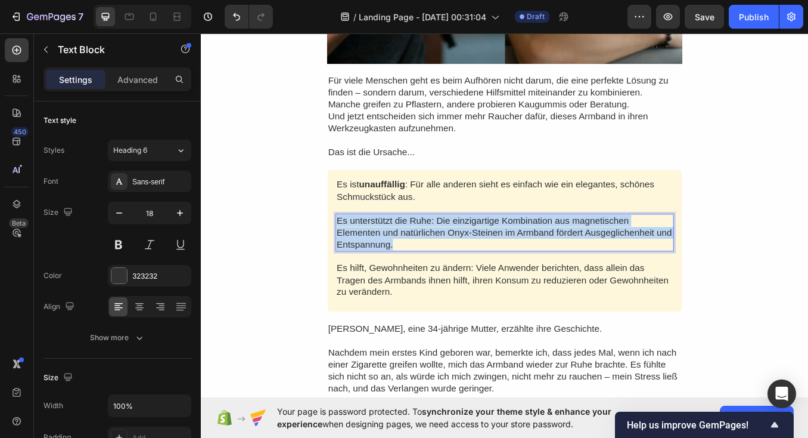
click at [378, 249] on p "Es unterstützt die Ruhe: Die einzigartige Kombination aus magnetischen Elemente…" at bounding box center [559, 268] width 396 height 42
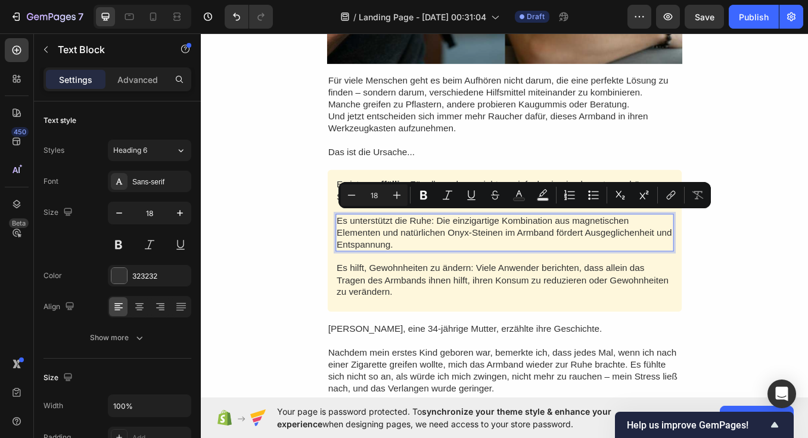
click at [489, 258] on p "Es unterstützt die Ruhe: Die einzigartige Kombination aus magnetischen Elemente…" at bounding box center [559, 268] width 396 height 42
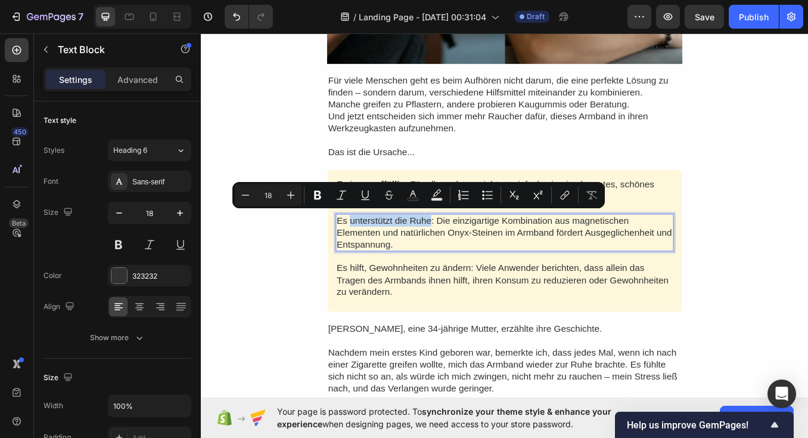
drag, startPoint x: 473, startPoint y: 250, endPoint x: 377, endPoint y: 251, distance: 95.4
click at [377, 251] on p "Es unterstützt die Ruhe: Die einzigartige Kombination aus magnetischen Elemente…" at bounding box center [559, 268] width 396 height 42
click at [320, 197] on icon "Editor contextual toolbar" at bounding box center [317, 195] width 7 height 9
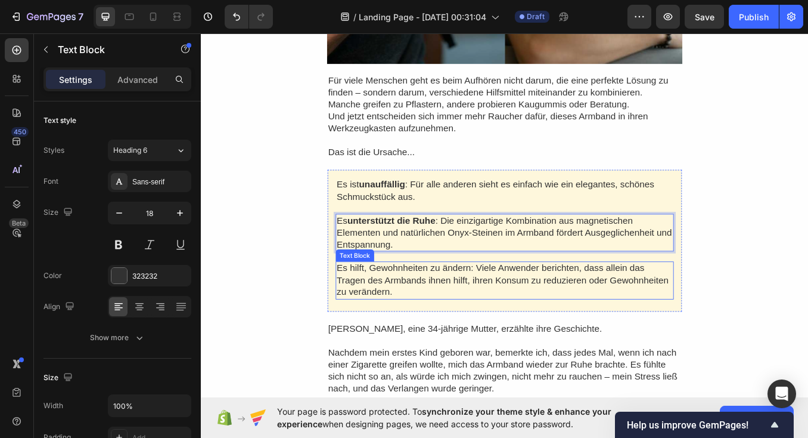
click at [398, 327] on p "Es hilft, Gewohnheiten zu ändern: Viele Anwender berichten, dass allein das Tra…" at bounding box center [559, 324] width 396 height 42
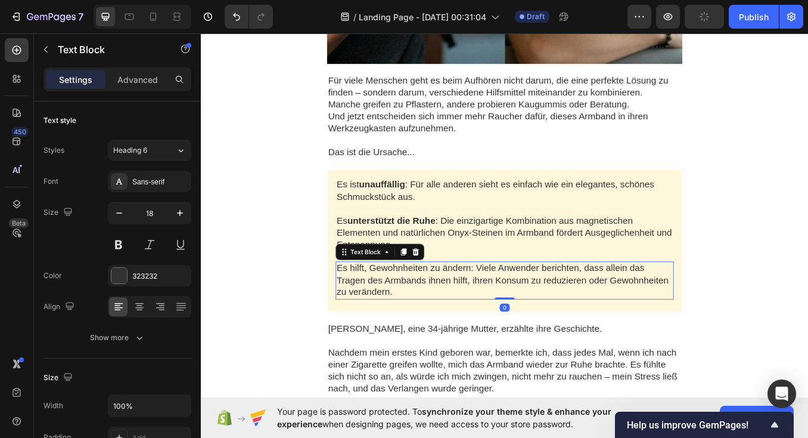
click at [427, 303] on p "Es hilft, Gewohnheiten zu ändern: Viele Anwender berichten, dass allein das Tra…" at bounding box center [559, 324] width 396 height 42
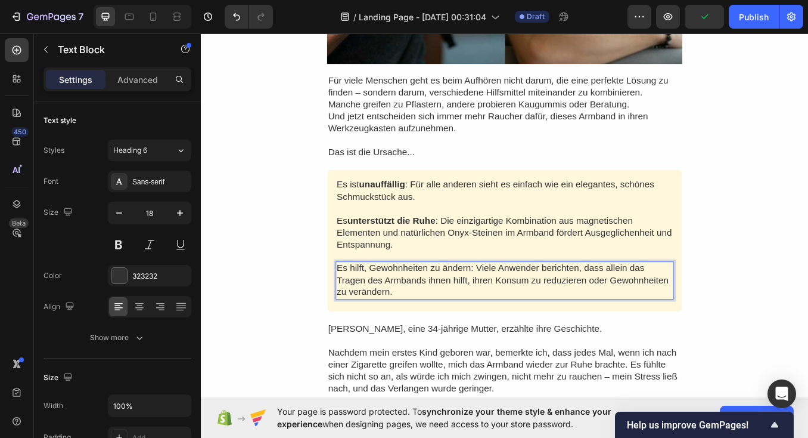
click at [422, 303] on p "Es hilft, Gewohnheiten zu ändern: Viele Anwender berichten, dass allein das Tra…" at bounding box center [559, 324] width 396 height 42
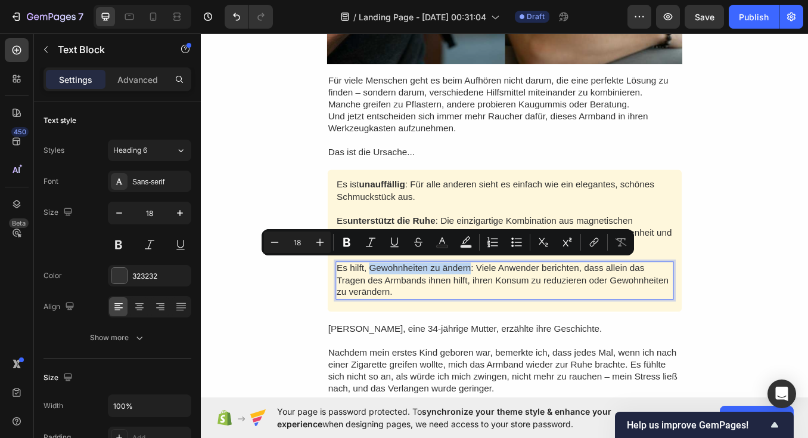
drag, startPoint x: 517, startPoint y: 305, endPoint x: 400, endPoint y: 303, distance: 116.9
click at [400, 303] on p "Es hilft, Gewohnheiten zu ändern: Viele Anwender berichten, dass allein das Tra…" at bounding box center [559, 324] width 396 height 42
click at [339, 243] on button "Bold" at bounding box center [346, 241] width 21 height 21
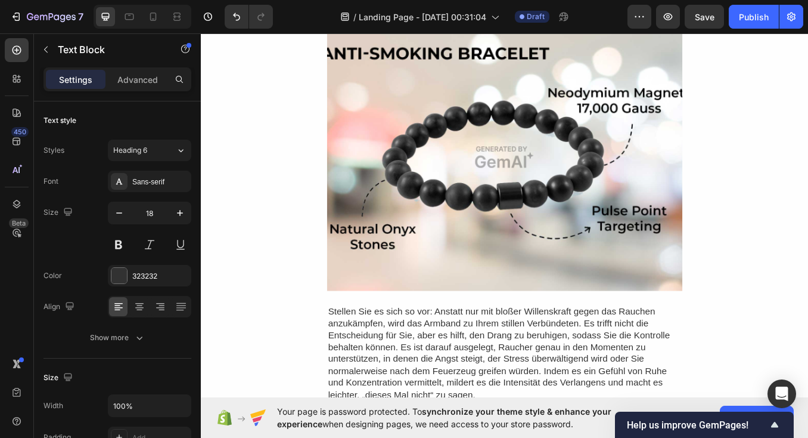
scroll to position [1417, 0]
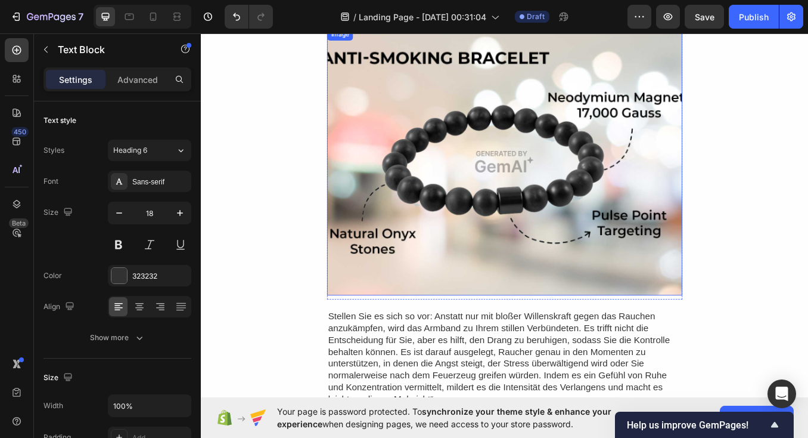
click at [520, 235] on img at bounding box center [558, 184] width 419 height 314
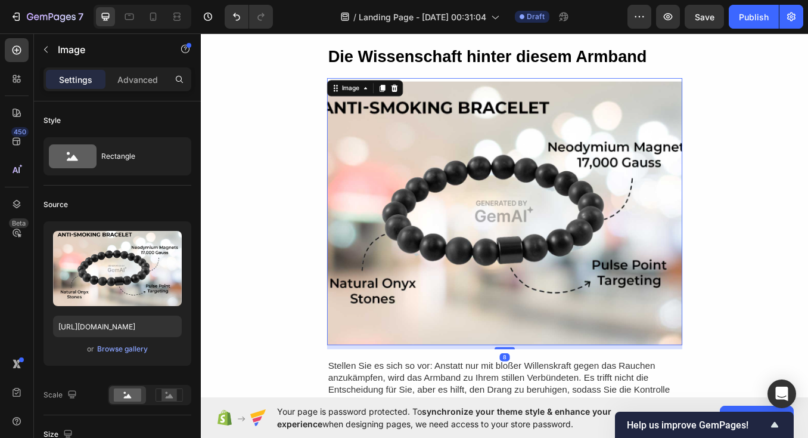
scroll to position [1341, 0]
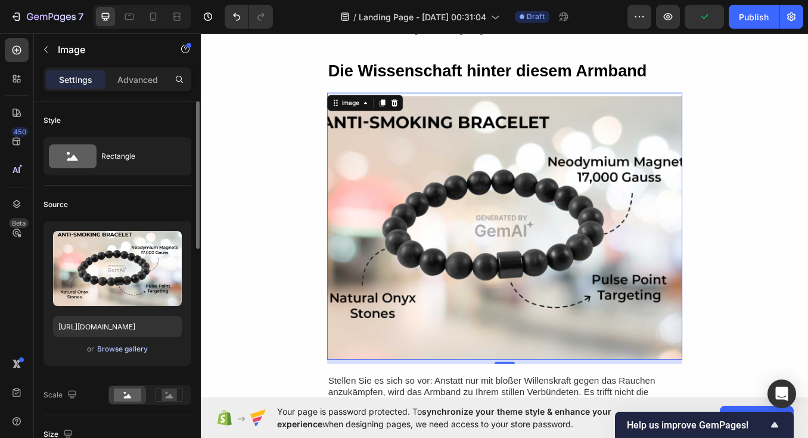
click at [109, 350] on div "Browse gallery" at bounding box center [122, 348] width 51 height 11
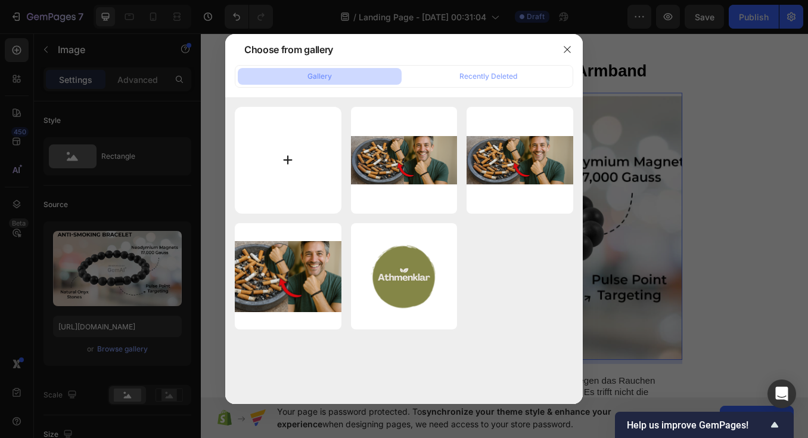
click at [306, 116] on input "file" at bounding box center [288, 160] width 107 height 107
type input "C:\fakepath\produktfoto.png"
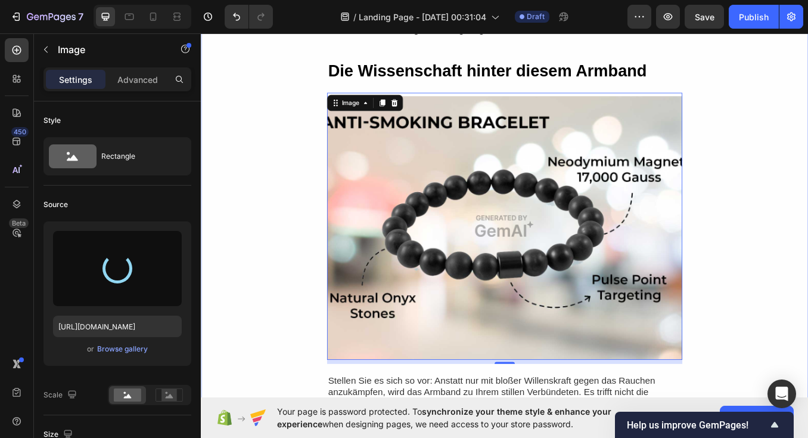
type input "https://cdn.shopify.com/s/files/1/0956/8406/7676/files/gempages_586431238852575…"
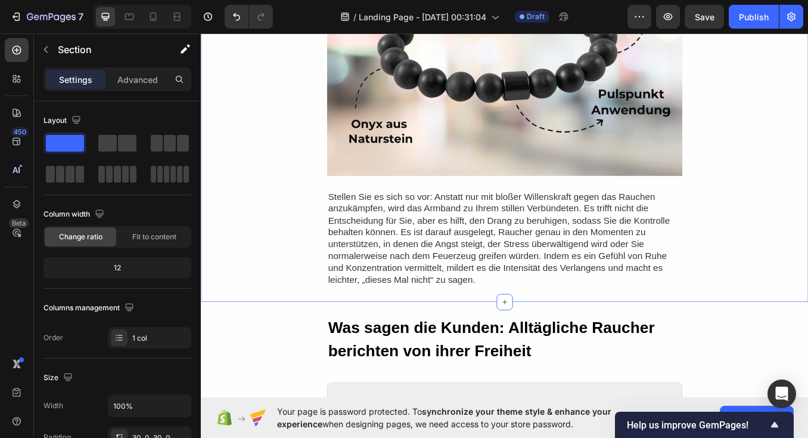
scroll to position [1570, 0]
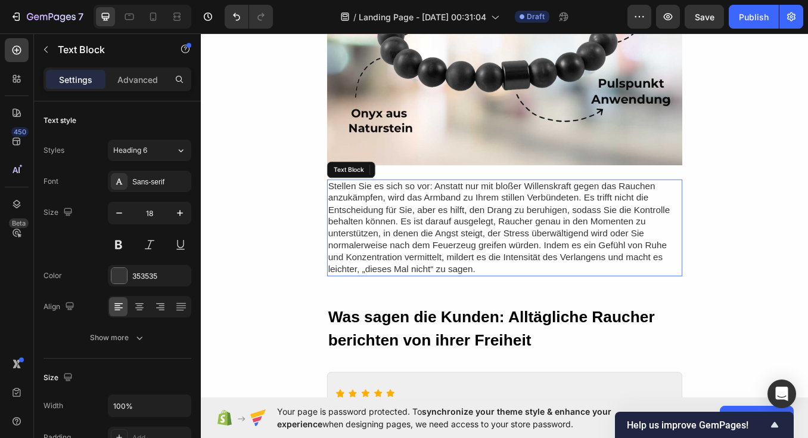
click at [514, 206] on p "Stellen Sie es sich so vor: Anstatt nur mit bloßer Willenskraft gegen das Rauch…" at bounding box center [559, 261] width 416 height 111
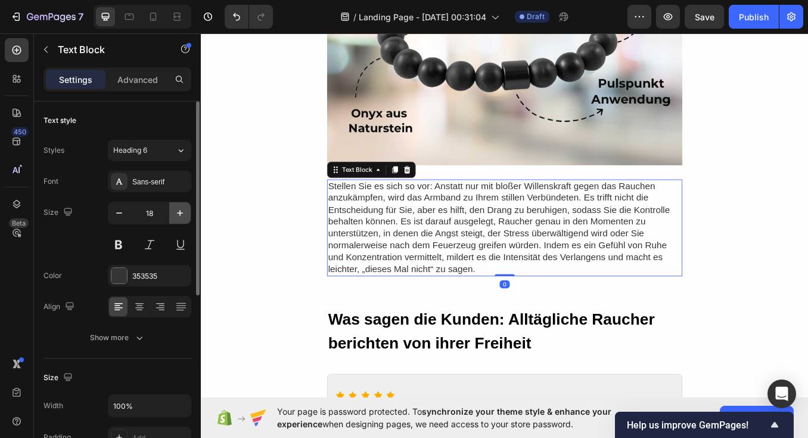
click at [177, 215] on icon "button" at bounding box center [180, 213] width 12 height 12
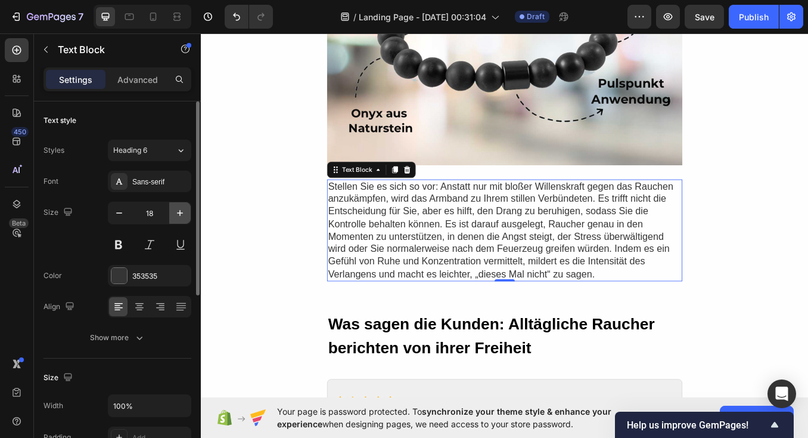
type input "19"
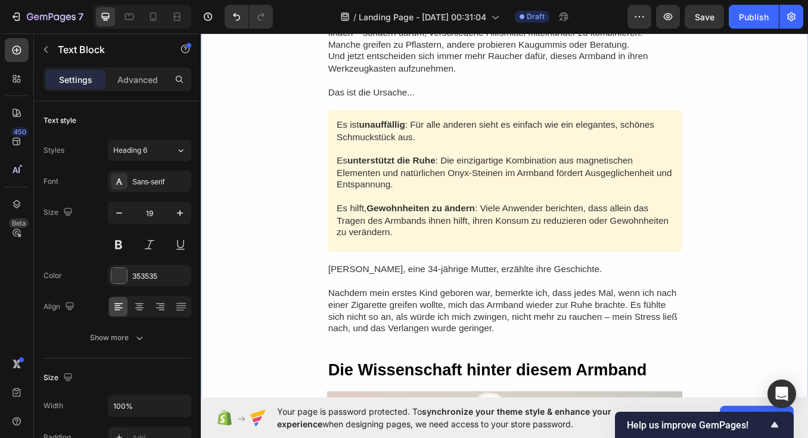
scroll to position [941, 0]
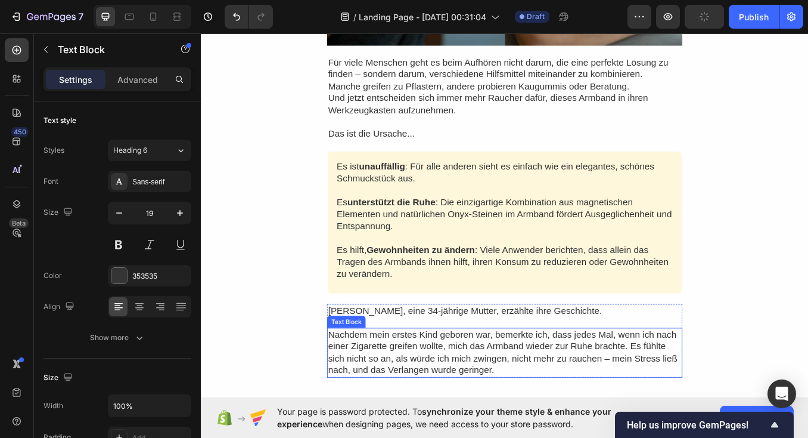
click at [430, 381] on p "Nachdem mein erstes Kind geboren war, bemerkte ich, dass jedes Mal, wenn ich na…" at bounding box center [559, 409] width 416 height 56
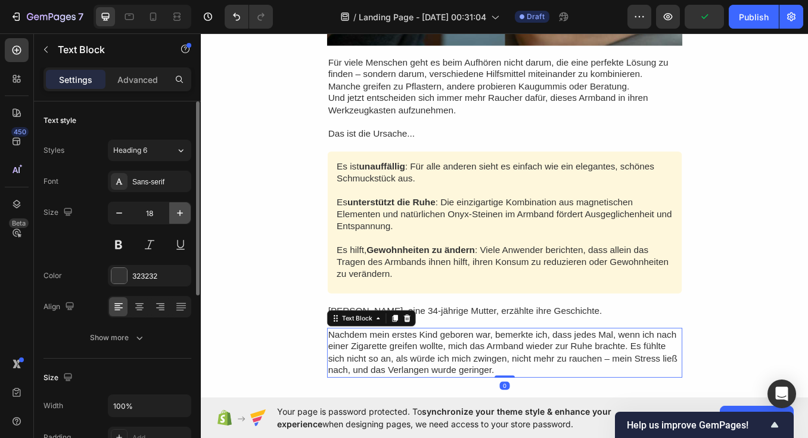
click at [177, 215] on icon "button" at bounding box center [180, 213] width 12 height 12
type input "19"
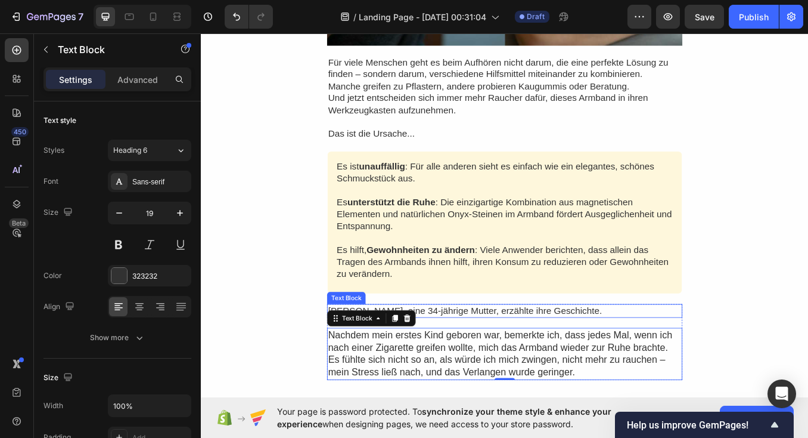
click at [515, 353] on p "[PERSON_NAME], eine 34-jährige Mutter, erzählte ihre Geschichte." at bounding box center [559, 360] width 416 height 14
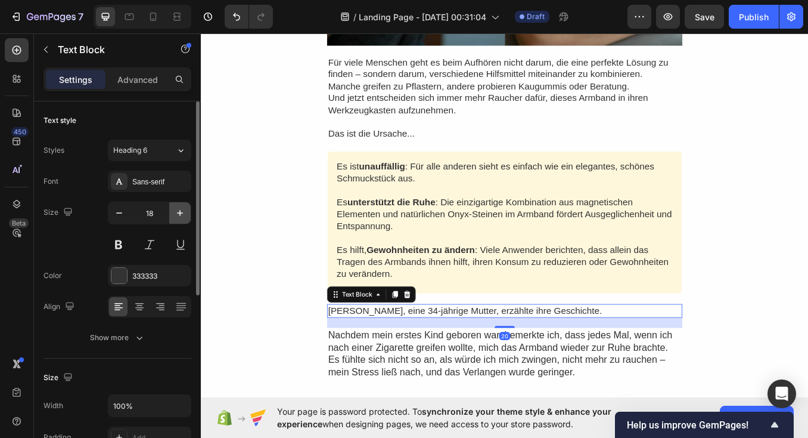
click at [172, 216] on button "button" at bounding box center [179, 212] width 21 height 21
type input "19"
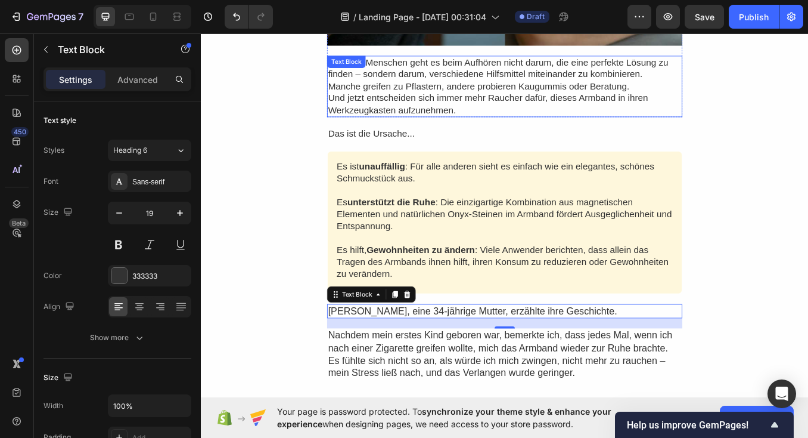
click at [410, 97] on p "Manche greifen zu Pflastern, andere probieren Kaugummis oder Beratung." at bounding box center [559, 96] width 416 height 14
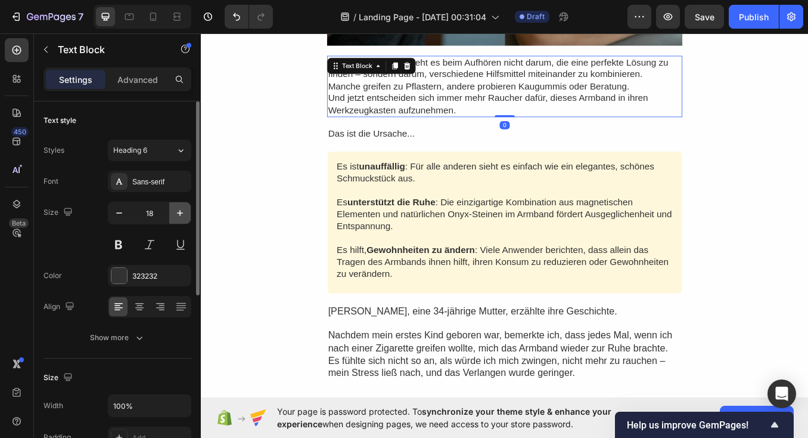
click at [180, 216] on icon "button" at bounding box center [180, 213] width 12 height 12
type input "19"
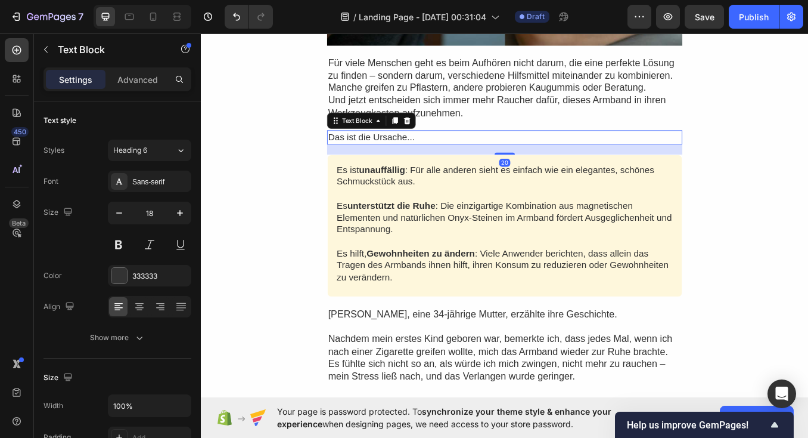
click at [437, 148] on p "Das ist die Ursache..." at bounding box center [559, 155] width 416 height 14
click at [175, 216] on icon "button" at bounding box center [180, 213] width 12 height 12
type input "19"
click at [117, 246] on button at bounding box center [118, 244] width 21 height 21
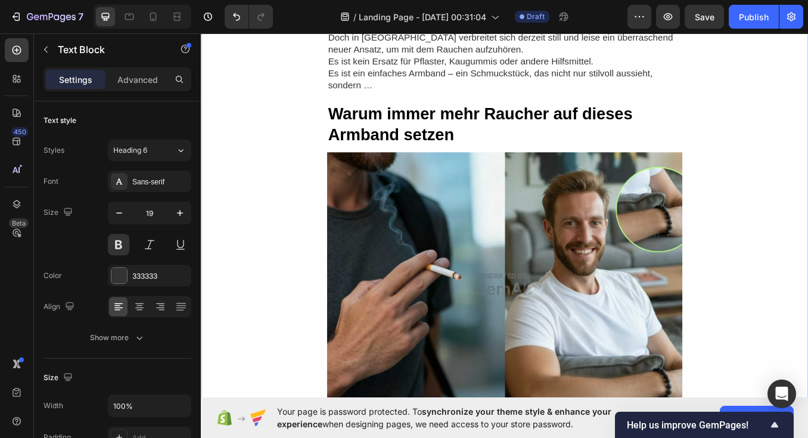
scroll to position [241, 0]
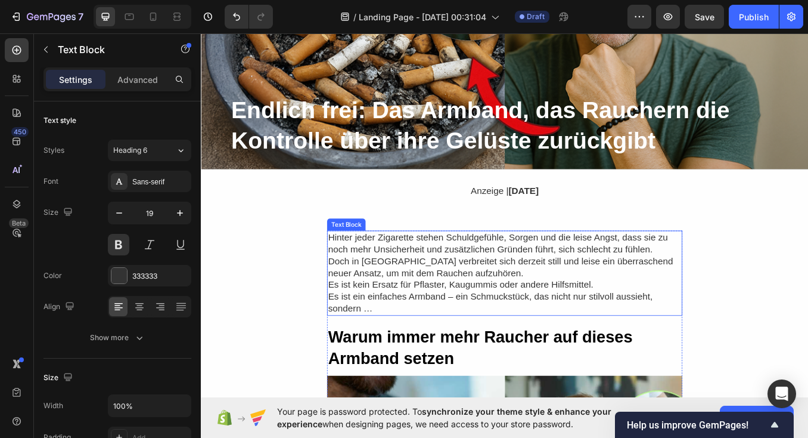
click at [429, 315] on p "Doch in [GEOGRAPHIC_DATA] verbreitet sich derzeit still und leise ein überrasch…" at bounding box center [559, 309] width 416 height 28
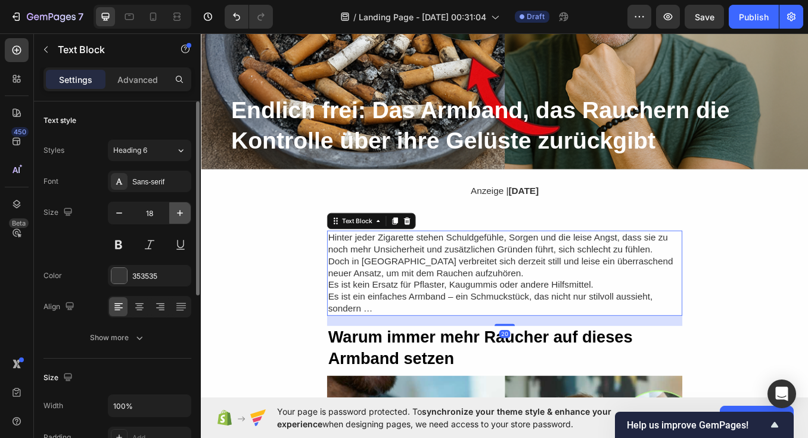
click at [179, 209] on icon "button" at bounding box center [180, 213] width 12 height 12
type input "19"
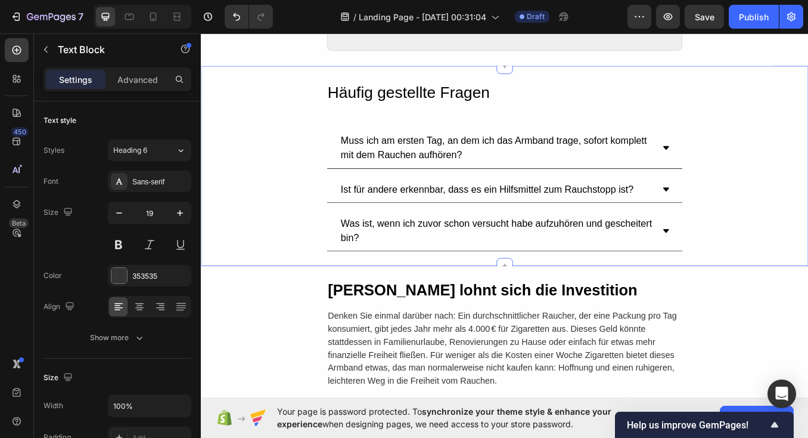
scroll to position [2353, 0]
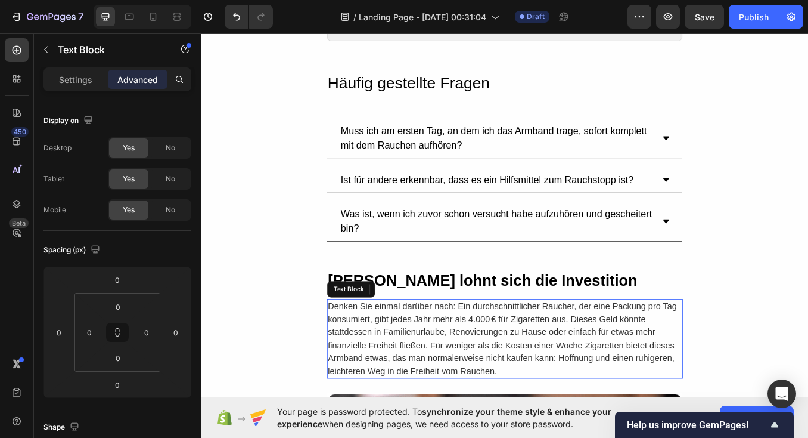
click at [441, 401] on p "Denken Sie einmal darüber nach: Ein durchschnittlicher Raucher, der eine Packun…" at bounding box center [559, 392] width 417 height 91
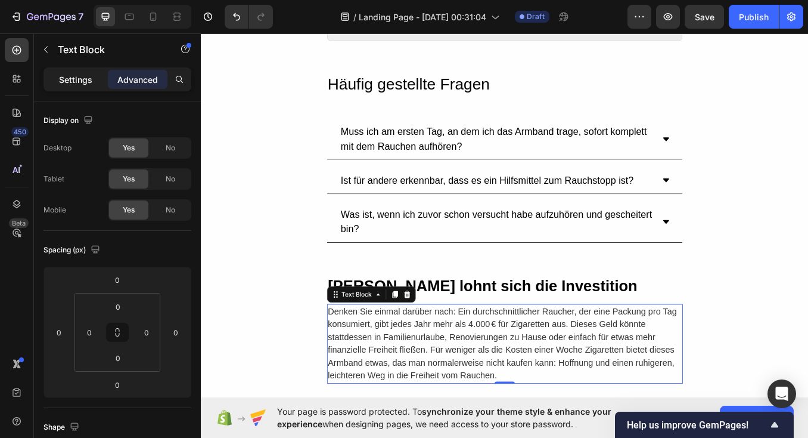
click at [82, 82] on p "Settings" at bounding box center [75, 79] width 33 height 13
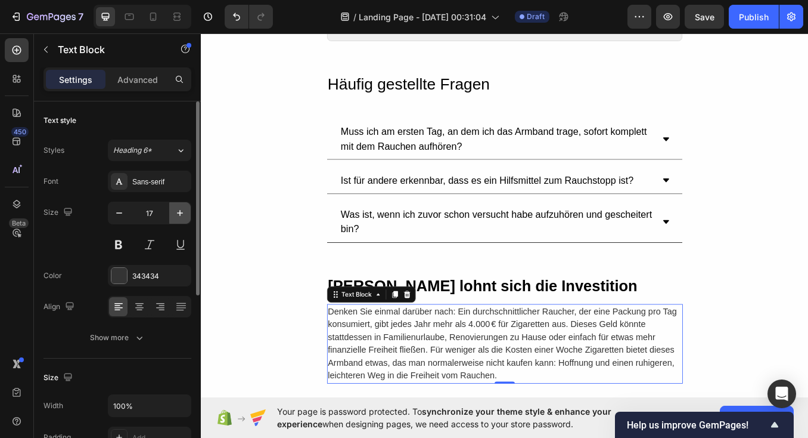
click at [182, 216] on icon "button" at bounding box center [180, 213] width 12 height 12
type input "18"
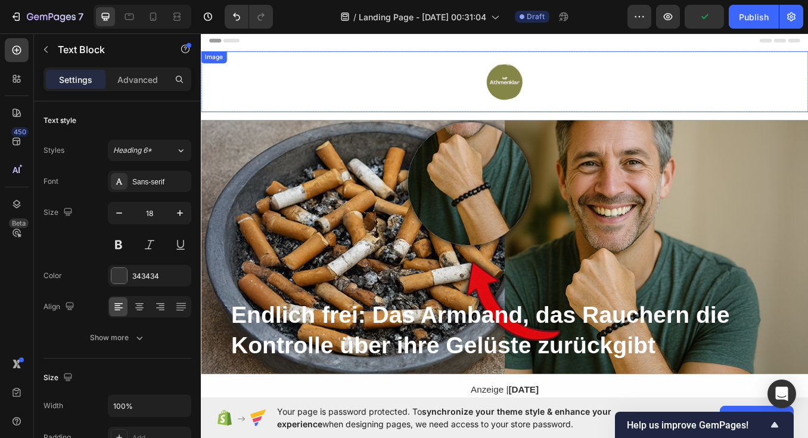
scroll to position [0, 0]
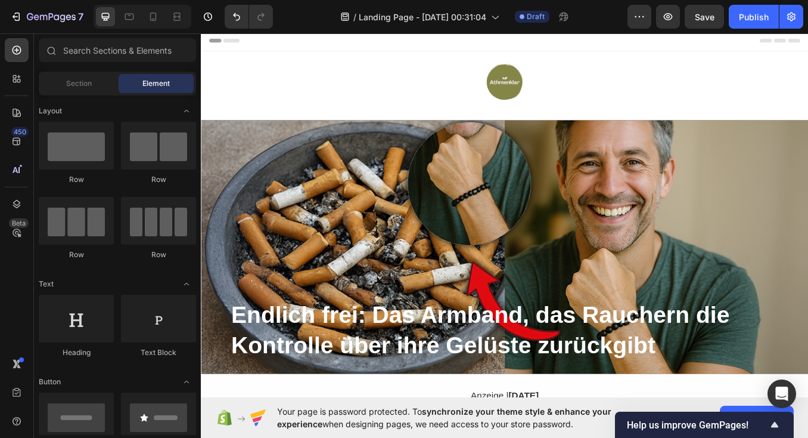
click at [653, 38] on div "Header" at bounding box center [558, 42] width 696 height 24
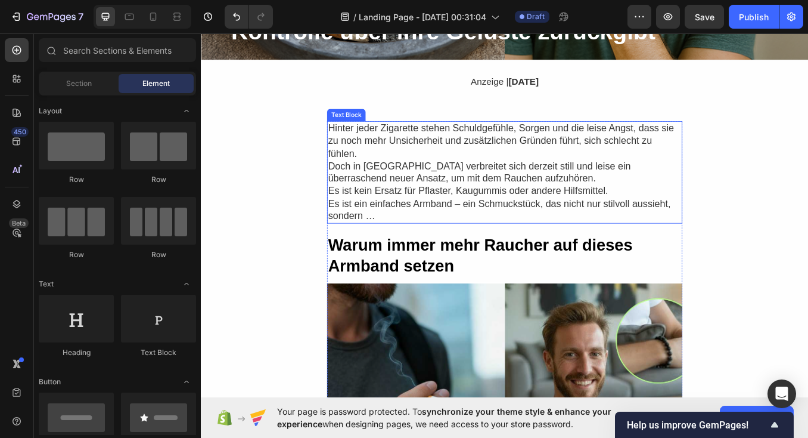
scroll to position [371, 0]
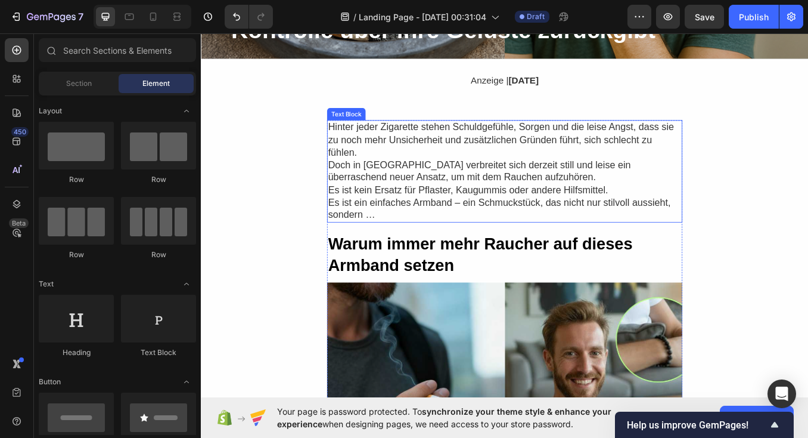
click at [439, 163] on p "Hinter jeder Zigarette stehen Schuldgefühle, Sorgen und die leise Angst, dass s…" at bounding box center [559, 159] width 416 height 44
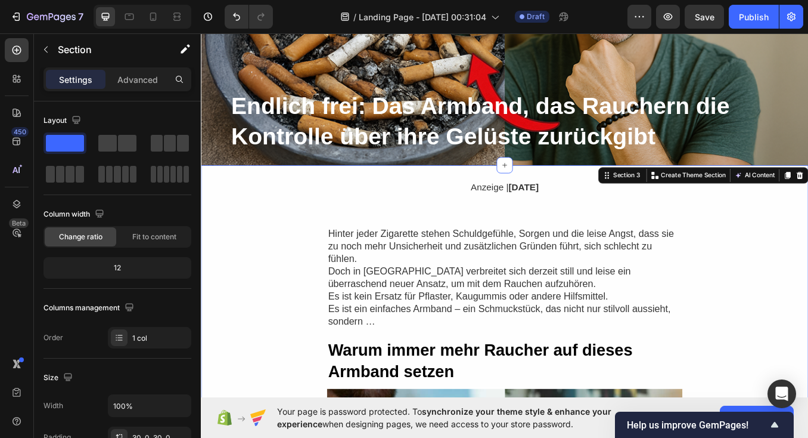
scroll to position [244, 0]
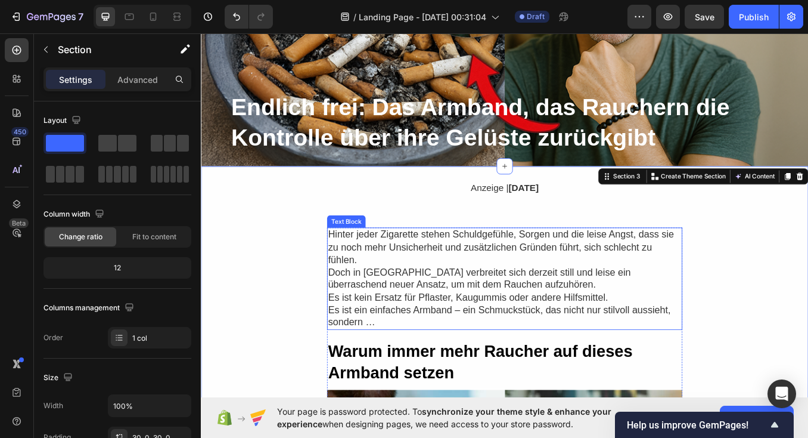
click at [473, 275] on p "Hinter jeder Zigarette stehen Schuldgefühle, Sorgen und die leise Angst, dass s…" at bounding box center [559, 285] width 416 height 44
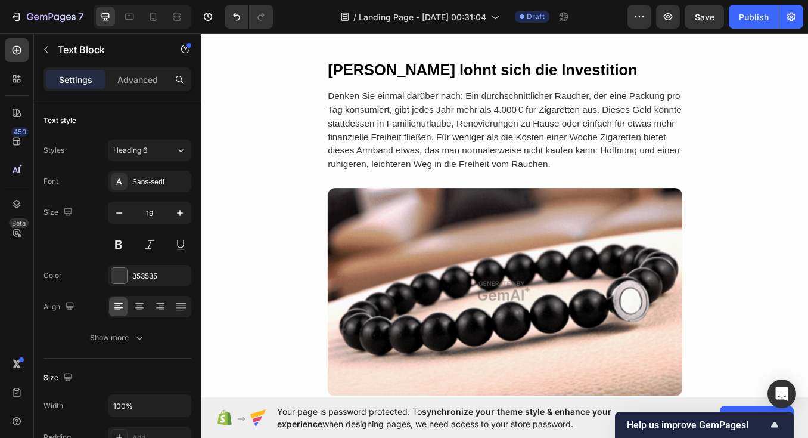
scroll to position [2674, 0]
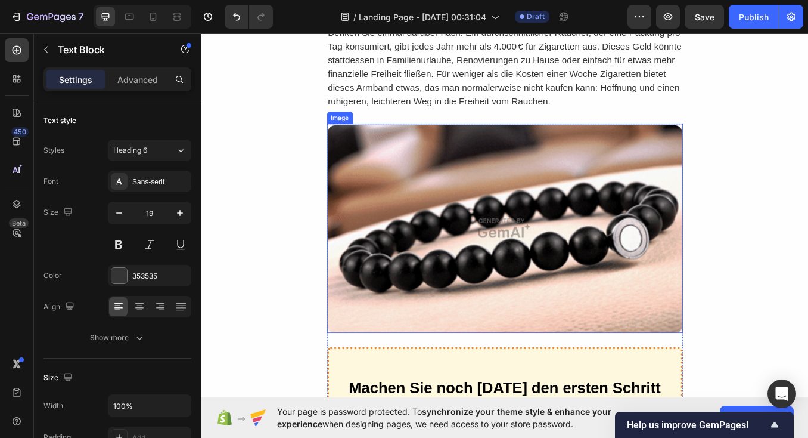
click at [667, 324] on img at bounding box center [558, 263] width 419 height 246
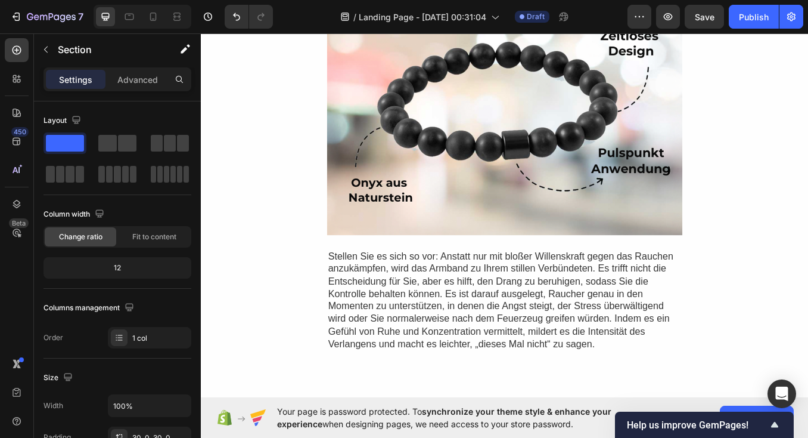
scroll to position [1408, 0]
